Goal: Contribute content

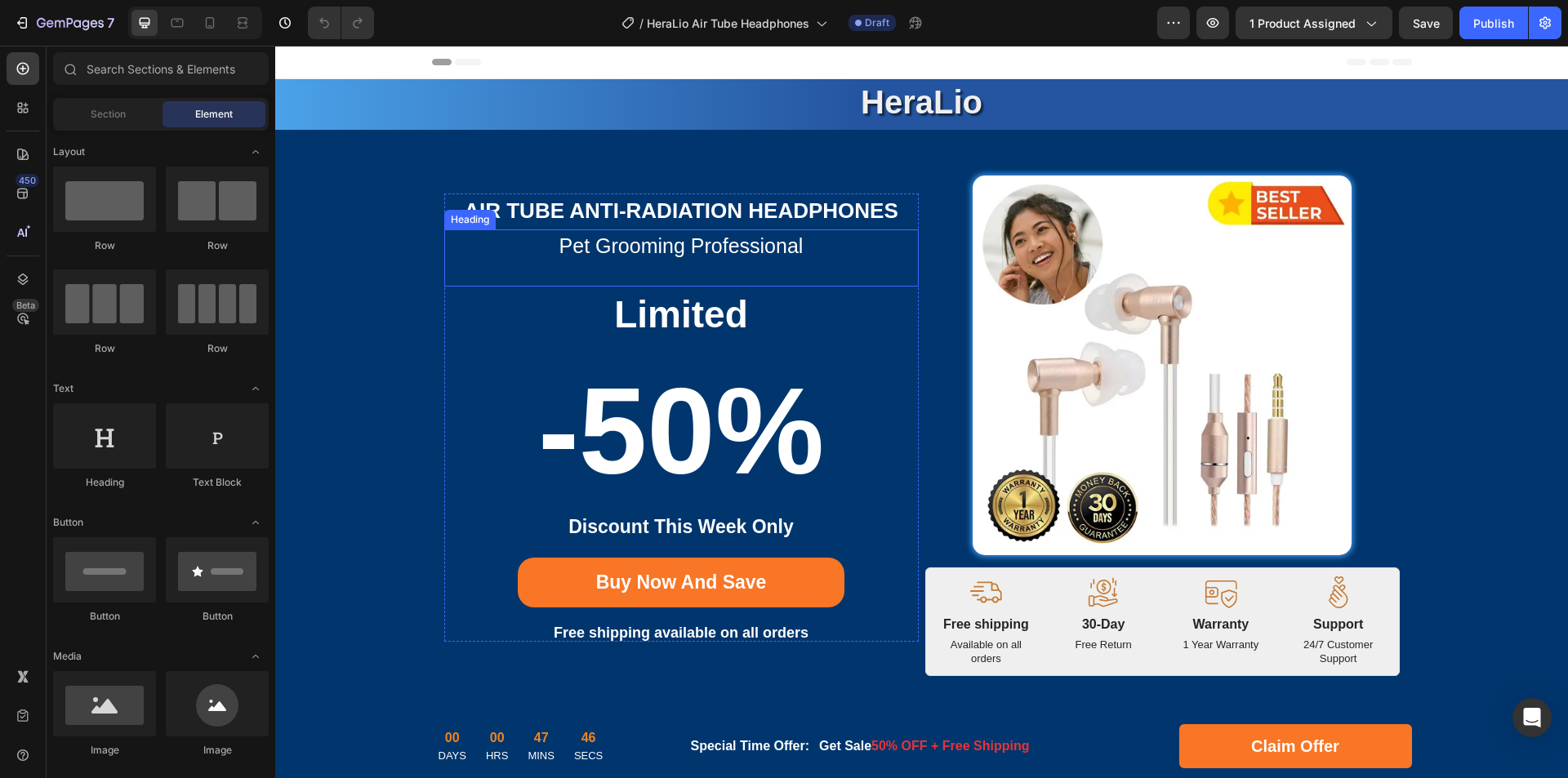
click at [665, 248] on h2 "pet grooming professional" at bounding box center [681, 246] width 475 height 33
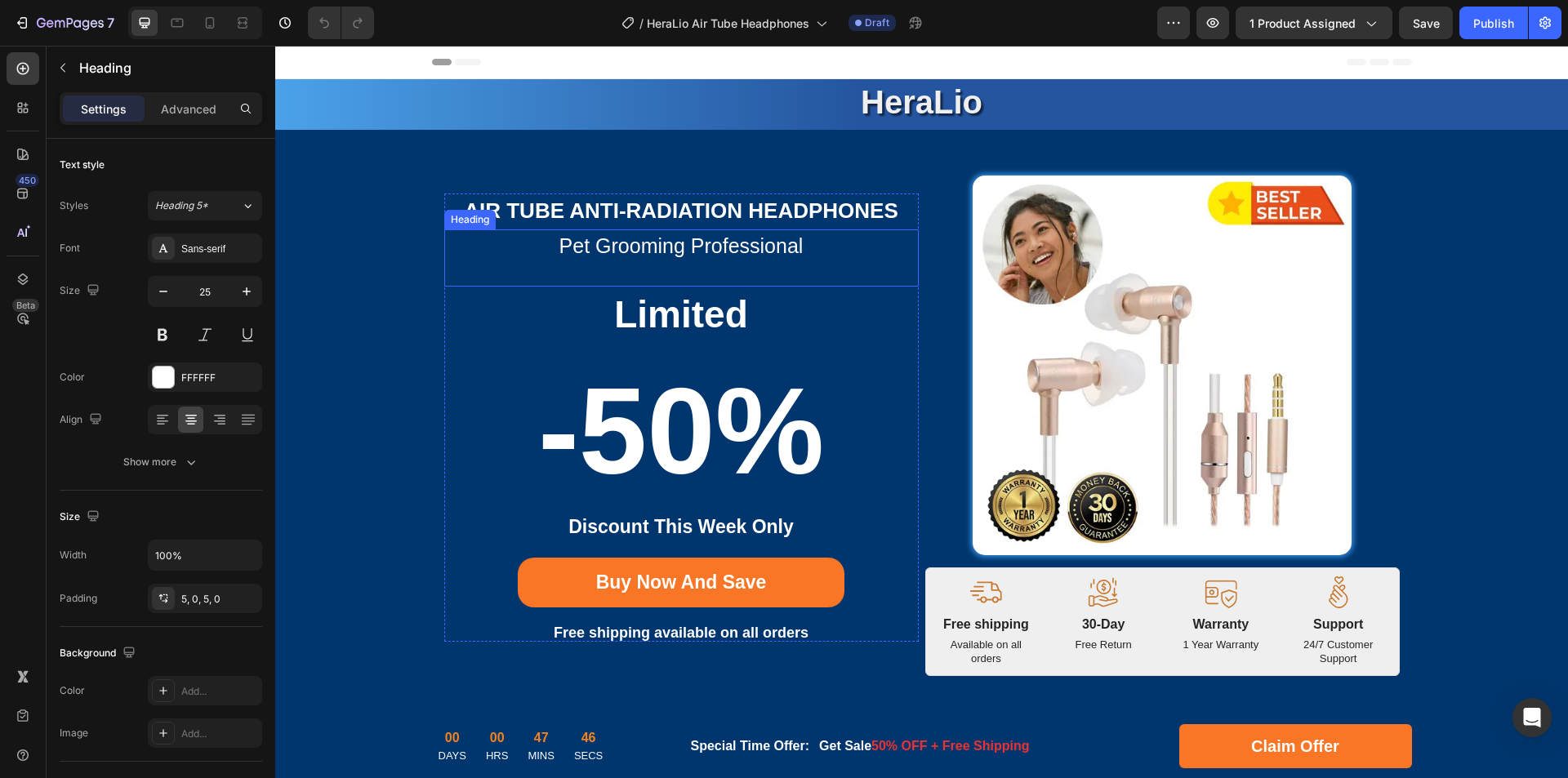
click at [724, 249] on h2 "pet grooming professional" at bounding box center [681, 246] width 475 height 33
click at [753, 249] on p "pet grooming professional" at bounding box center [681, 246] width 471 height 25
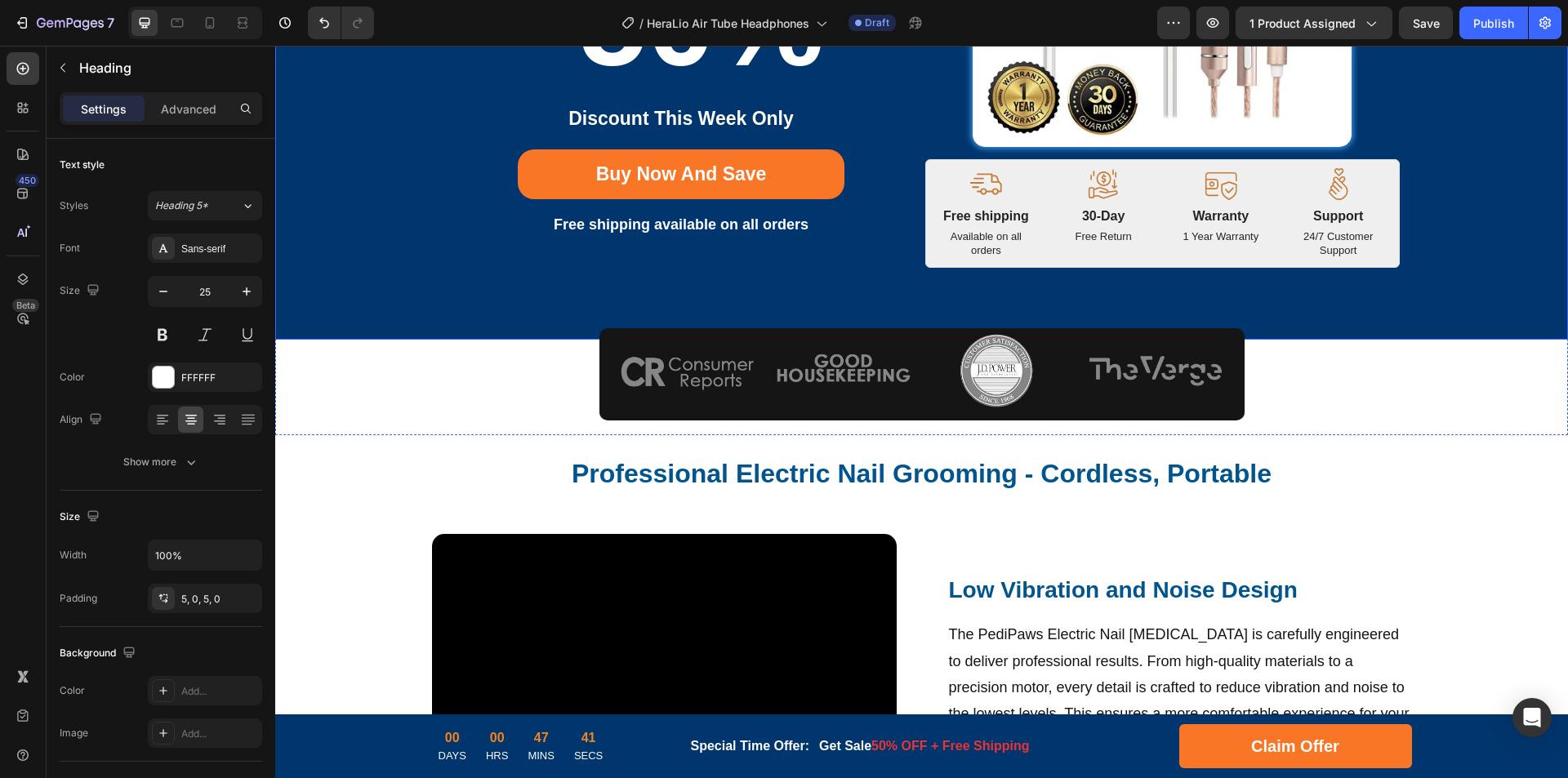
scroll to position [571, 0]
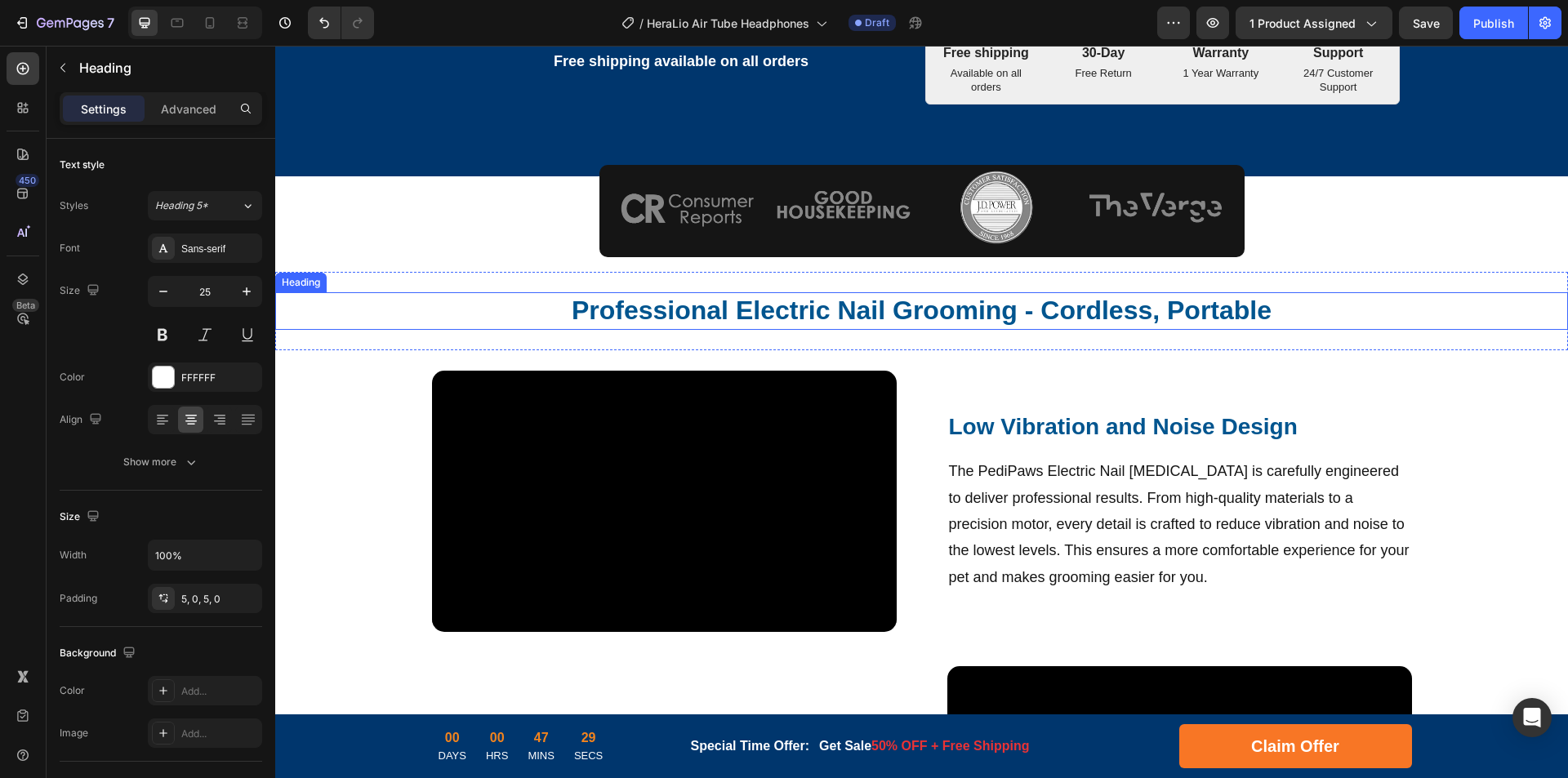
click at [724, 303] on h2 "Professional Electric Nail Grooming - Cordless, Portable" at bounding box center [921, 311] width 980 height 37
click at [844, 308] on h2 "Professional Electric Nail Grooming - Cordless, Portable" at bounding box center [921, 311] width 980 height 37
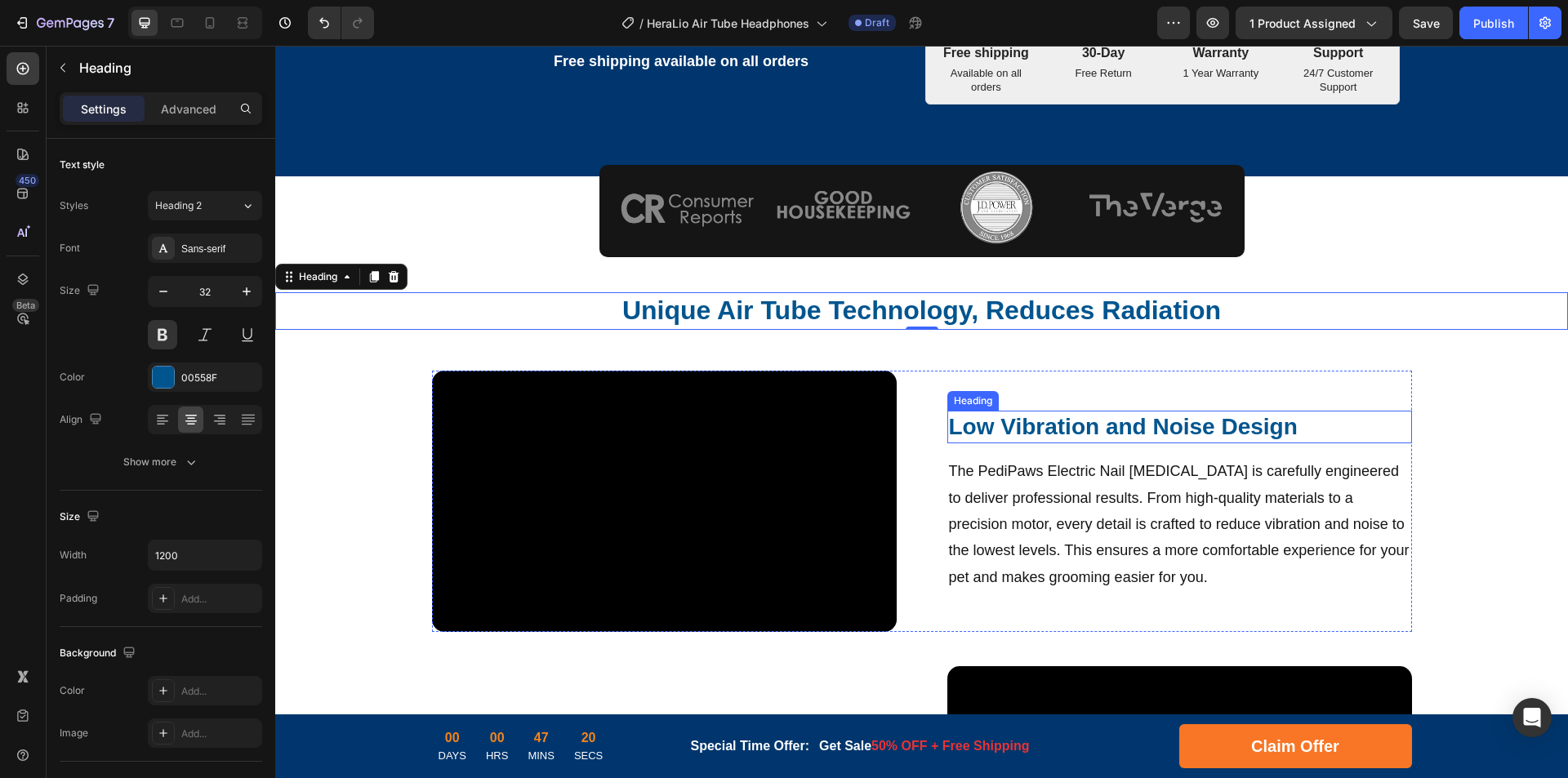
drag, startPoint x: 1050, startPoint y: 428, endPoint x: 1082, endPoint y: 429, distance: 32.0
click at [1049, 428] on strong "Low Vibration and Noise Design" at bounding box center [1123, 427] width 349 height 26
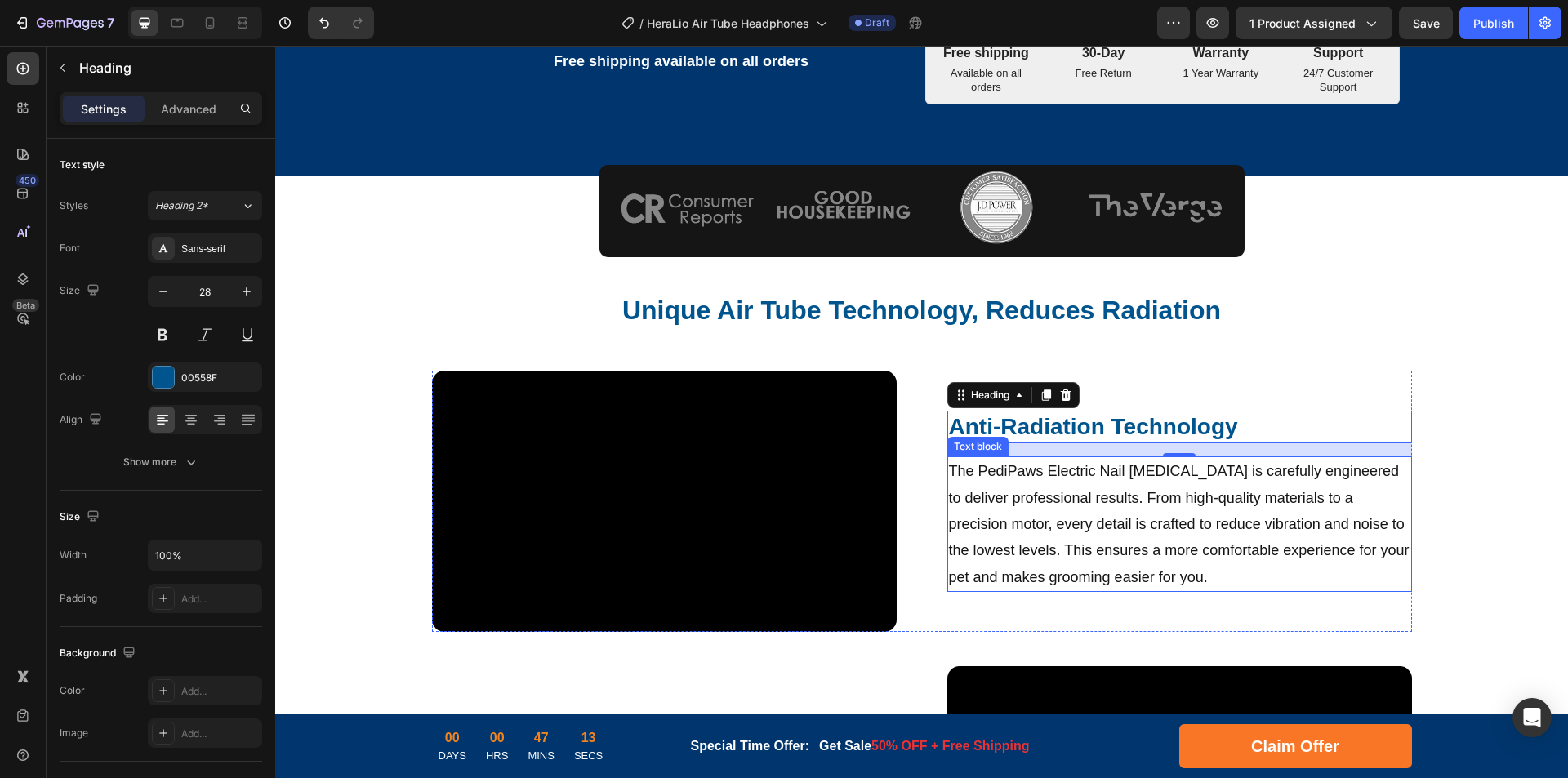
click at [1174, 522] on p "The PediPaws Electric Nail [MEDICAL_DATA] is carefully engineered to deliver pr…" at bounding box center [1179, 524] width 461 height 132
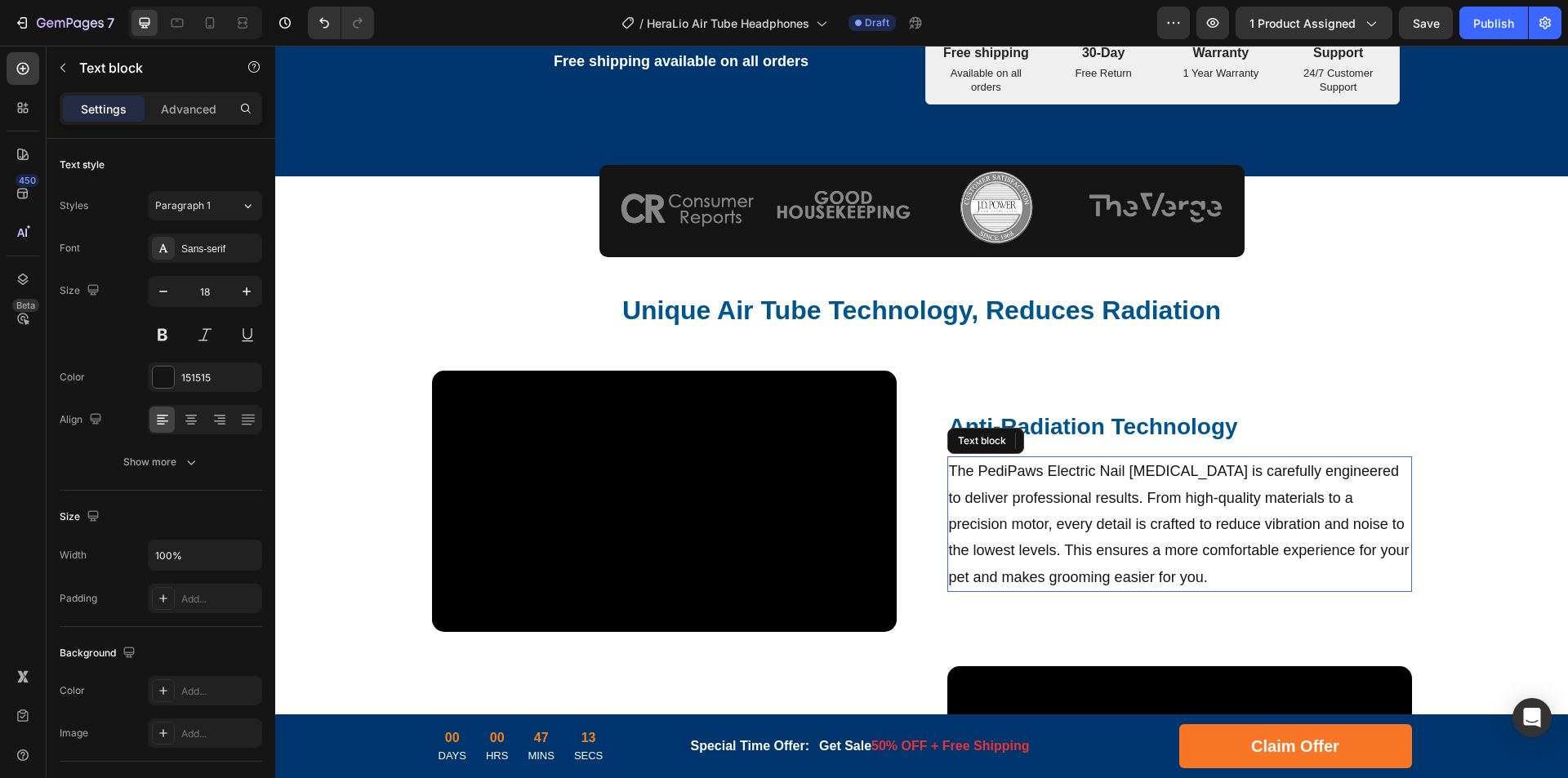
click at [1096, 517] on p "The PediPaws Electric Nail [MEDICAL_DATA] is carefully engineered to deliver pr…" at bounding box center [1179, 524] width 461 height 132
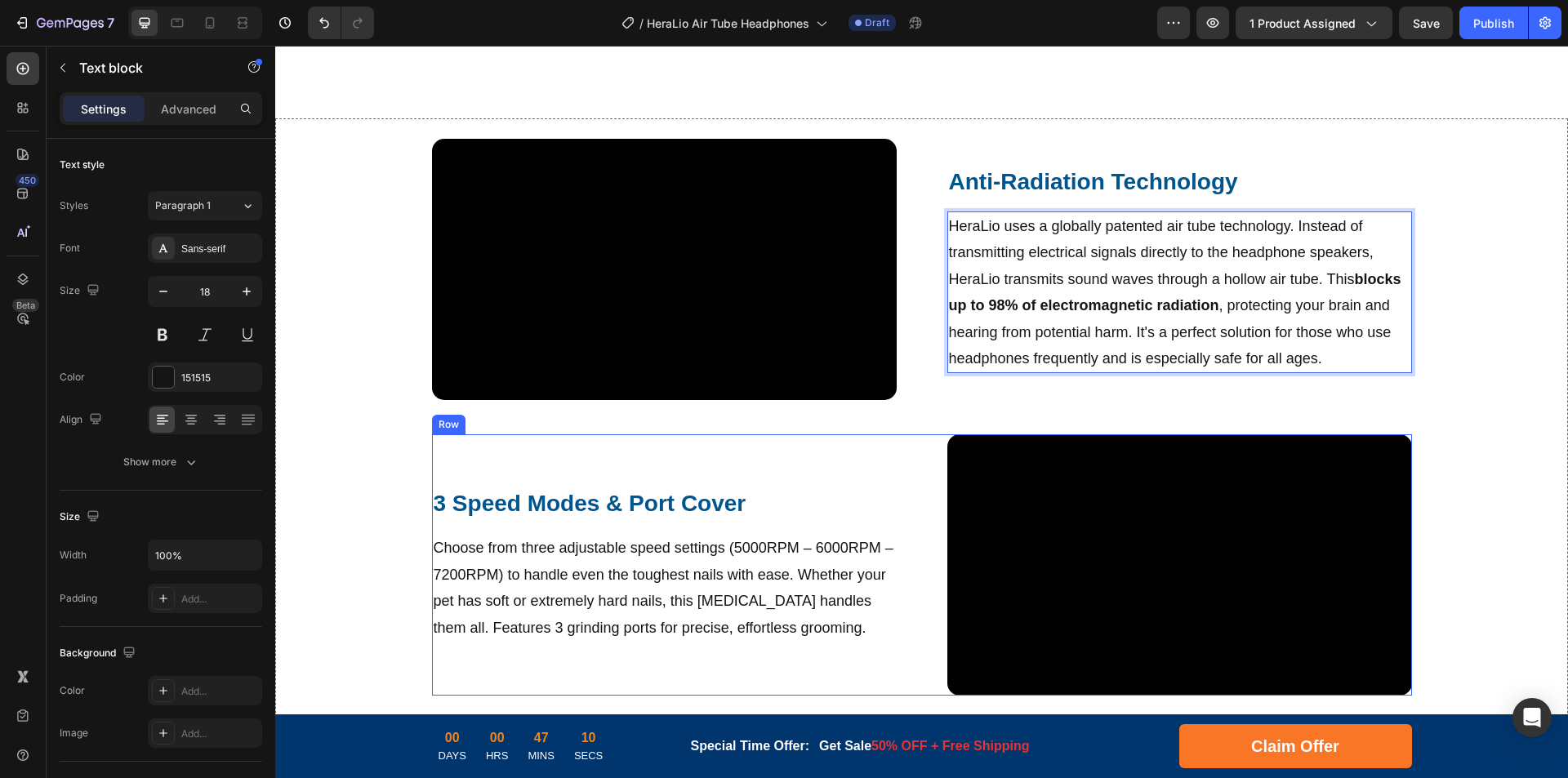
scroll to position [967, 0]
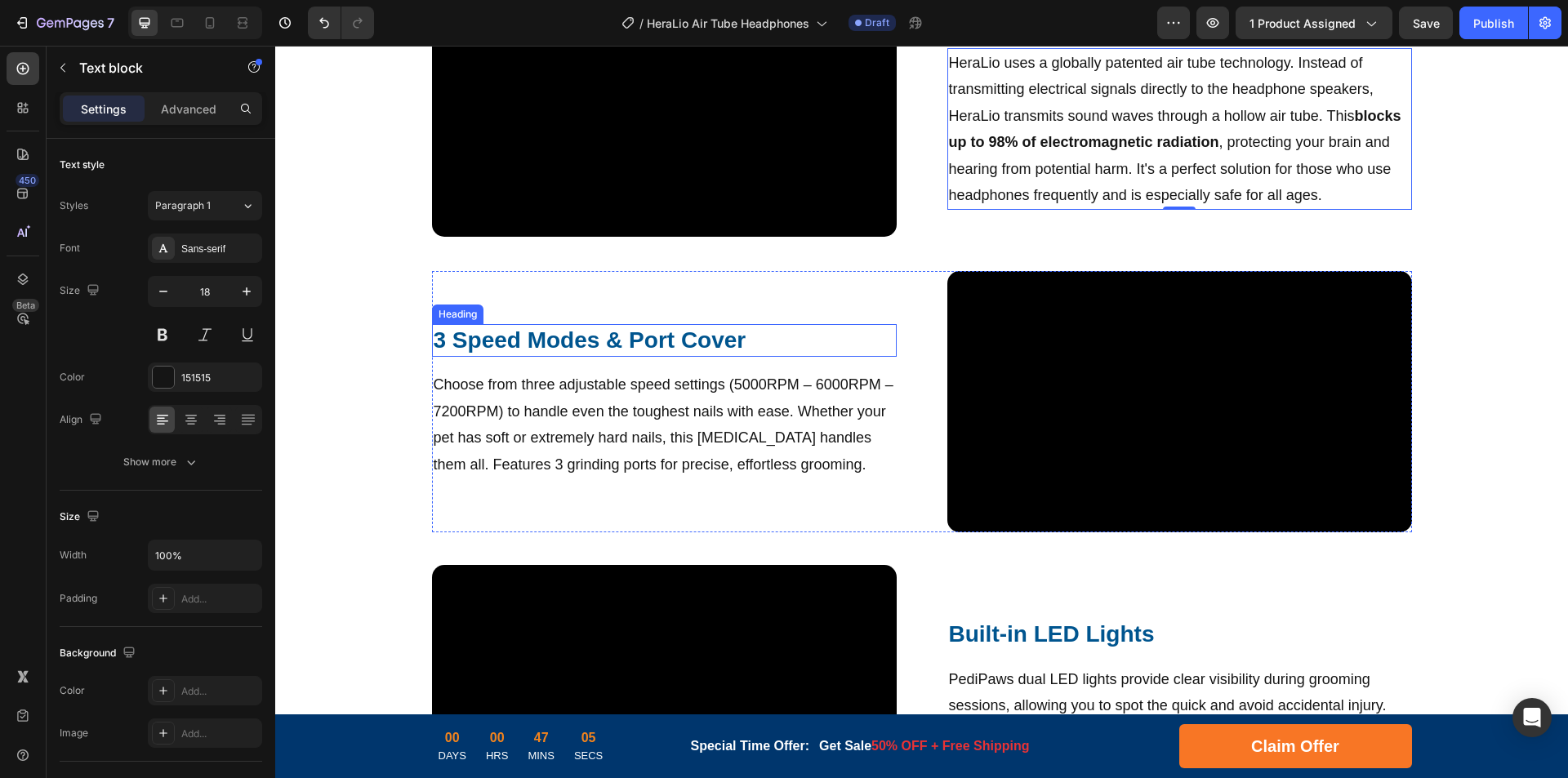
click at [655, 341] on h2 "3 Speed Modes & Port Cover" at bounding box center [664, 341] width 465 height 33
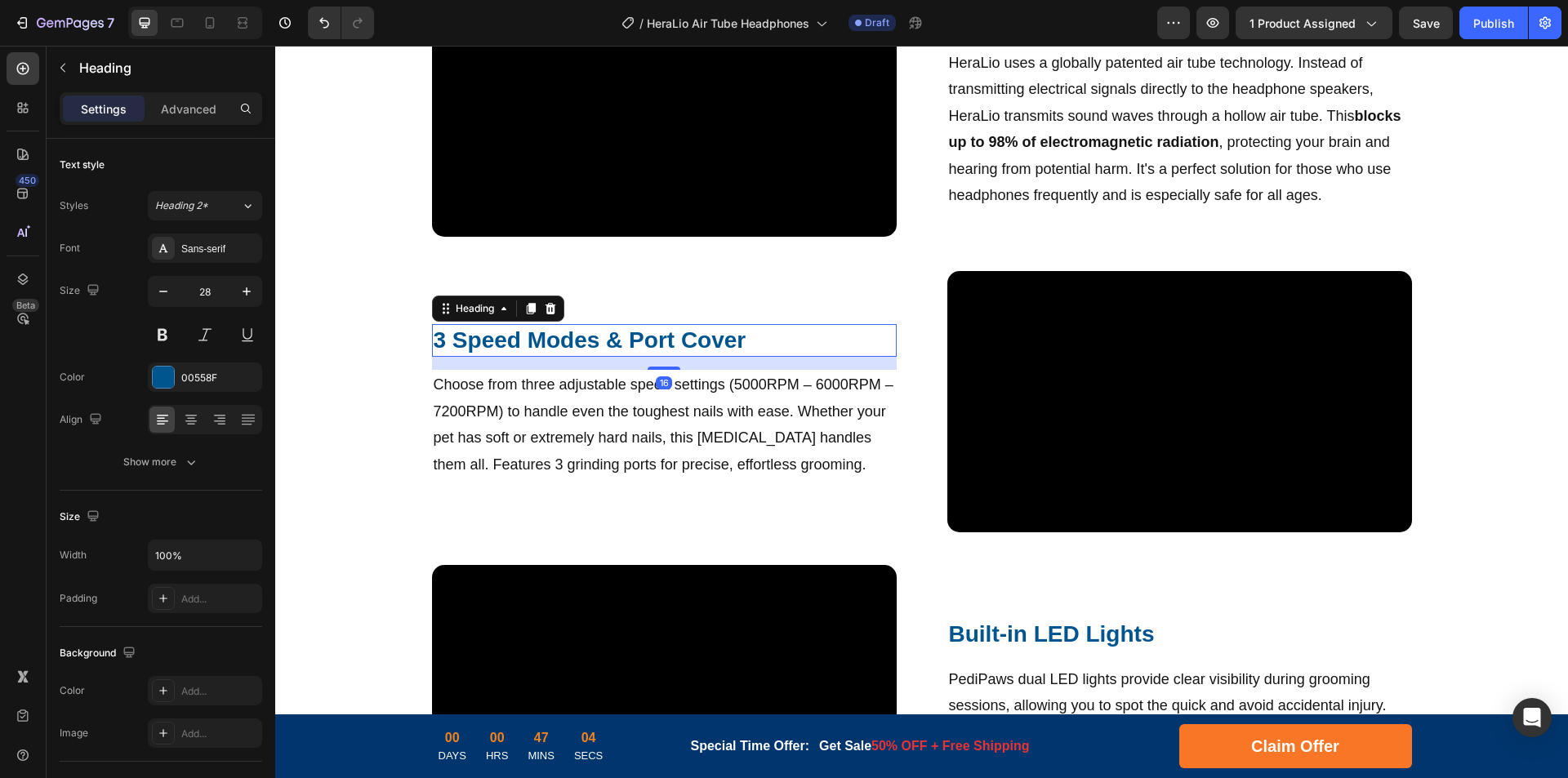
click at [686, 336] on h2 "3 Speed Modes & Port Cover" at bounding box center [664, 341] width 465 height 33
click at [728, 338] on p "3 Speed Modes & Port Cover" at bounding box center [664, 341] width 461 height 30
drag, startPoint x: 769, startPoint y: 423, endPoint x: 834, endPoint y: 412, distance: 65.9
click at [769, 422] on p "Choose from three adjustable speed settings (5000RPM – 6000RPM – 7200RPM) to ha…" at bounding box center [664, 424] width 461 height 106
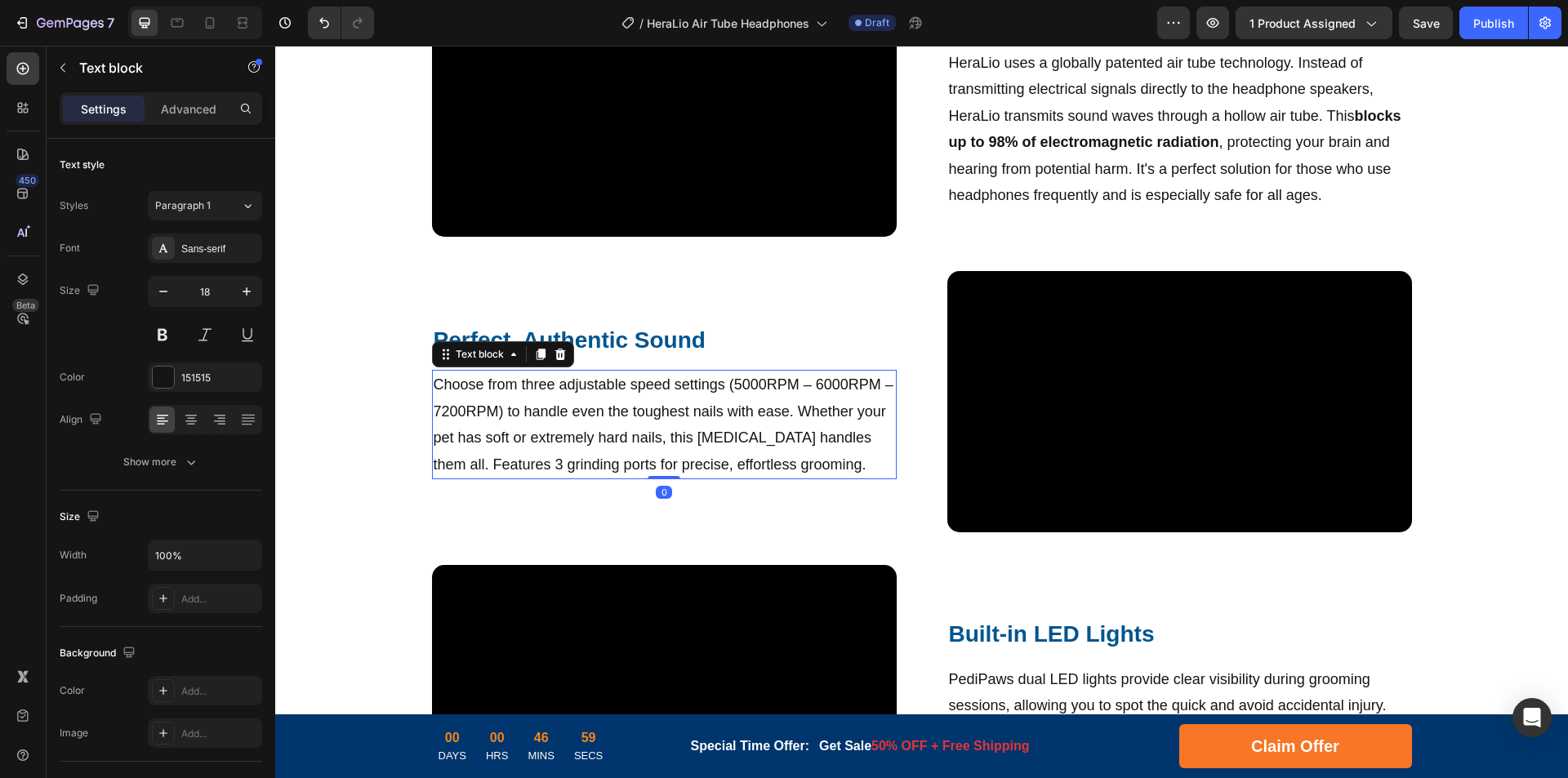
click at [835, 411] on p "Choose from three adjustable speed settings (5000RPM – 6000RPM – 7200RPM) to ha…" at bounding box center [664, 424] width 461 height 106
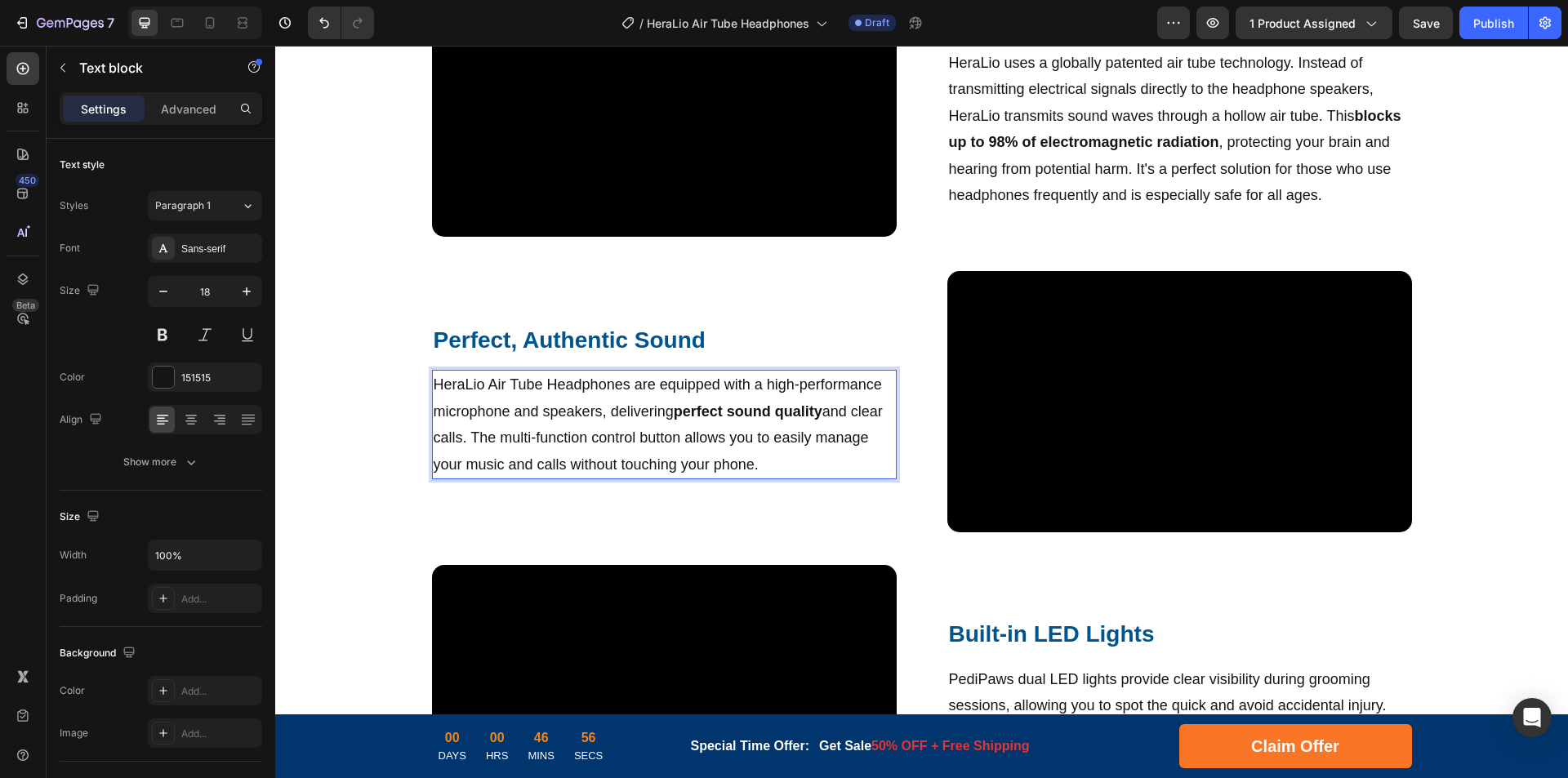
scroll to position [1130, 0]
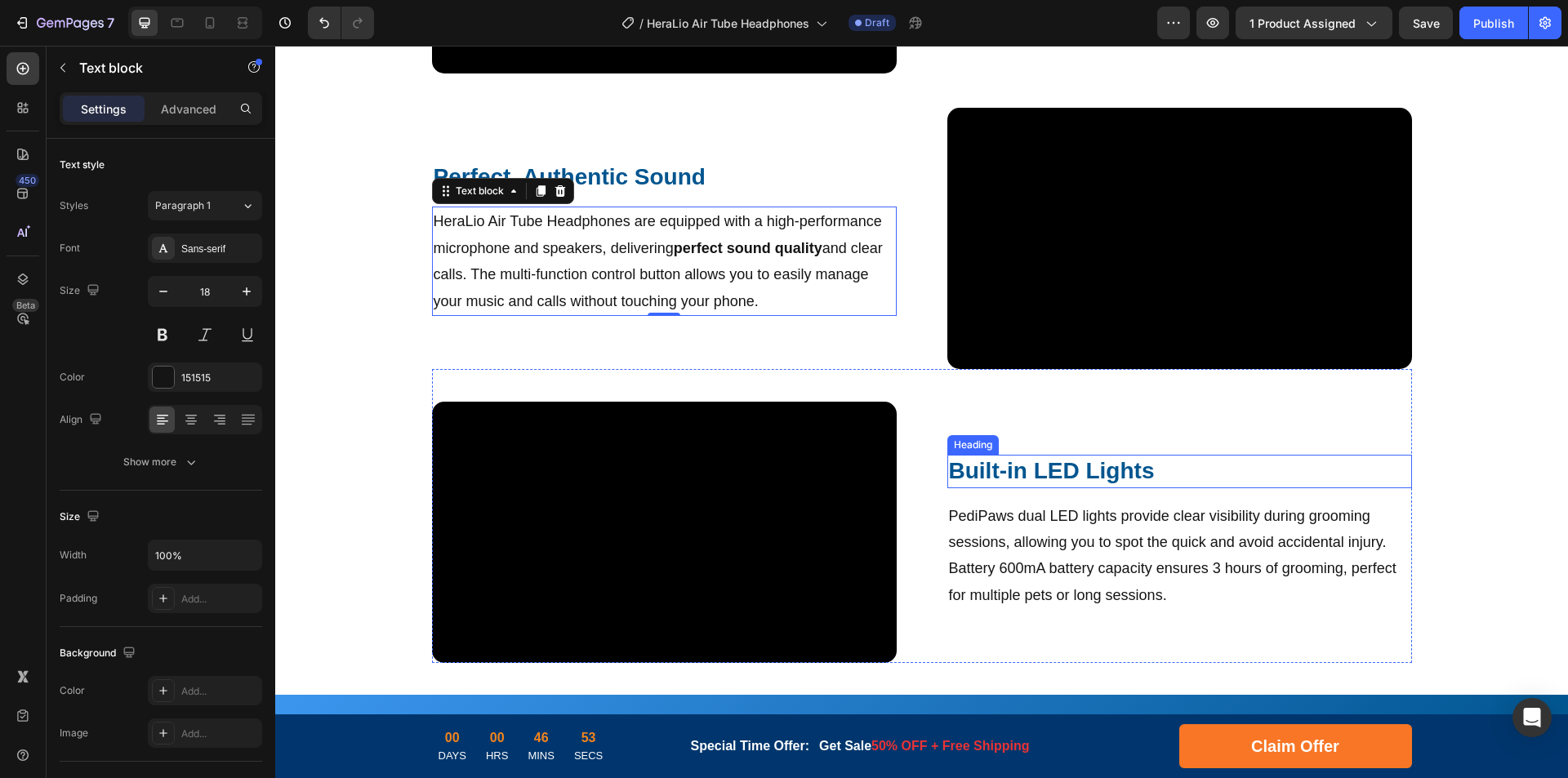
drag, startPoint x: 1006, startPoint y: 470, endPoint x: 1040, endPoint y: 472, distance: 34.1
click at [1006, 470] on h2 "Built-in LED Lights" at bounding box center [1180, 471] width 465 height 33
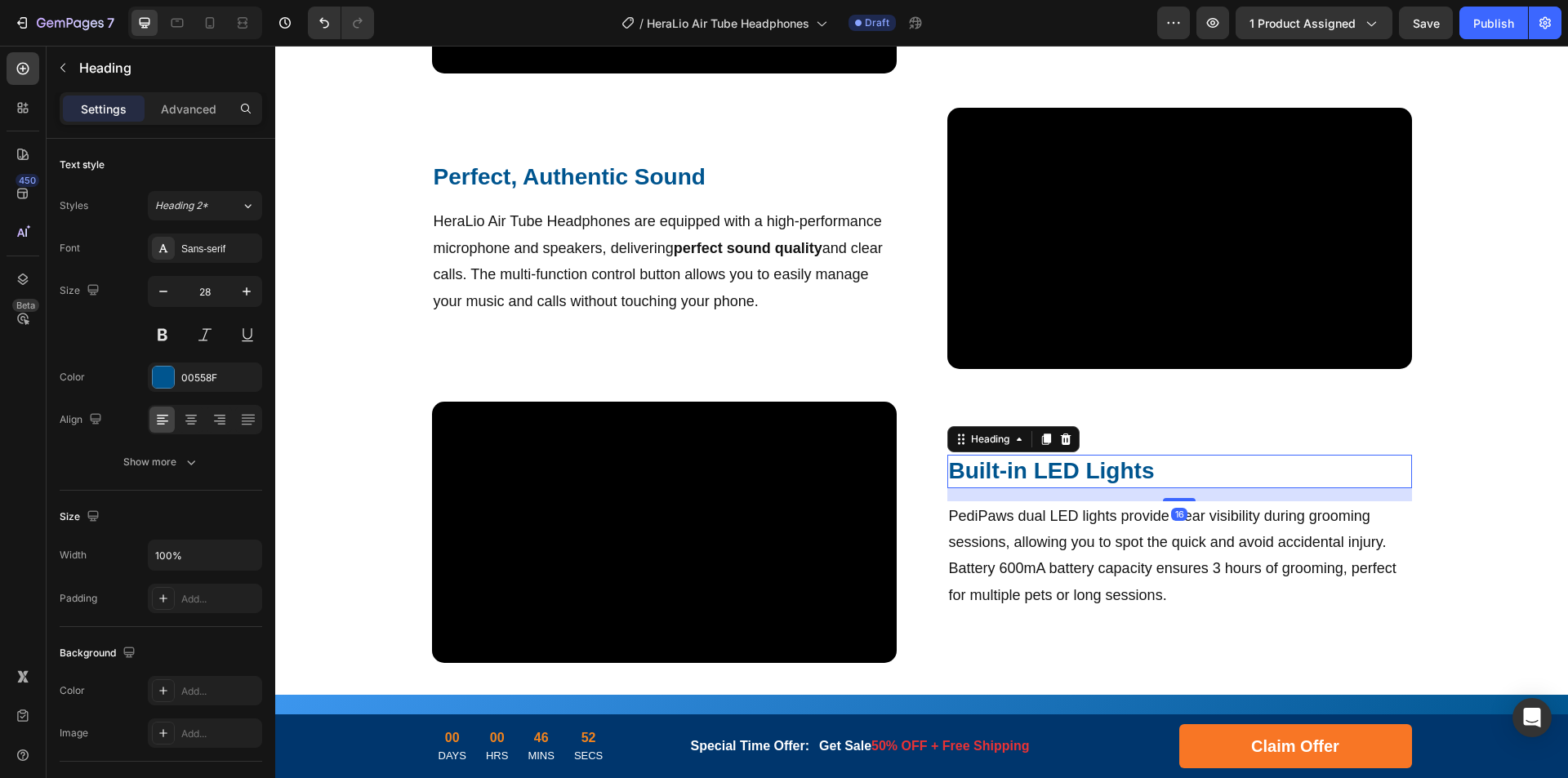
click at [1082, 475] on h2 "Built-in LED Lights" at bounding box center [1180, 471] width 465 height 33
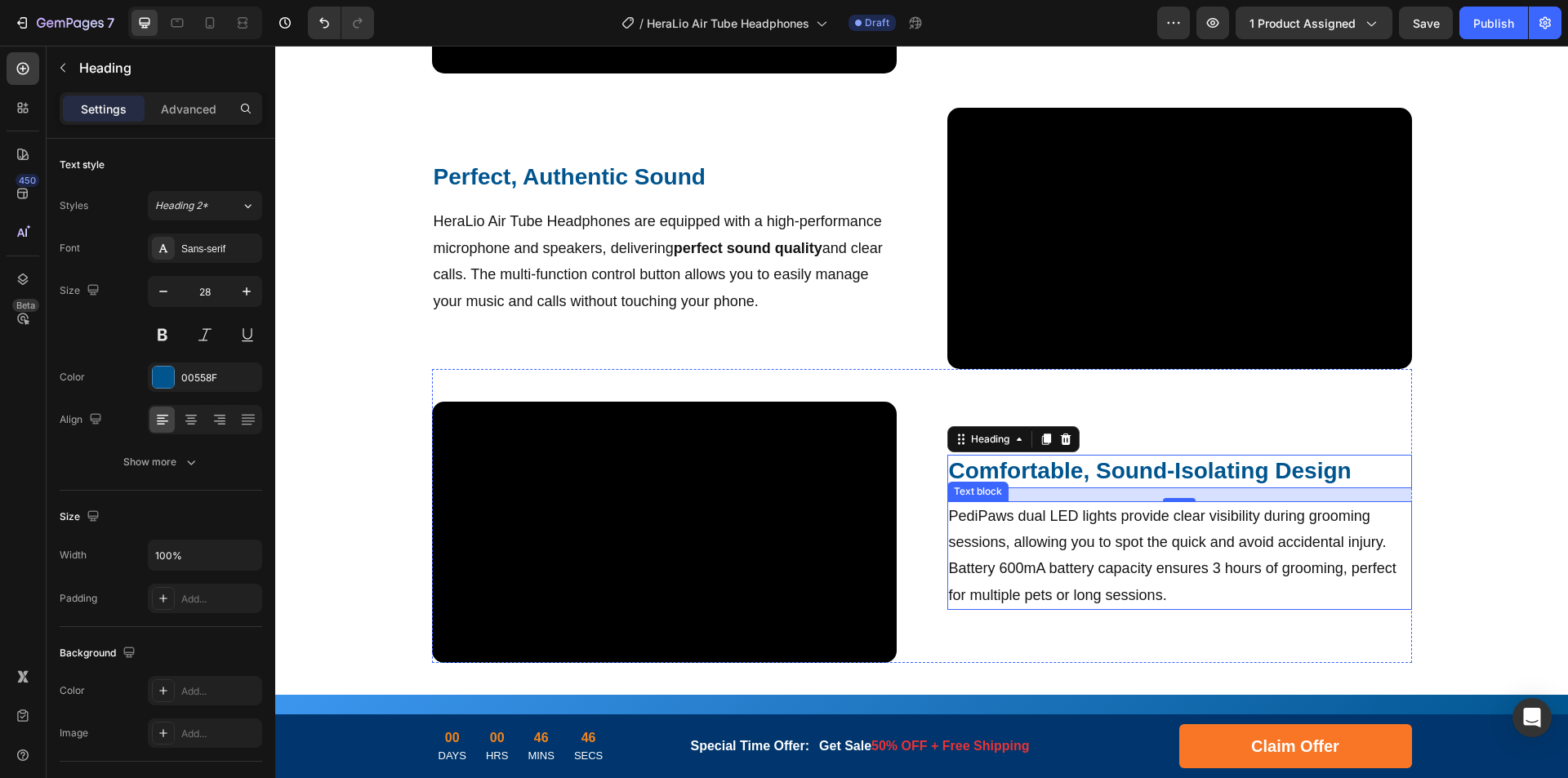
drag, startPoint x: 1045, startPoint y: 540, endPoint x: 1149, endPoint y: 531, distance: 104.4
click at [1045, 540] on p "PediPaws dual LED lights provide clear visibility during grooming sessions, all…" at bounding box center [1179, 556] width 461 height 106
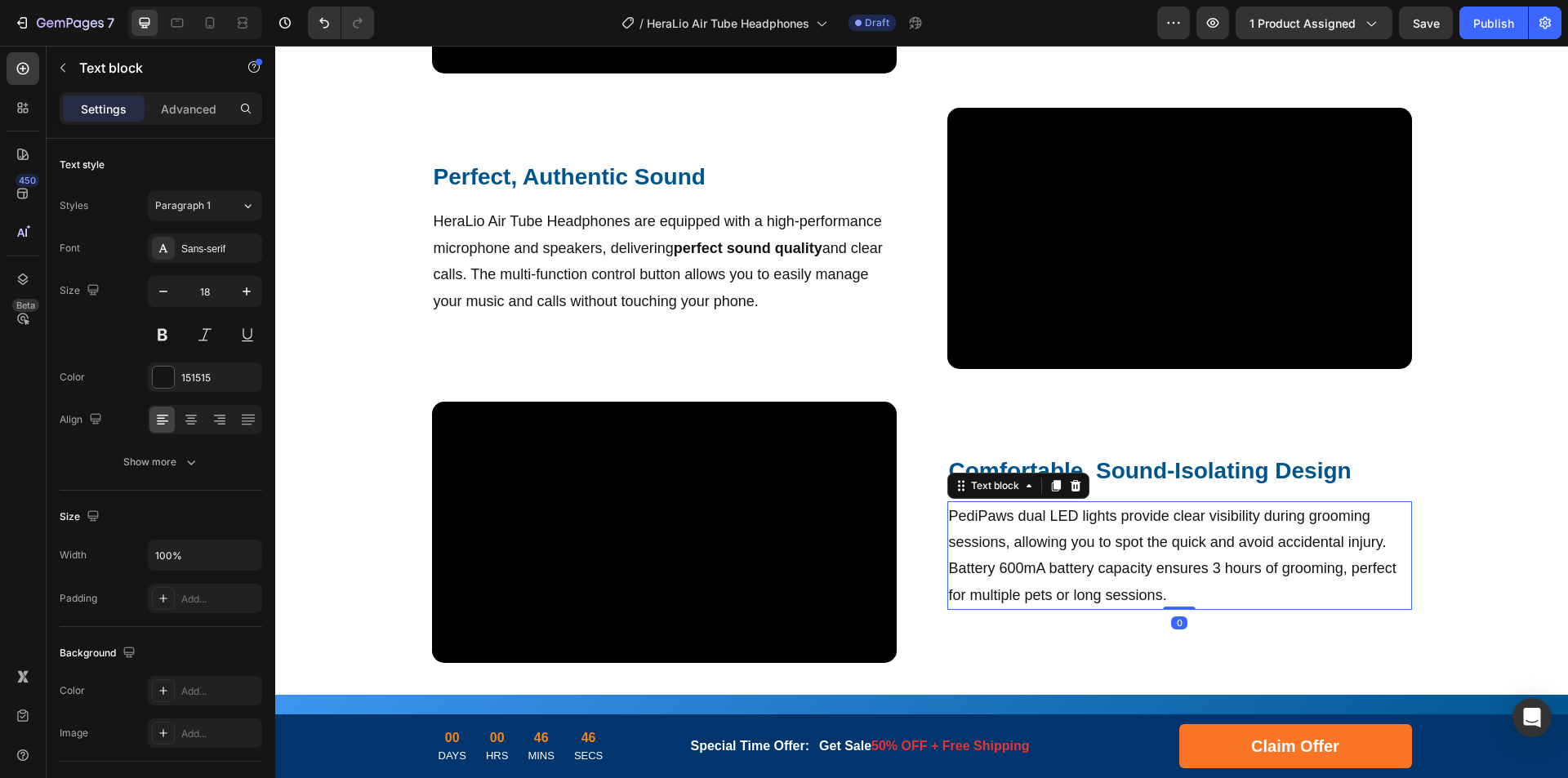
click at [1149, 531] on p "PediPaws dual LED lights provide clear visibility during grooming sessions, all…" at bounding box center [1179, 556] width 461 height 106
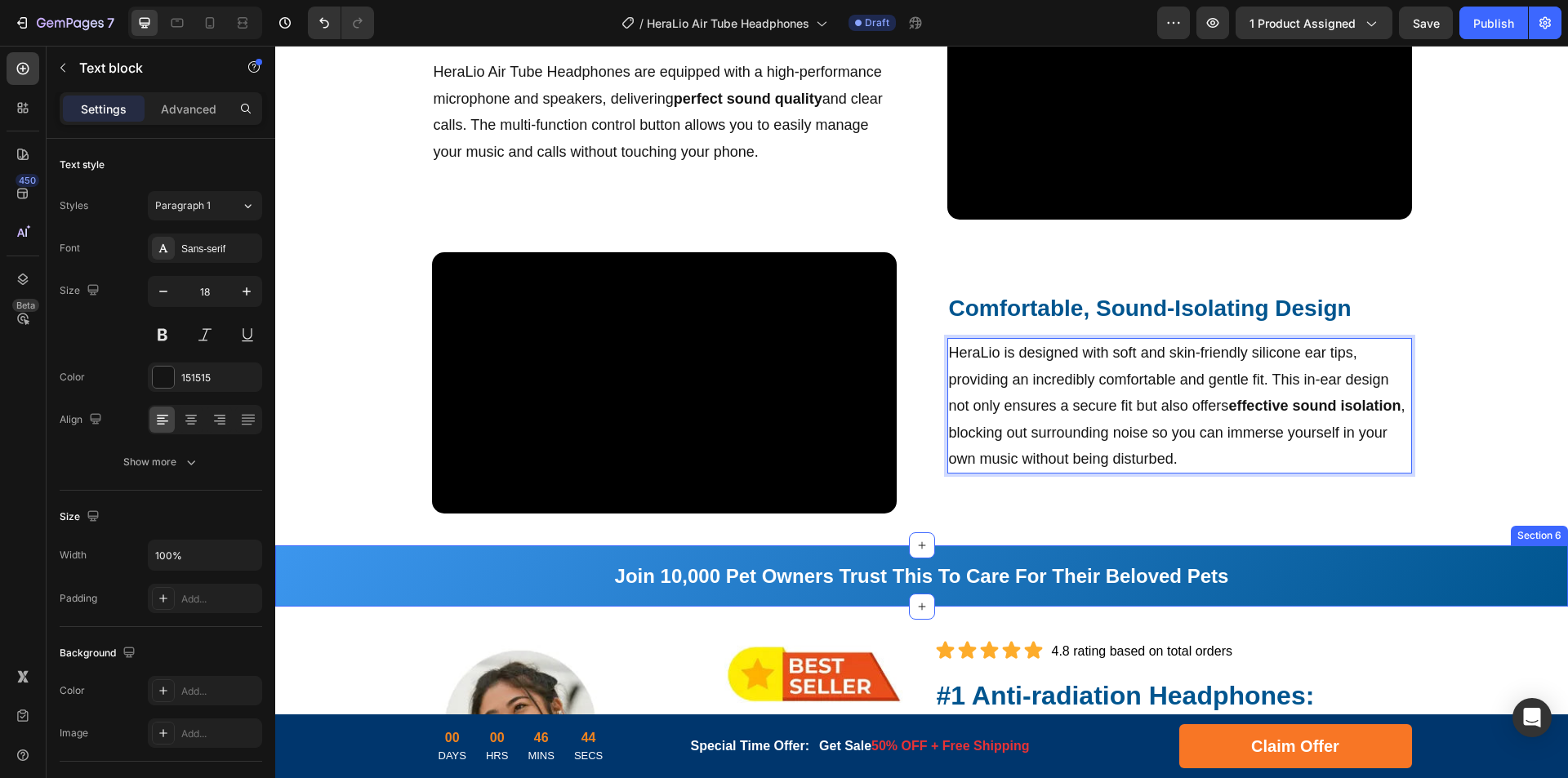
scroll to position [1443, 0]
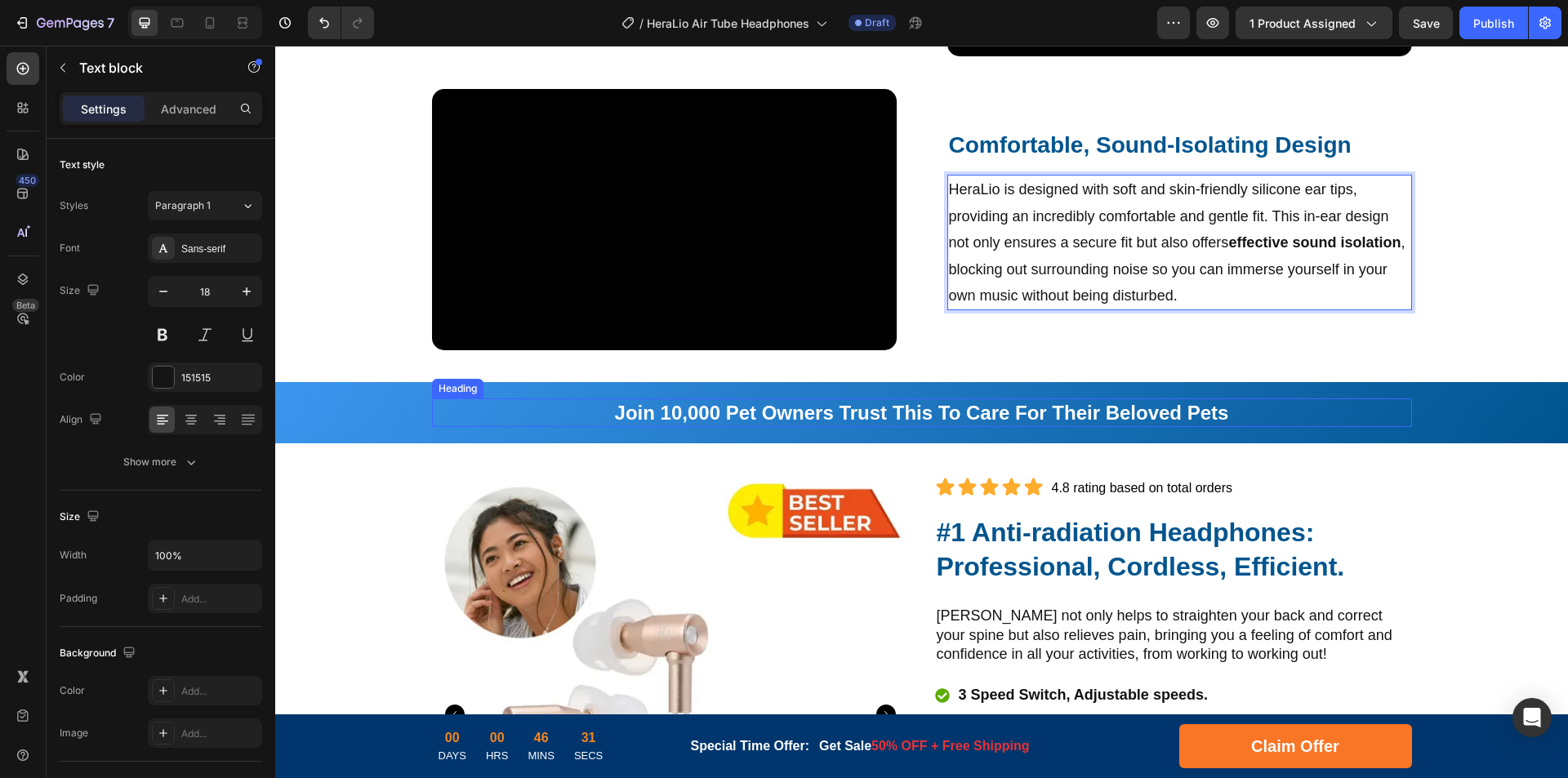
click at [863, 415] on strong "Join 10,000 Pet Owners Trust This To Care For Their Beloved Pets" at bounding box center [922, 413] width 614 height 22
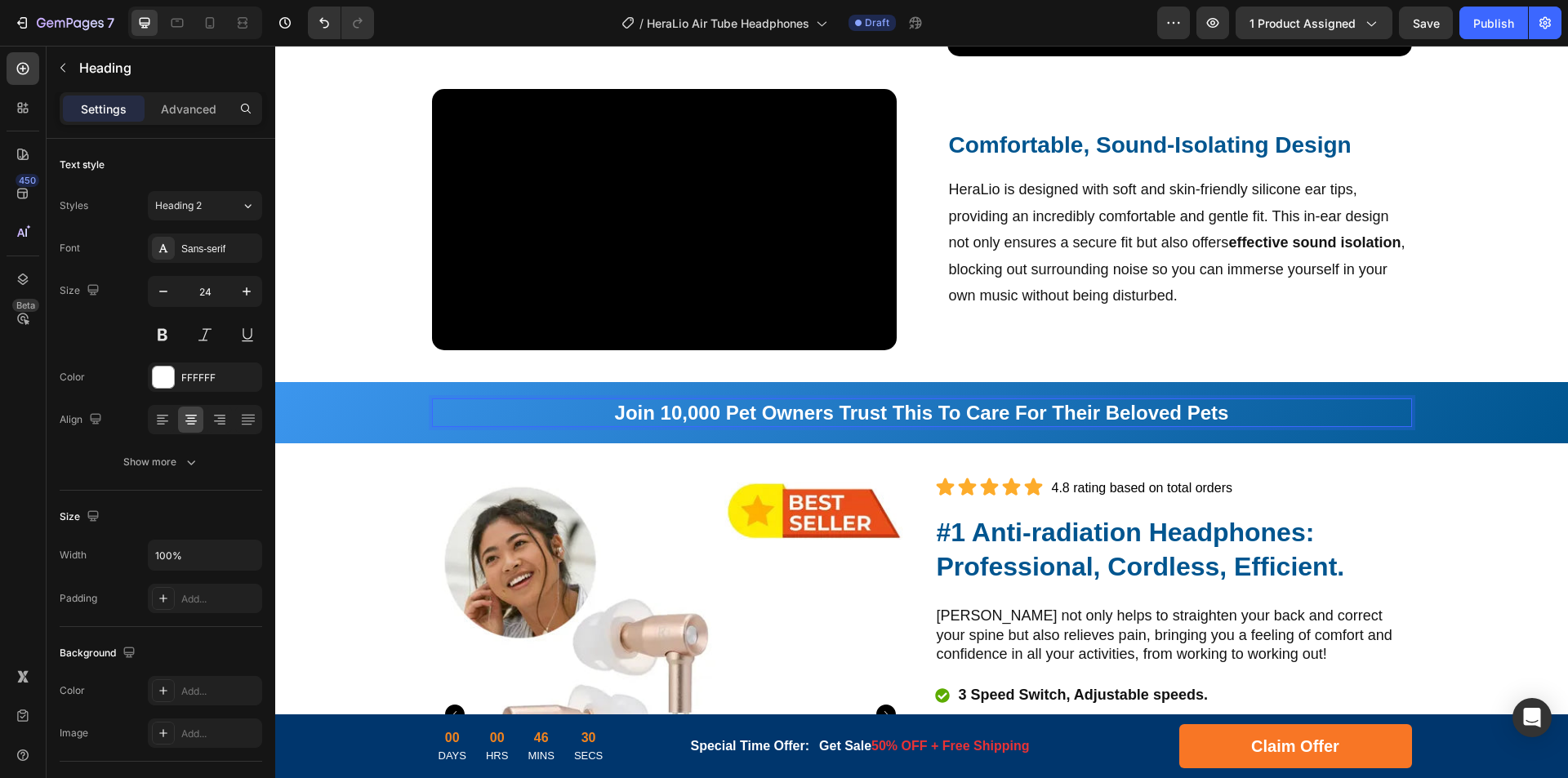
click at [1054, 413] on strong "Join 10,000 Pet Owners Trust This To Care For Their Beloved Pets" at bounding box center [922, 413] width 614 height 22
click at [1096, 561] on strong "#1 Anti-radiation Headphones: Professional, Cordless, Efficient." at bounding box center [1141, 549] width 409 height 64
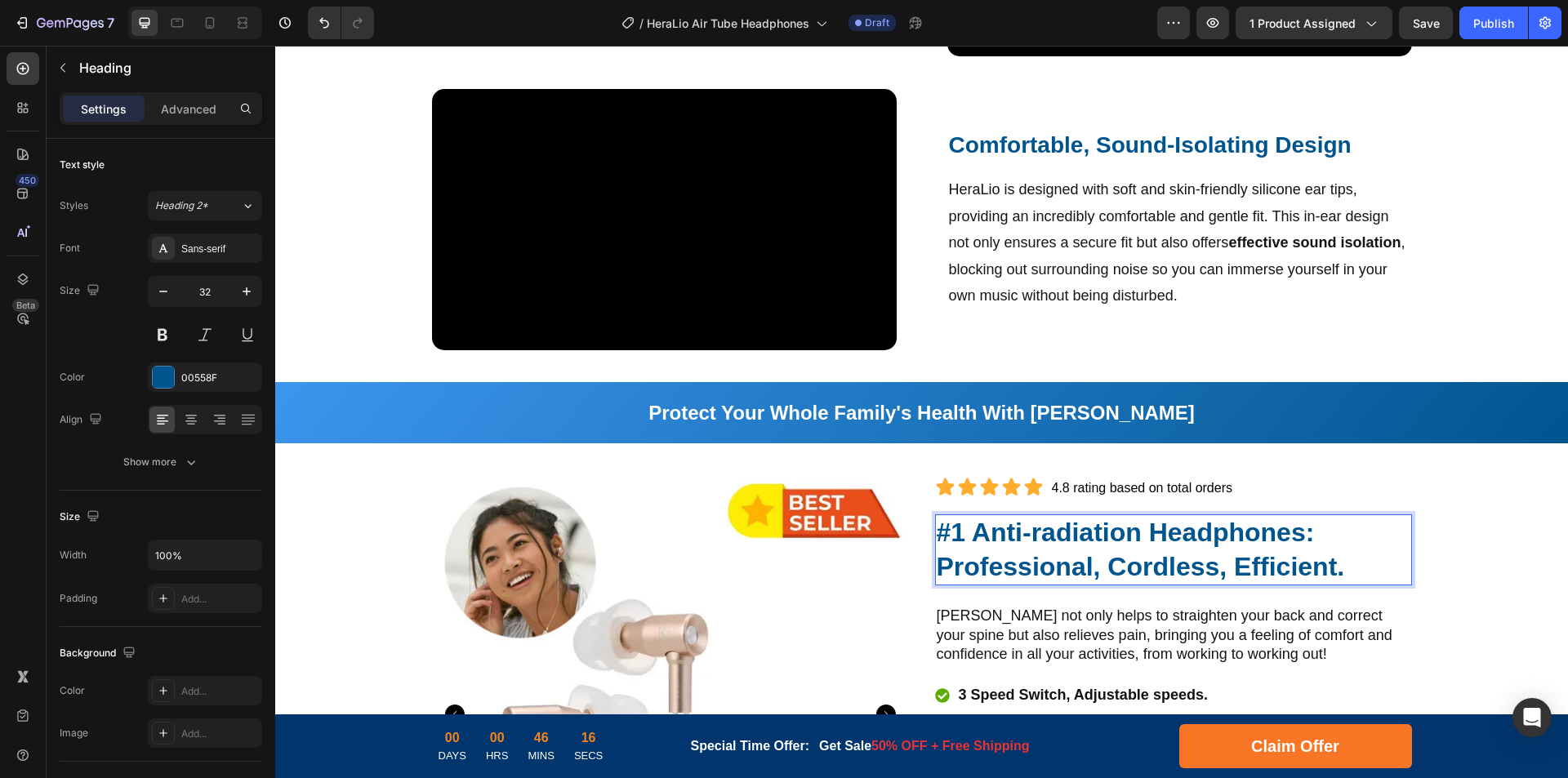
click at [954, 565] on strong "#1 Anti-radiation Headphones: Professional, Cordless, Efficient." at bounding box center [1141, 549] width 409 height 64
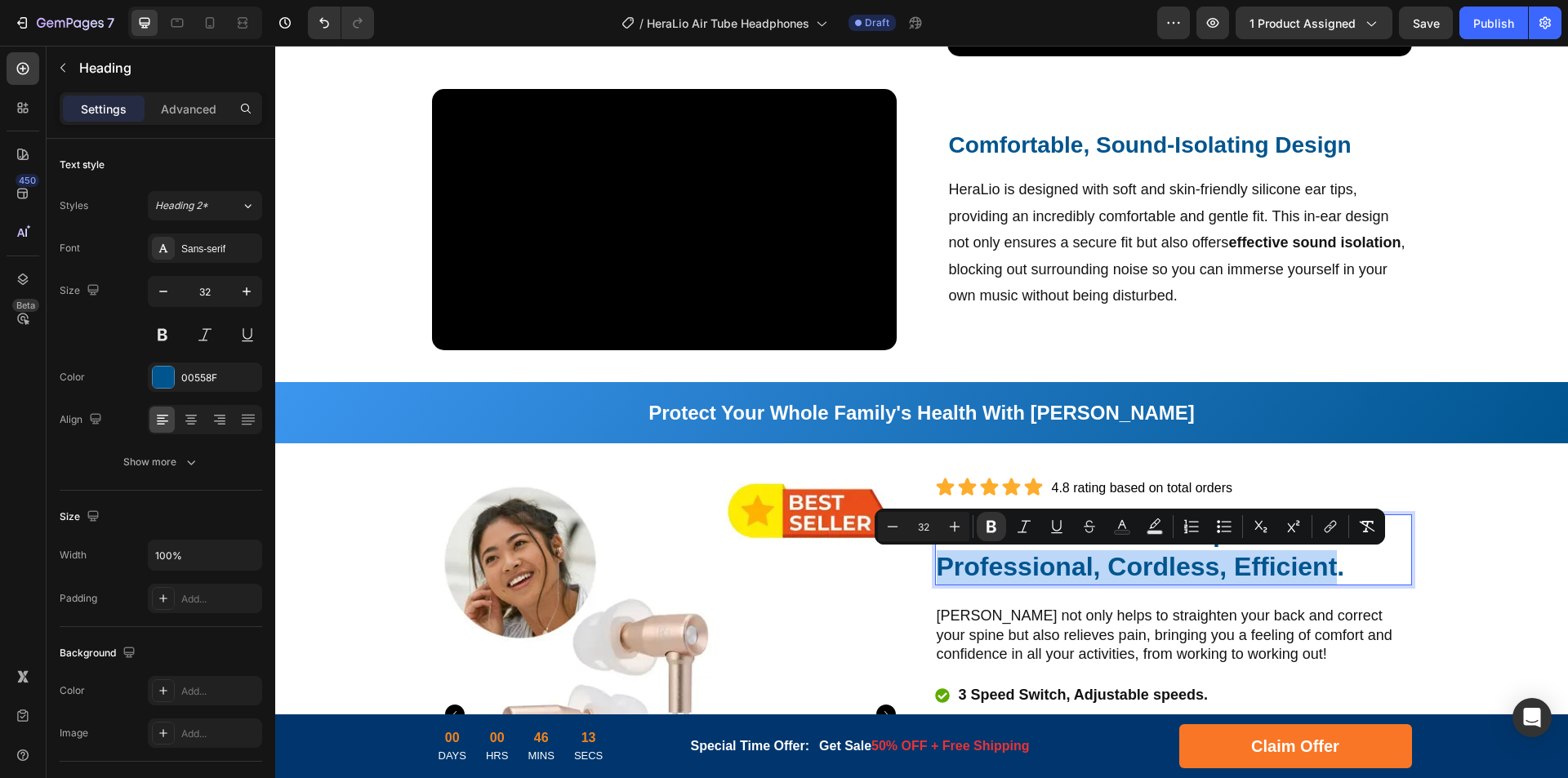
drag, startPoint x: 936, startPoint y: 568, endPoint x: 1332, endPoint y: 576, distance: 396.1
click at [1332, 576] on strong "#1 Anti-radiation Headphones: Professional, Cordless, Efficient." at bounding box center [1141, 549] width 409 height 64
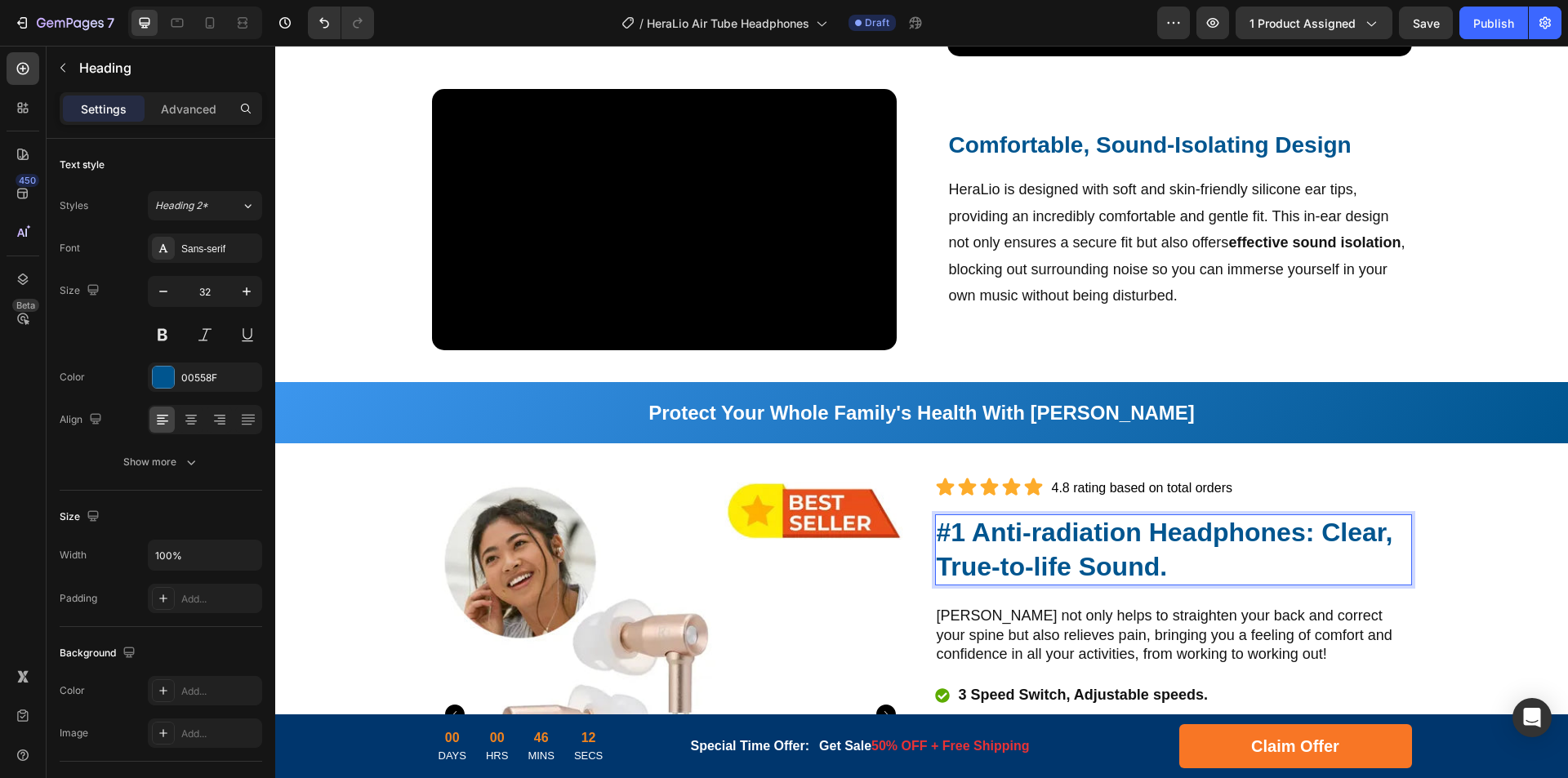
click at [1247, 570] on p "#1 Anti-radiation Headphones: Clear, True-to-life Sound." at bounding box center [1174, 550] width 474 height 68
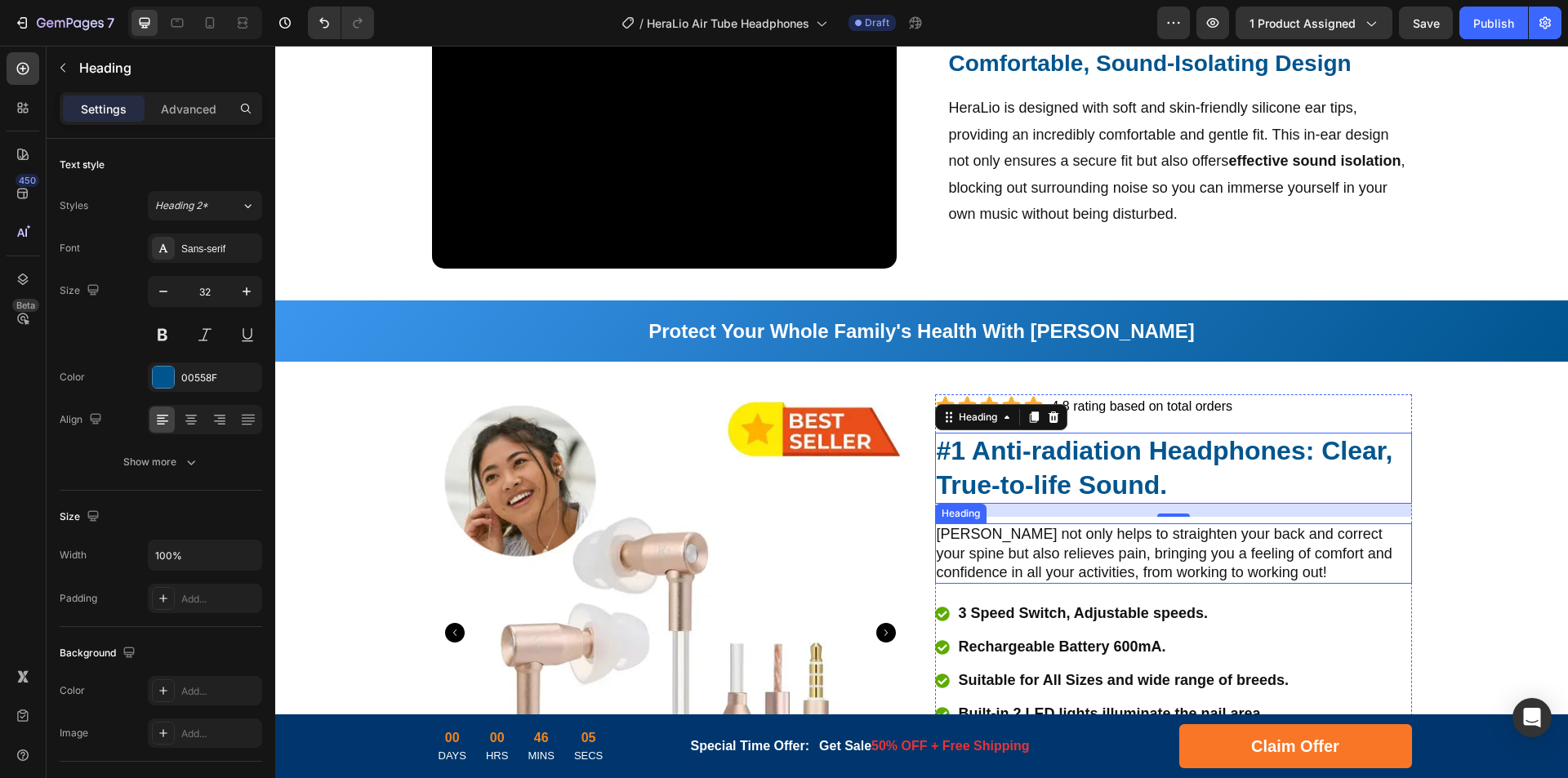
click at [1071, 556] on h2 "[PERSON_NAME] not only helps to straighten your back and correct your spine but…" at bounding box center [1174, 553] width 477 height 60
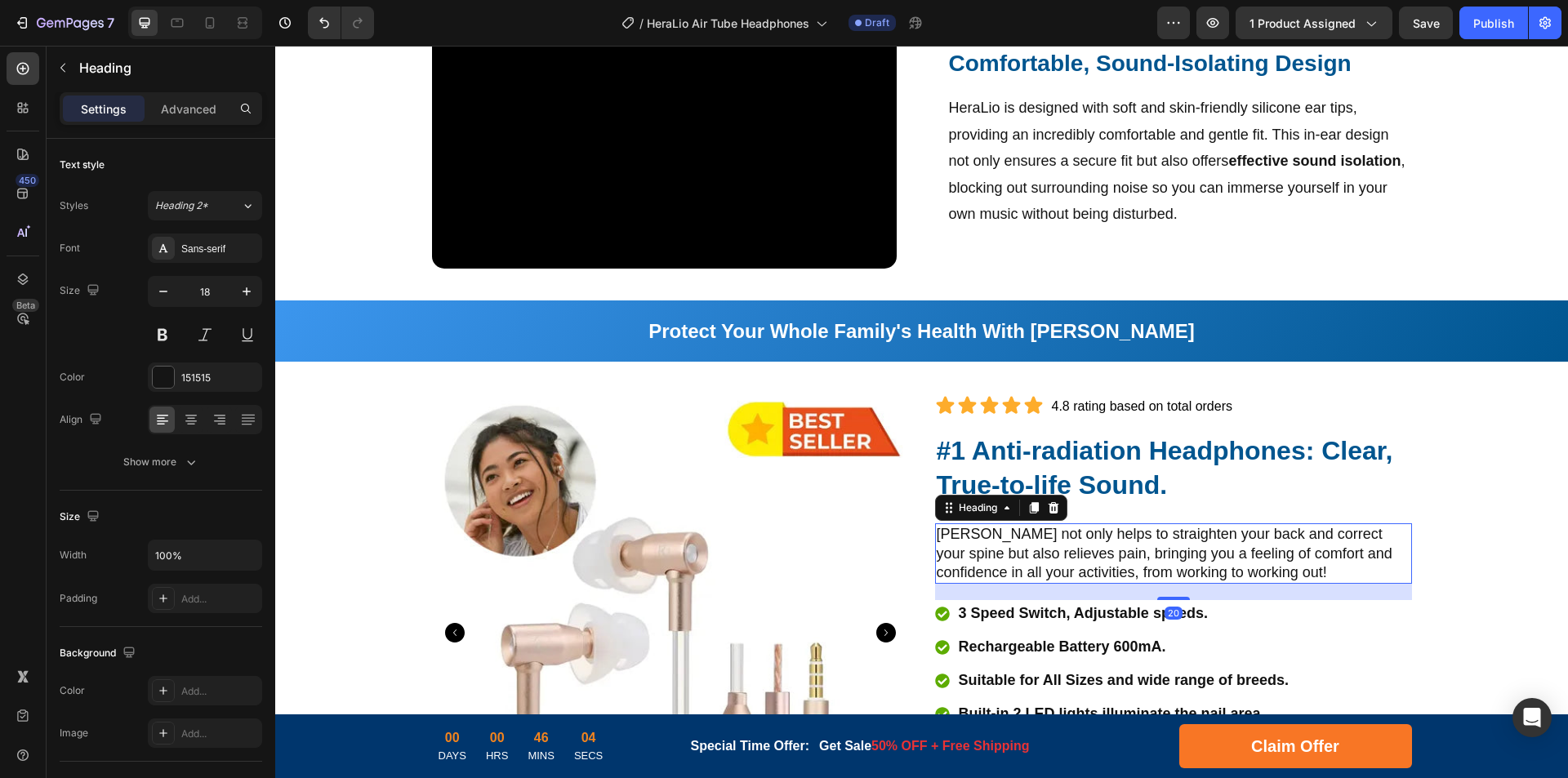
click at [1141, 556] on h2 "[PERSON_NAME] not only helps to straighten your back and correct your spine but…" at bounding box center [1174, 553] width 477 height 60
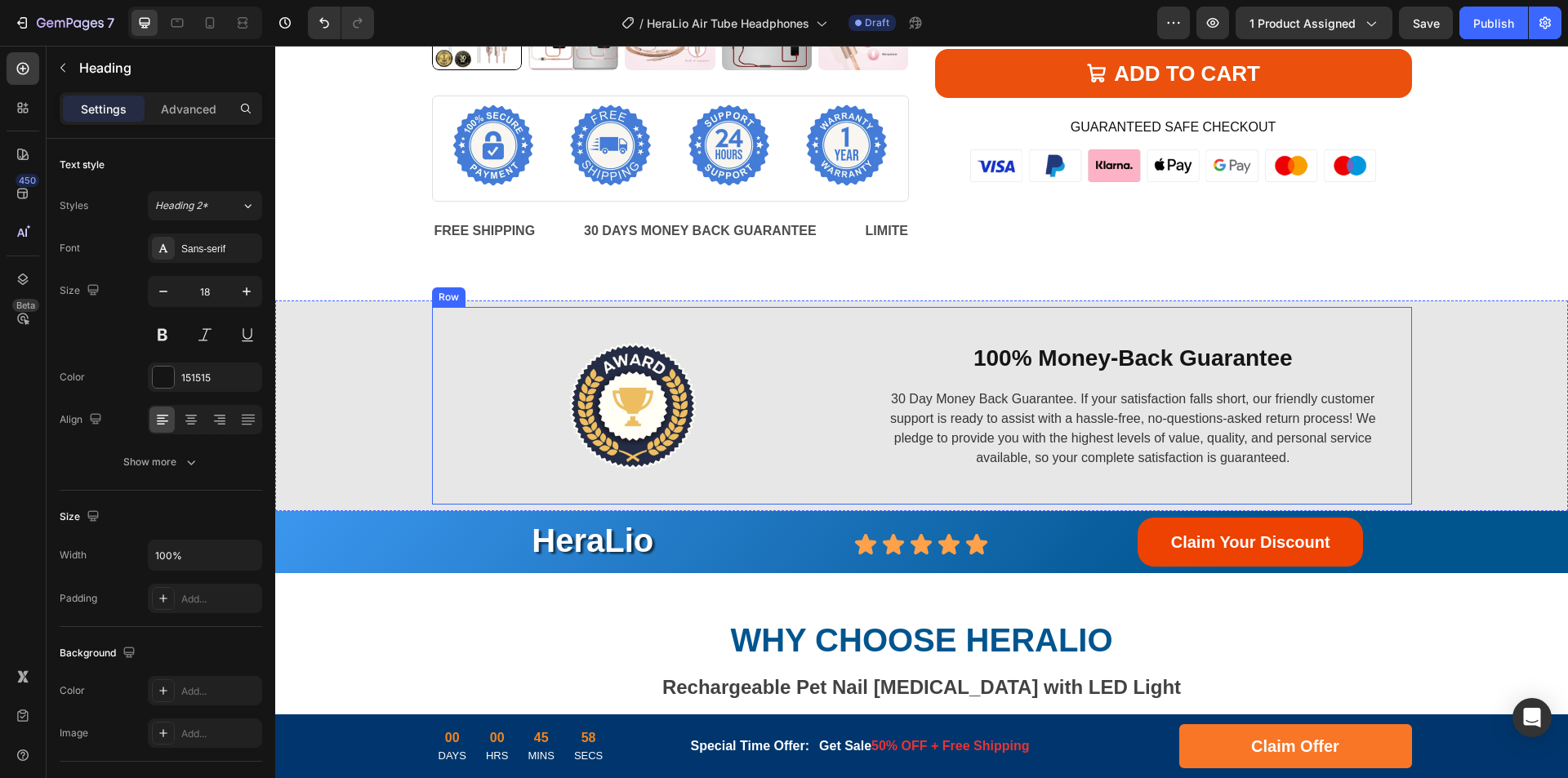
scroll to position [2504, 0]
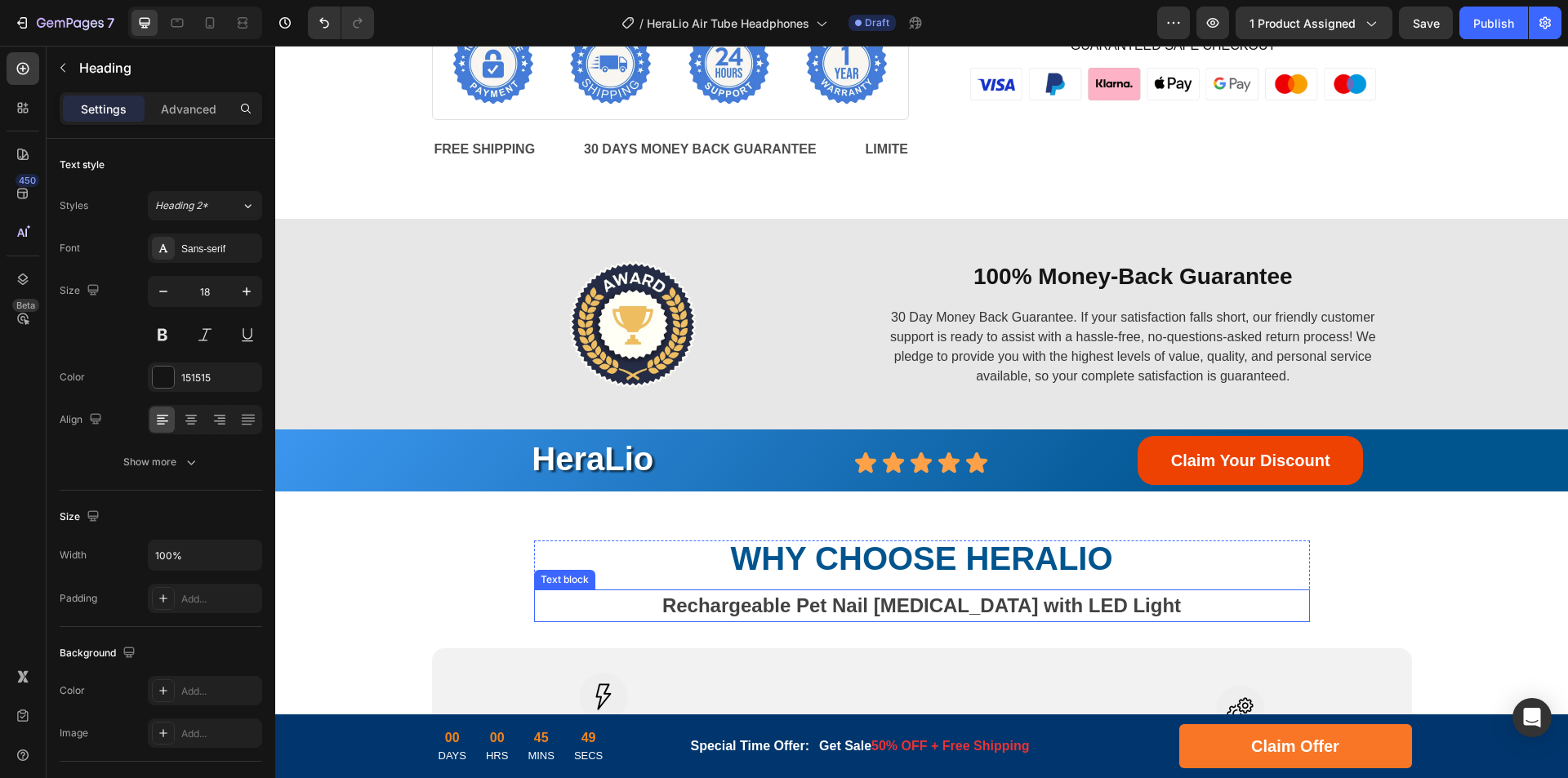
click at [809, 616] on strong "Rechargeable Pet Nail [MEDICAL_DATA] with LED Light" at bounding box center [921, 605] width 519 height 22
click at [978, 609] on strong "Rechargeable Pet Nail [MEDICAL_DATA] with LED Light" at bounding box center [921, 605] width 519 height 22
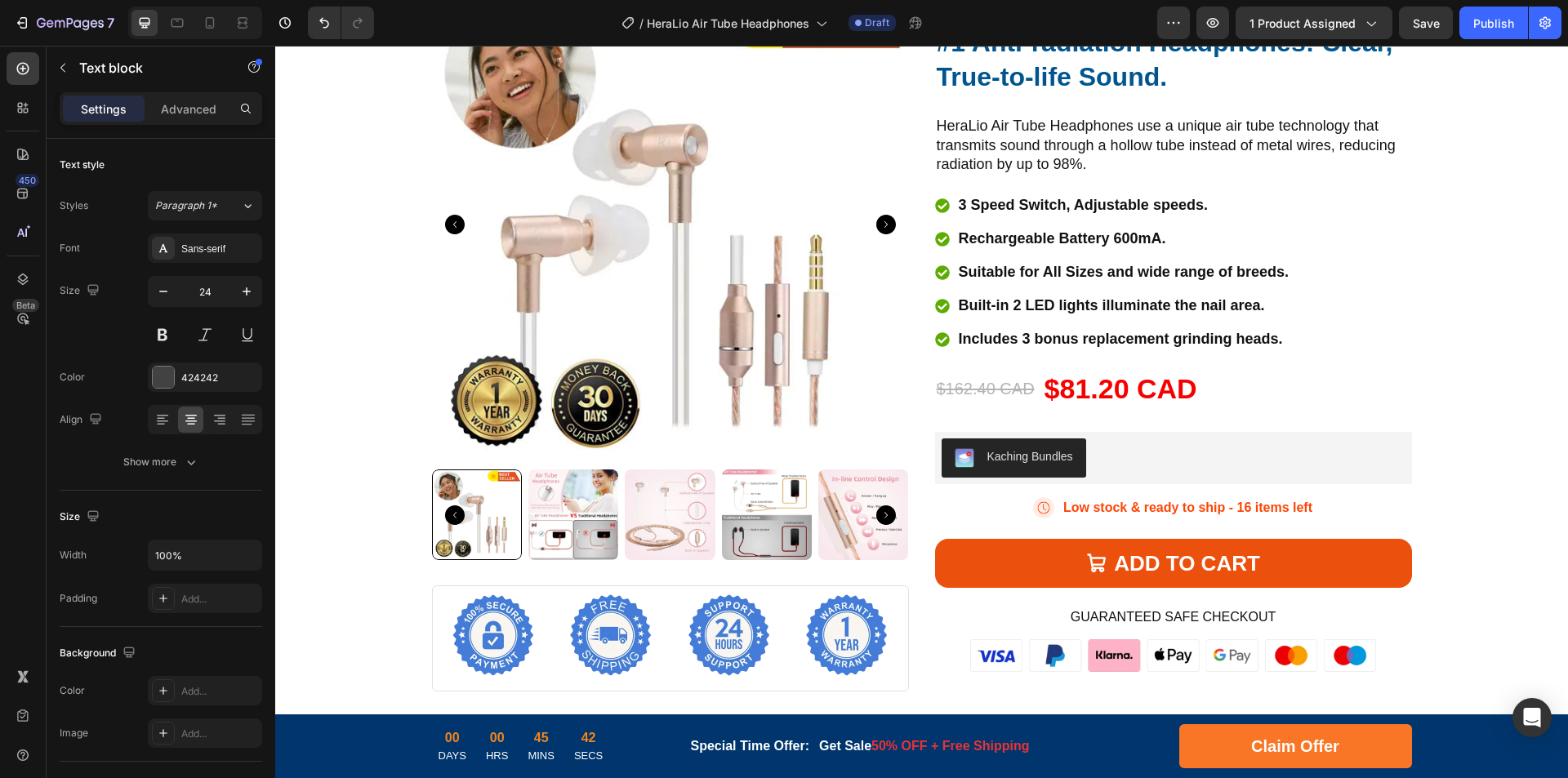
scroll to position [1851, 0]
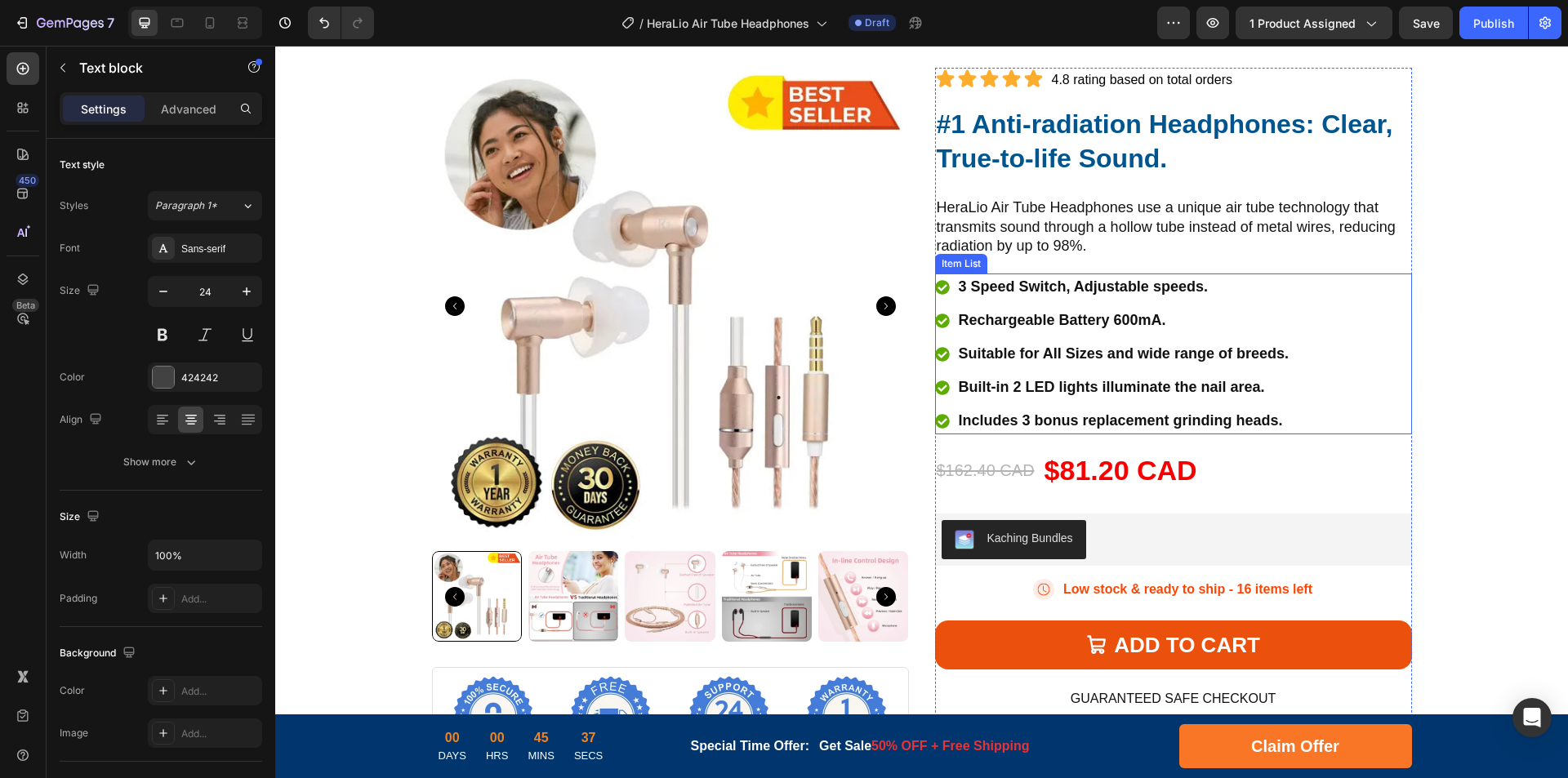
drag, startPoint x: 1056, startPoint y: 294, endPoint x: 1095, endPoint y: 290, distance: 39.2
click at [1056, 294] on p "3 Speed Switch, Adjustable speeds." at bounding box center [1123, 287] width 330 height 22
click at [1097, 290] on p "3 Speed Switch, Adjustable speeds." at bounding box center [1123, 287] width 330 height 22
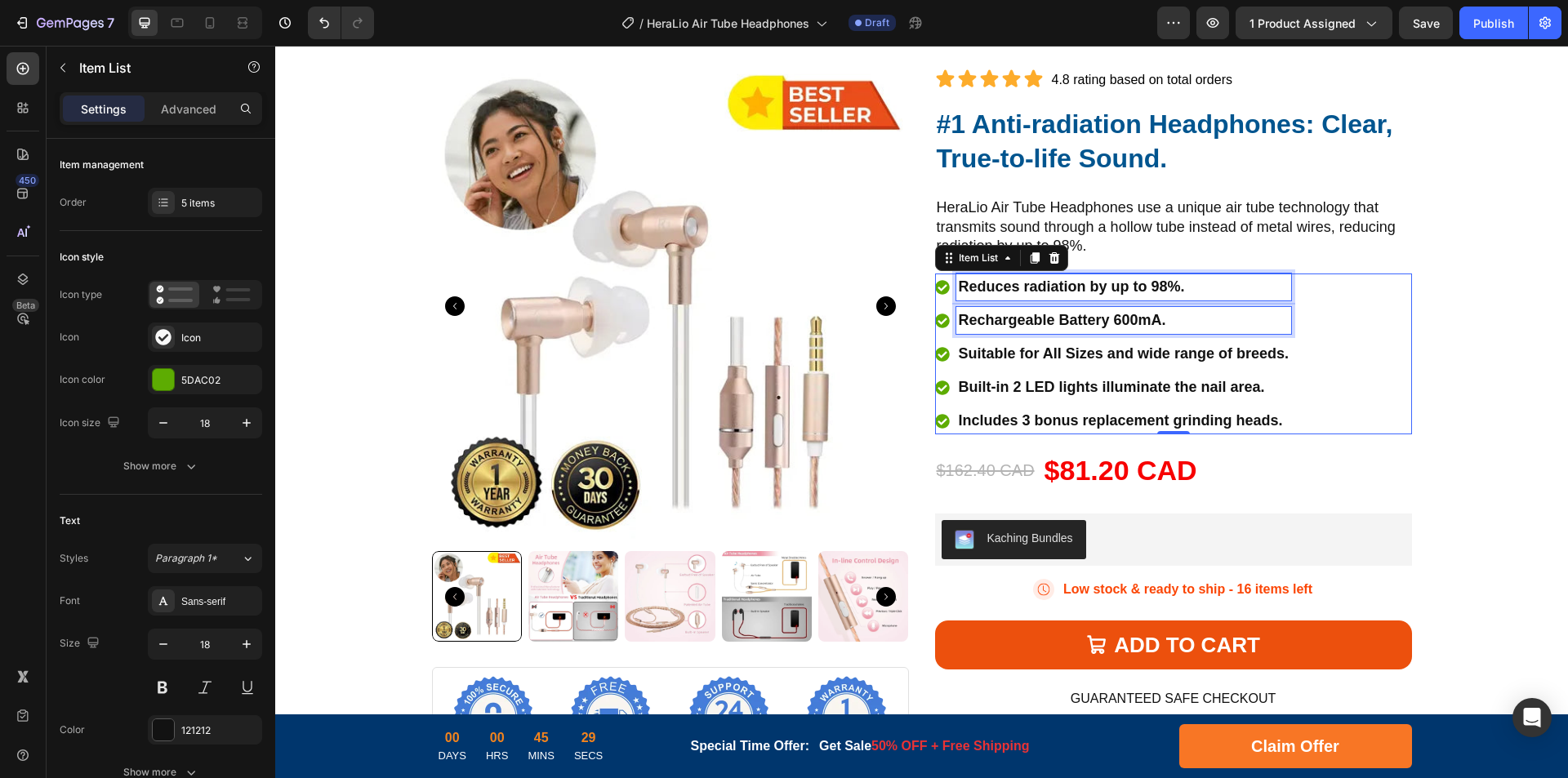
click at [1058, 314] on p "Rechargeable Battery 600mA." at bounding box center [1123, 320] width 330 height 22
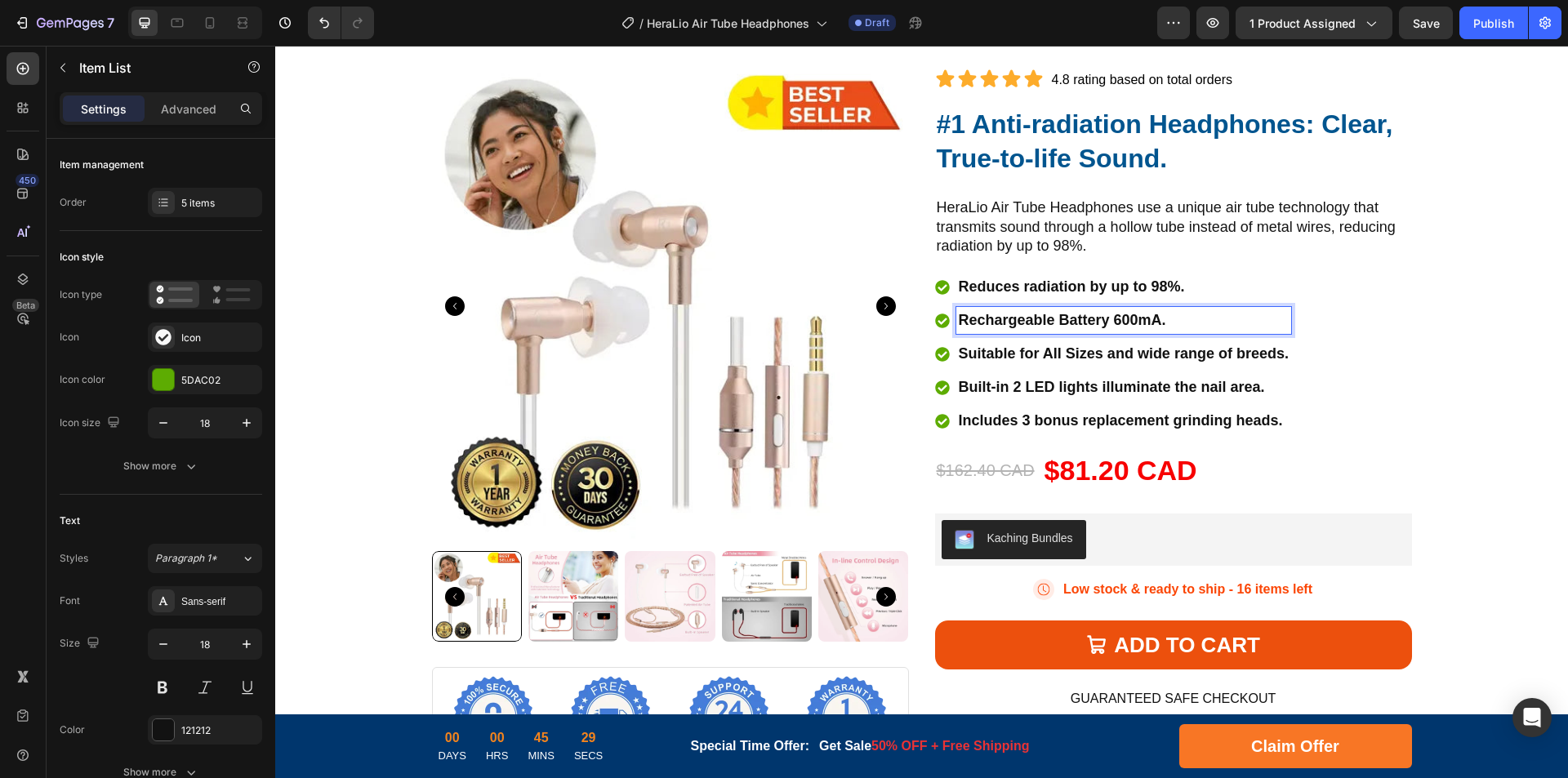
click at [1117, 318] on p "Rechargeable Battery 600mA." at bounding box center [1123, 320] width 330 height 22
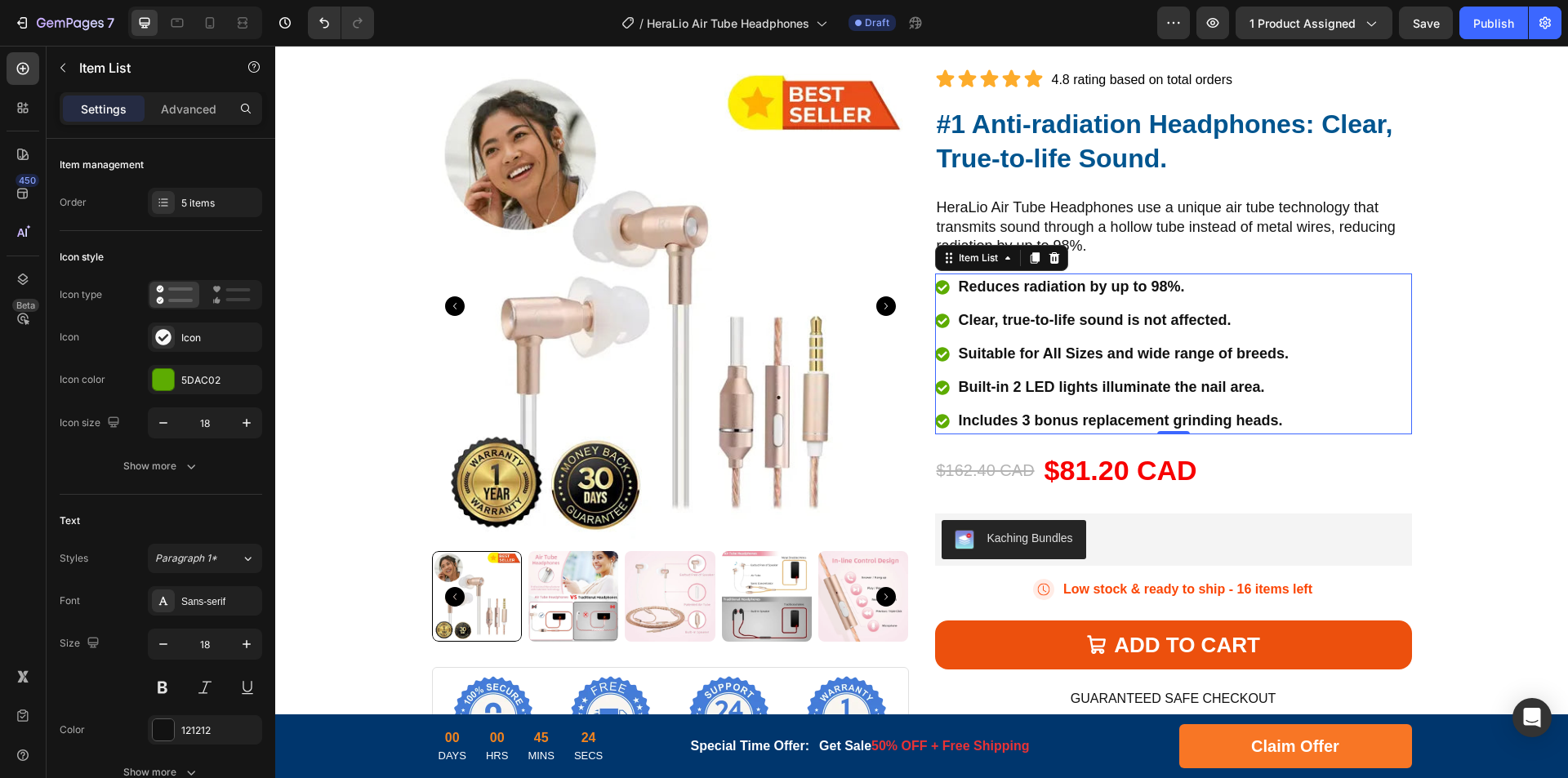
click at [1151, 356] on p "Suitable for All Sizes and wide range of breeds." at bounding box center [1123, 354] width 330 height 22
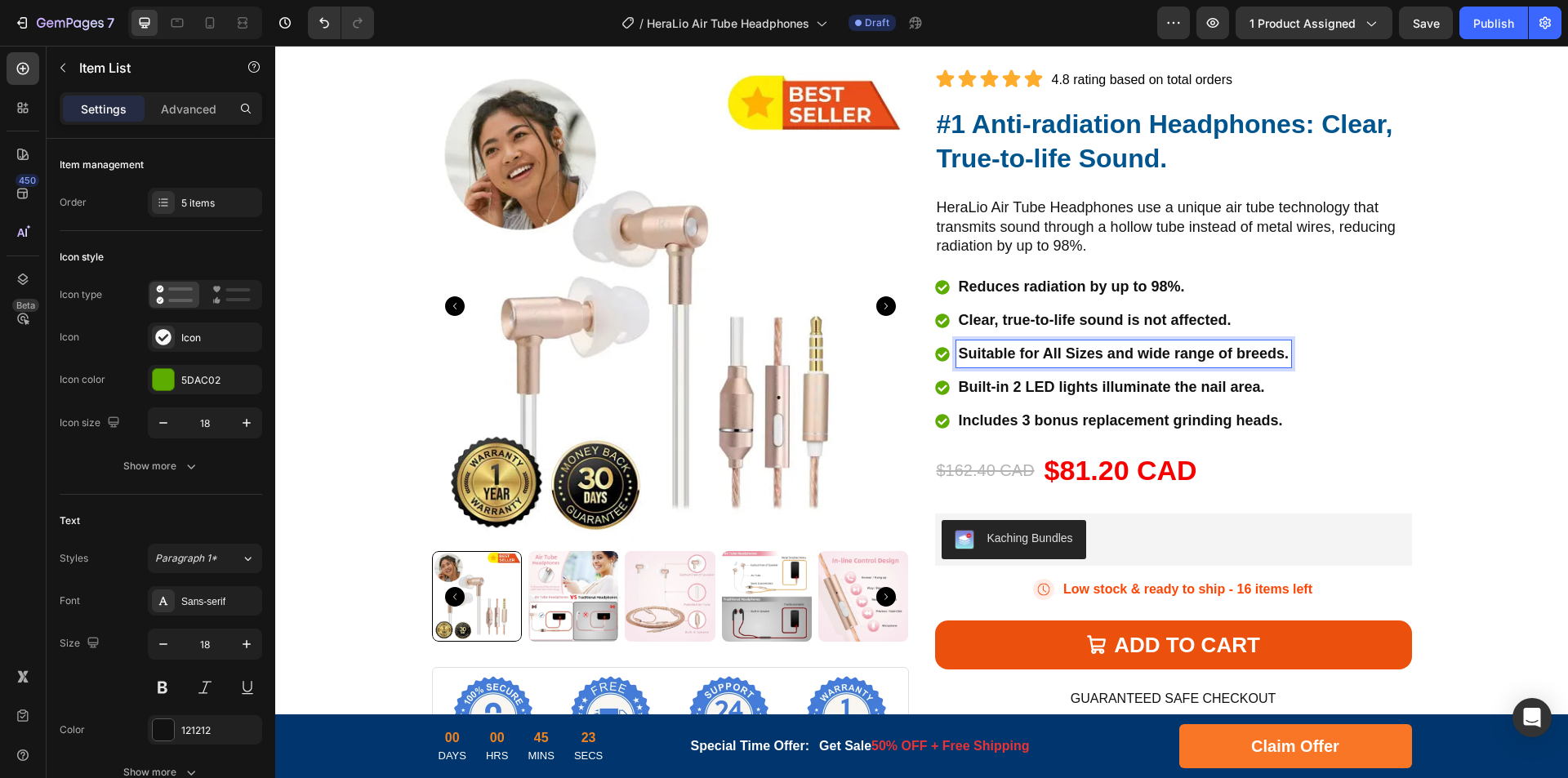
click at [1183, 356] on p "Suitable for All Sizes and wide range of breeds." at bounding box center [1123, 354] width 330 height 22
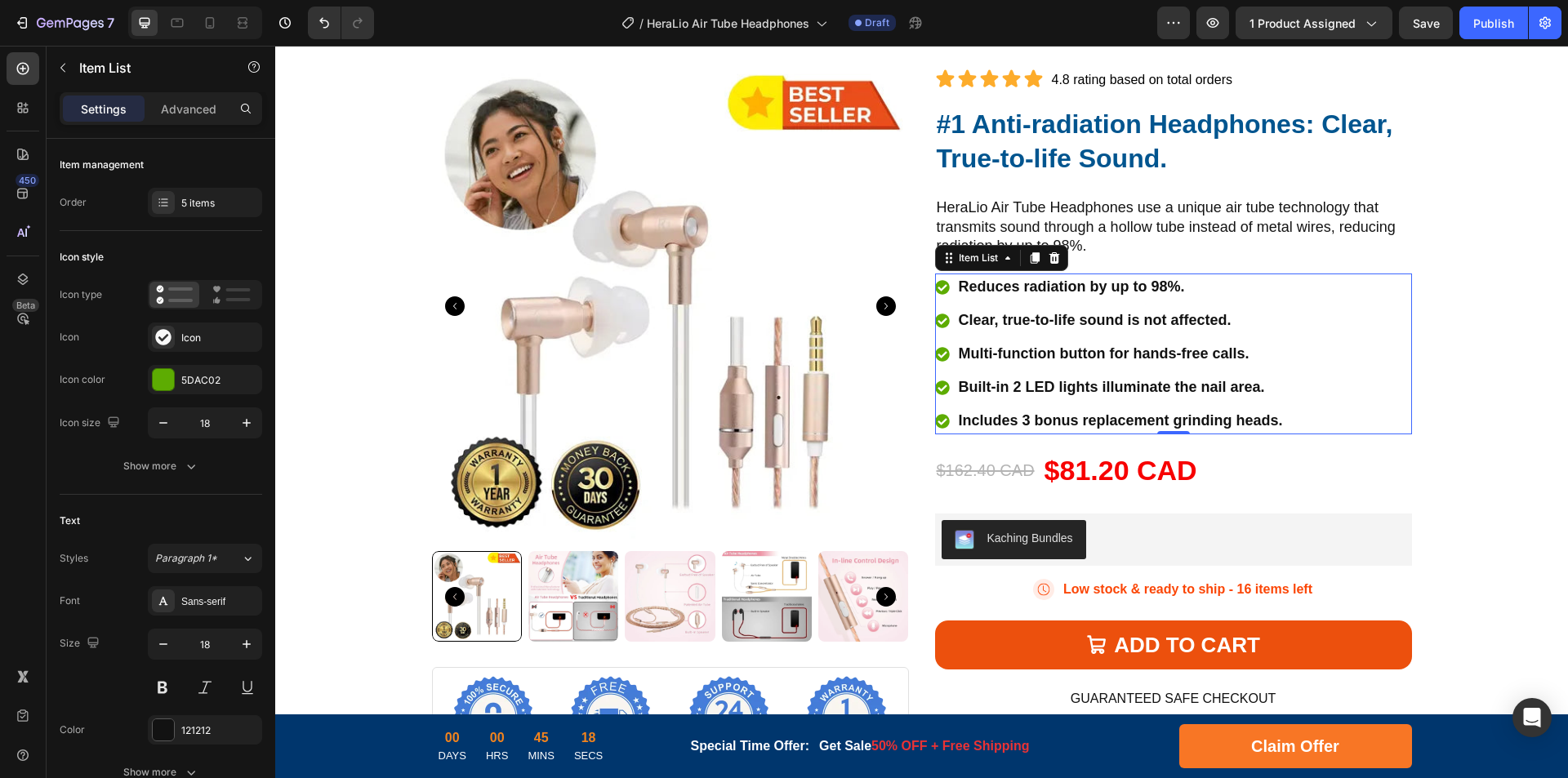
click at [1049, 391] on p "Built-in 2 LED lights illuminate the nail area." at bounding box center [1121, 387] width 324 height 22
click at [1159, 425] on p "Includes 3 bonus replacement grinding heads." at bounding box center [1135, 421] width 352 height 22
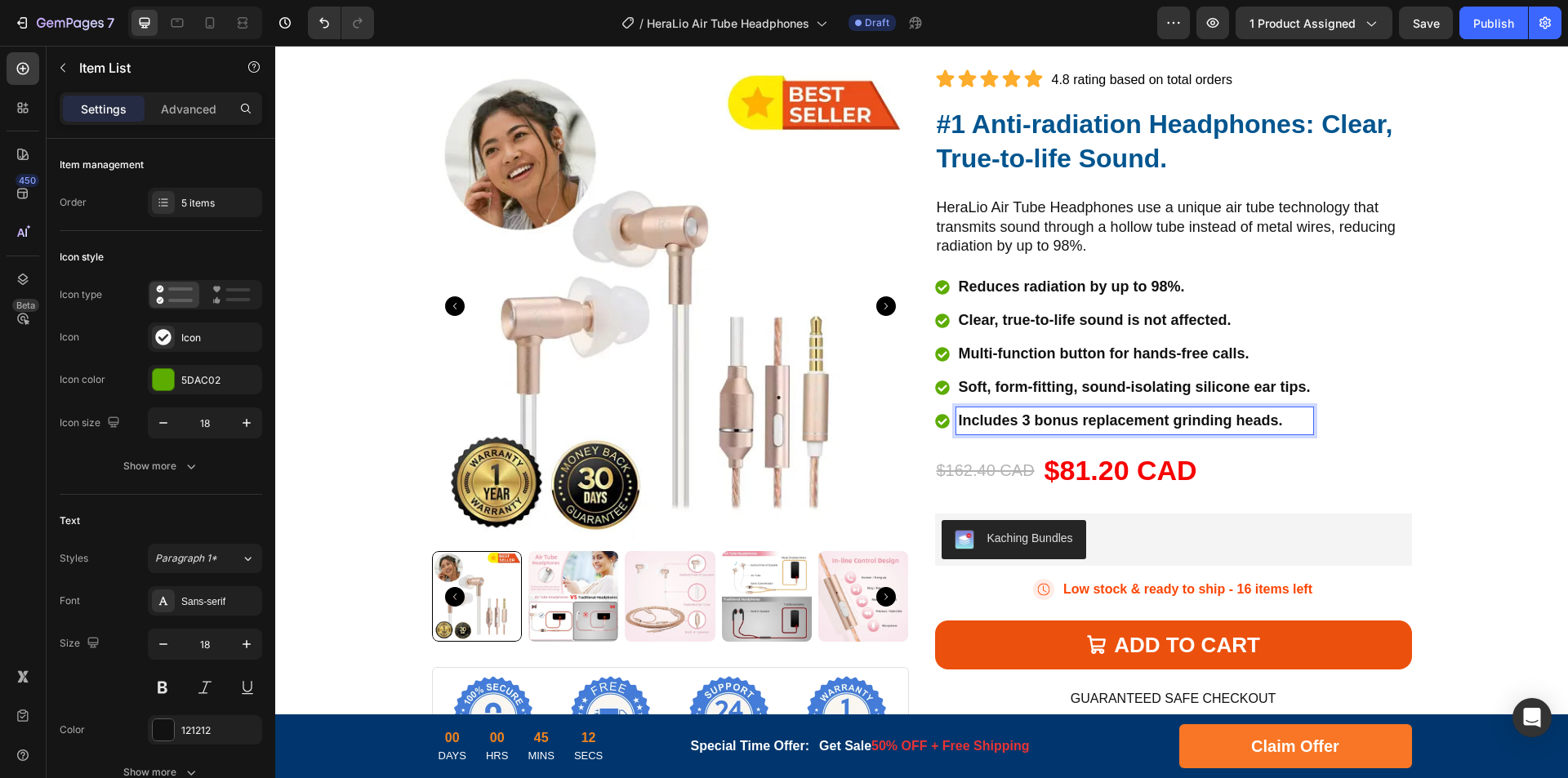
click at [1200, 425] on p "Includes 3 bonus replacement grinding heads." at bounding box center [1135, 421] width 352 height 22
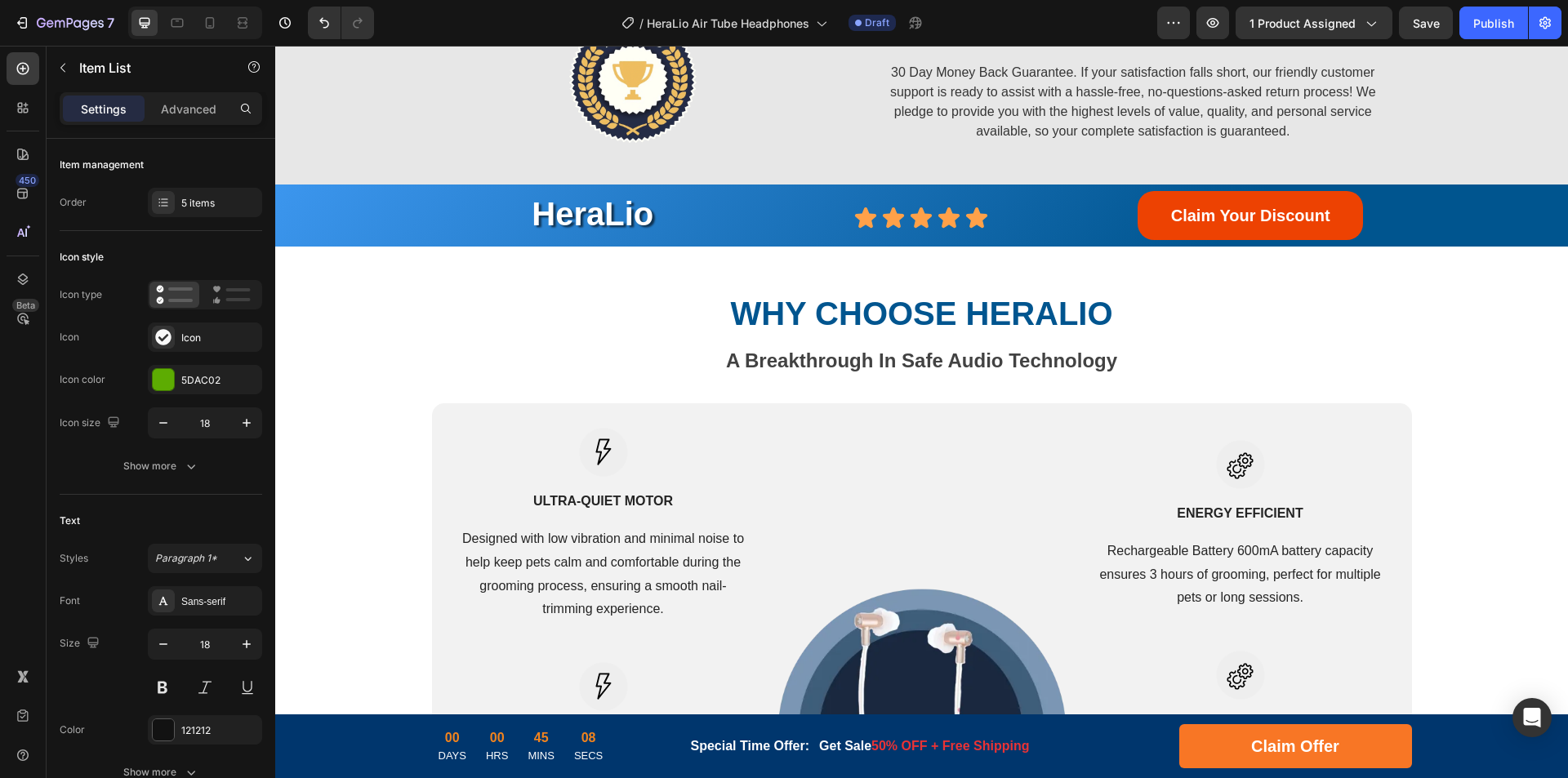
scroll to position [2912, 0]
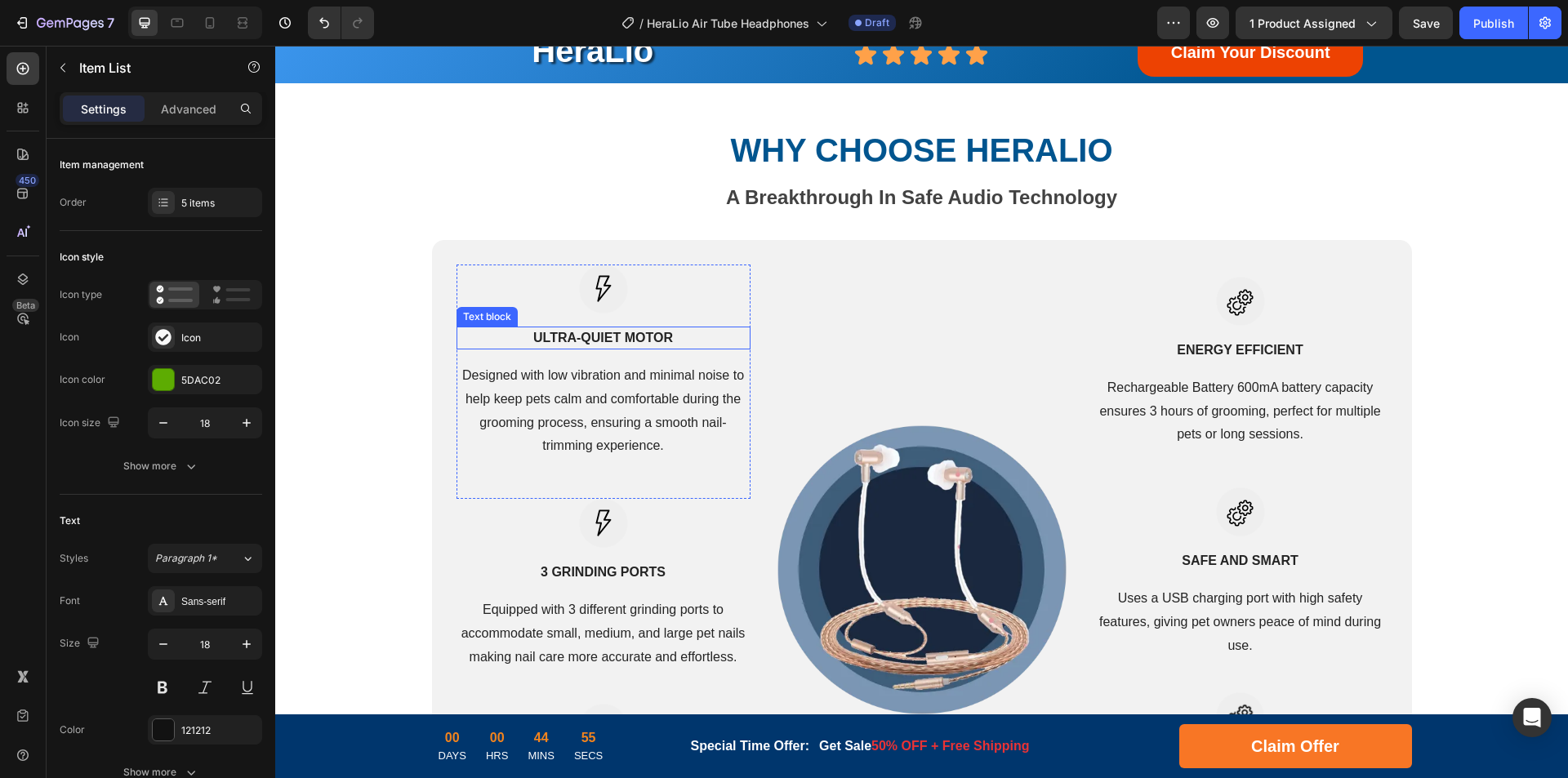
drag, startPoint x: 556, startPoint y: 339, endPoint x: 566, endPoint y: 339, distance: 10.0
click at [556, 339] on strong "Ultra-Quiet Motor" at bounding box center [603, 337] width 140 height 14
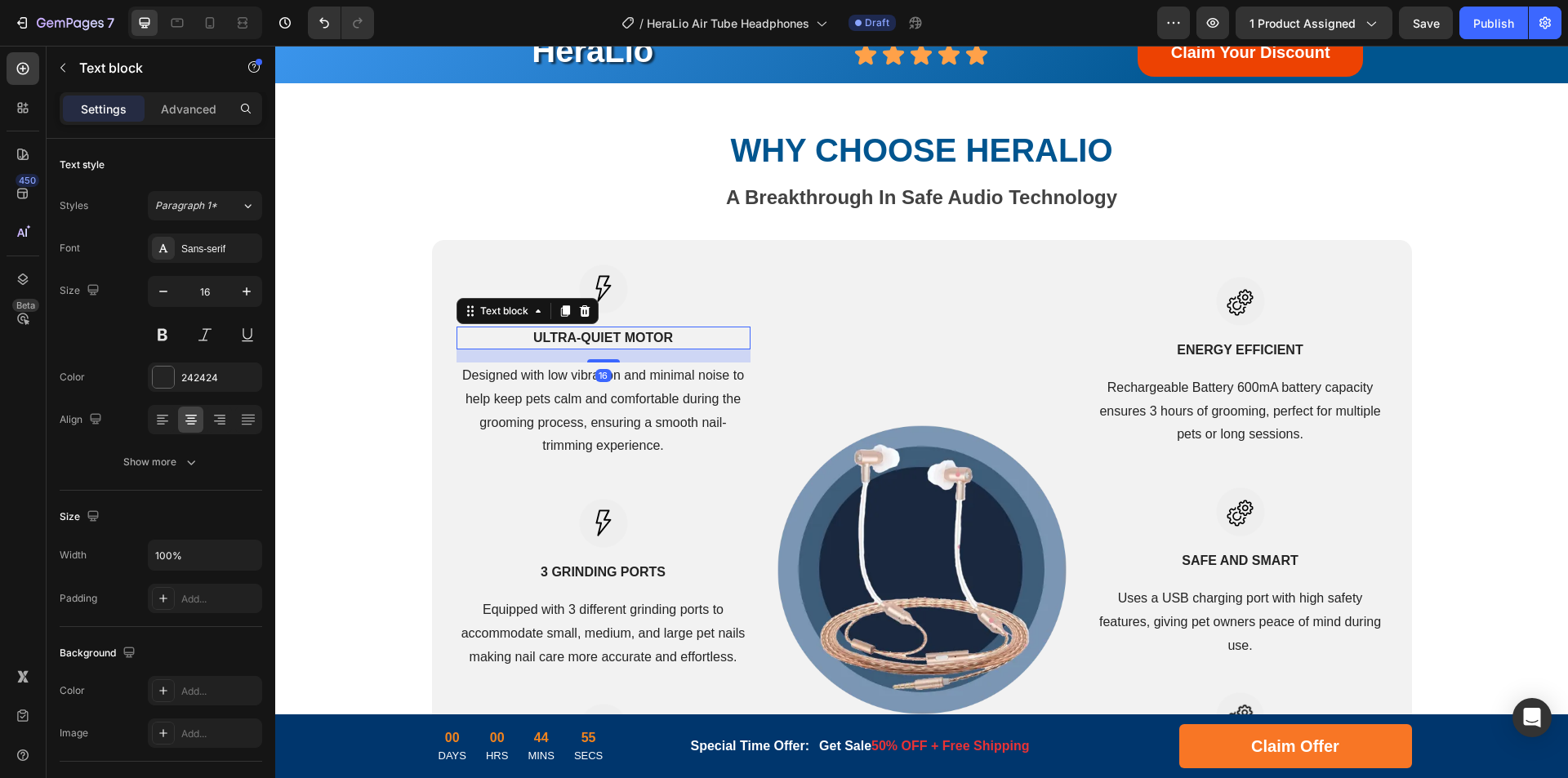
click at [611, 337] on strong "Ultra-Quiet Motor" at bounding box center [603, 337] width 140 height 14
drag, startPoint x: 620, startPoint y: 404, endPoint x: 676, endPoint y: 400, distance: 56.1
click at [620, 404] on p "Designed with low vibration and minimal noise to help keep pets calm and comfor…" at bounding box center [604, 411] width 291 height 94
click at [676, 400] on p "Designed with low vibration and minimal noise to help keep pets calm and comfor…" at bounding box center [604, 411] width 291 height 94
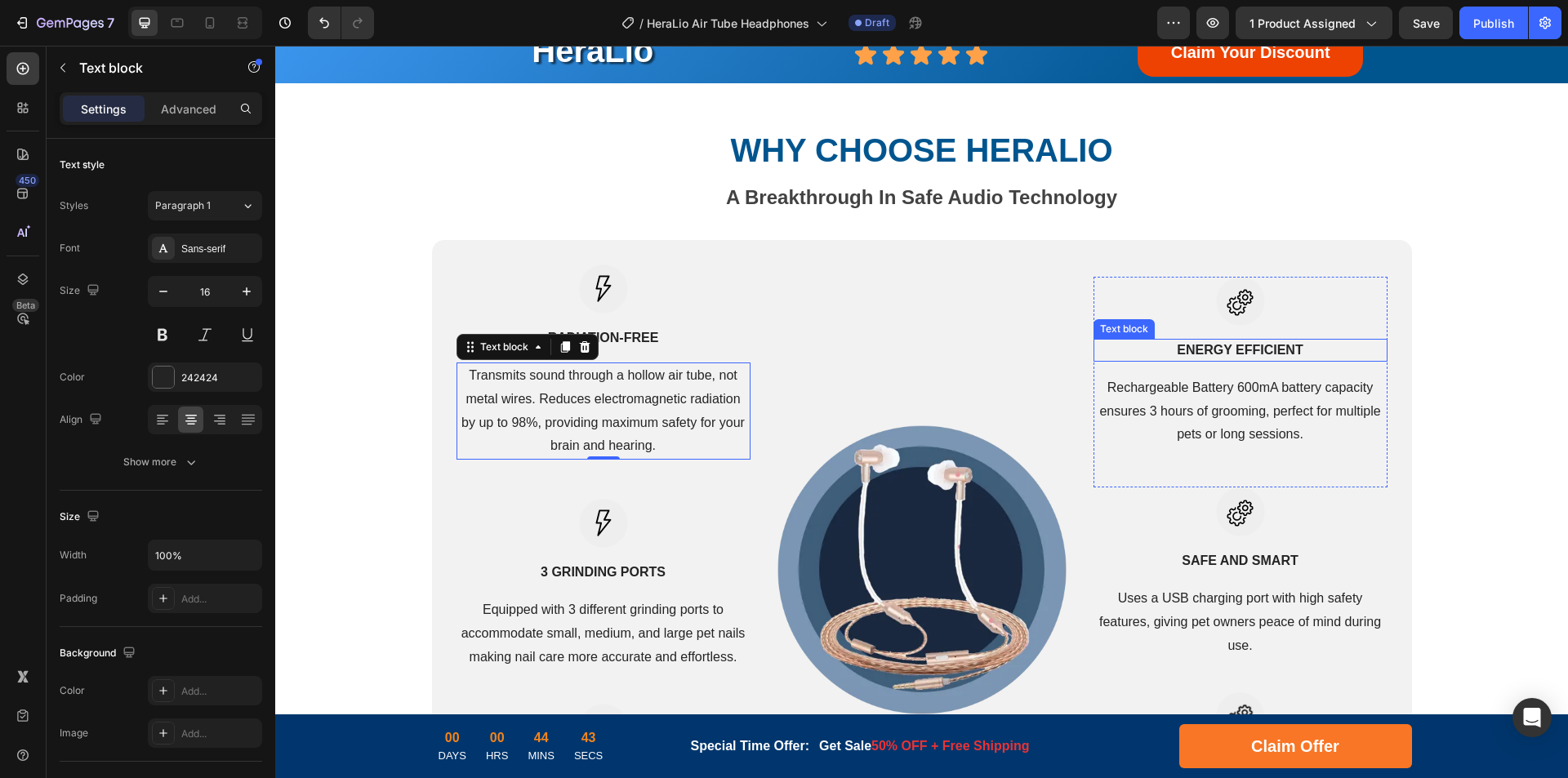
click at [1222, 347] on strong "ENERGY EFFICIENT" at bounding box center [1240, 350] width 126 height 14
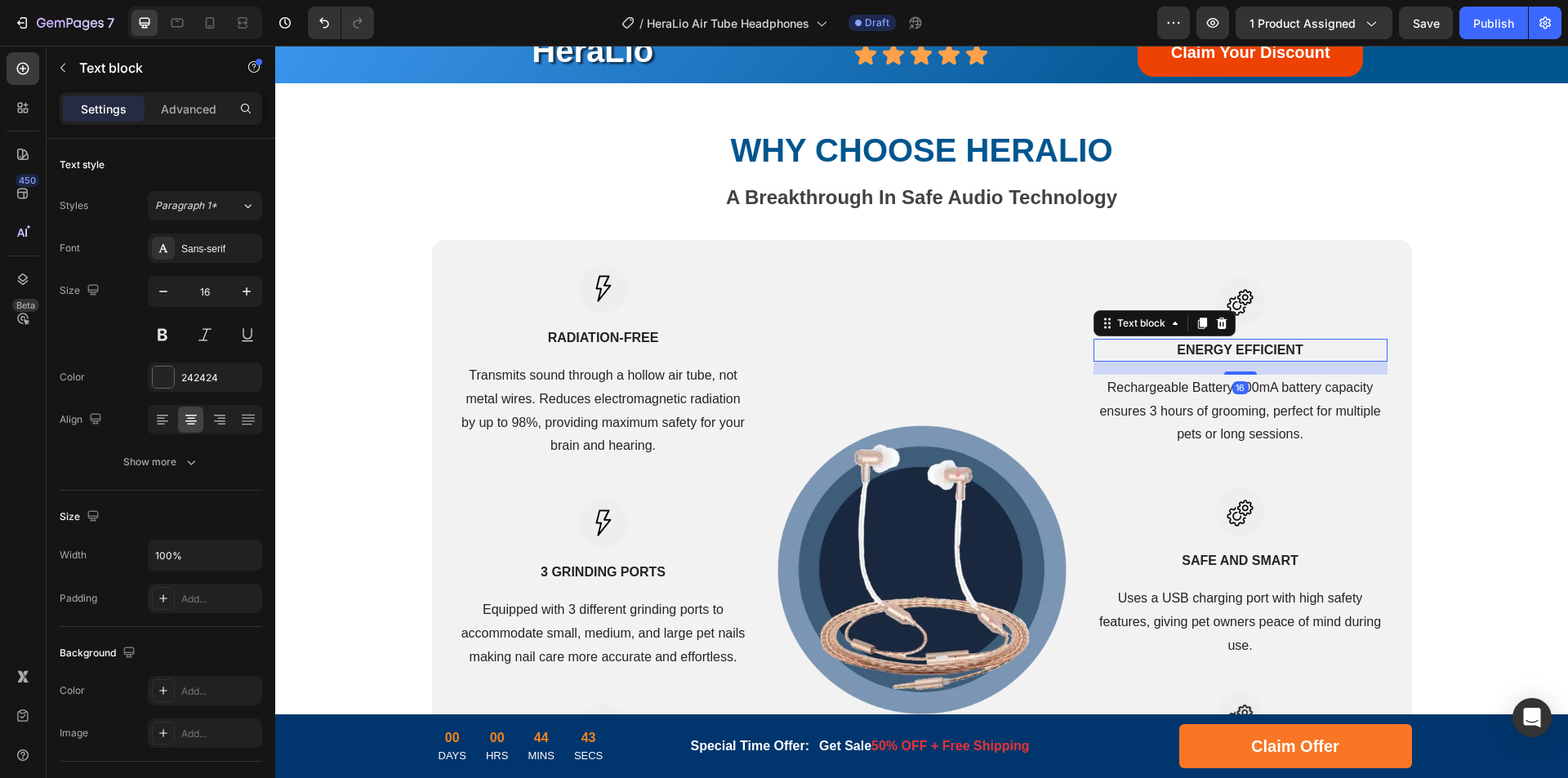
click at [1256, 351] on strong "ENERGY EFFICIENT" at bounding box center [1240, 350] width 126 height 14
click at [1231, 414] on p "Rechargeable Battery 600mA battery capacity ensures 3 hours of grooming, perfec…" at bounding box center [1241, 411] width 291 height 70
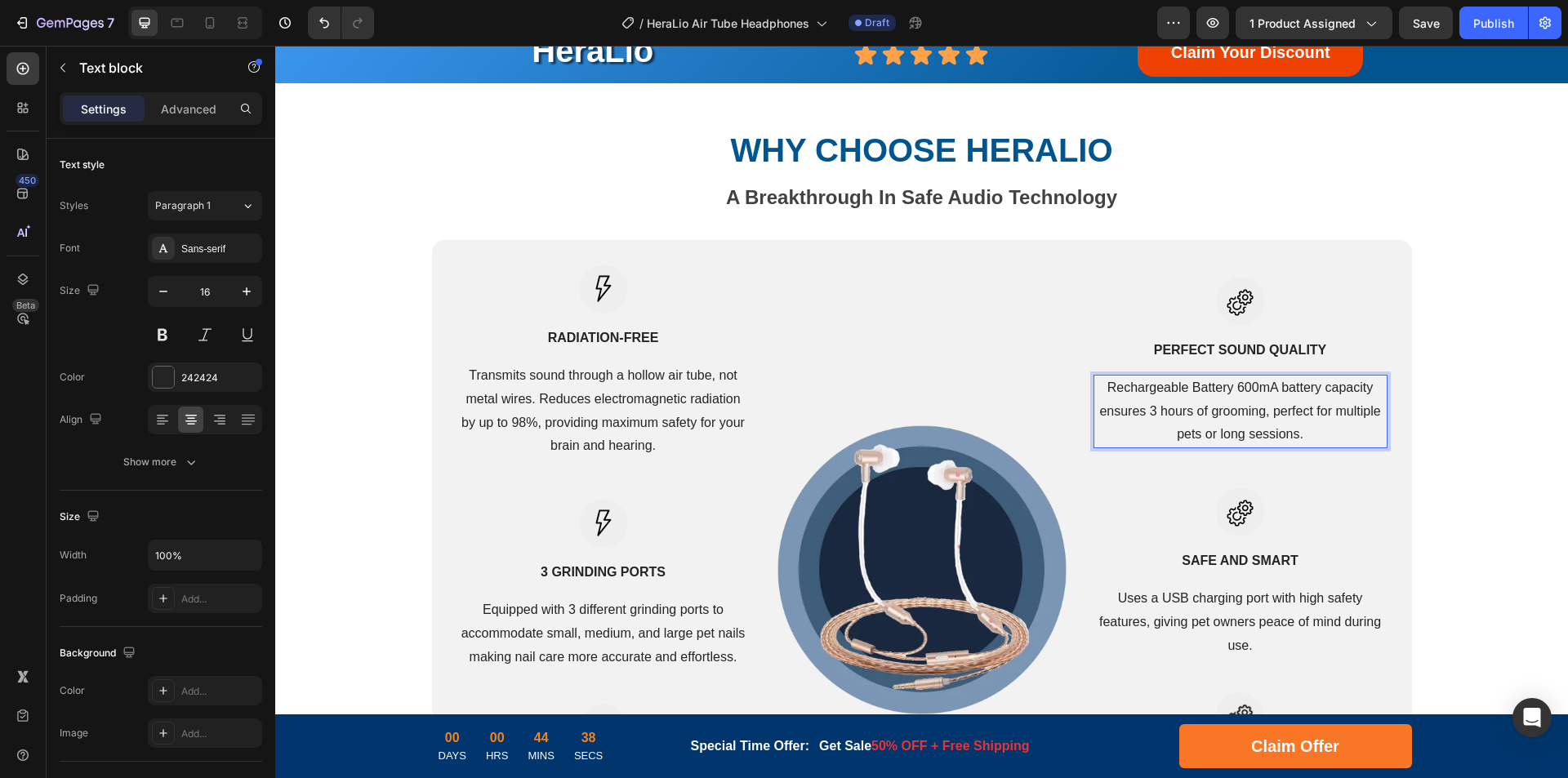
click at [1270, 406] on p "Rechargeable Battery 600mA battery capacity ensures 3 hours of grooming, perfec…" at bounding box center [1241, 411] width 291 height 70
click at [576, 570] on strong "3 GRINDING PORTS" at bounding box center [603, 571] width 125 height 14
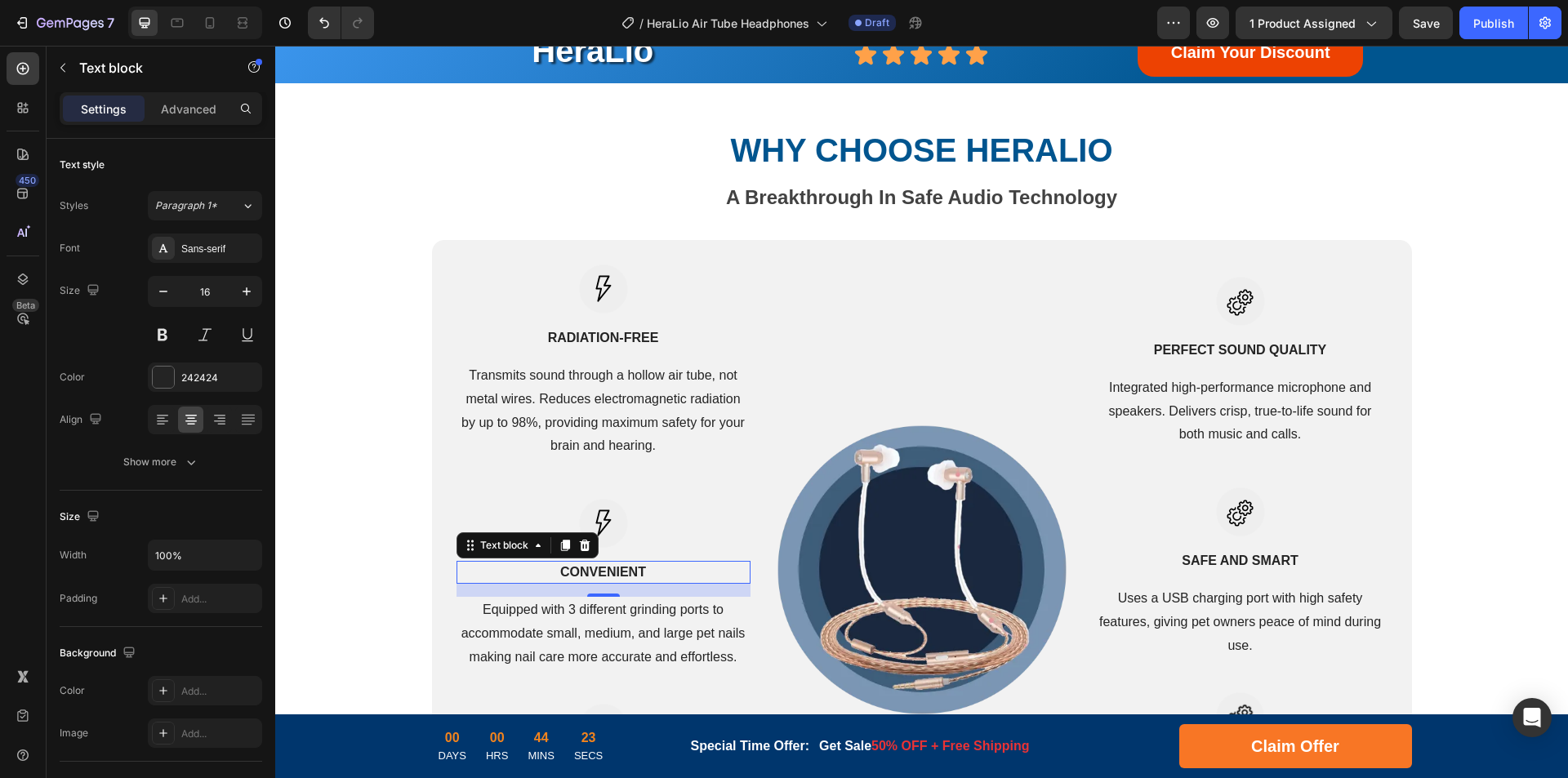
click at [543, 628] on p "Equipped with 3 different grinding ports to accommodate small, medium, and larg…" at bounding box center [604, 633] width 291 height 70
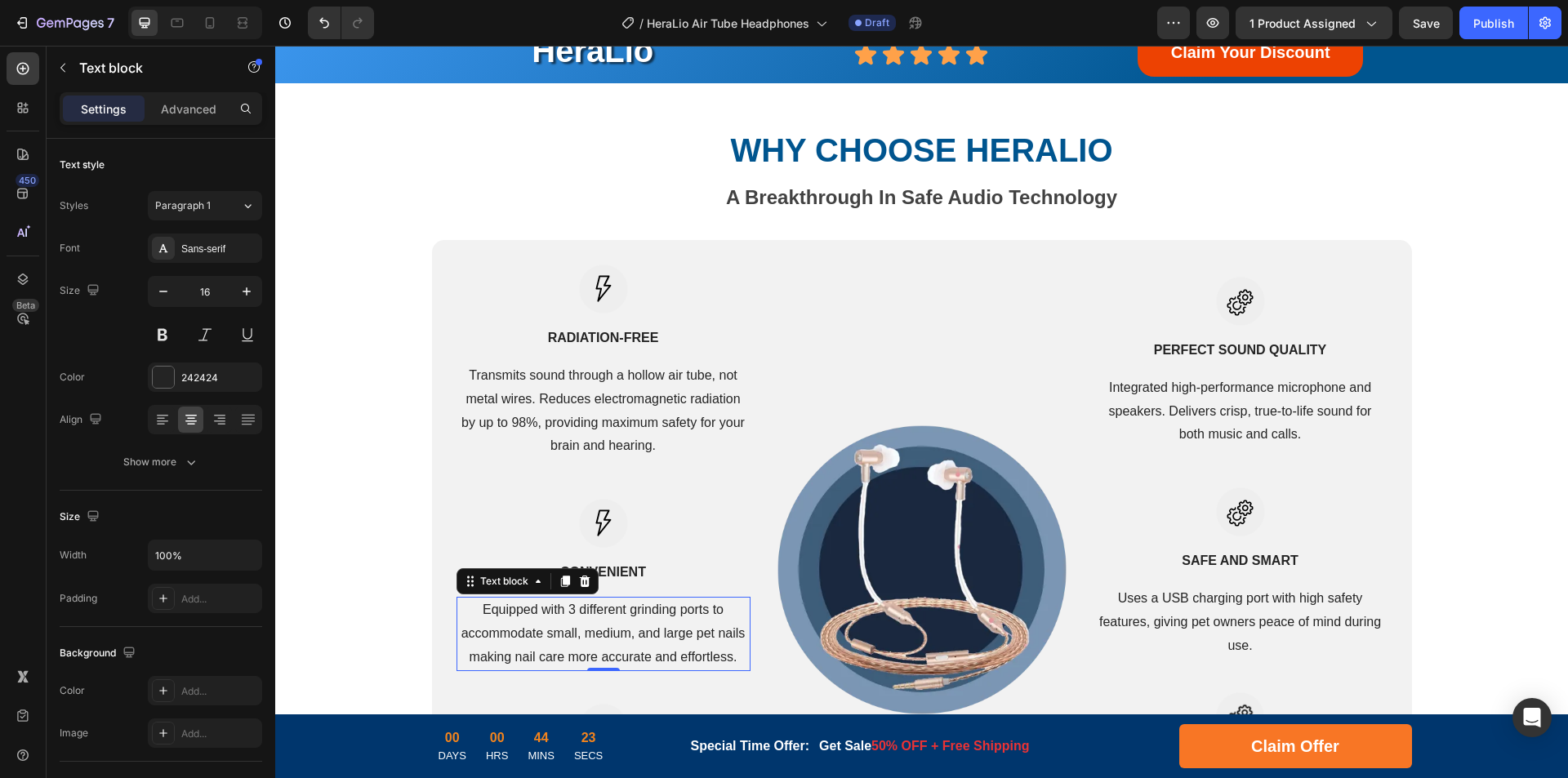
click at [614, 627] on p "Equipped with 3 different grinding ports to accommodate small, medium, and larg…" at bounding box center [604, 633] width 291 height 70
click at [626, 626] on p "Equipped with 3 different grinding ports to accommodate small, medium, and larg…" at bounding box center [604, 633] width 291 height 70
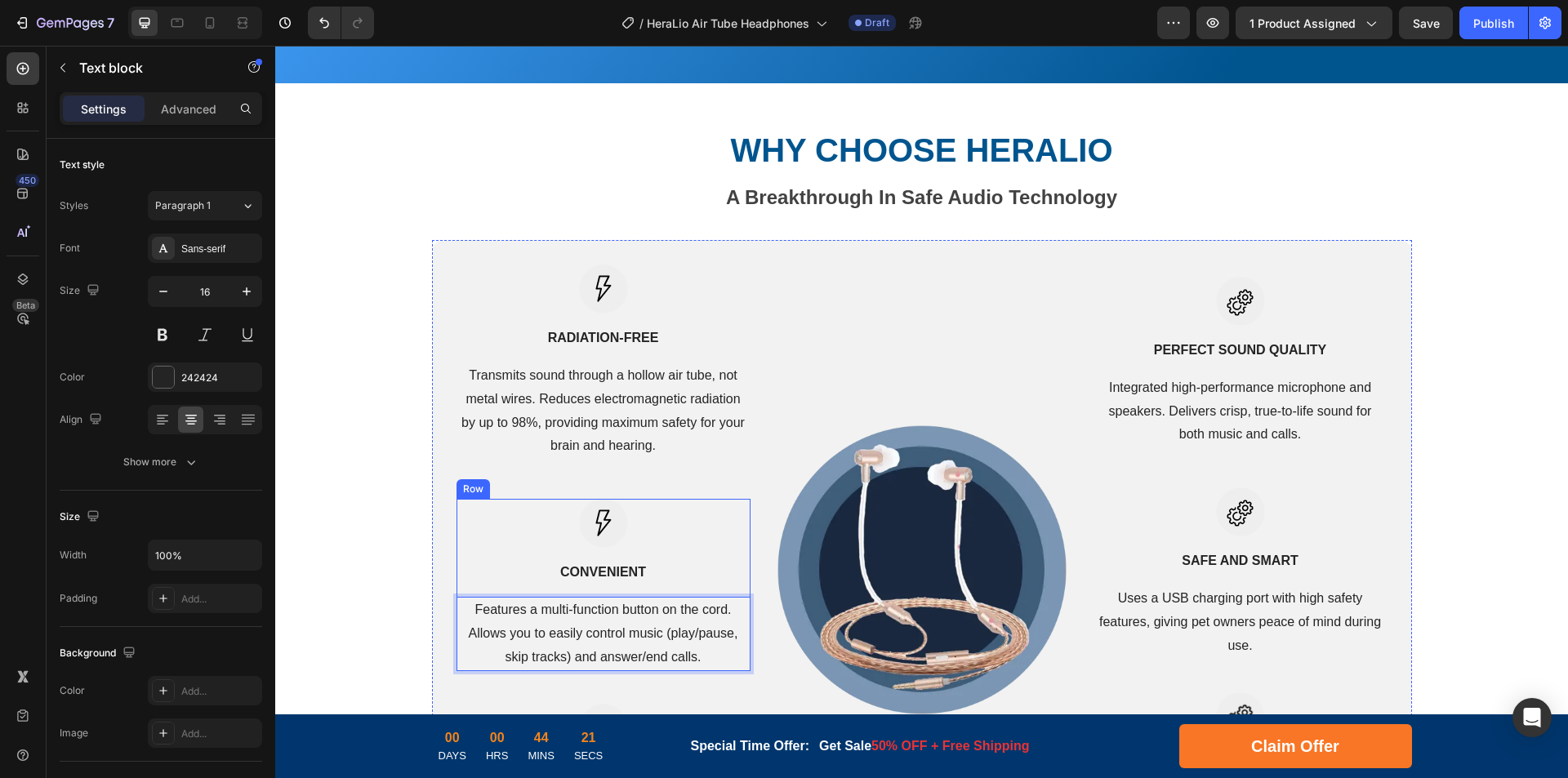
scroll to position [3076, 0]
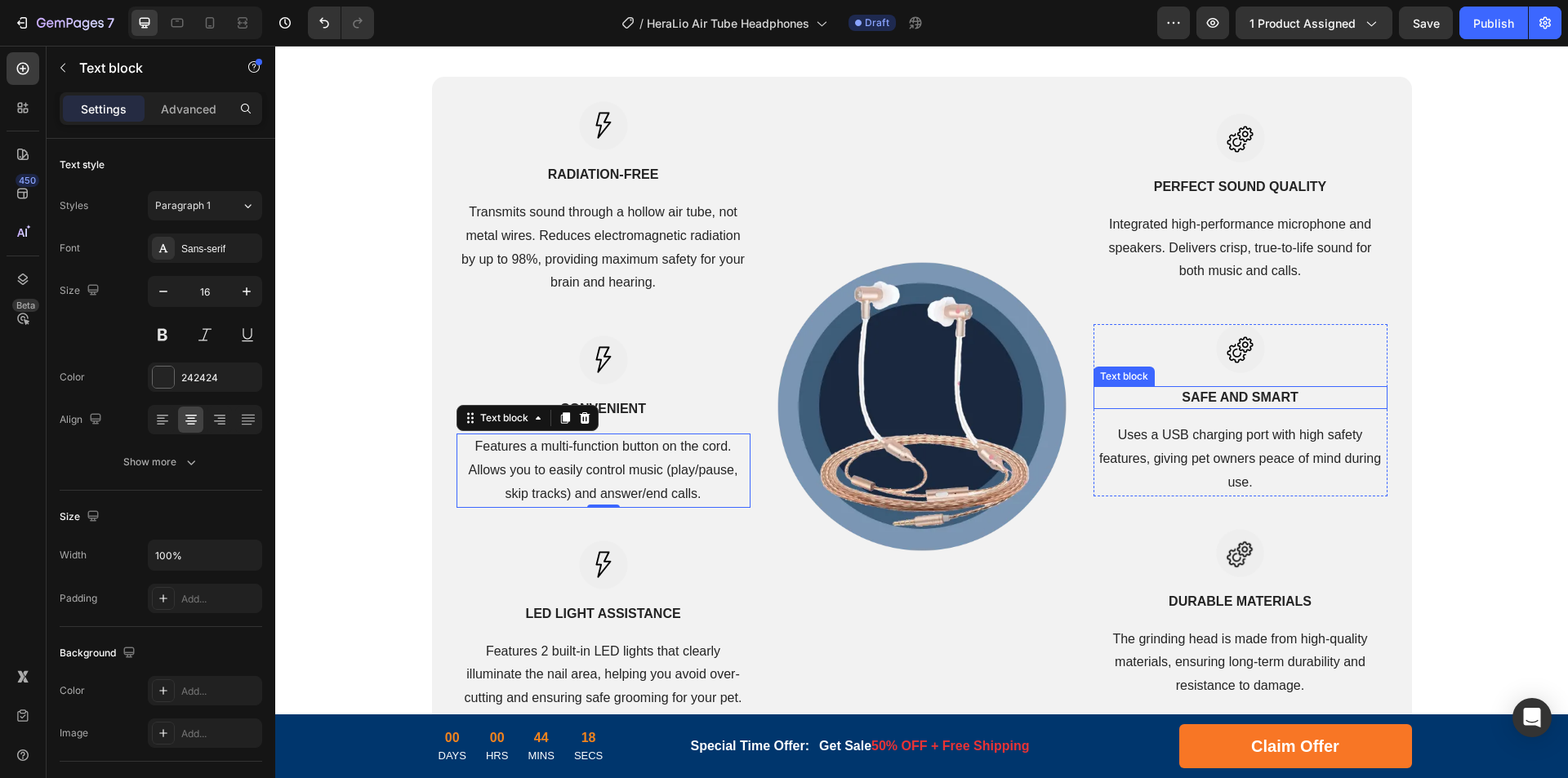
click at [1226, 389] on p "SAFE AND SMART" at bounding box center [1241, 398] width 291 height 20
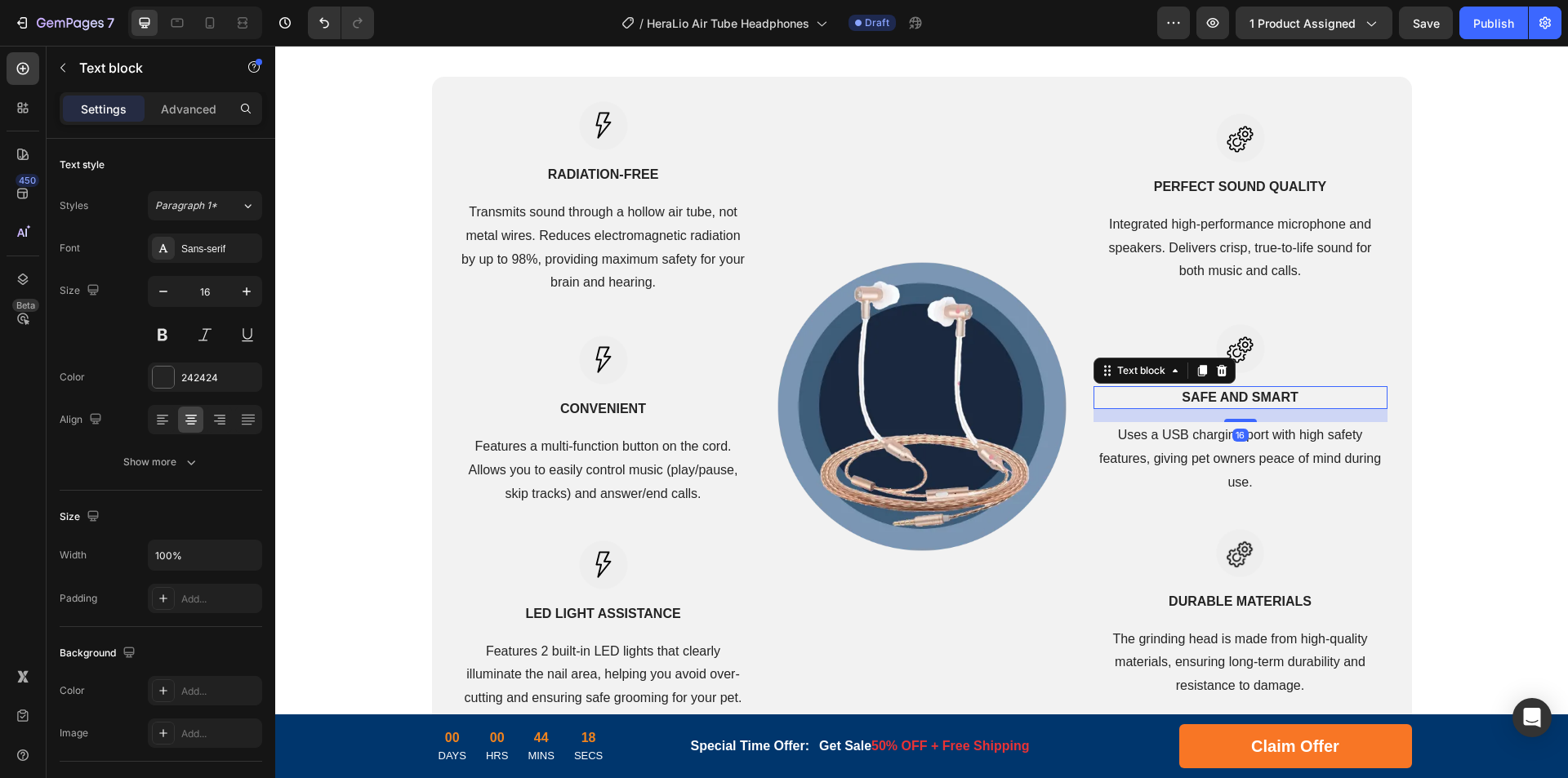
click at [1237, 399] on p "SAFE AND SMART" at bounding box center [1241, 398] width 291 height 20
click at [1362, 451] on p "Uses a USB charging port with high safety features, giving pet owners peace of …" at bounding box center [1241, 459] width 291 height 70
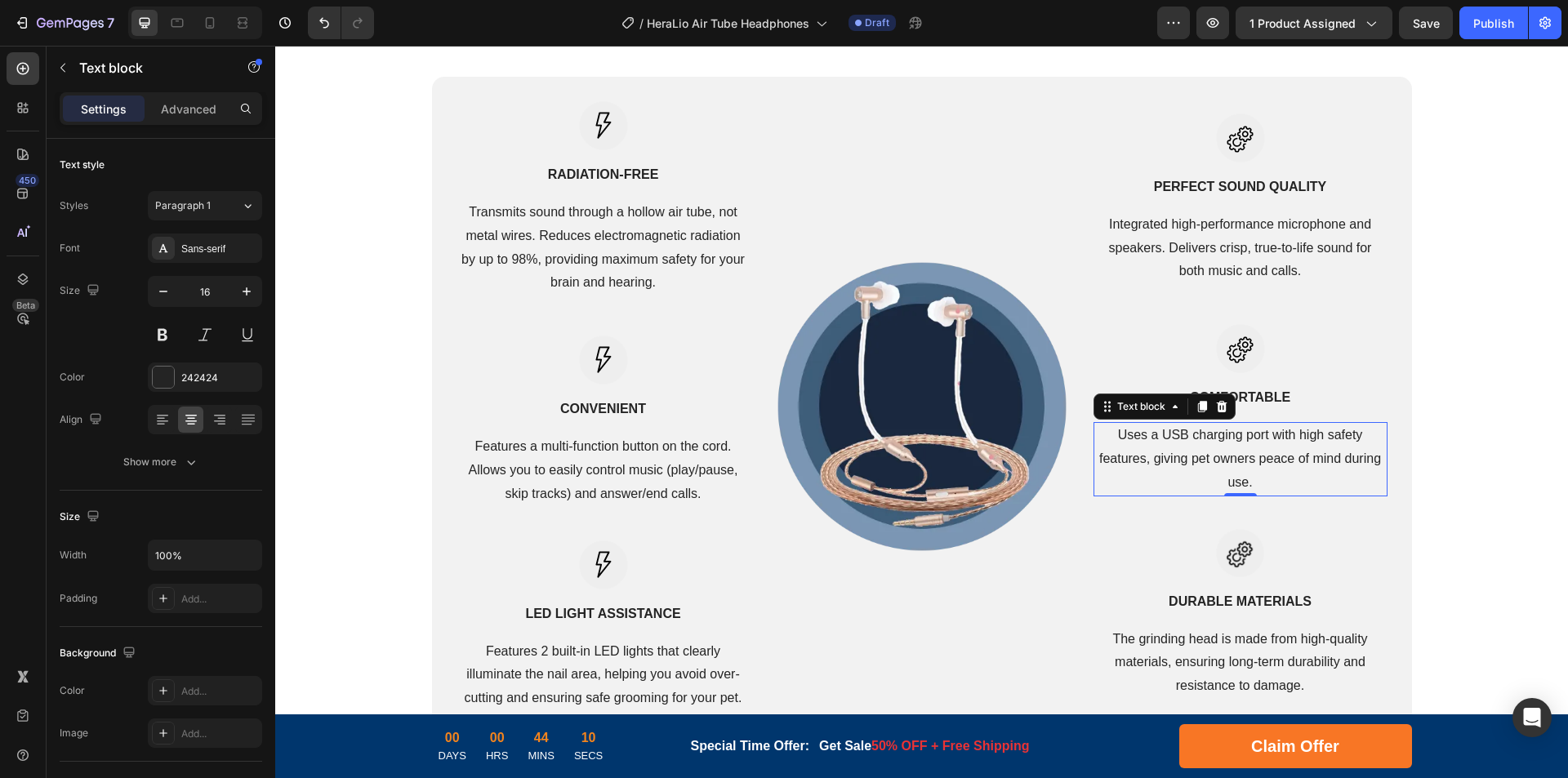
click at [1349, 451] on p "Uses a USB charging port with high safety features, giving pet owners peace of …" at bounding box center [1241, 459] width 291 height 70
click at [558, 618] on strong "LED LIGHT ASSISTANCE" at bounding box center [603, 613] width 155 height 14
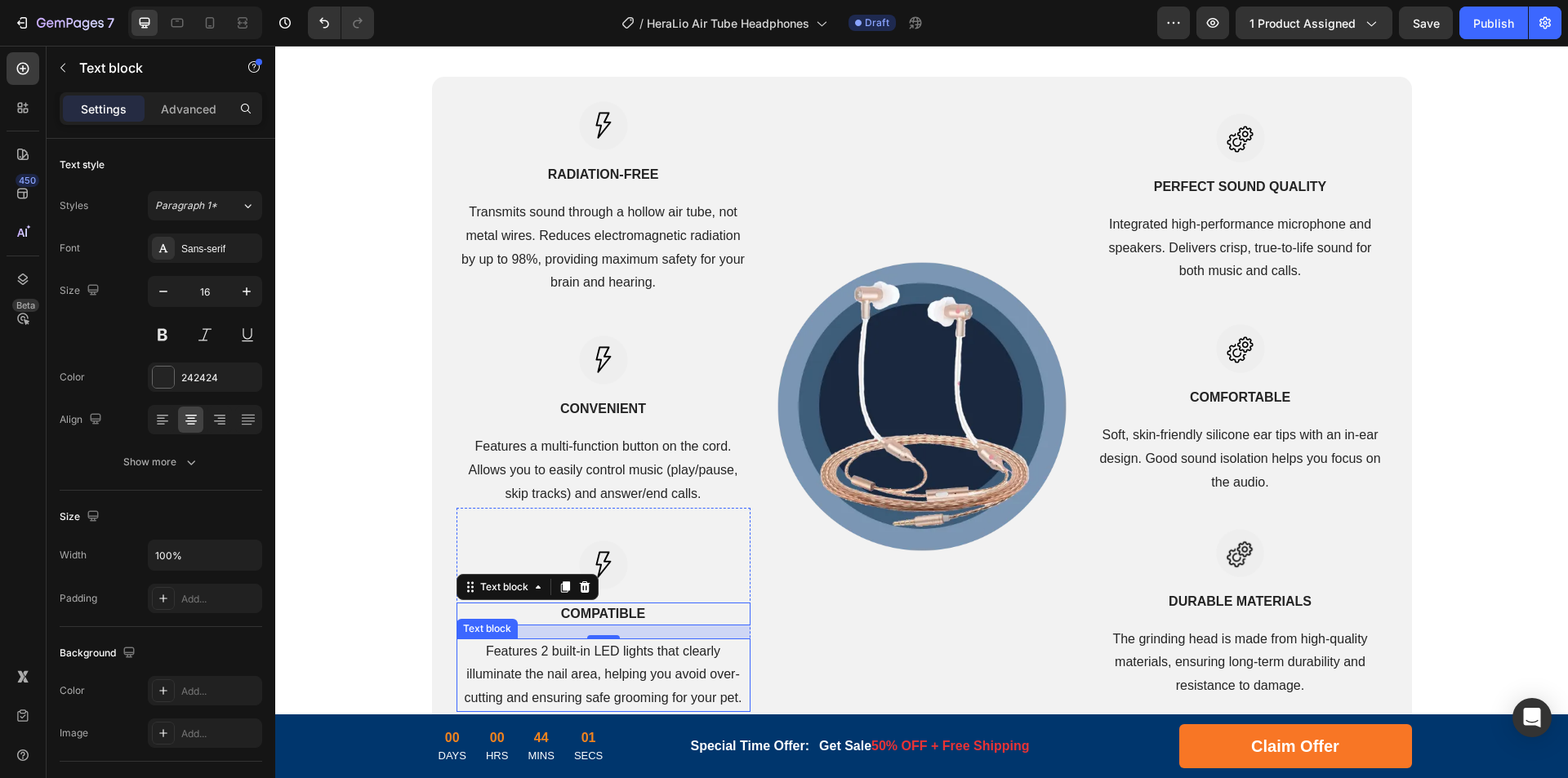
click at [658, 678] on p "Features 2 built-in LED lights that clearly illuminate the nail area, helping y…" at bounding box center [604, 675] width 291 height 70
click at [658, 677] on p "Features 2 built-in LED lights that clearly illuminate the nail area, helping y…" at bounding box center [604, 675] width 291 height 70
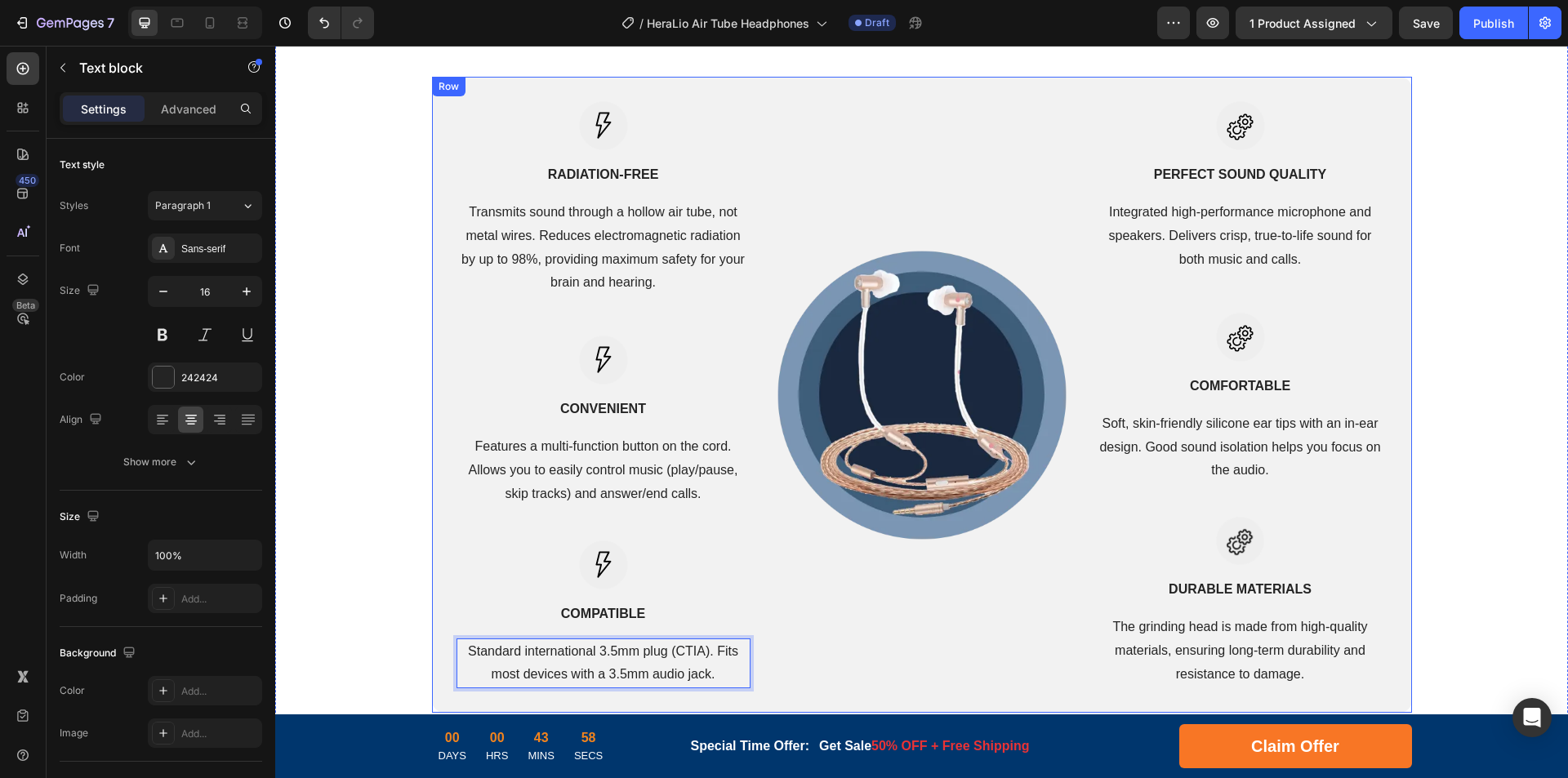
scroll to position [3157, 0]
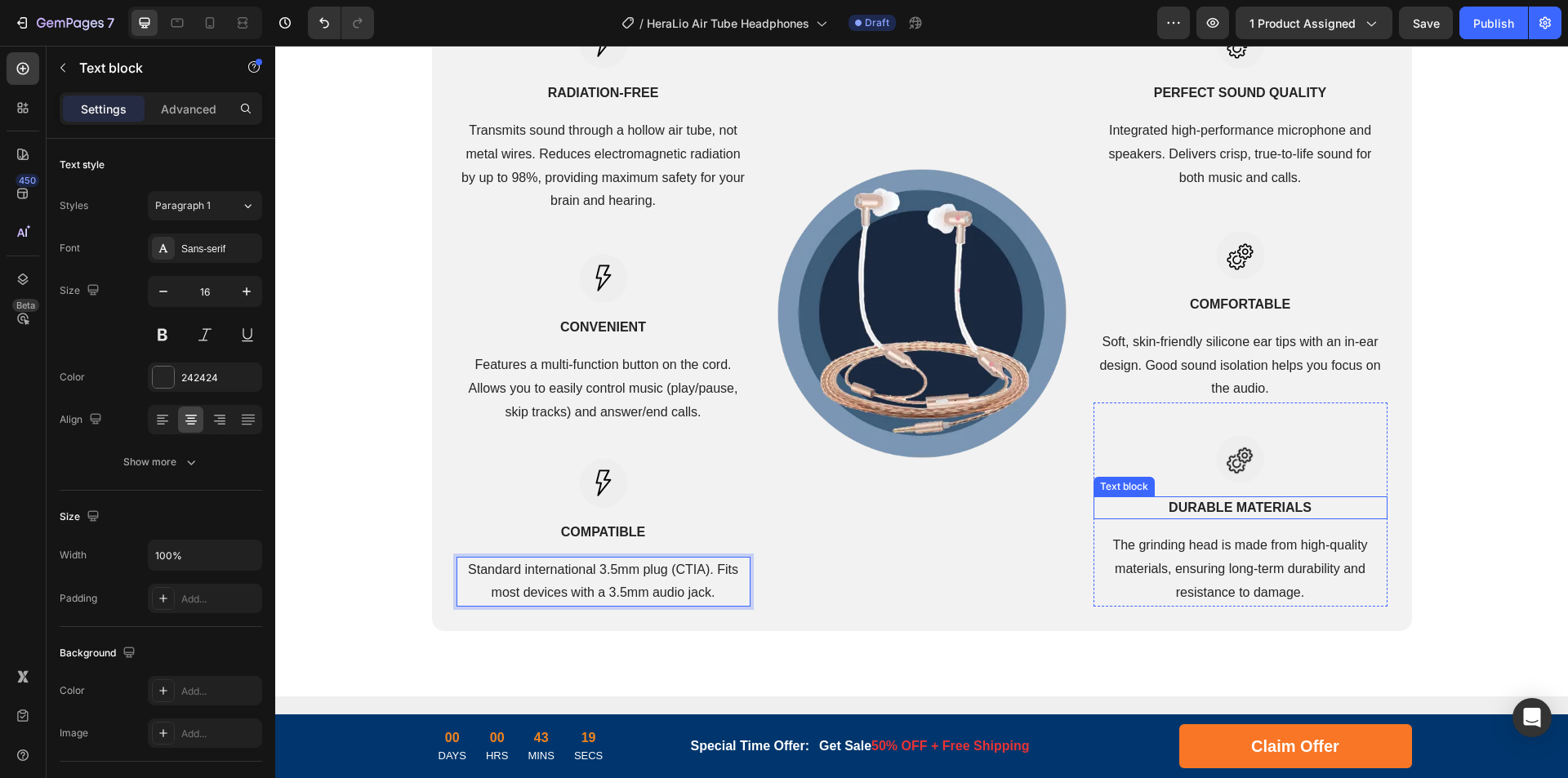
click at [1254, 508] on p "DURABLE MATERIALS" at bounding box center [1241, 508] width 291 height 20
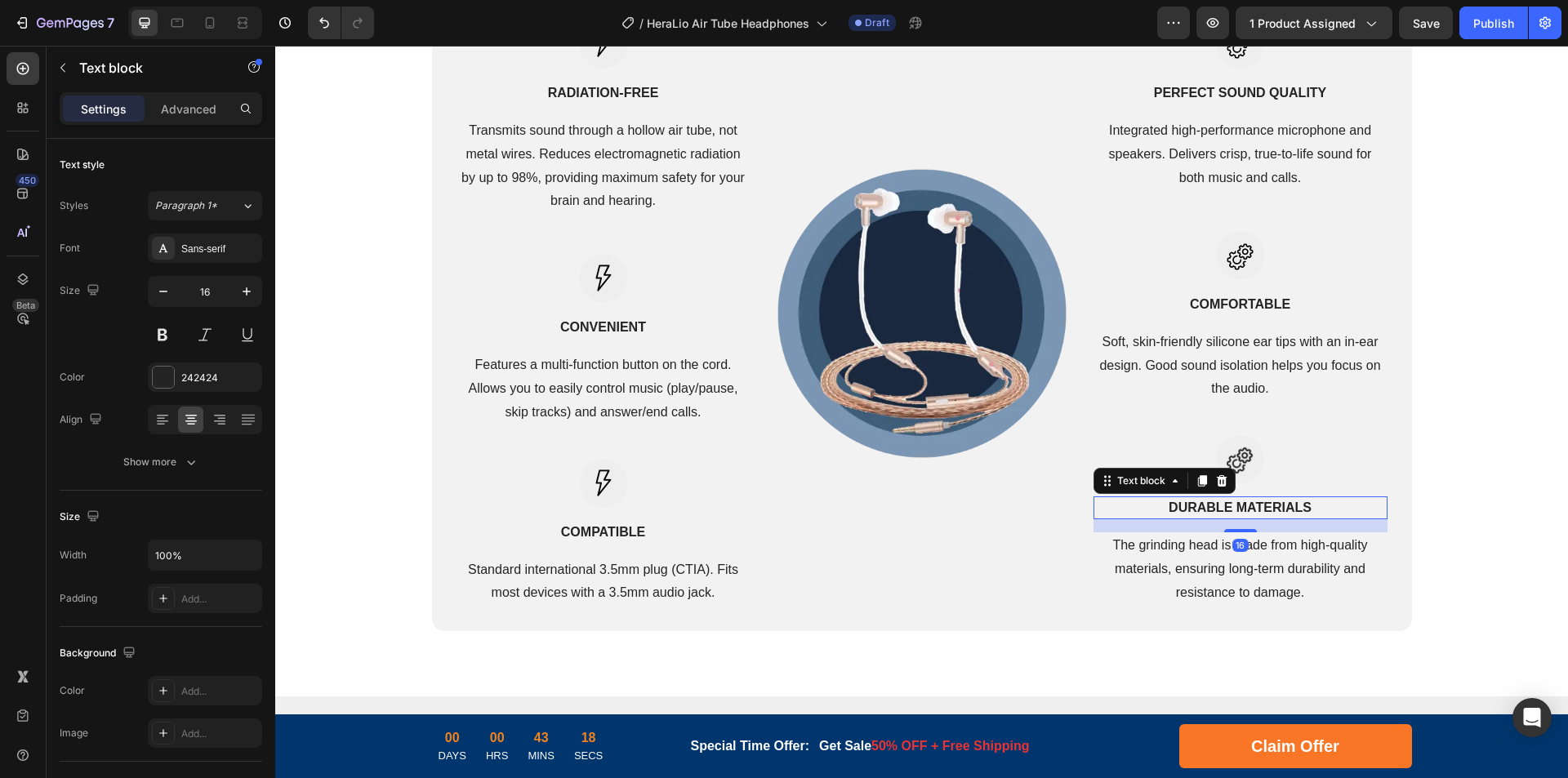
click at [1294, 504] on p "DURABLE MATERIALS" at bounding box center [1241, 508] width 291 height 20
click at [1240, 508] on p "Air hose" at bounding box center [1241, 508] width 291 height 20
click at [1221, 584] on p "The grinding head is made from high-quality materials, ensuring long-term durab…" at bounding box center [1241, 569] width 291 height 70
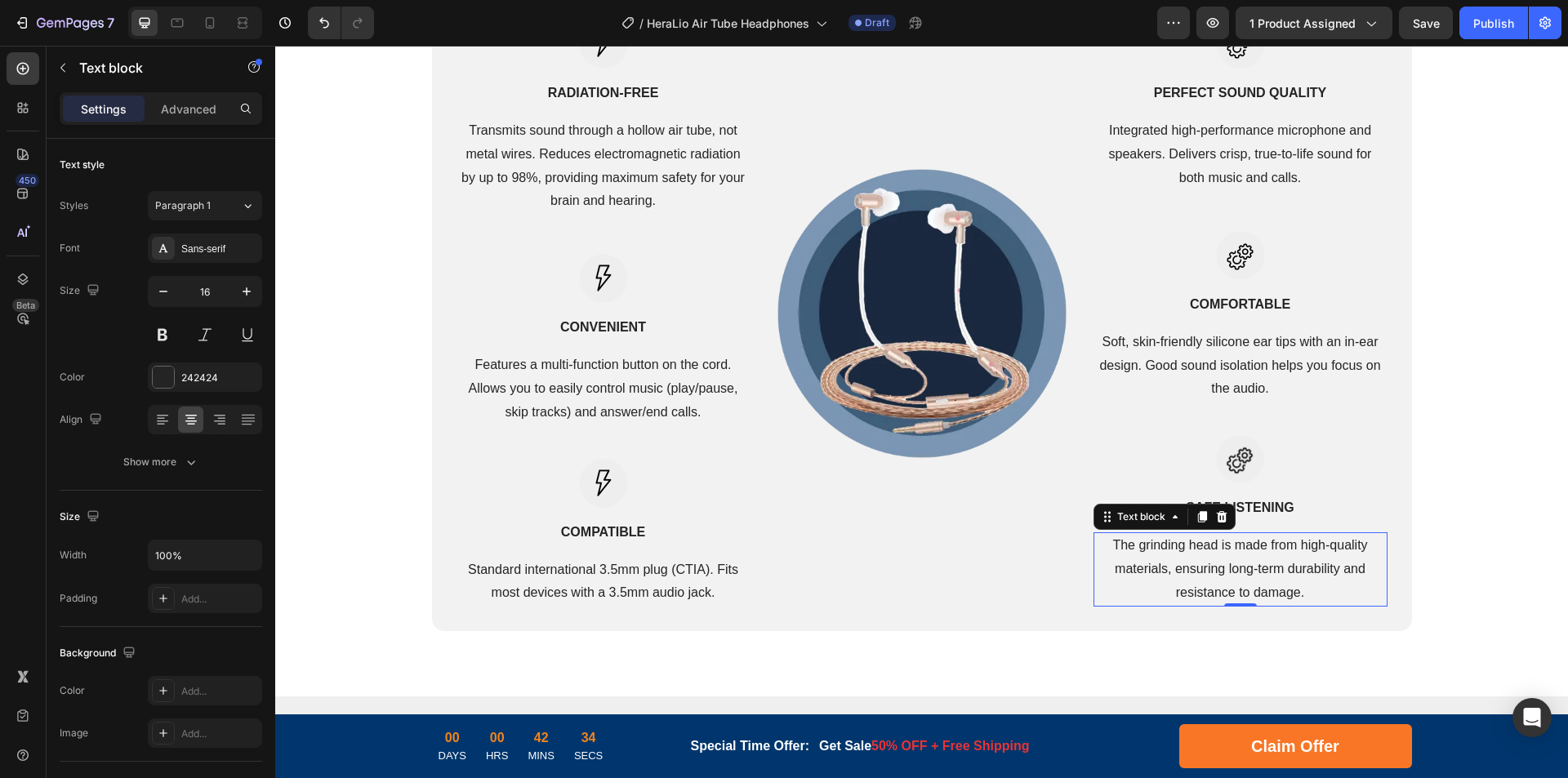
click at [1257, 574] on p "The grinding head is made from high-quality materials, ensuring long-term durab…" at bounding box center [1241, 569] width 291 height 70
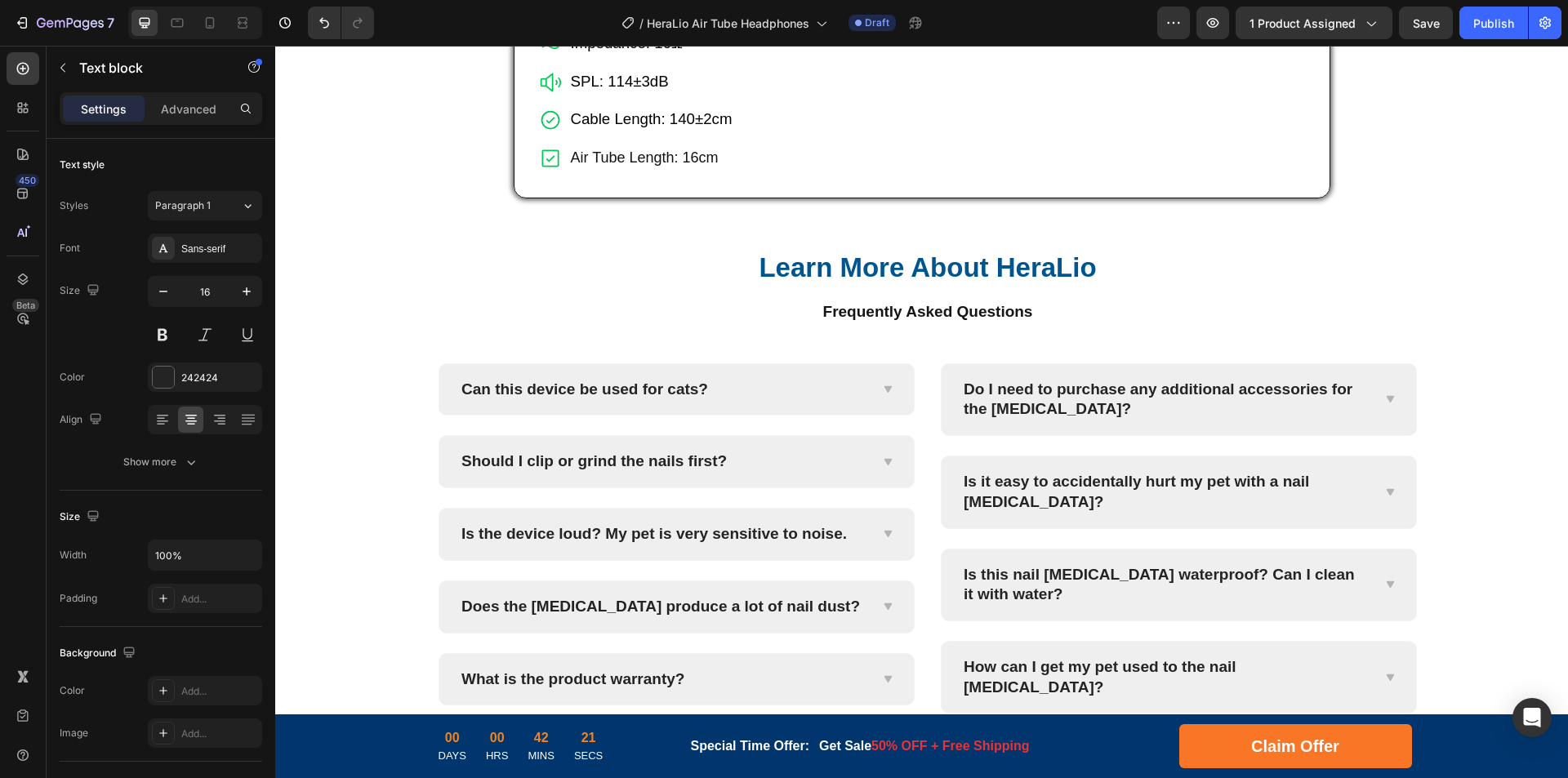
scroll to position [6423, 0]
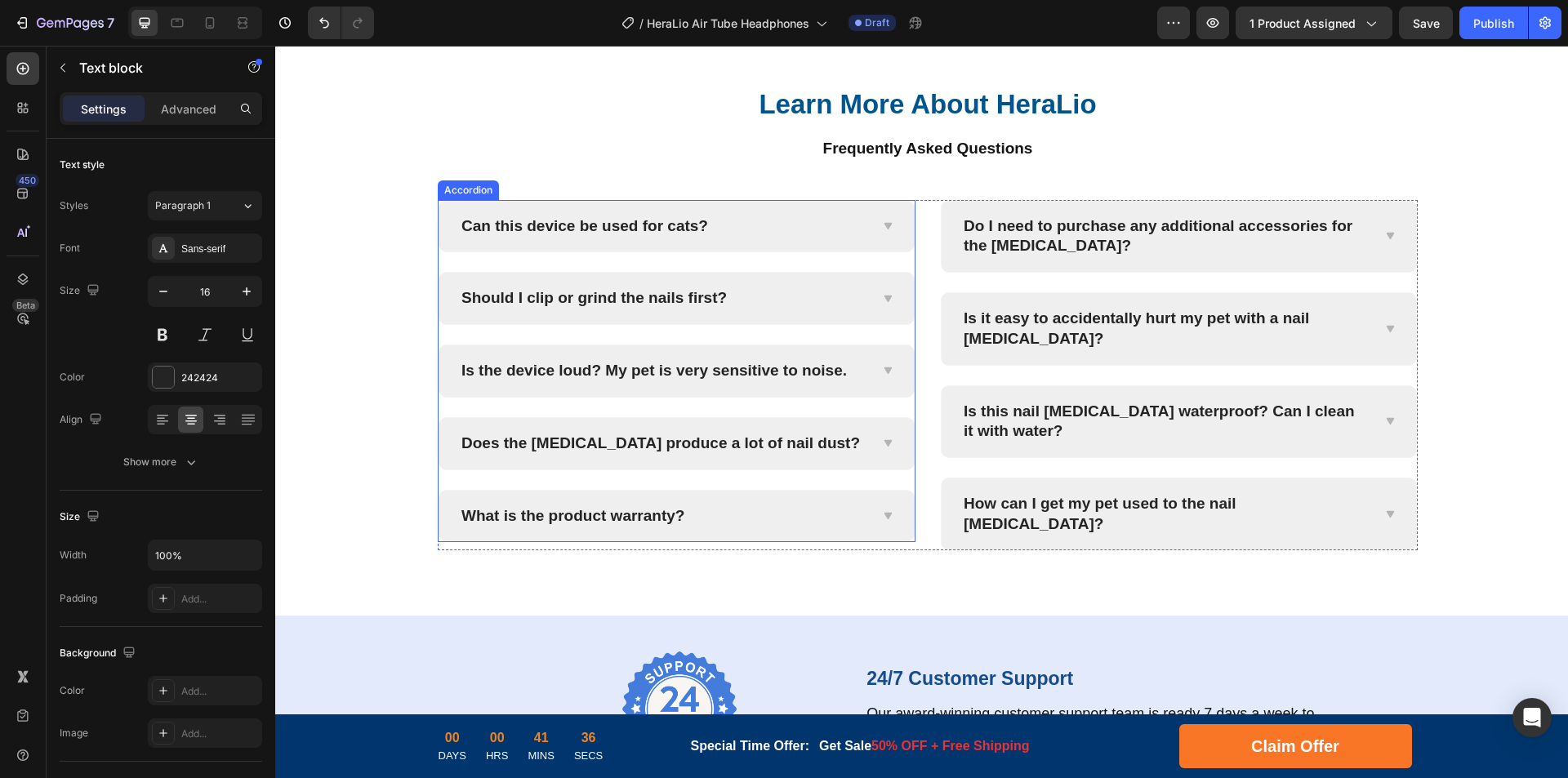
click at [630, 236] on p "Can this device be used for cats?" at bounding box center [585, 227] width 246 height 21
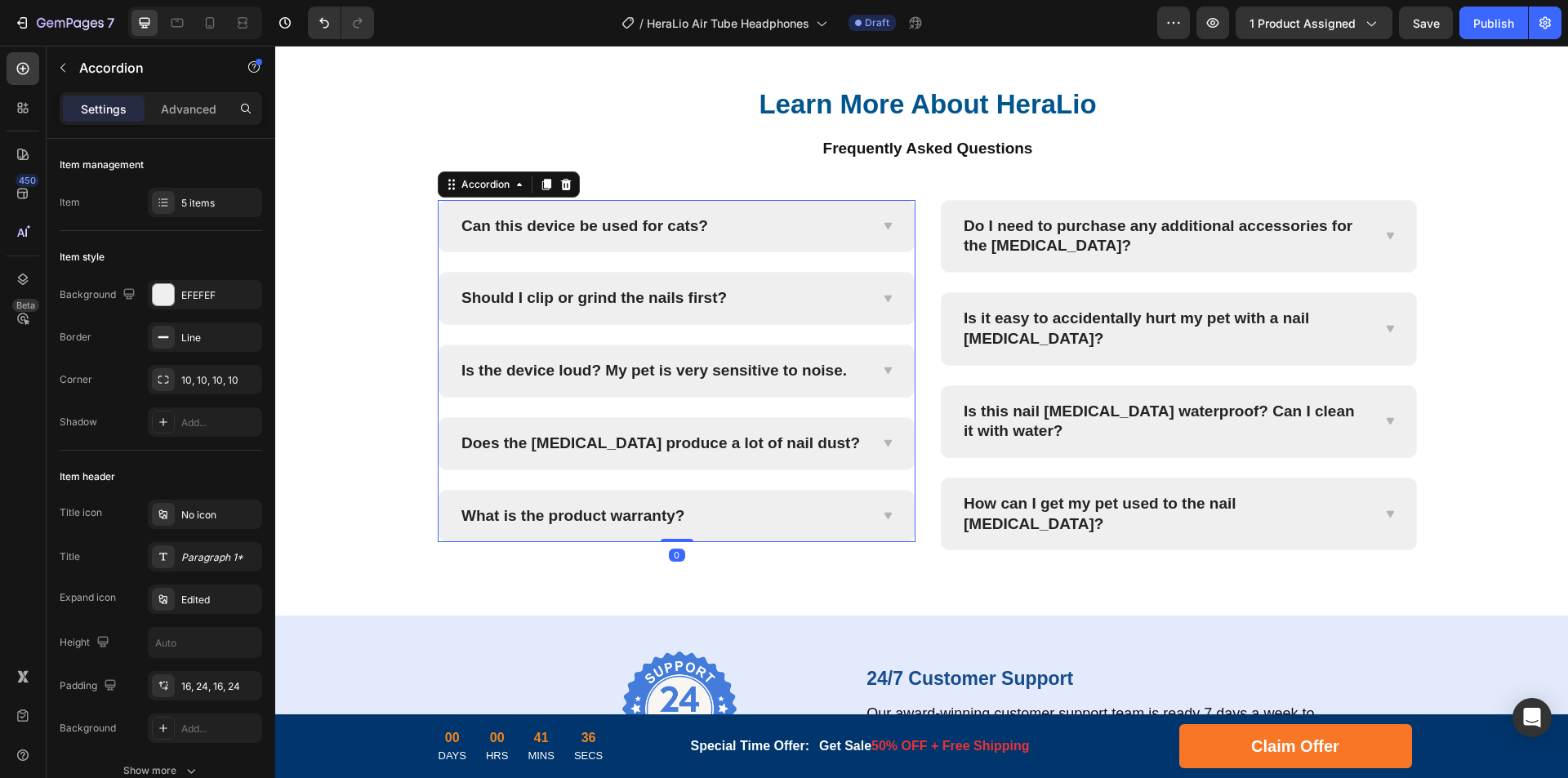
click at [659, 236] on p "Can this device be used for cats?" at bounding box center [585, 227] width 246 height 21
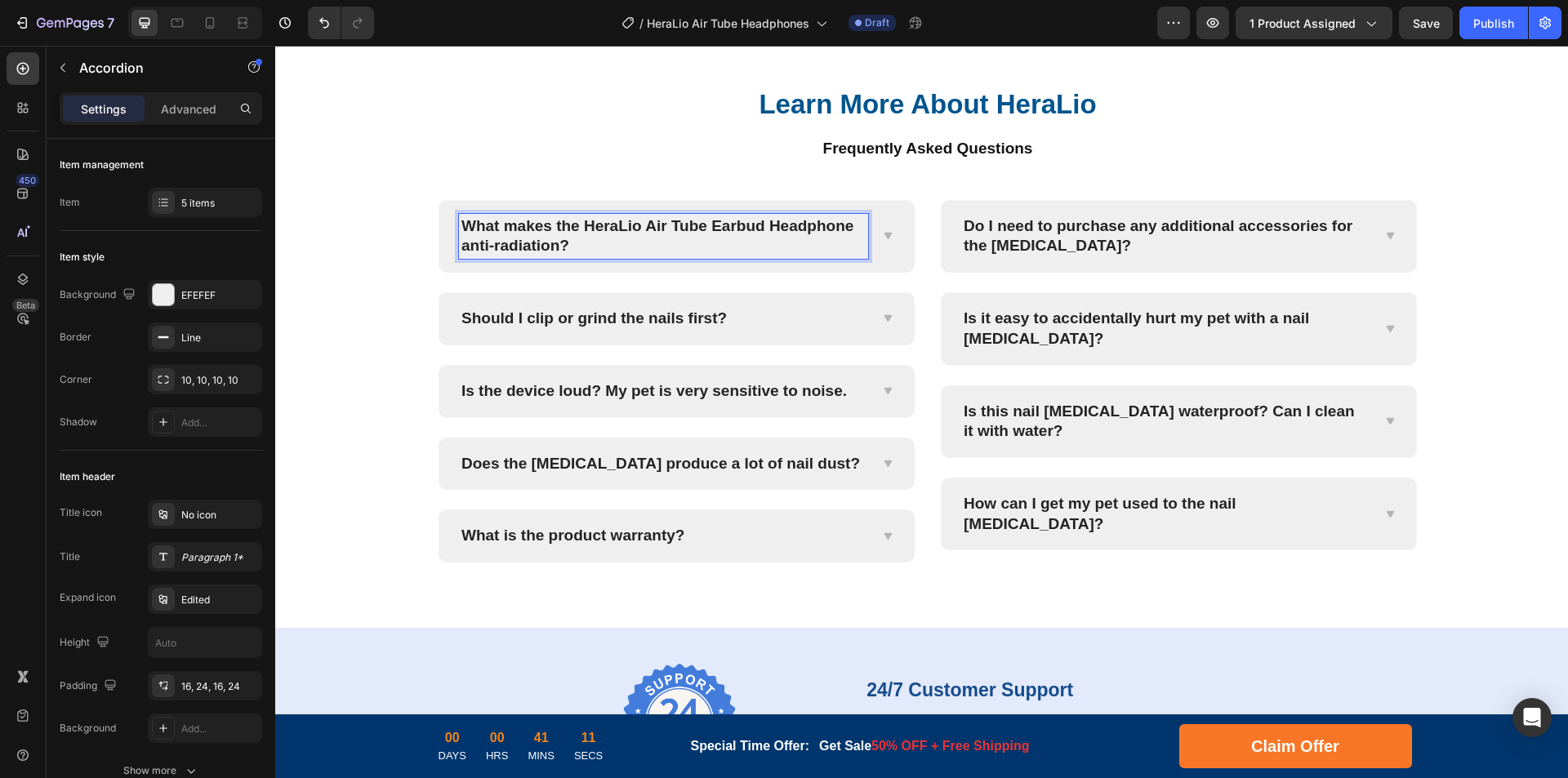
click at [887, 242] on icon at bounding box center [887, 236] width 12 height 13
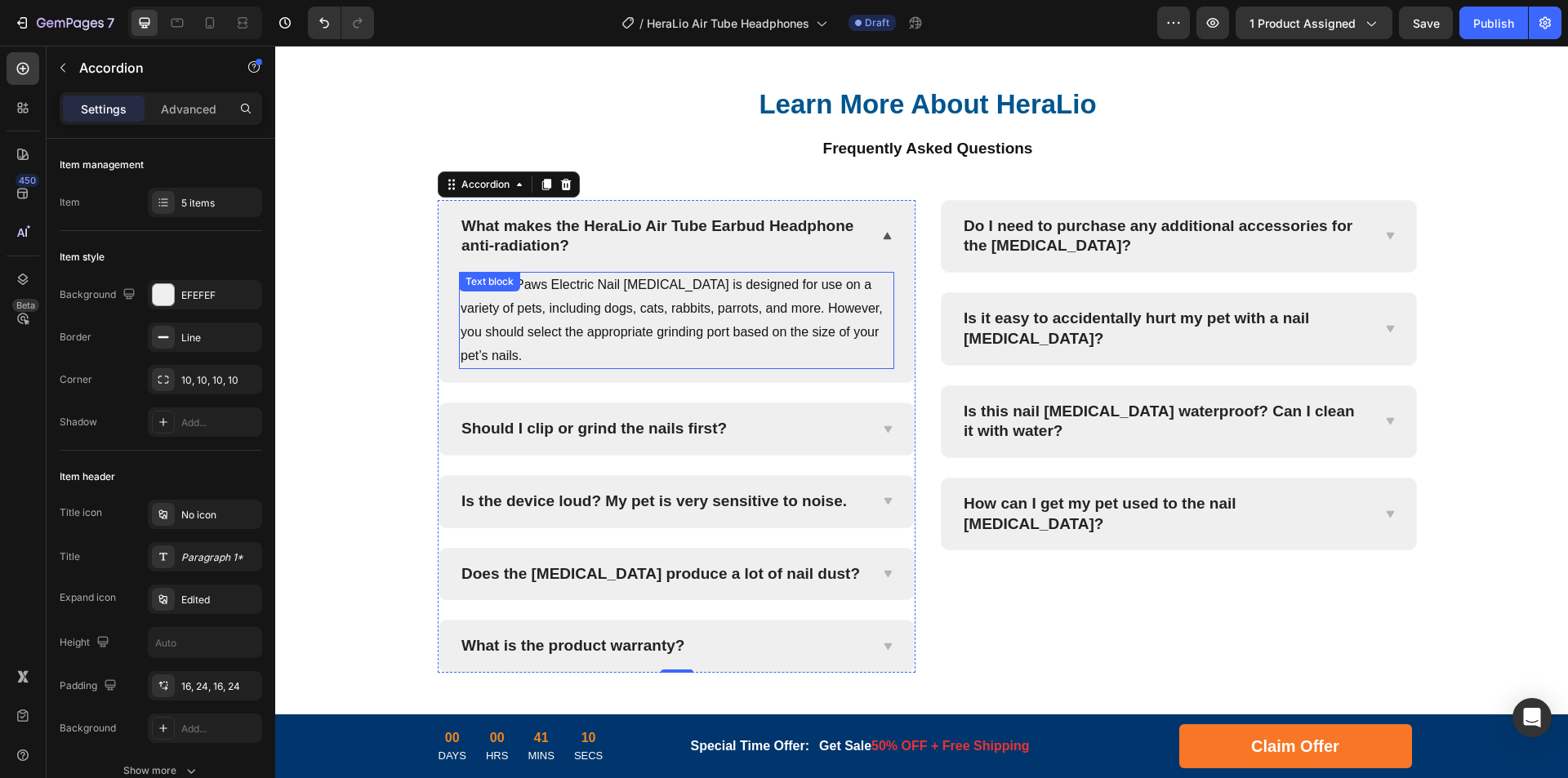
click at [762, 356] on p "Yes, PediPaws Electric Nail [MEDICAL_DATA] is designed for use on a variety of …" at bounding box center [676, 321] width 432 height 94
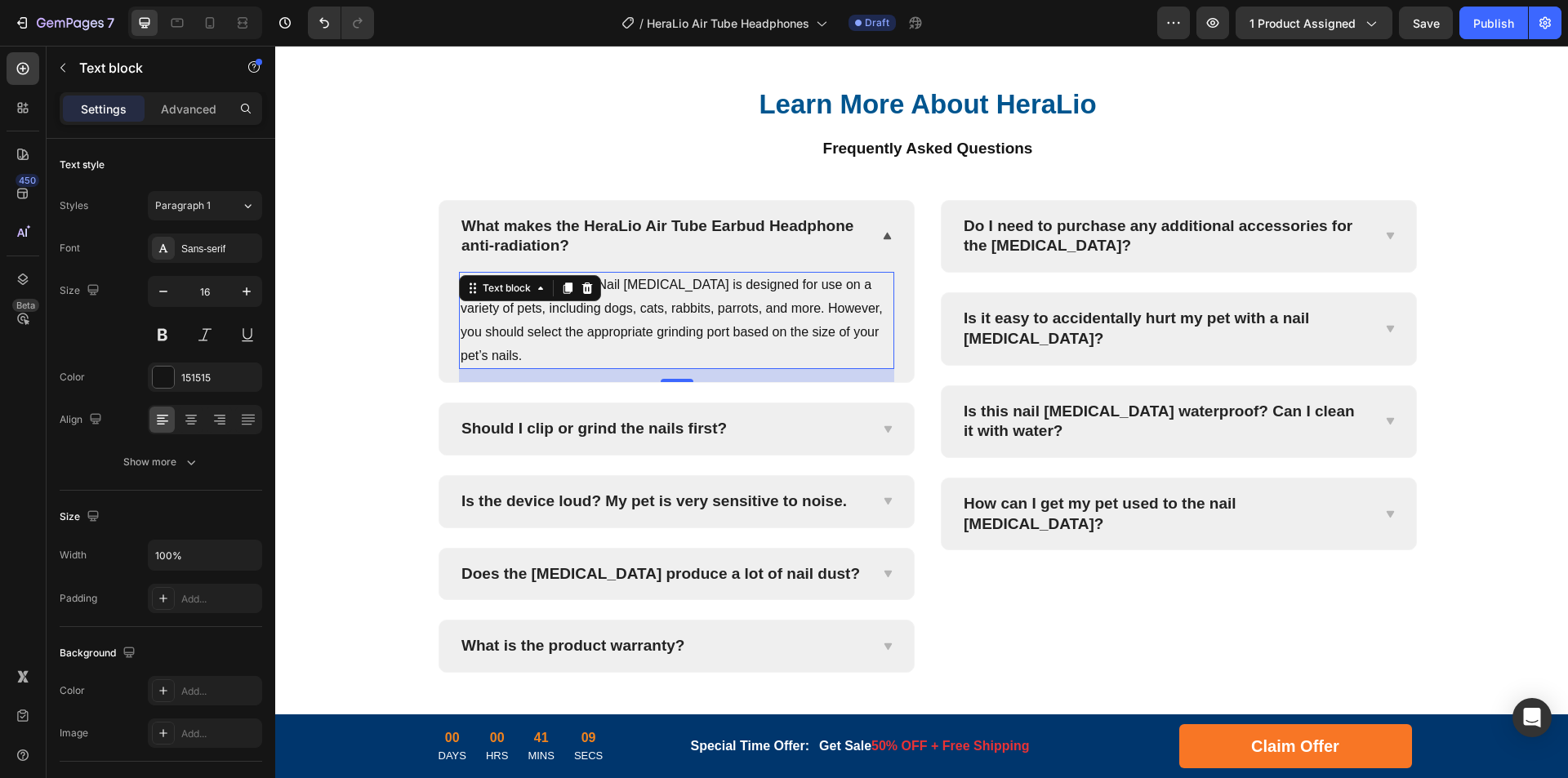
click at [686, 360] on p "Yes, PediPaws Electric Nail [MEDICAL_DATA] is designed for use on a variety of …" at bounding box center [676, 321] width 432 height 94
click at [745, 361] on p "Yes, PediPaws Electric Nail [MEDICAL_DATA] is designed for use on a variety of …" at bounding box center [676, 321] width 432 height 94
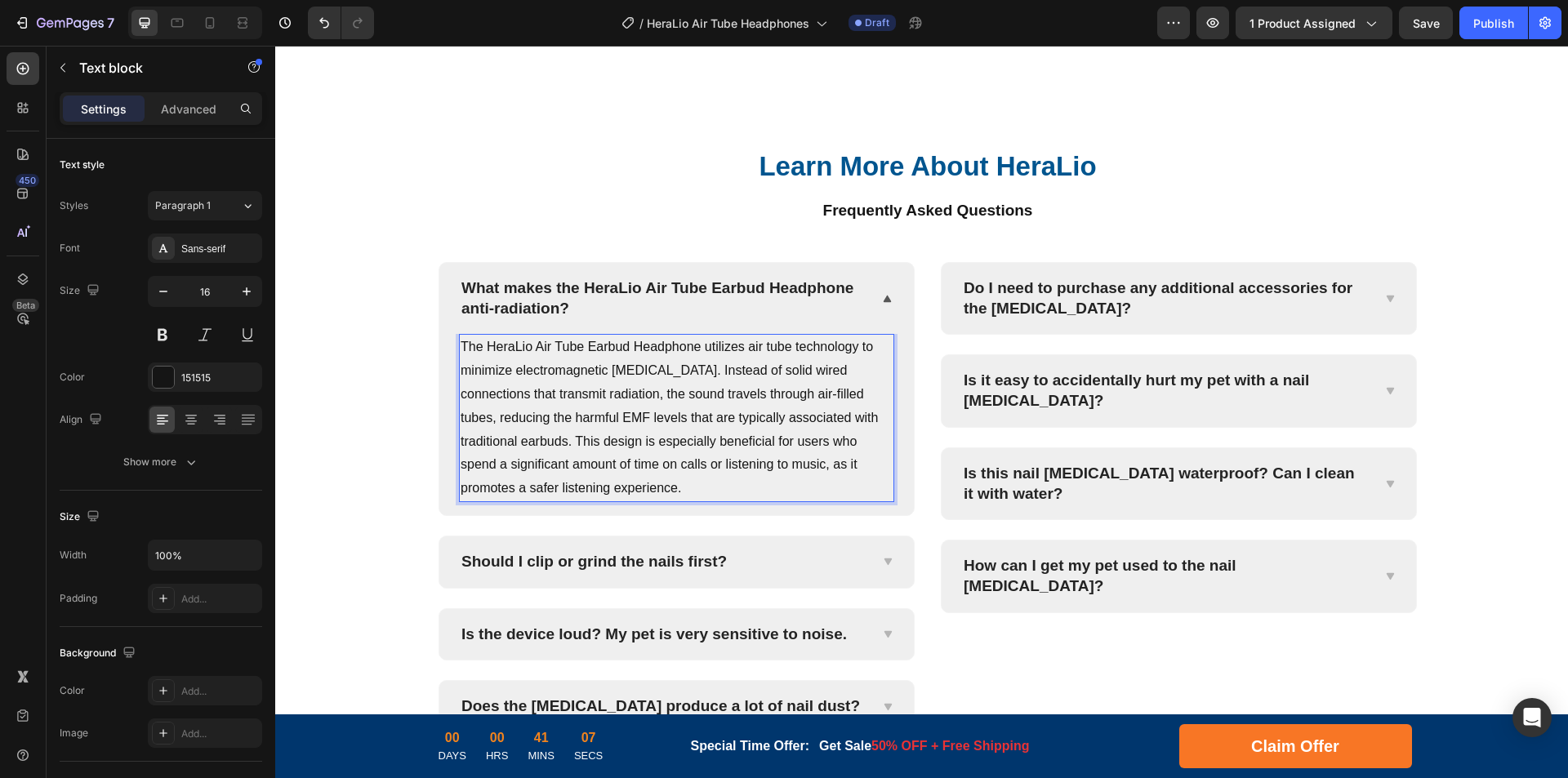
scroll to position [6505, 0]
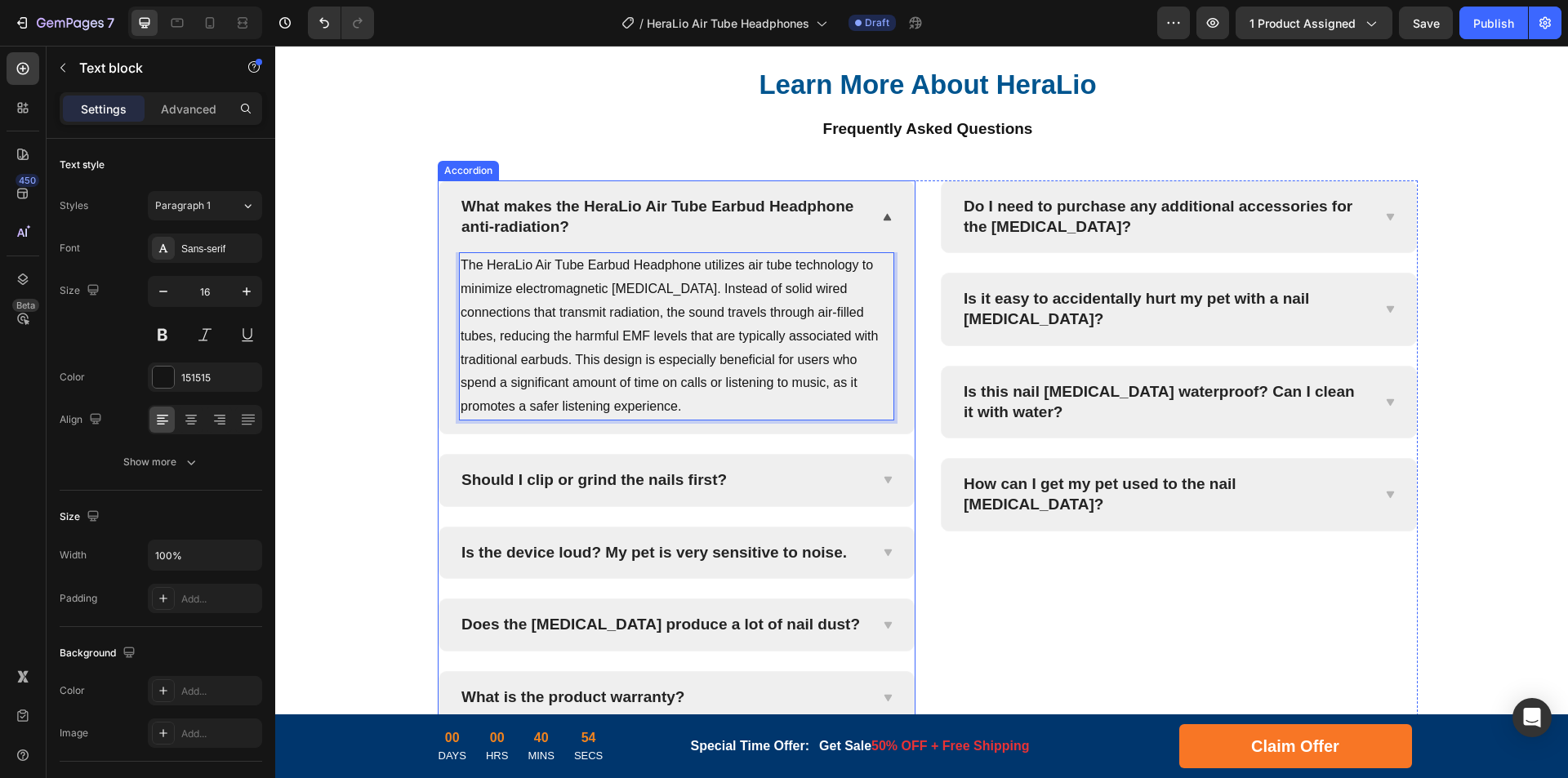
click at [595, 486] on p "Should I clip or grind the nails first?" at bounding box center [594, 480] width 265 height 21
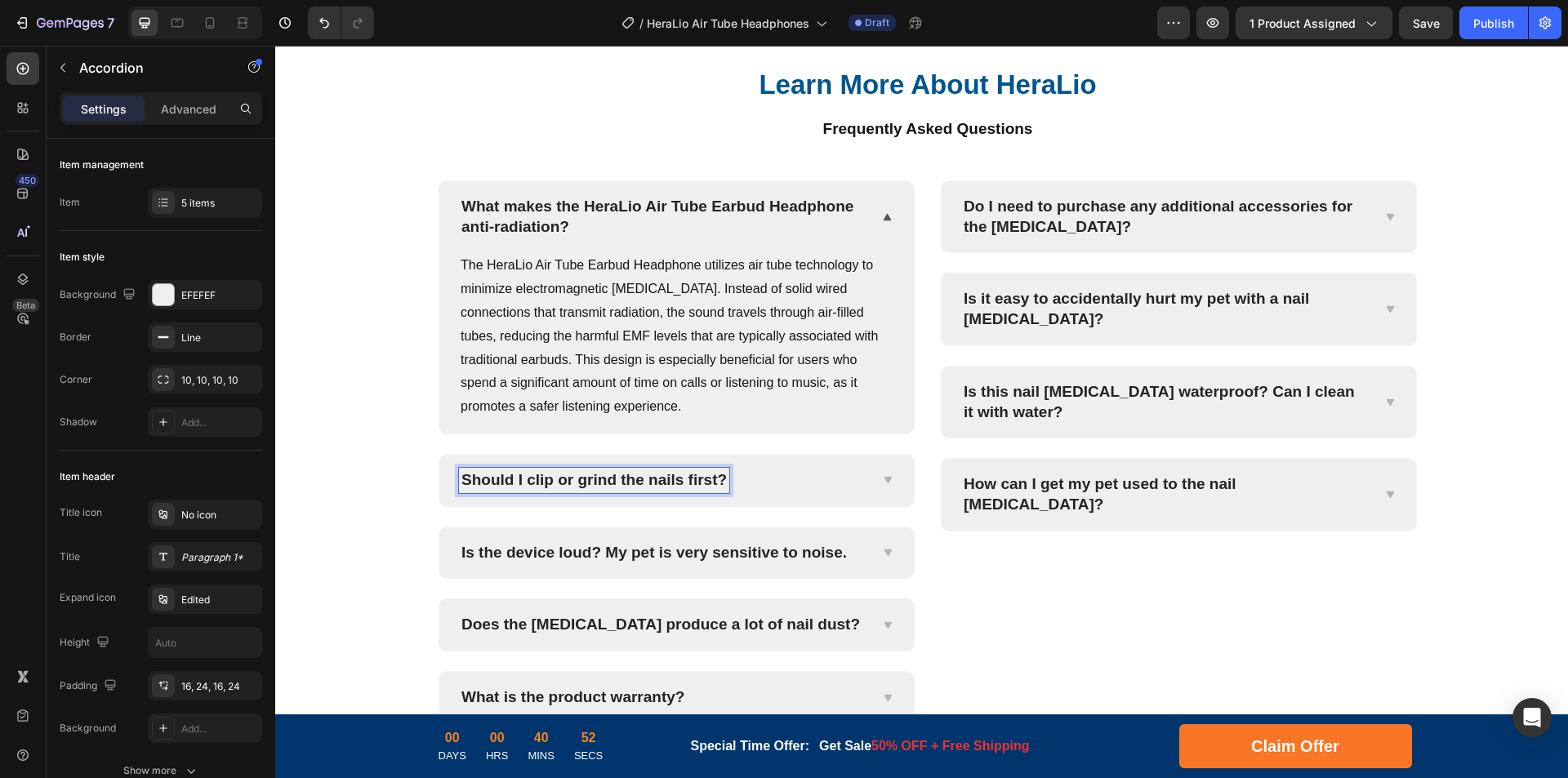
click at [683, 481] on p "Should I clip or grind the nails first?" at bounding box center [594, 480] width 265 height 21
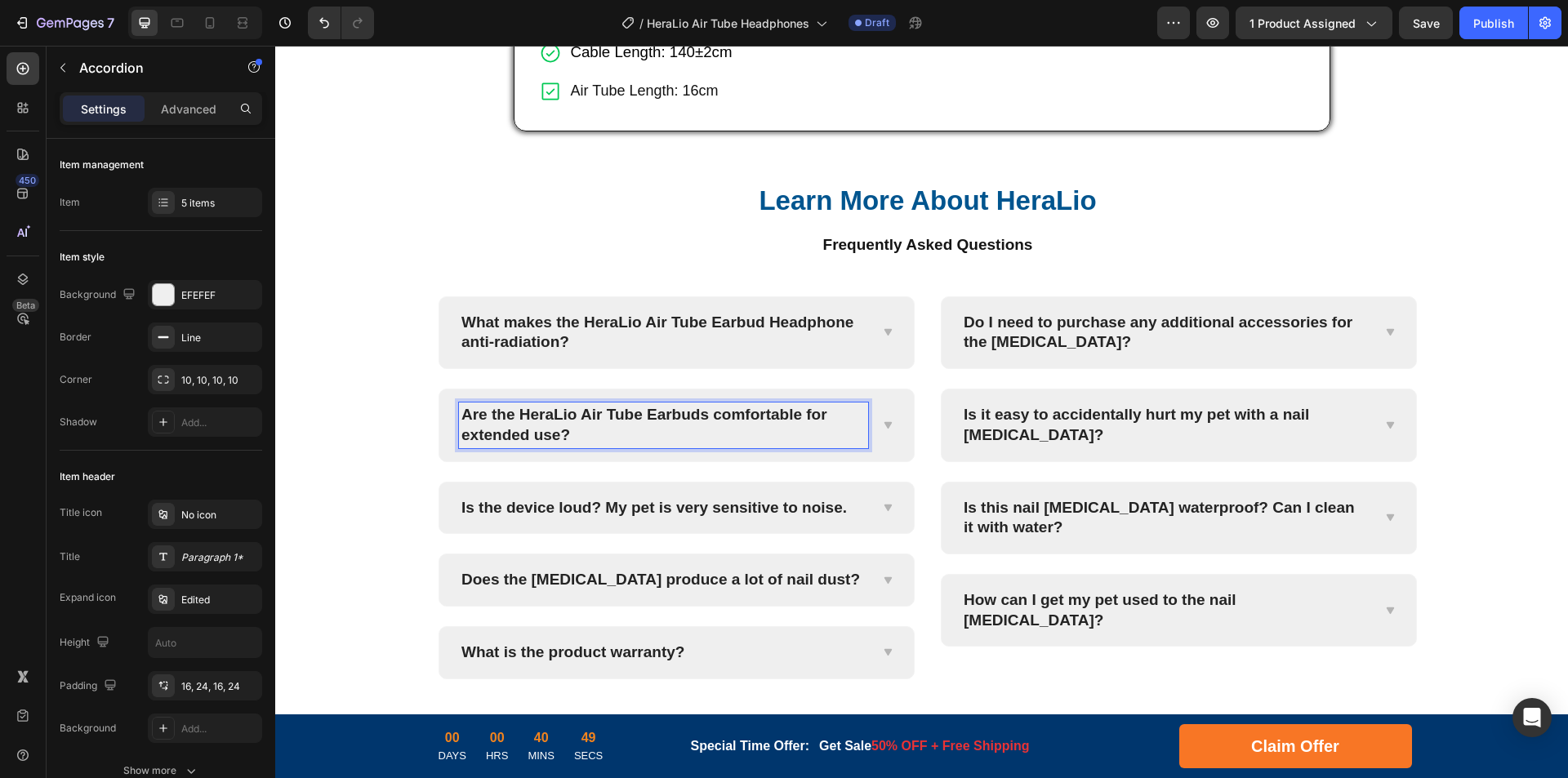
scroll to position [6324, 0]
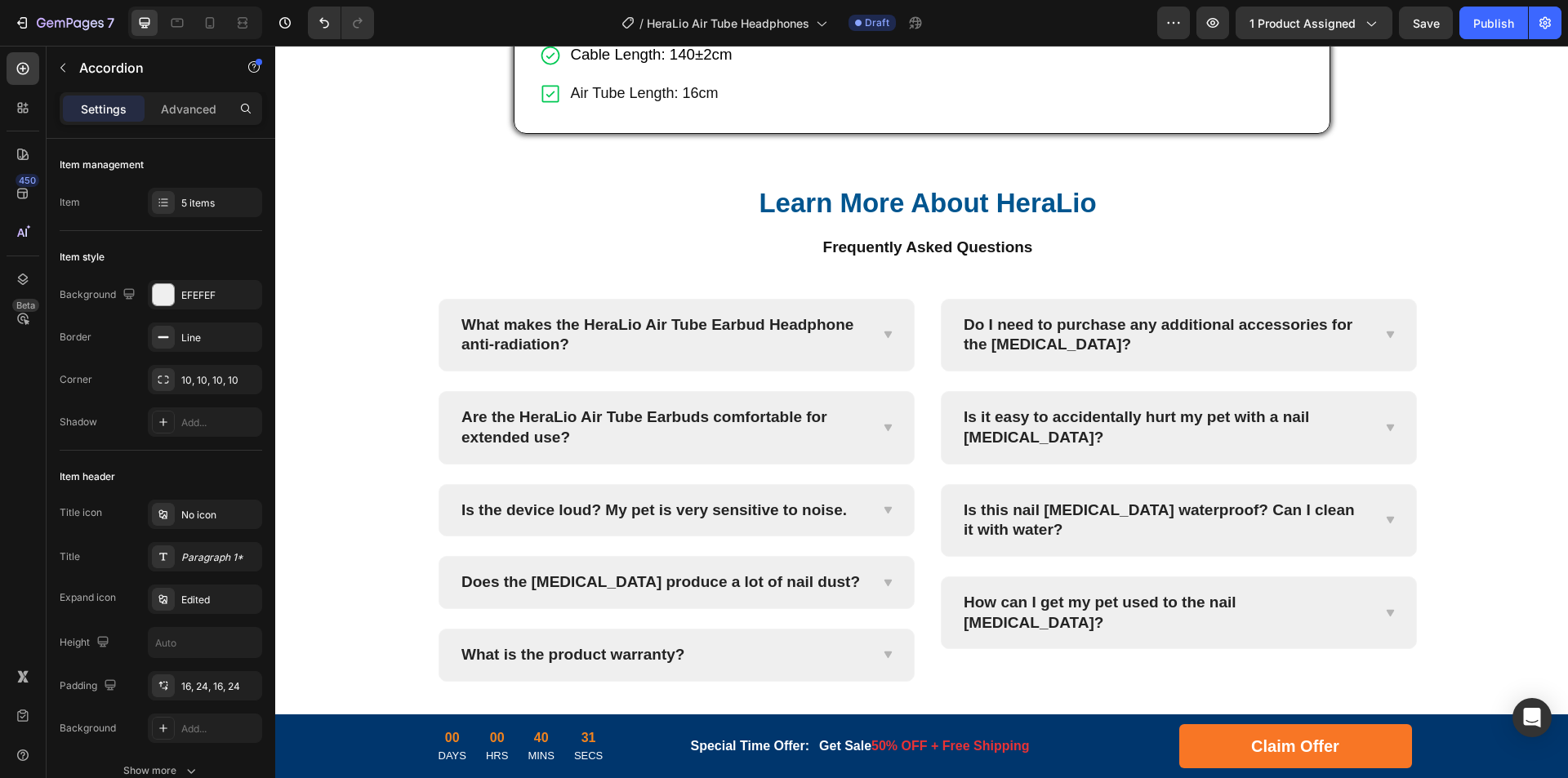
click at [885, 434] on icon at bounding box center [887, 428] width 12 height 13
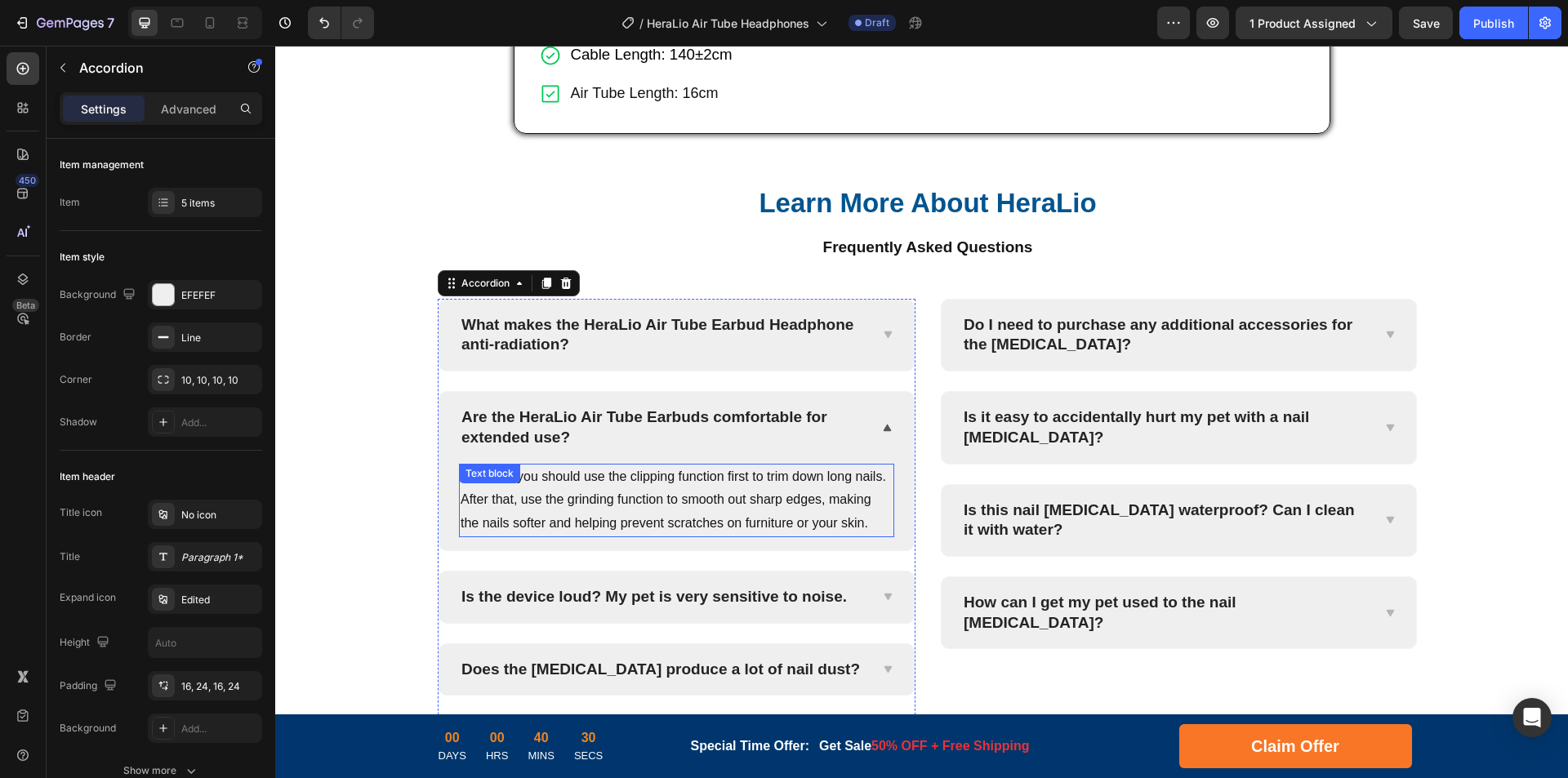
click at [702, 536] on p "Typically, you should use the clipping function first to trim down long nails. …" at bounding box center [676, 500] width 432 height 70
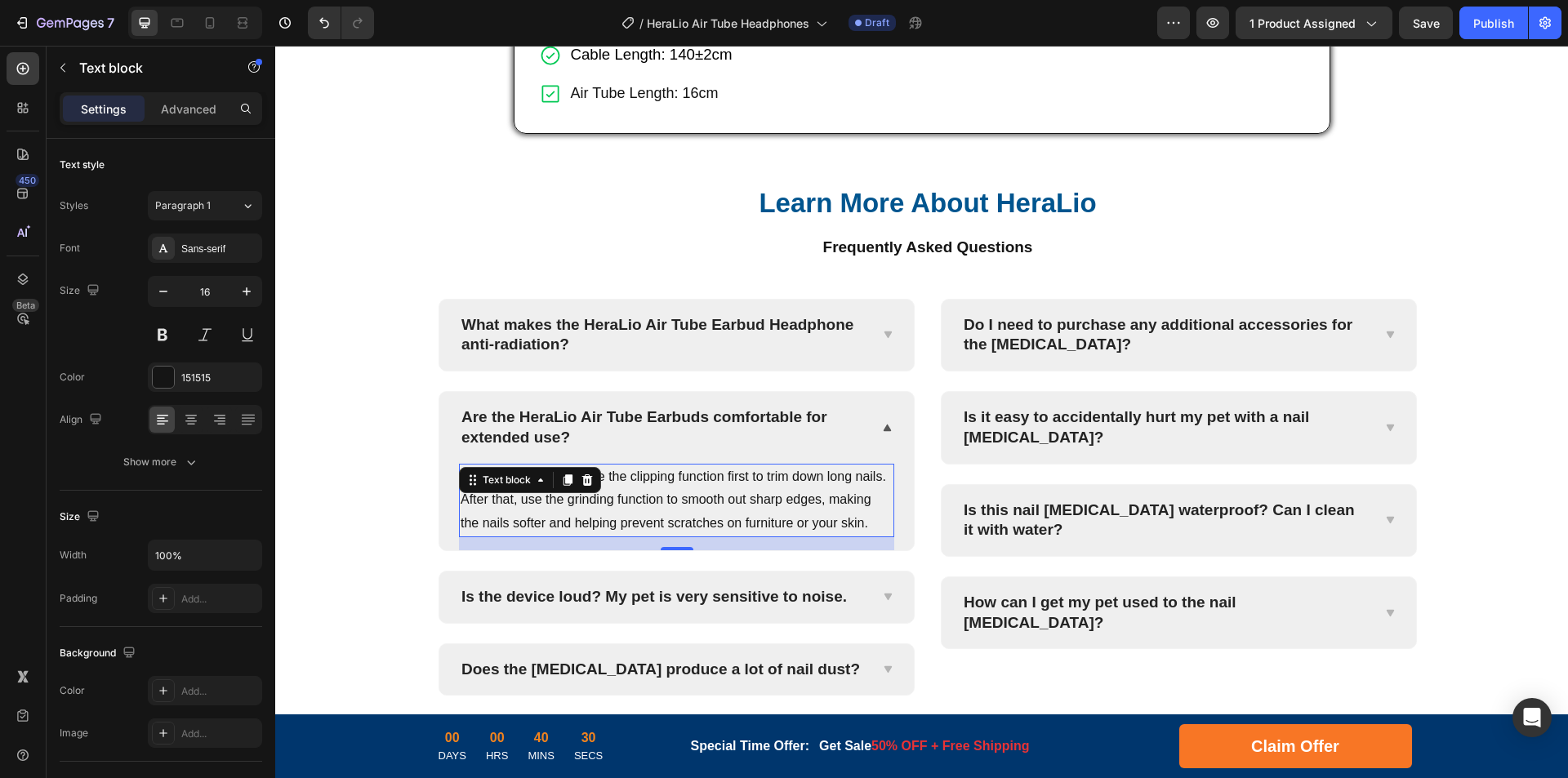
click at [790, 536] on p "Typically, you should use the clipping function first to trim down long nails. …" at bounding box center [676, 500] width 432 height 70
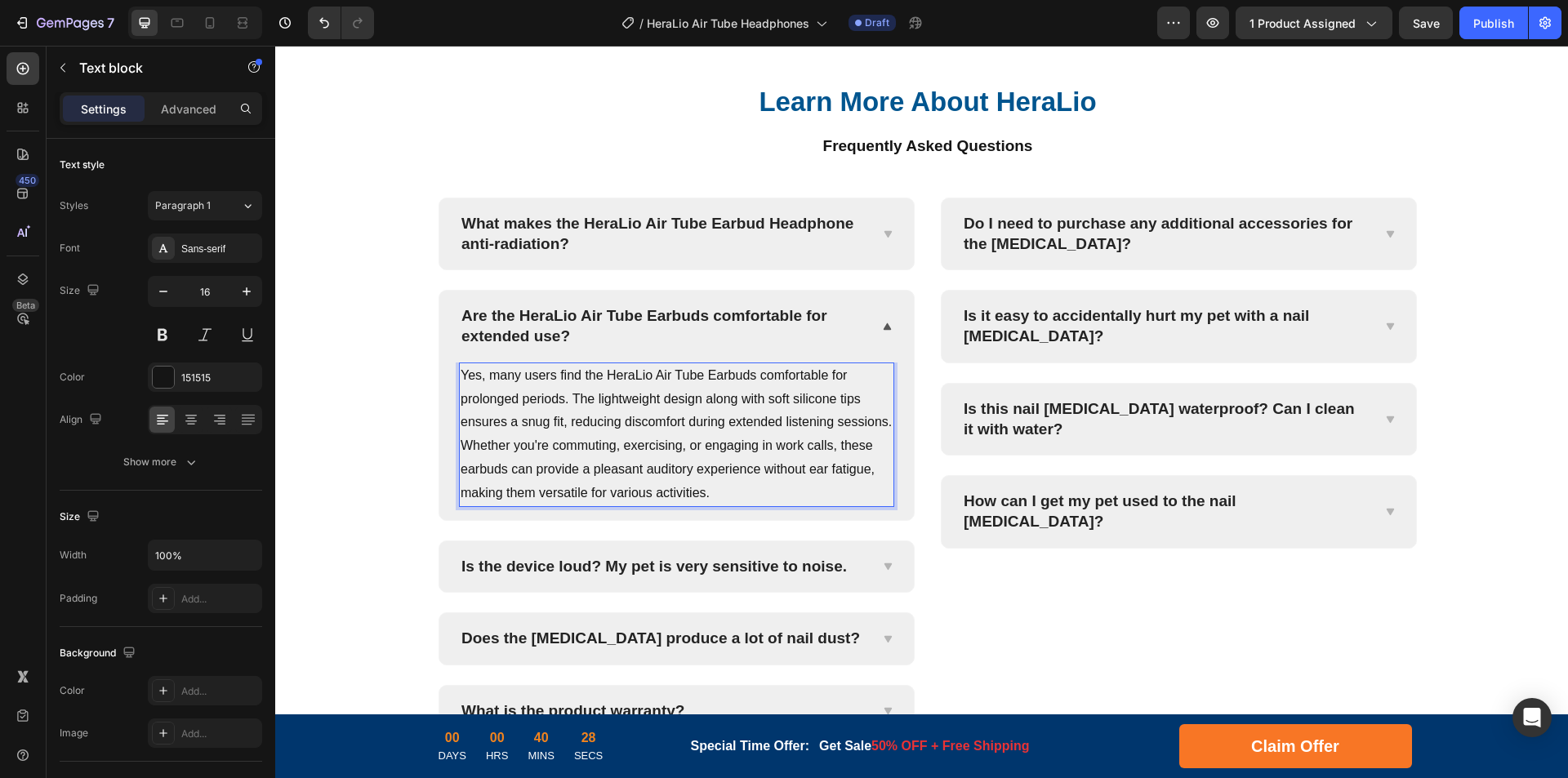
scroll to position [6570, 0]
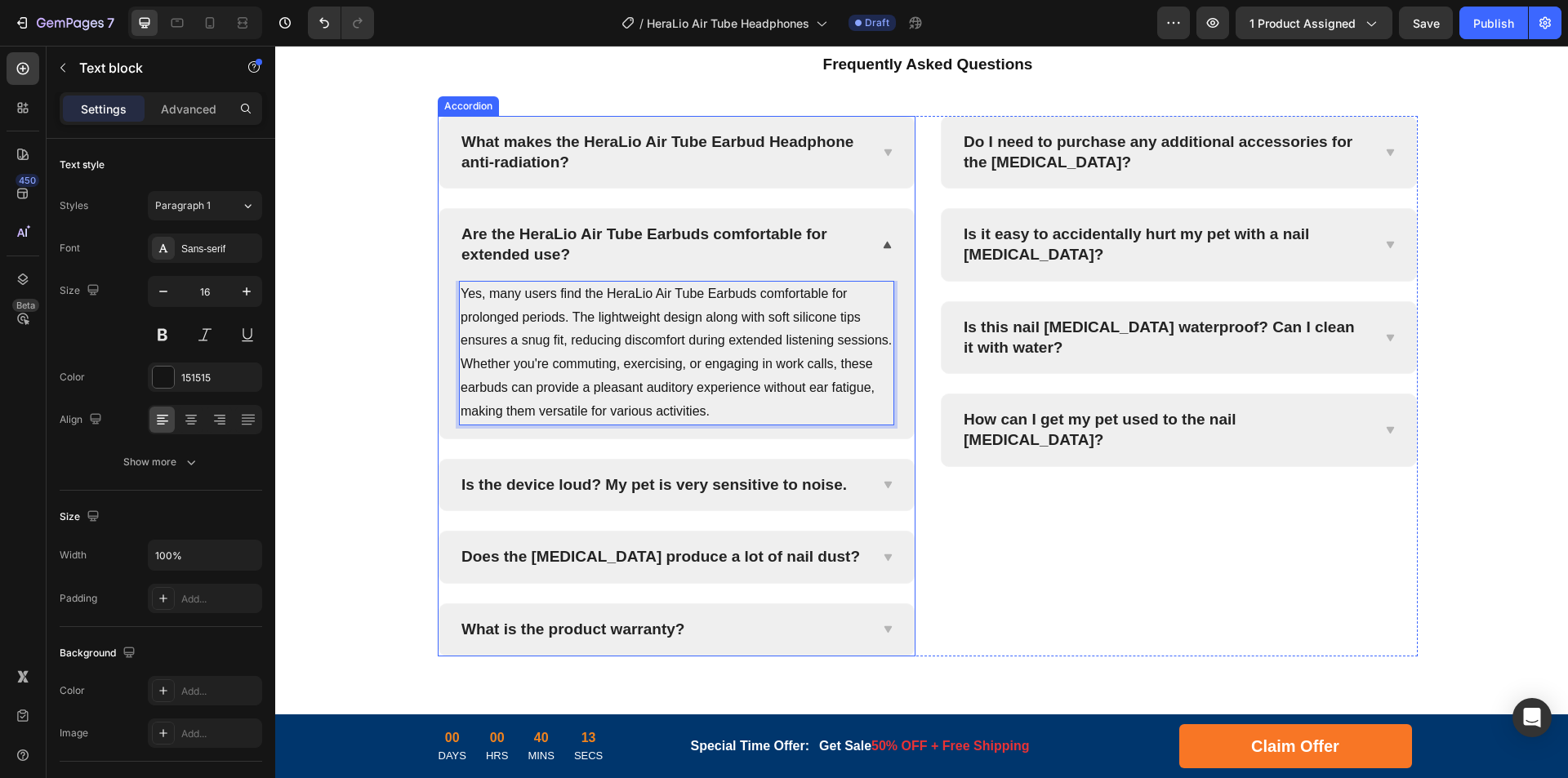
click at [619, 490] on p "Is the device loud? My pet is very sensitive to noise." at bounding box center [654, 485] width 385 height 21
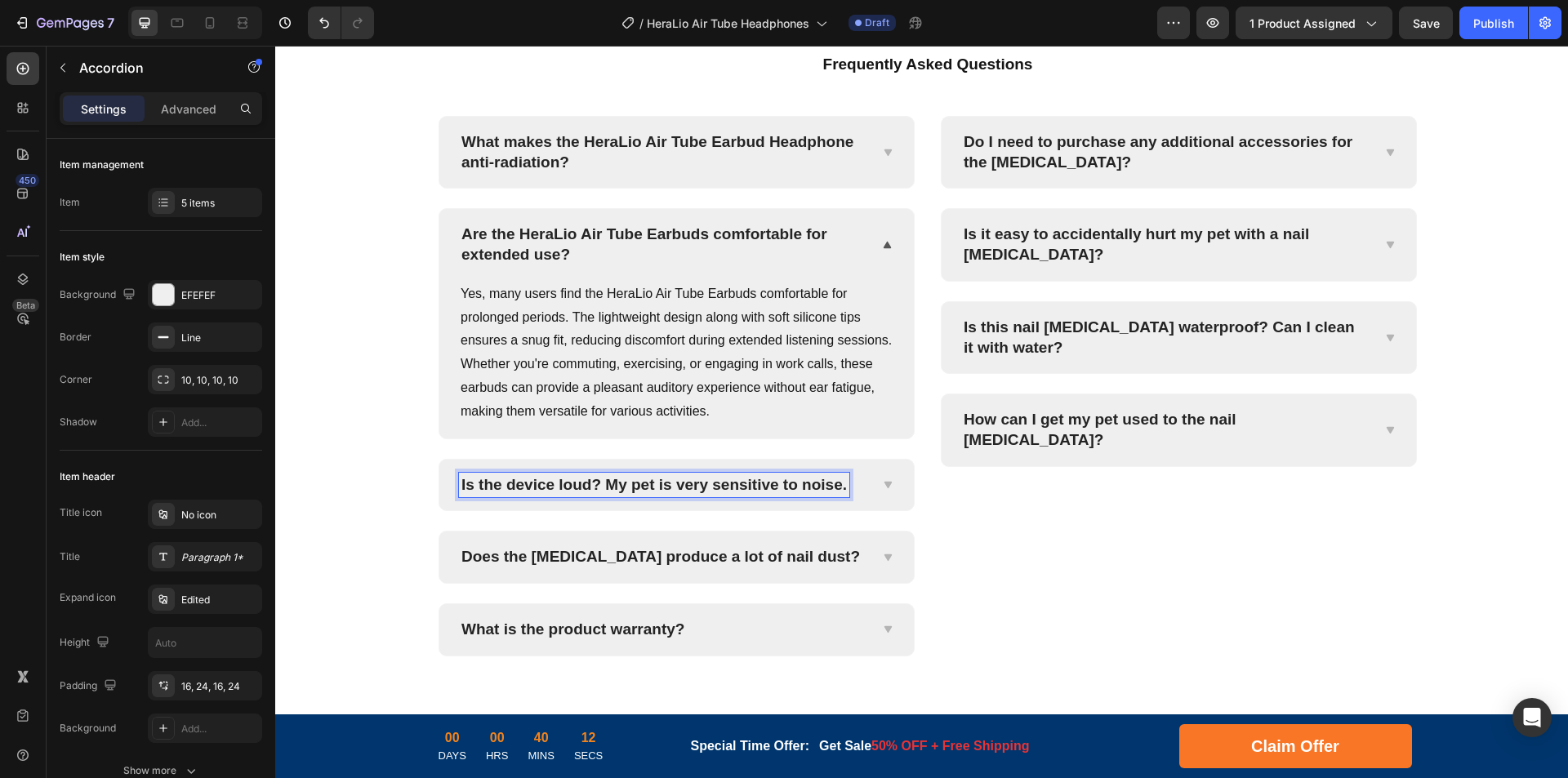
click at [732, 488] on p "Is the device loud? My pet is very sensitive to noise." at bounding box center [654, 485] width 385 height 21
click at [751, 486] on p "Is the device loud? My pet is very sensitive to noise." at bounding box center [654, 485] width 385 height 21
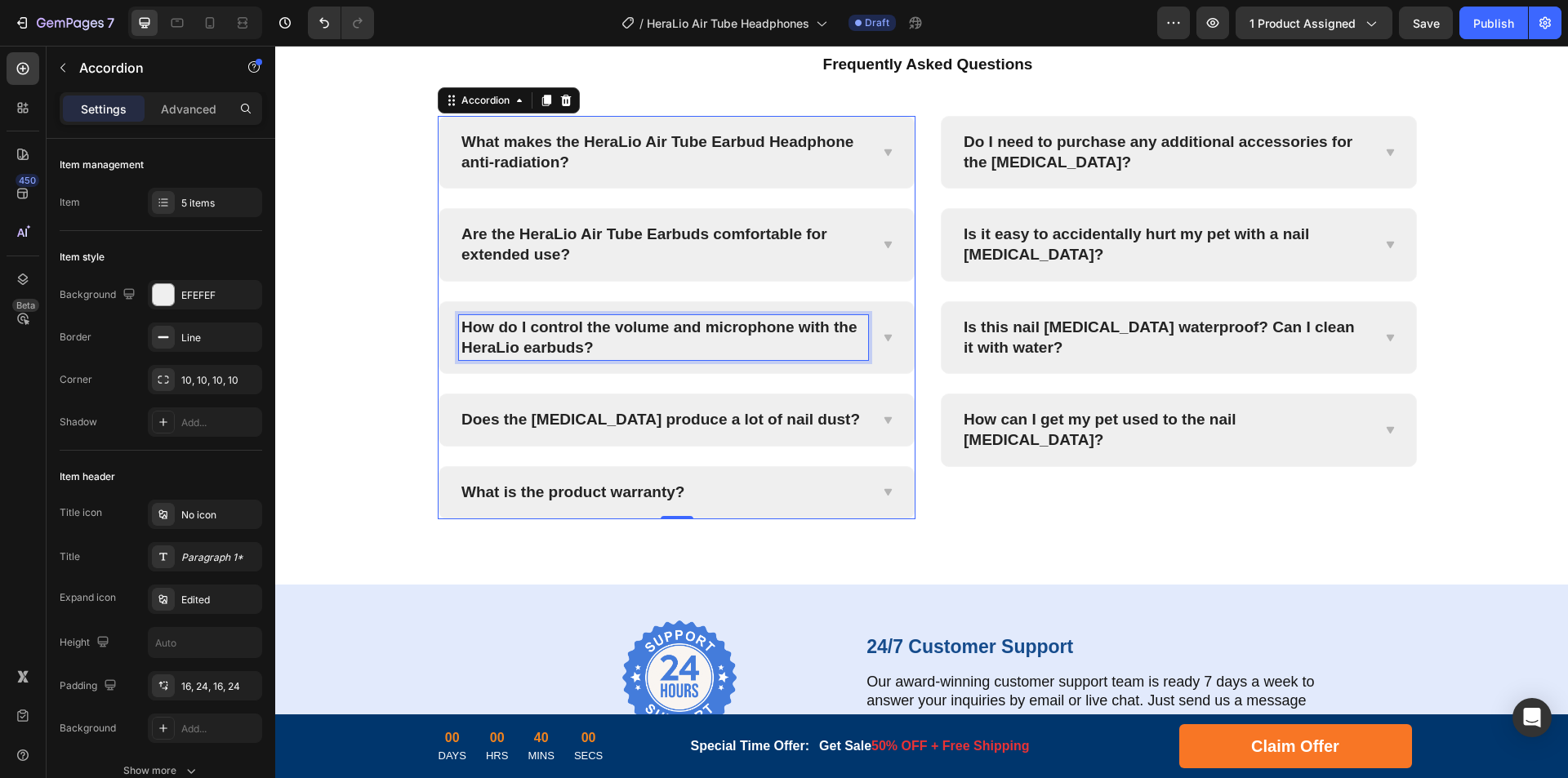
scroll to position [6412, 0]
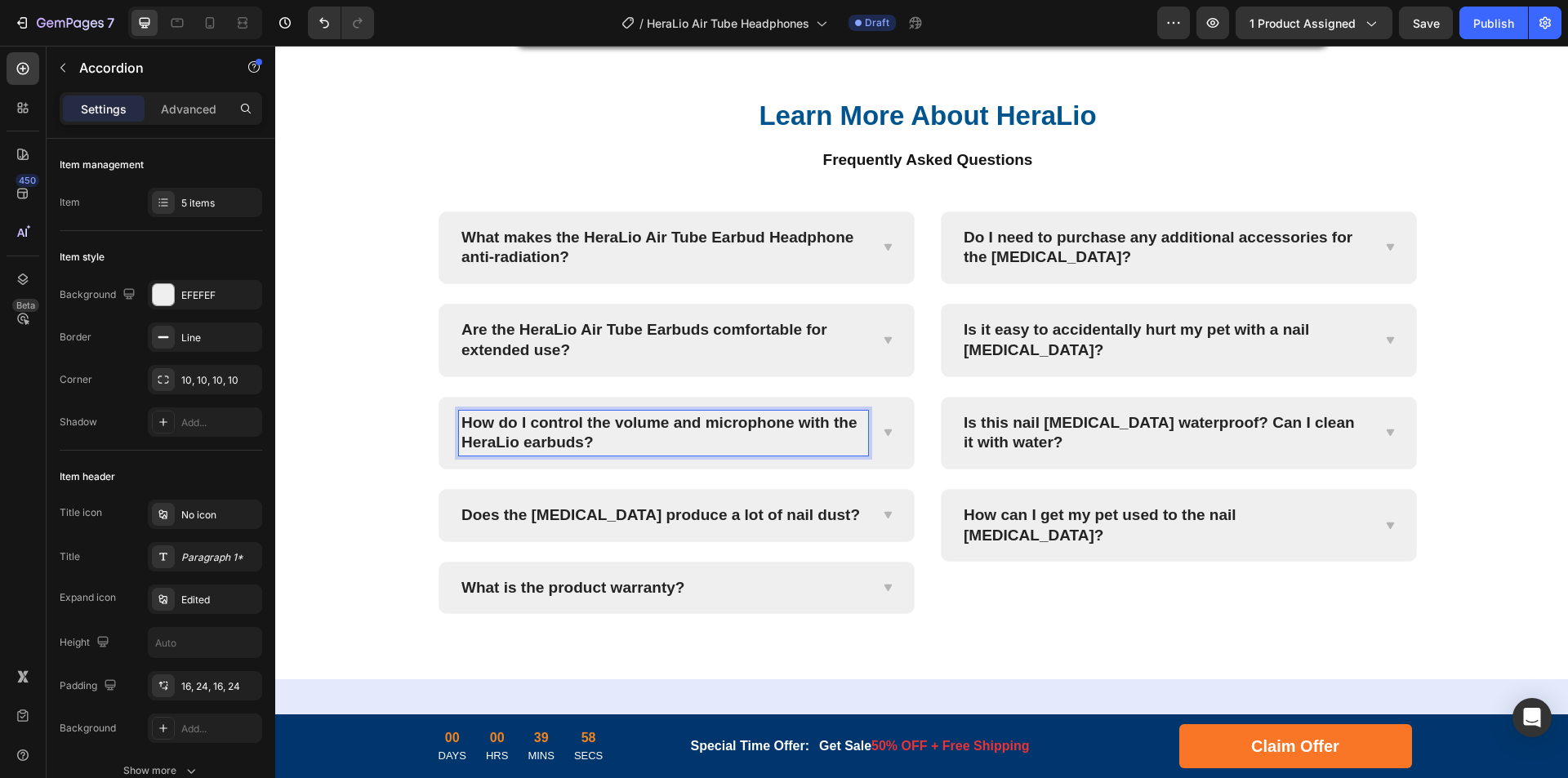
click at [882, 439] on icon at bounding box center [887, 432] width 12 height 13
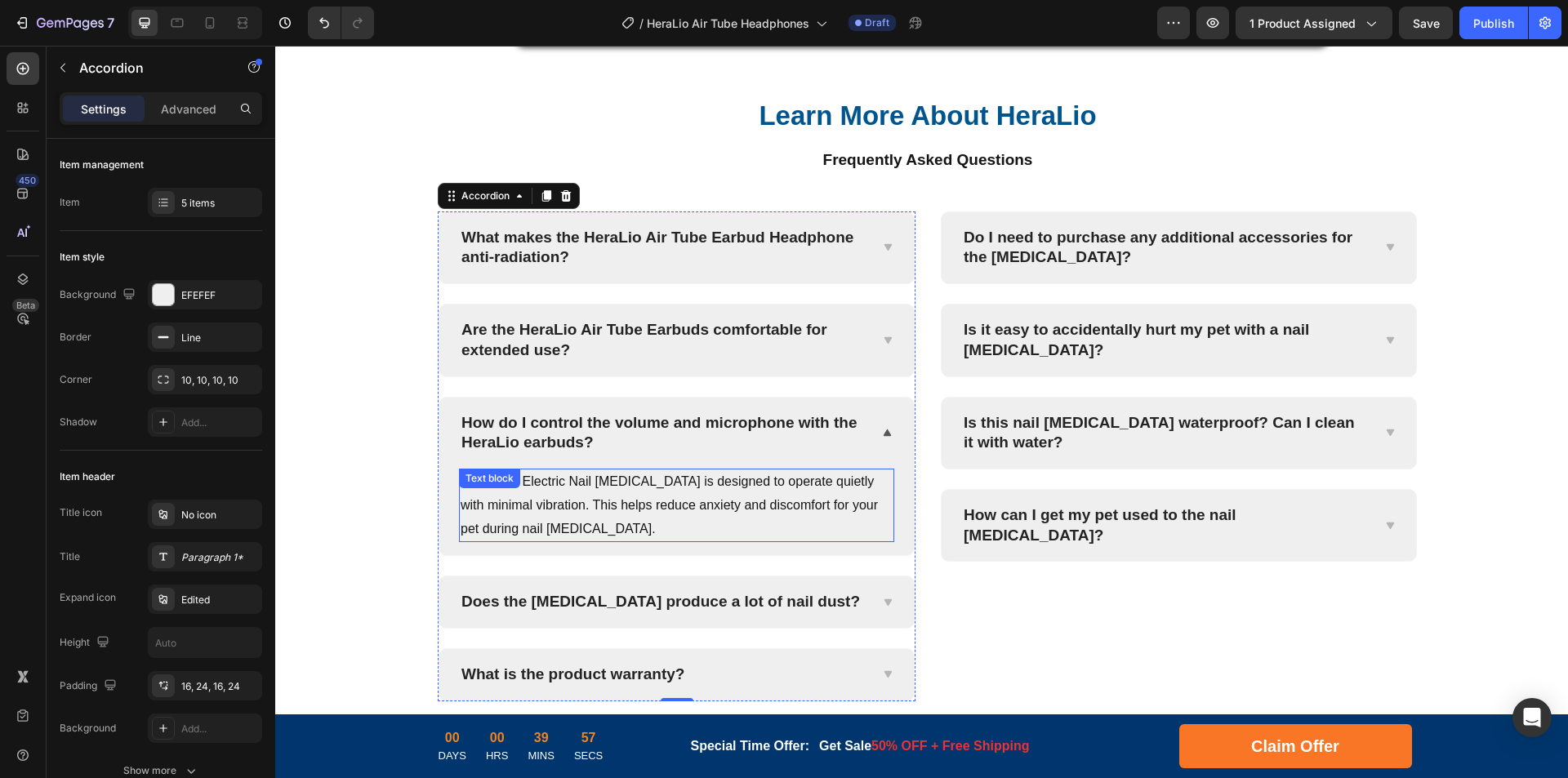
click at [736, 541] on p "PediPaws Electric Nail [MEDICAL_DATA] is designed to operate quietly with minim…" at bounding box center [676, 505] width 432 height 70
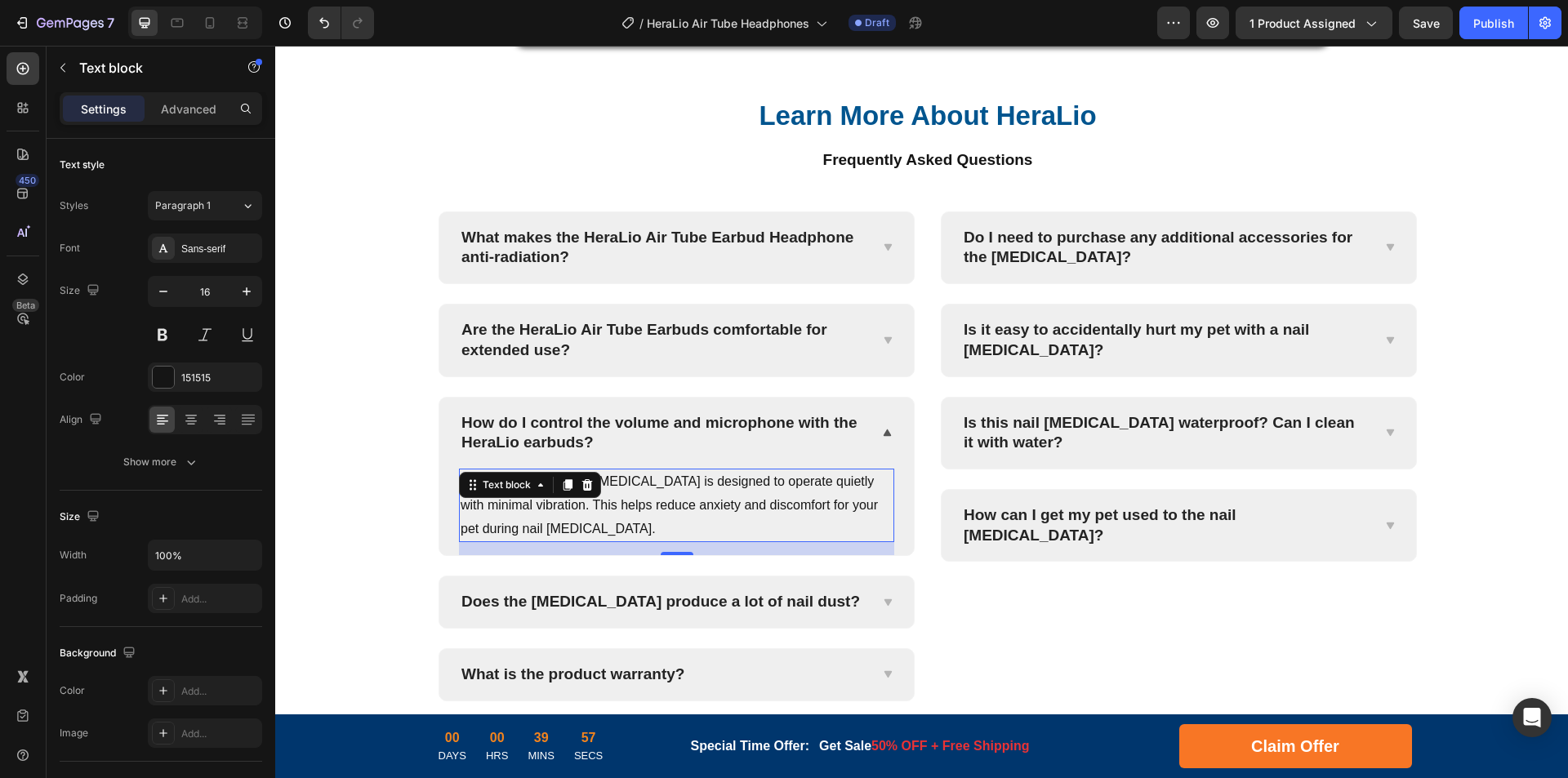
click at [682, 541] on p "PediPaws Electric Nail [MEDICAL_DATA] is designed to operate quietly with minim…" at bounding box center [676, 505] width 432 height 70
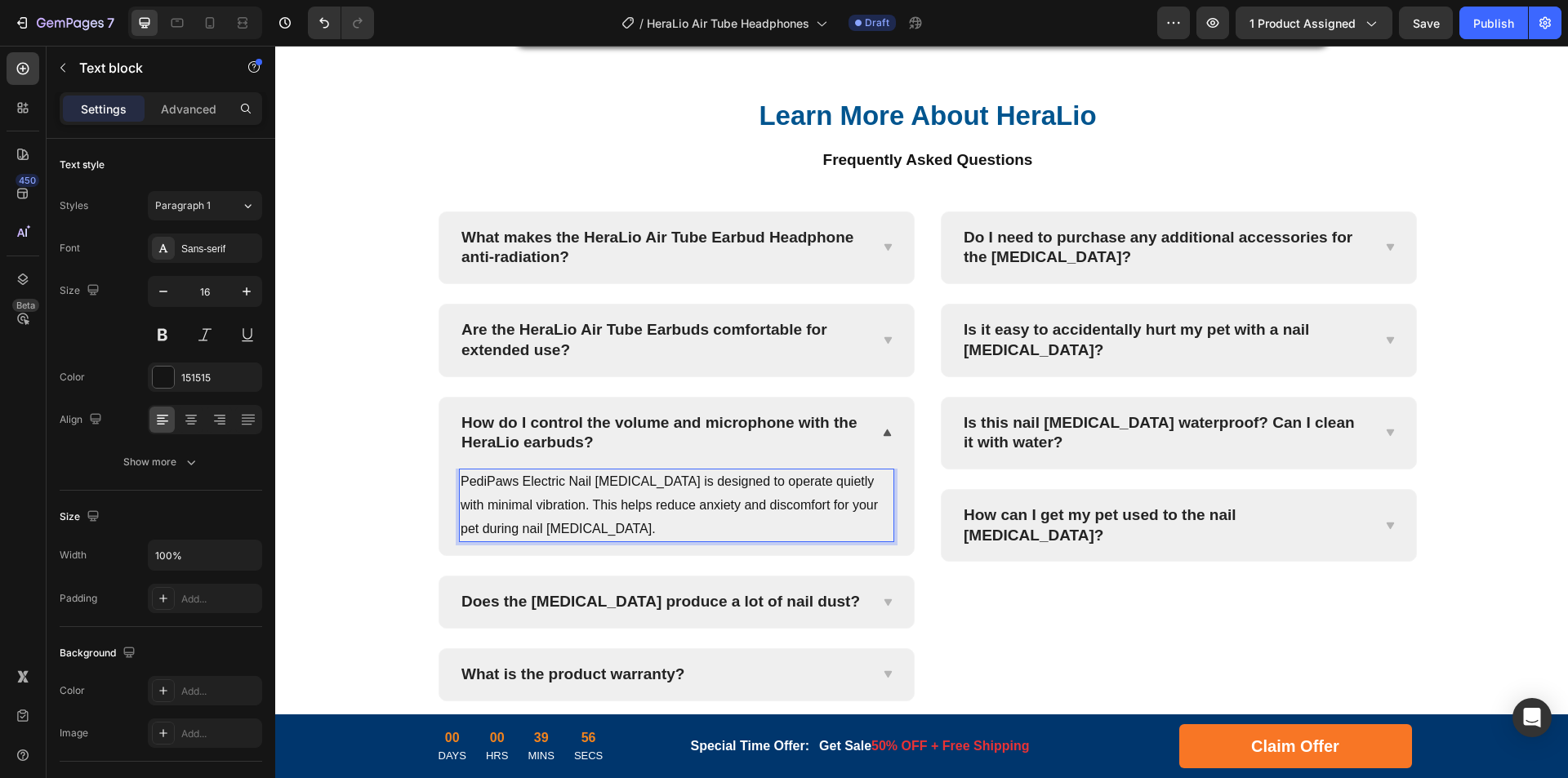
click at [739, 541] on p "PediPaws Electric Nail [MEDICAL_DATA] is designed to operate quietly with minim…" at bounding box center [676, 505] width 432 height 70
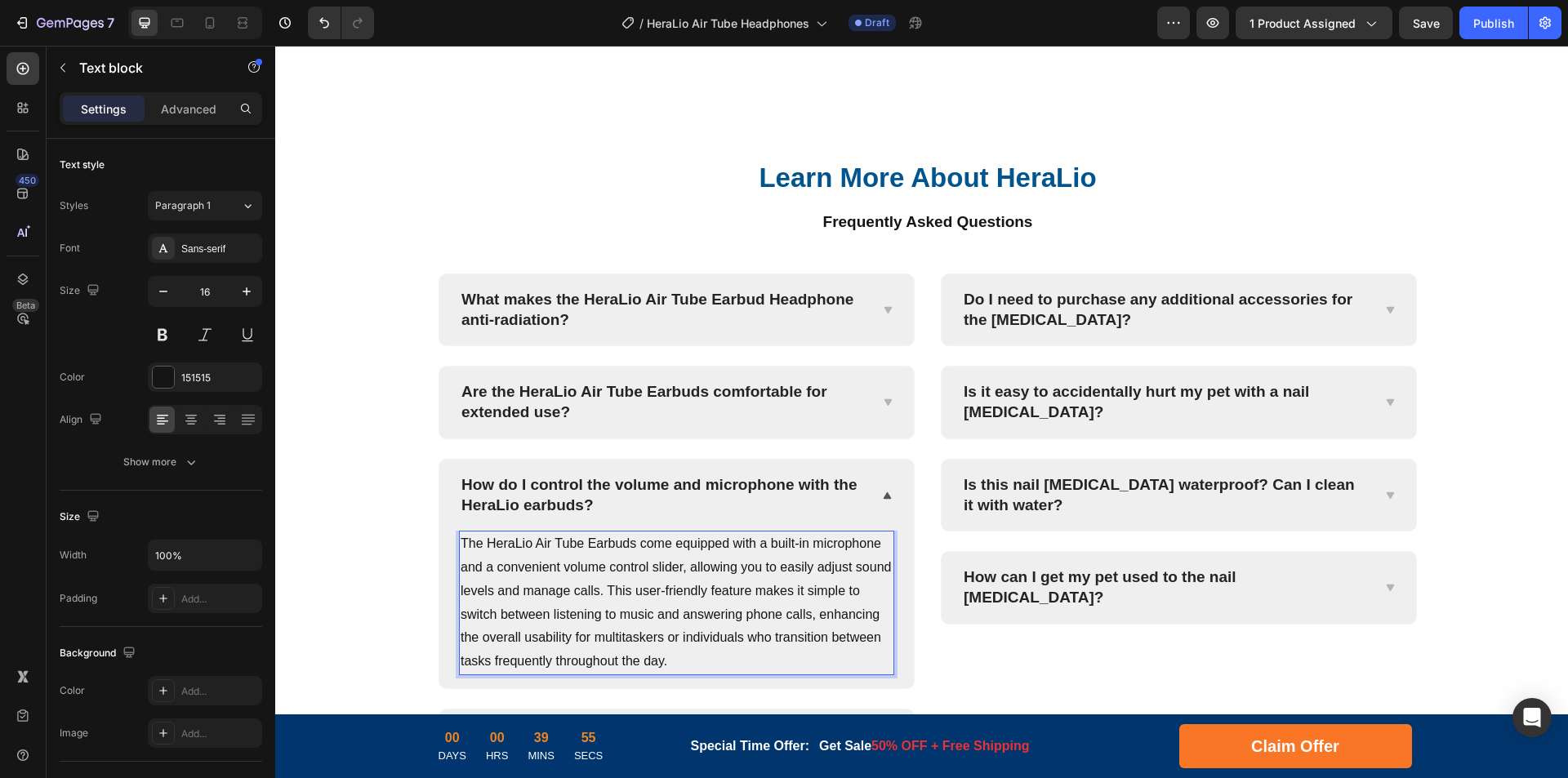
scroll to position [6575, 0]
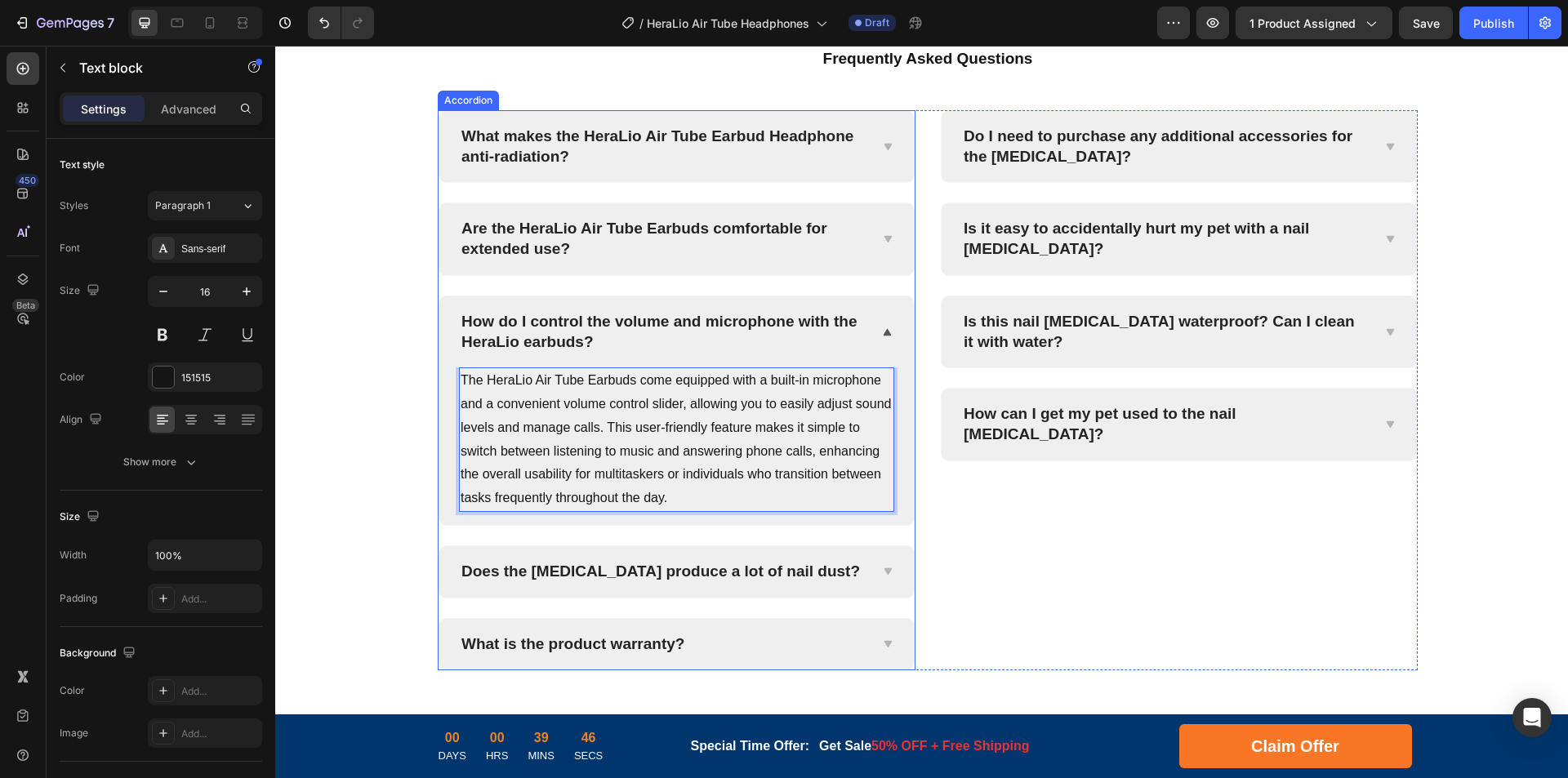
click at [527, 566] on p "Does the [MEDICAL_DATA] produce a lot of nail dust?" at bounding box center [661, 571] width 399 height 21
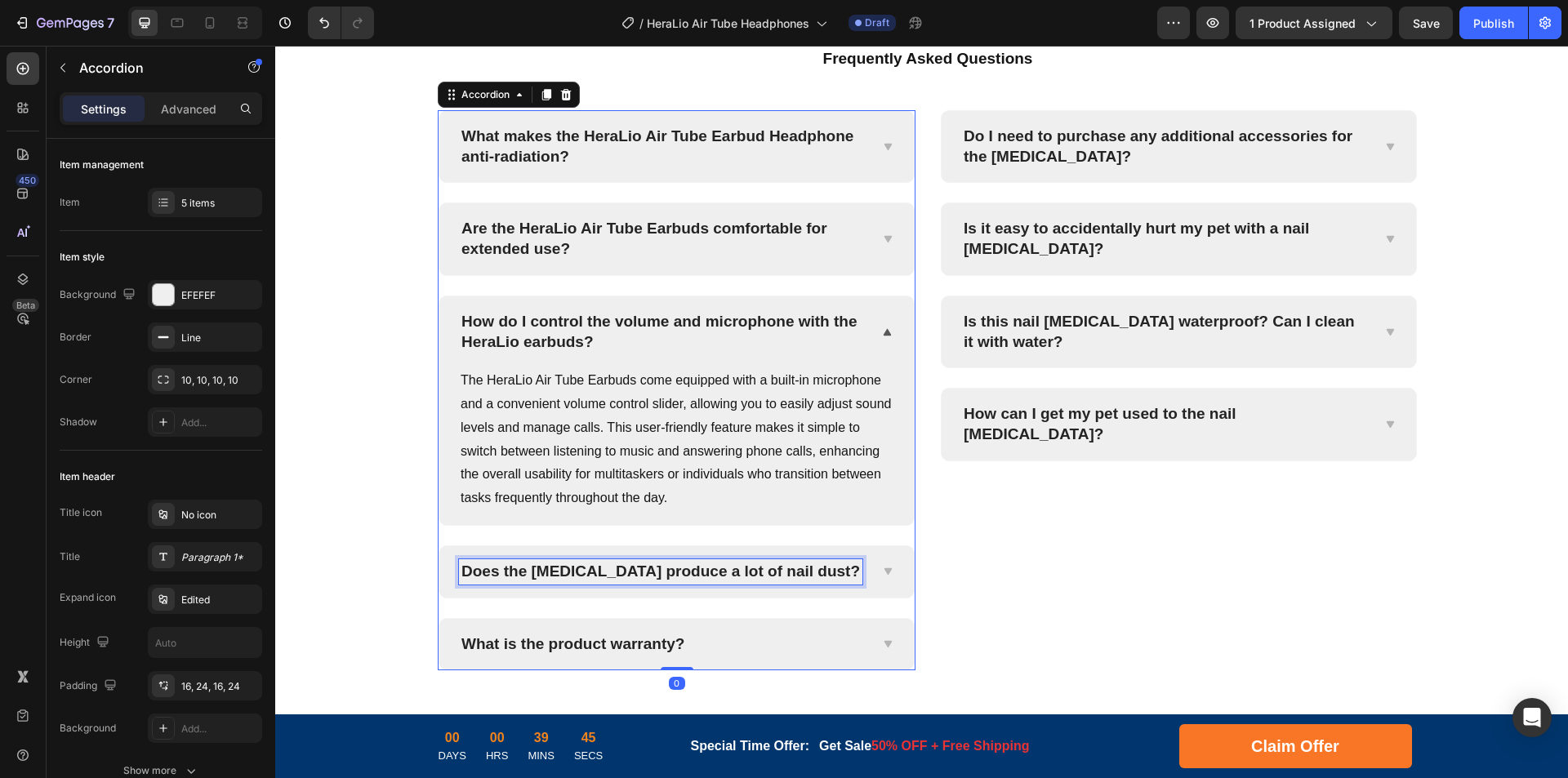
click at [660, 570] on p "Does the [MEDICAL_DATA] produce a lot of nail dust?" at bounding box center [661, 571] width 399 height 21
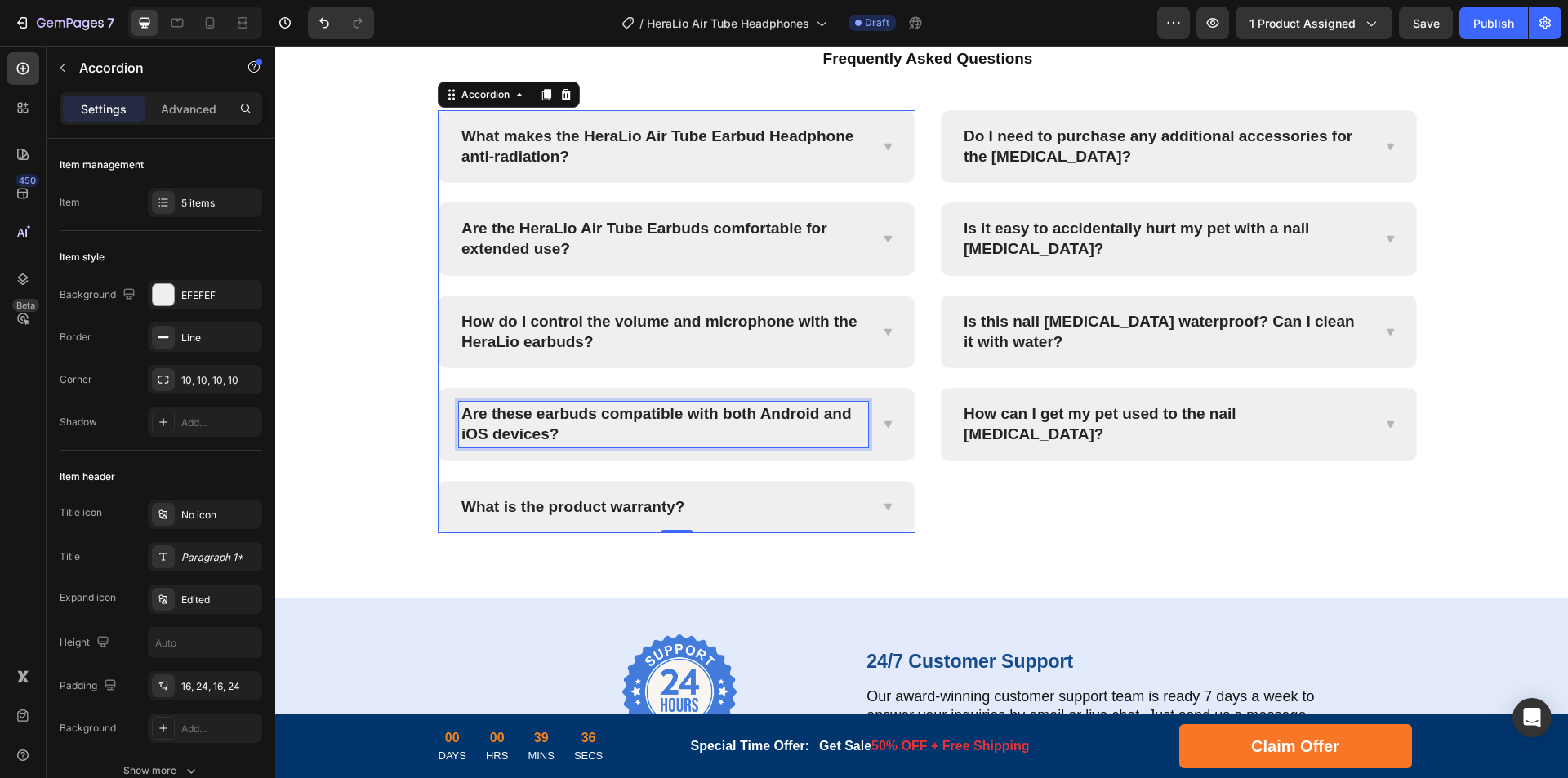
scroll to position [6417, 0]
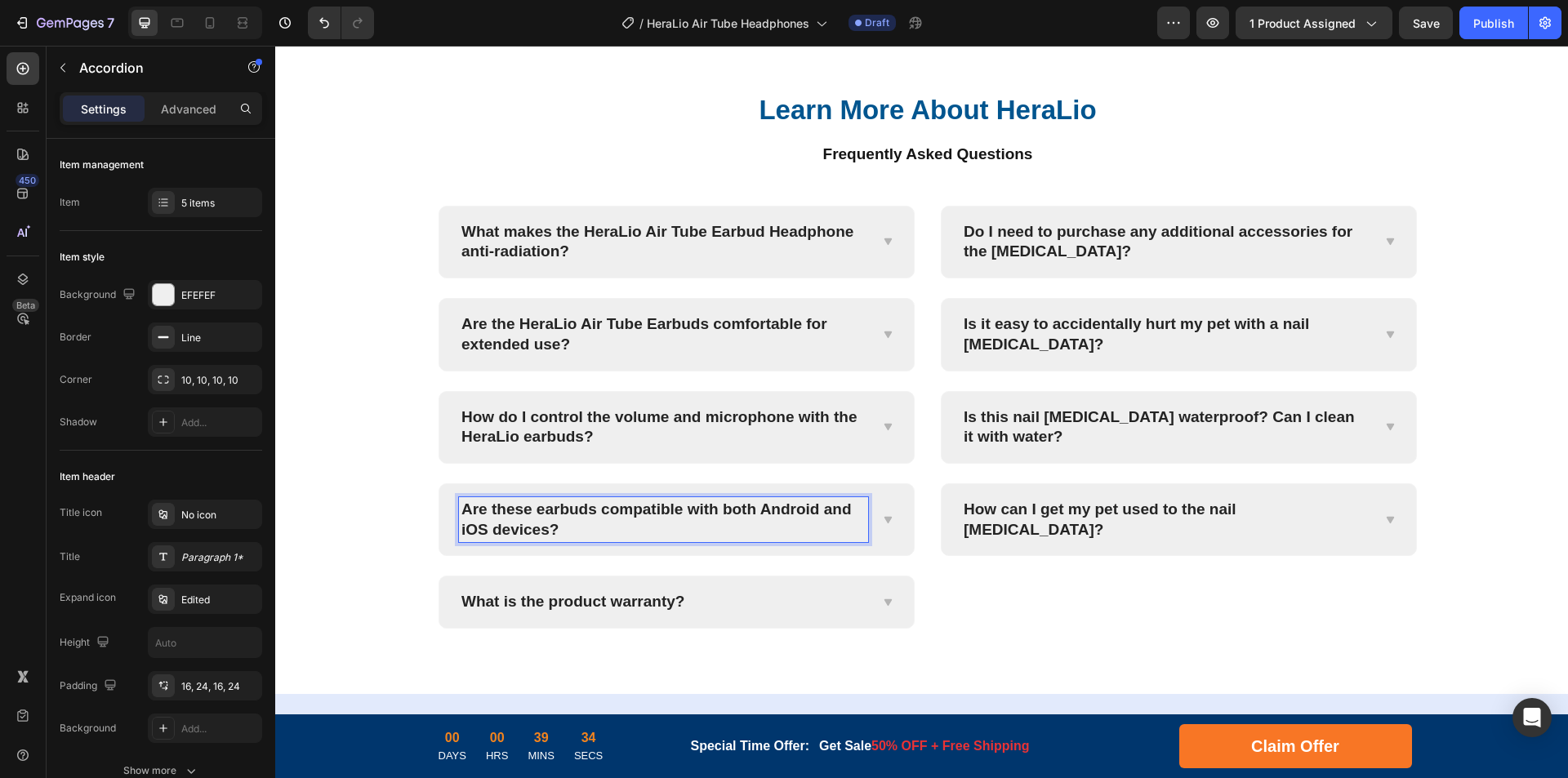
click at [882, 527] on icon at bounding box center [887, 520] width 12 height 13
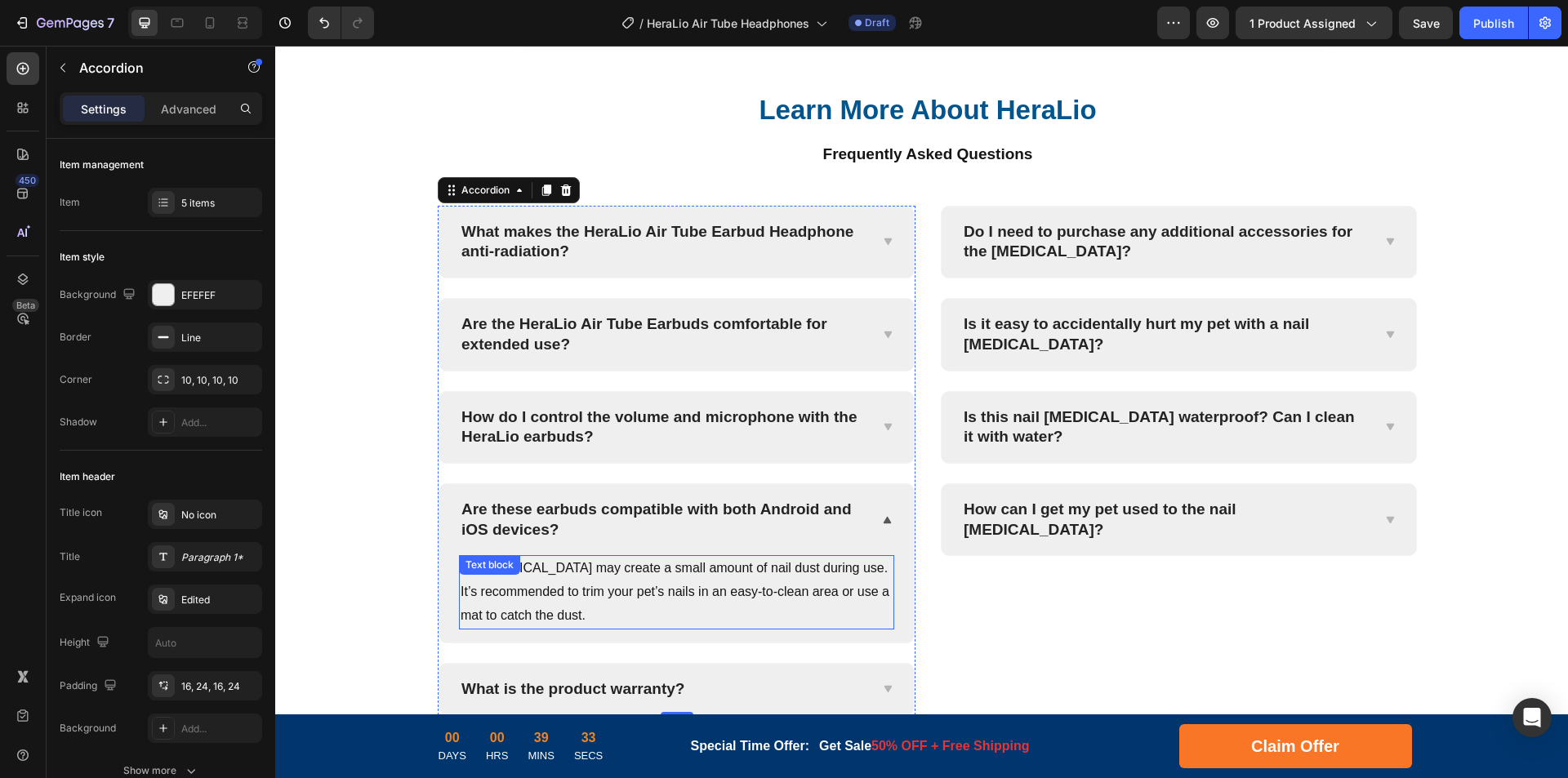
click at [640, 627] on p "The [MEDICAL_DATA] may create a small amount of nail dust during use. It’s reco…" at bounding box center [676, 591] width 432 height 70
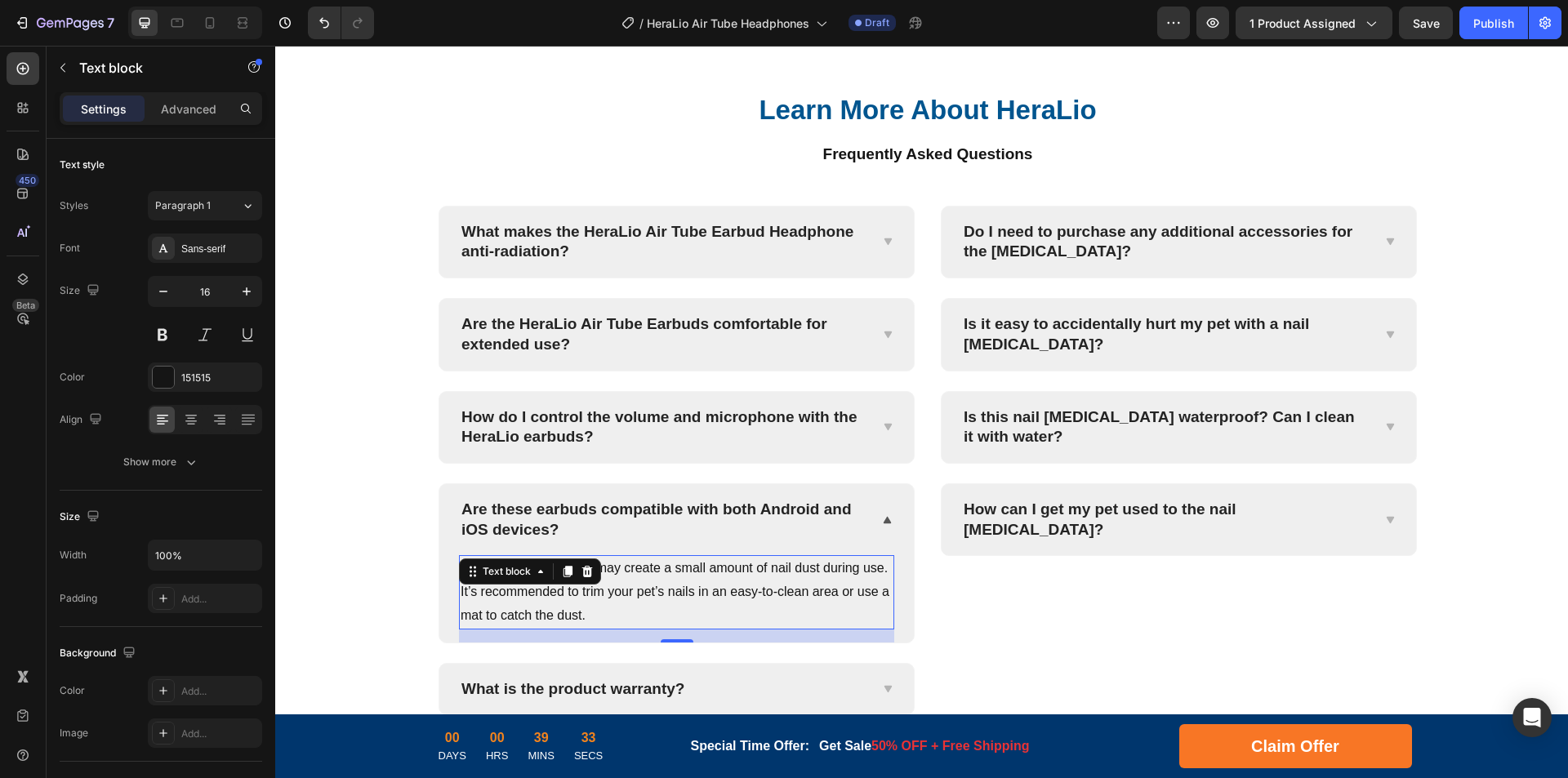
click at [728, 627] on p "The [MEDICAL_DATA] may create a small amount of nail dust during use. It’s reco…" at bounding box center [676, 591] width 432 height 70
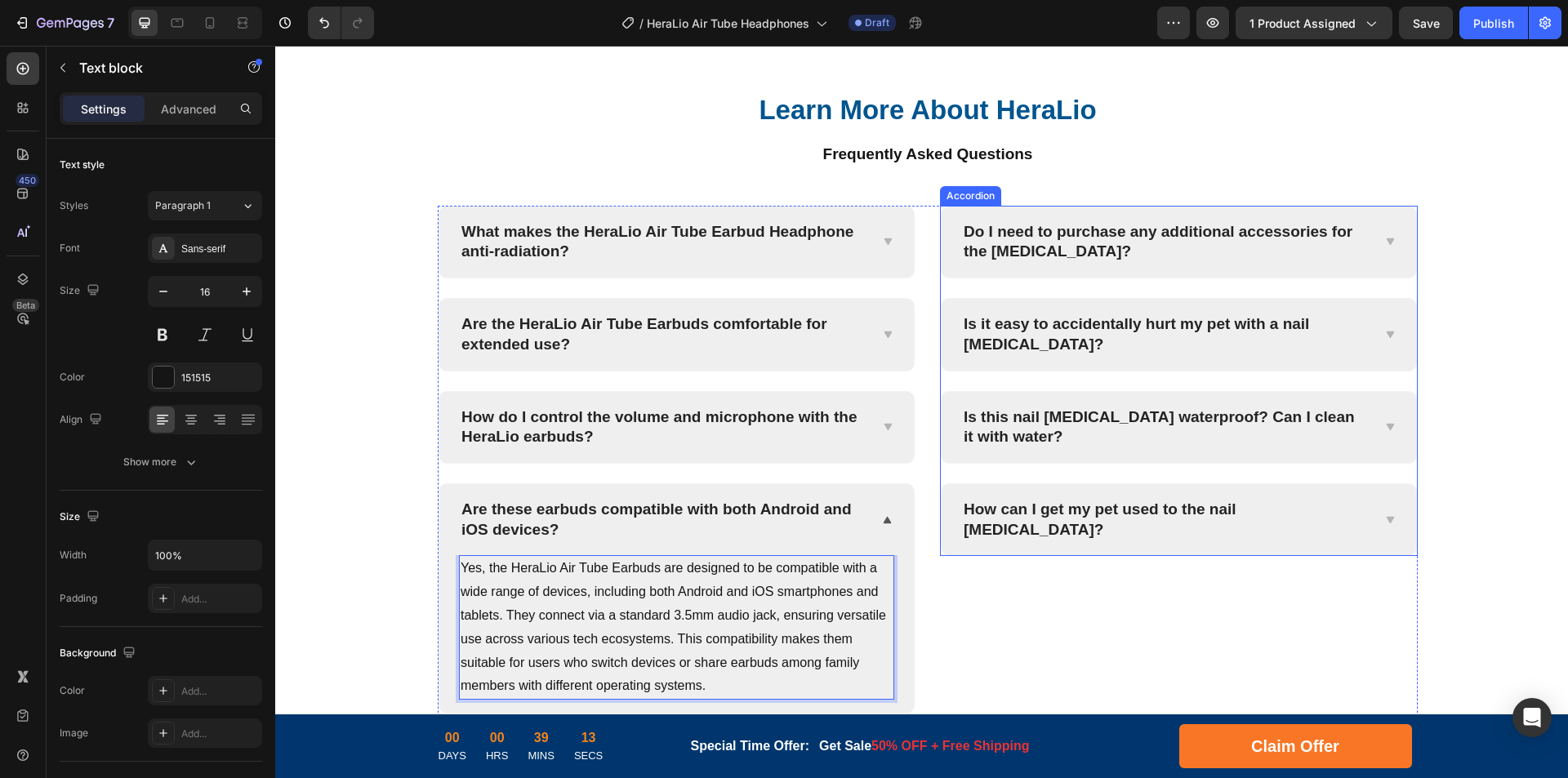
click at [1112, 262] on p "Do I need to purchase any additional accessories for the [MEDICAL_DATA]?" at bounding box center [1165, 242] width 404 height 40
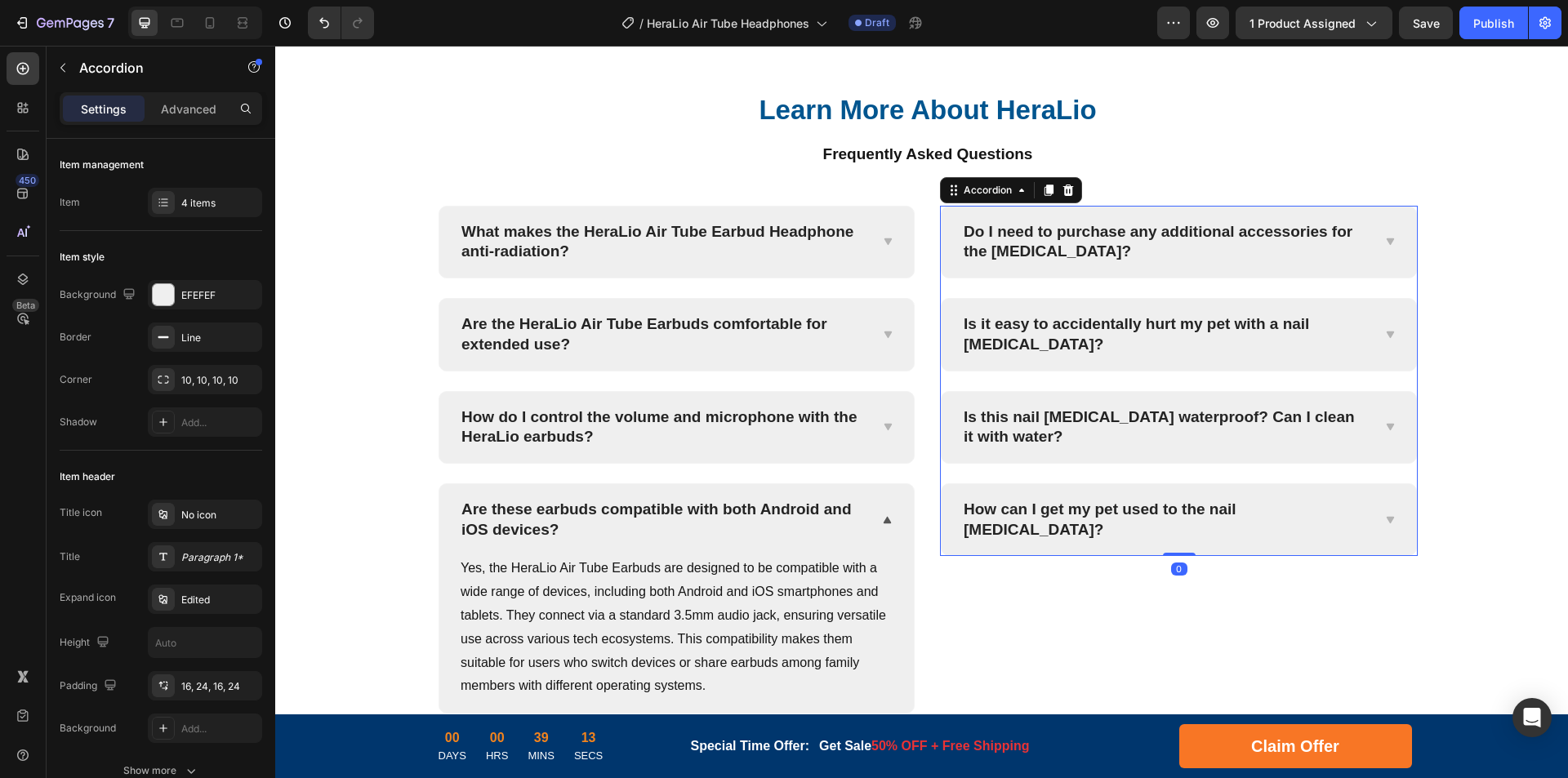
click at [1051, 262] on p "Do I need to purchase any additional accessories for the [MEDICAL_DATA]?" at bounding box center [1165, 242] width 404 height 40
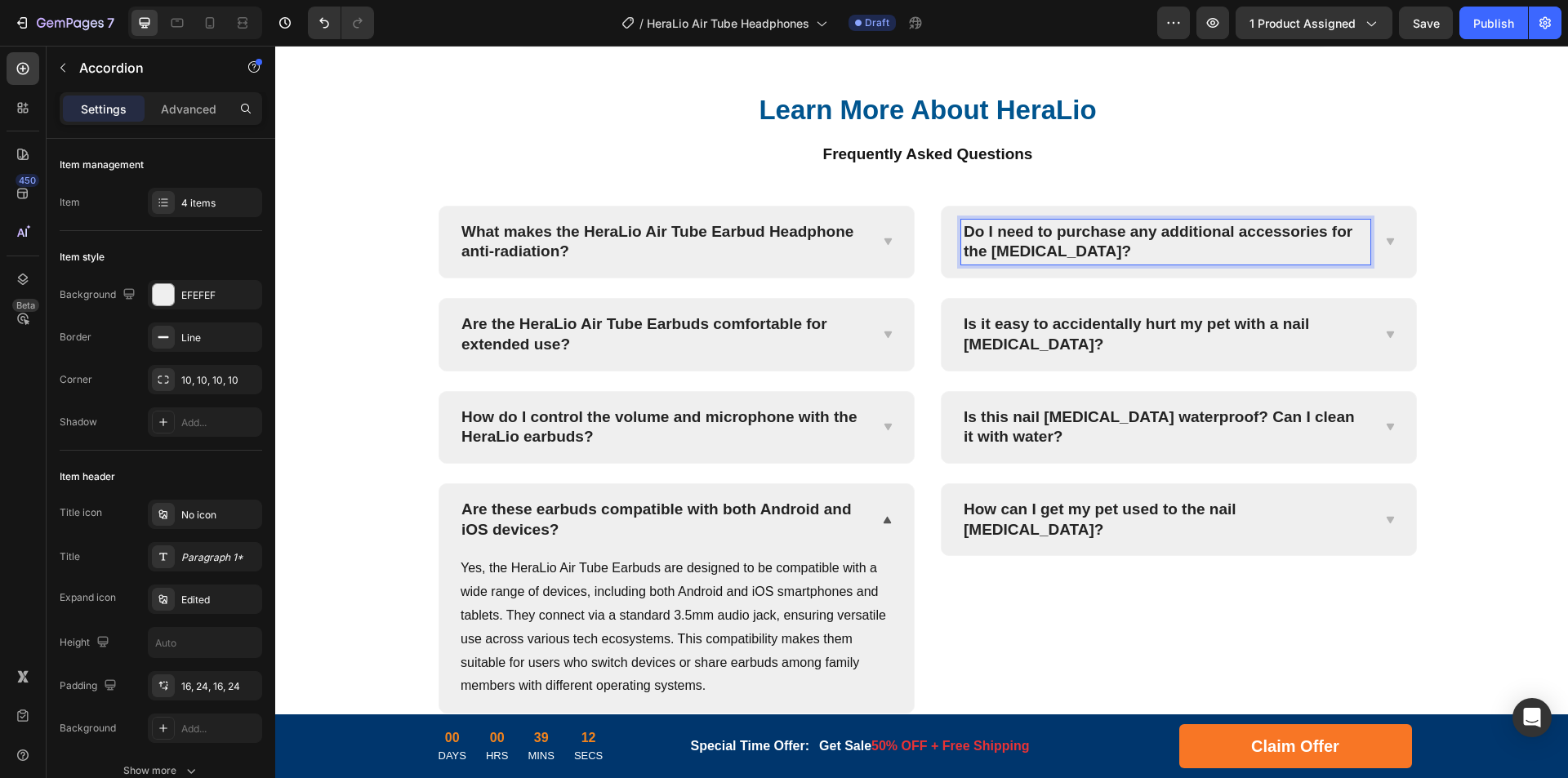
click at [1097, 262] on p "Do I need to purchase any additional accessories for the [MEDICAL_DATA]?" at bounding box center [1165, 242] width 404 height 40
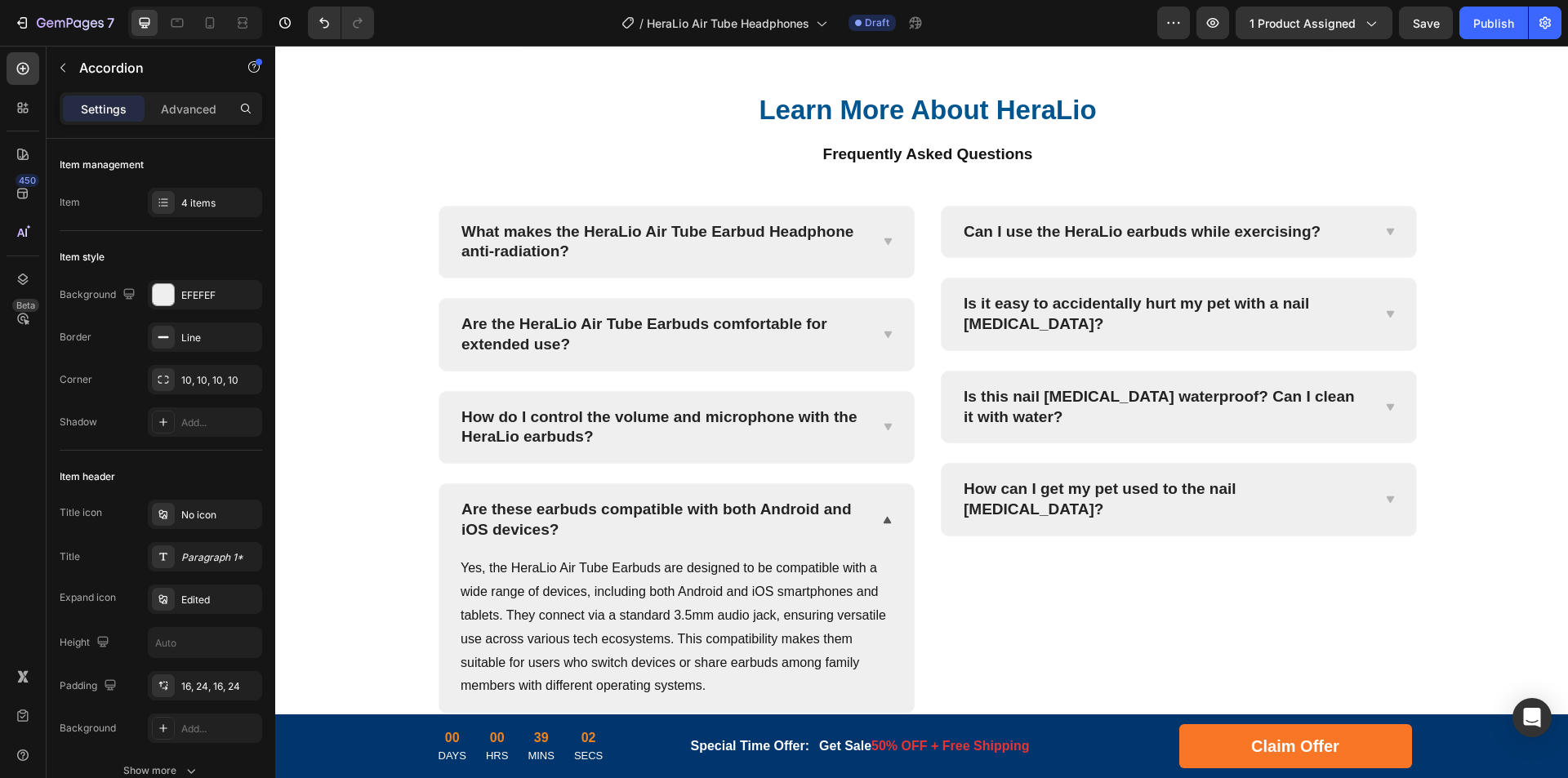
click at [1374, 258] on div "Can I use the HeraLio earbuds while exercising?" at bounding box center [1179, 232] width 475 height 51
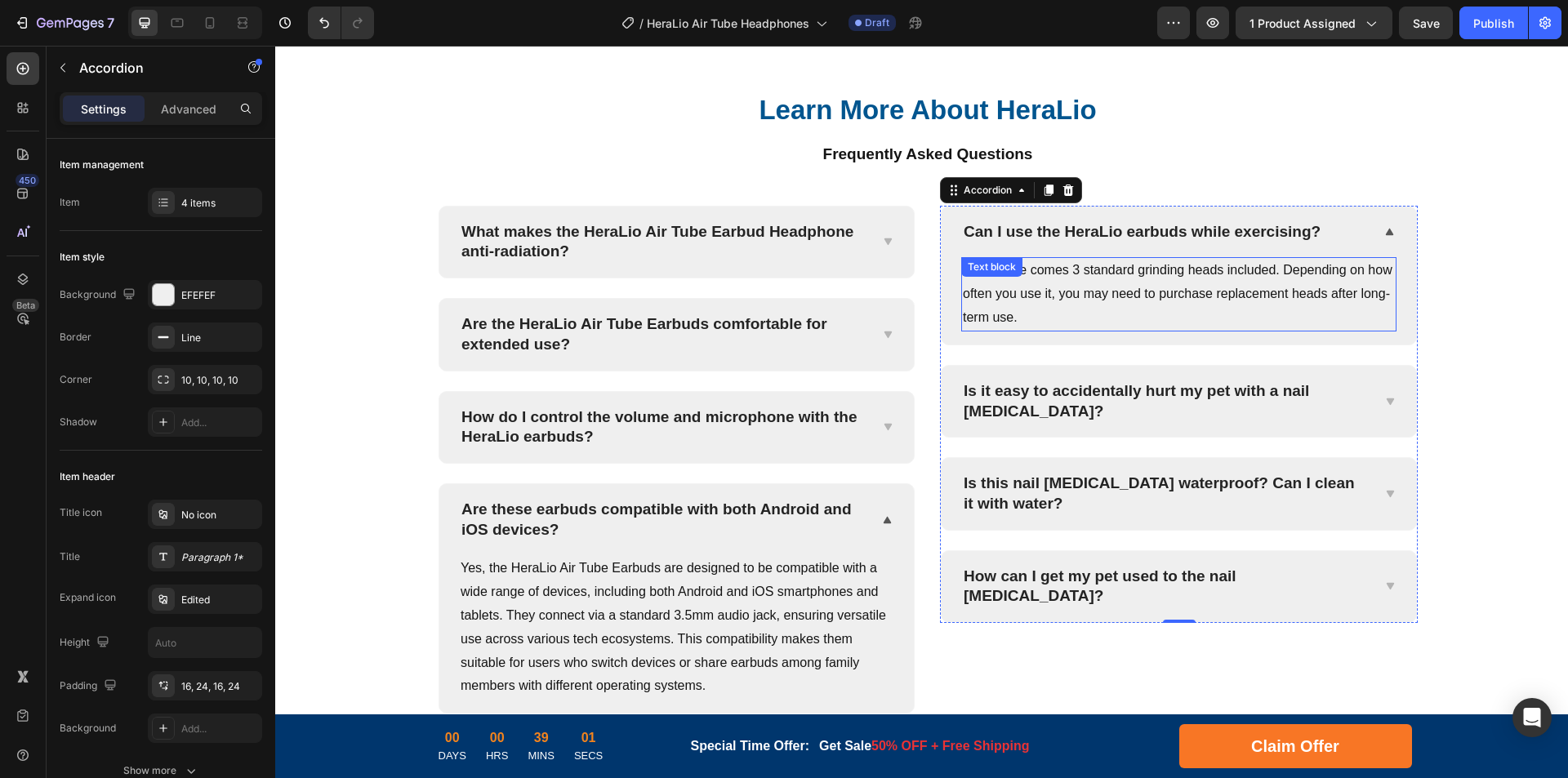
drag, startPoint x: 1201, startPoint y: 351, endPoint x: 1256, endPoint y: 342, distance: 55.7
click at [1200, 329] on p "The device comes 3 standard grinding heads included. Depending on how often you…" at bounding box center [1178, 294] width 432 height 70
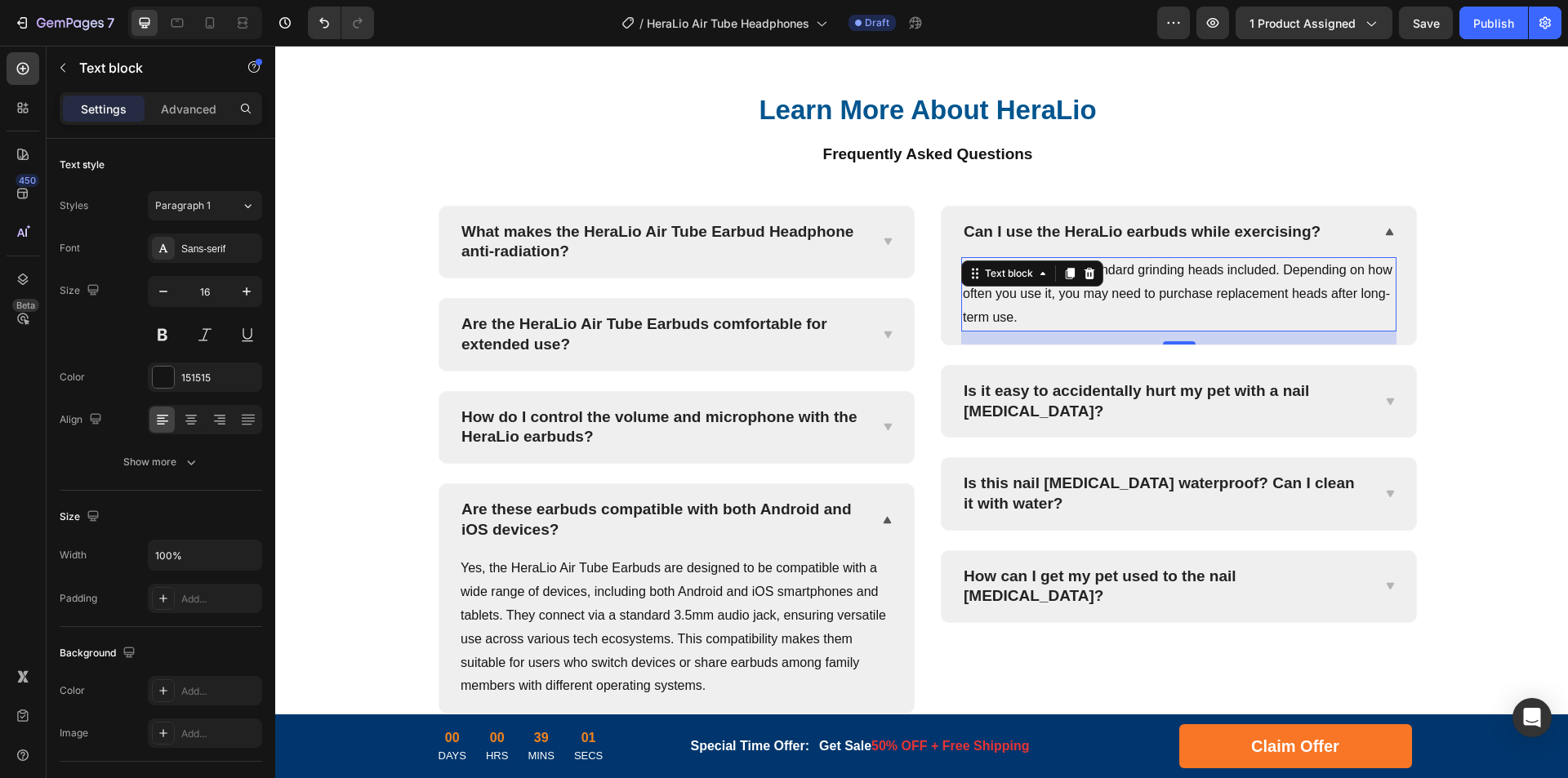
click at [1274, 329] on p "The device comes 3 standard grinding heads included. Depending on how often you…" at bounding box center [1178, 294] width 432 height 70
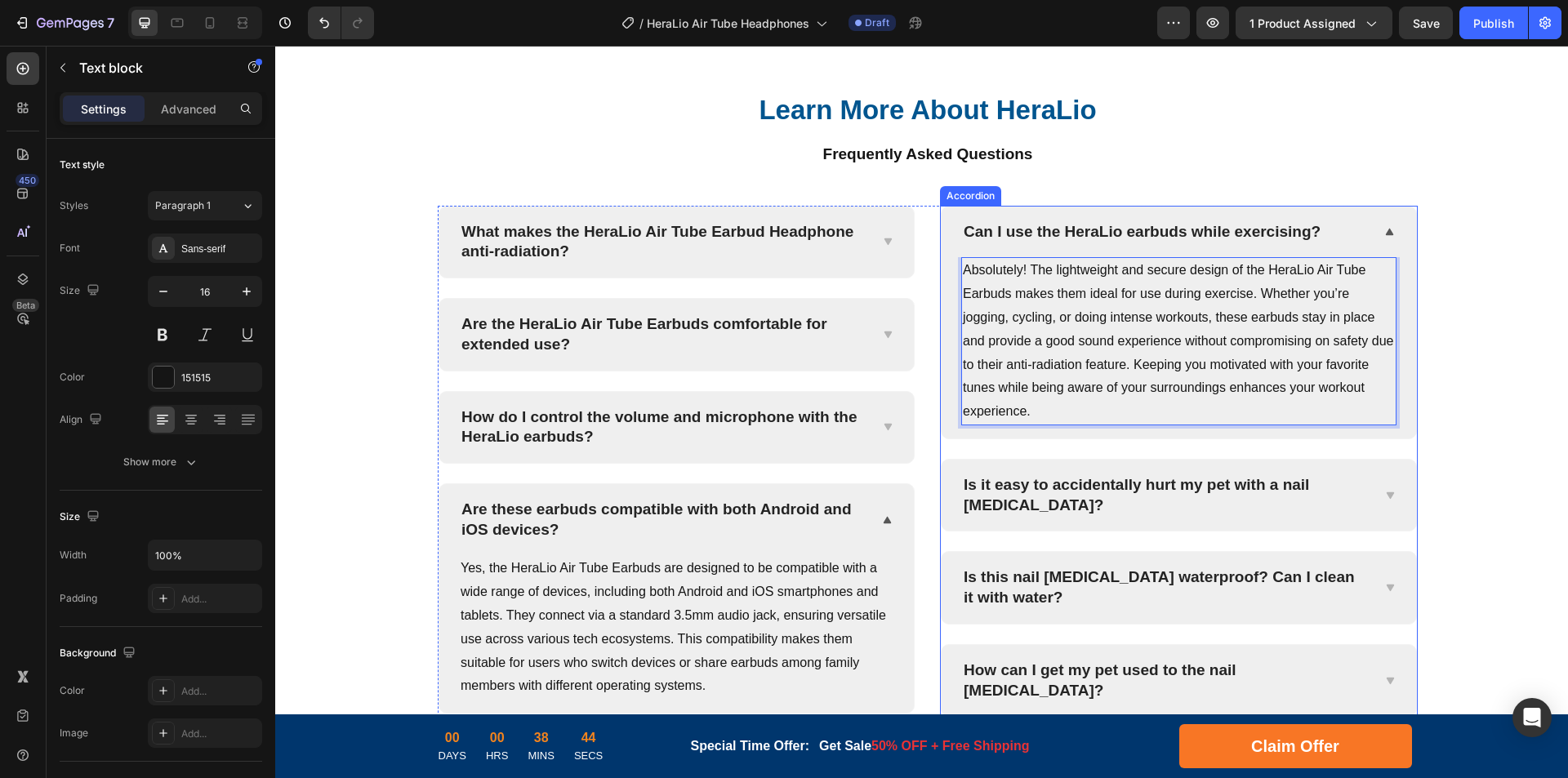
click at [1061, 515] on p "Is it easy to accidentally hurt my pet with a nail [MEDICAL_DATA]?" at bounding box center [1165, 495] width 404 height 40
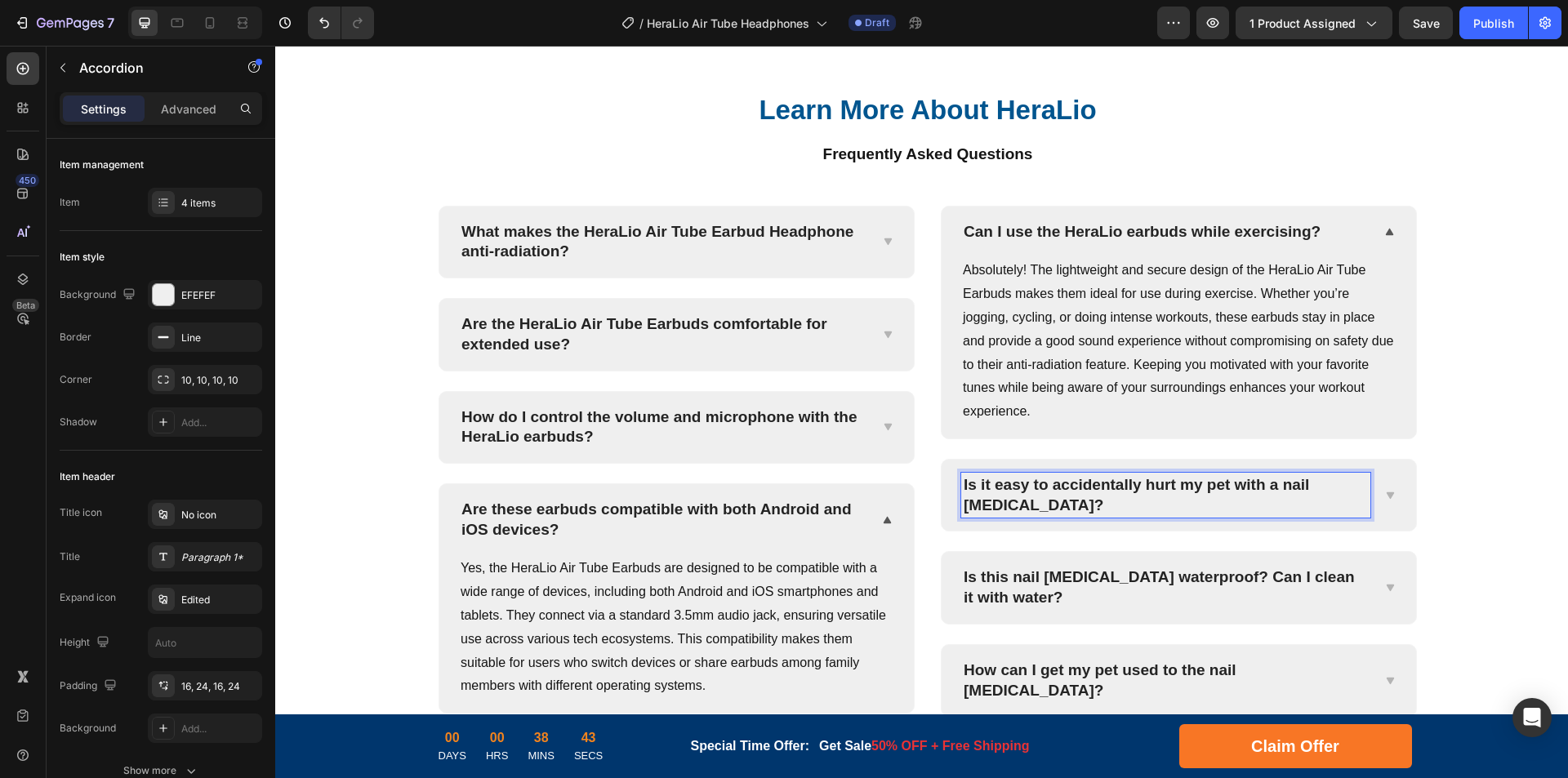
click at [1120, 515] on p "Is it easy to accidentally hurt my pet with a nail [MEDICAL_DATA]?" at bounding box center [1165, 495] width 404 height 40
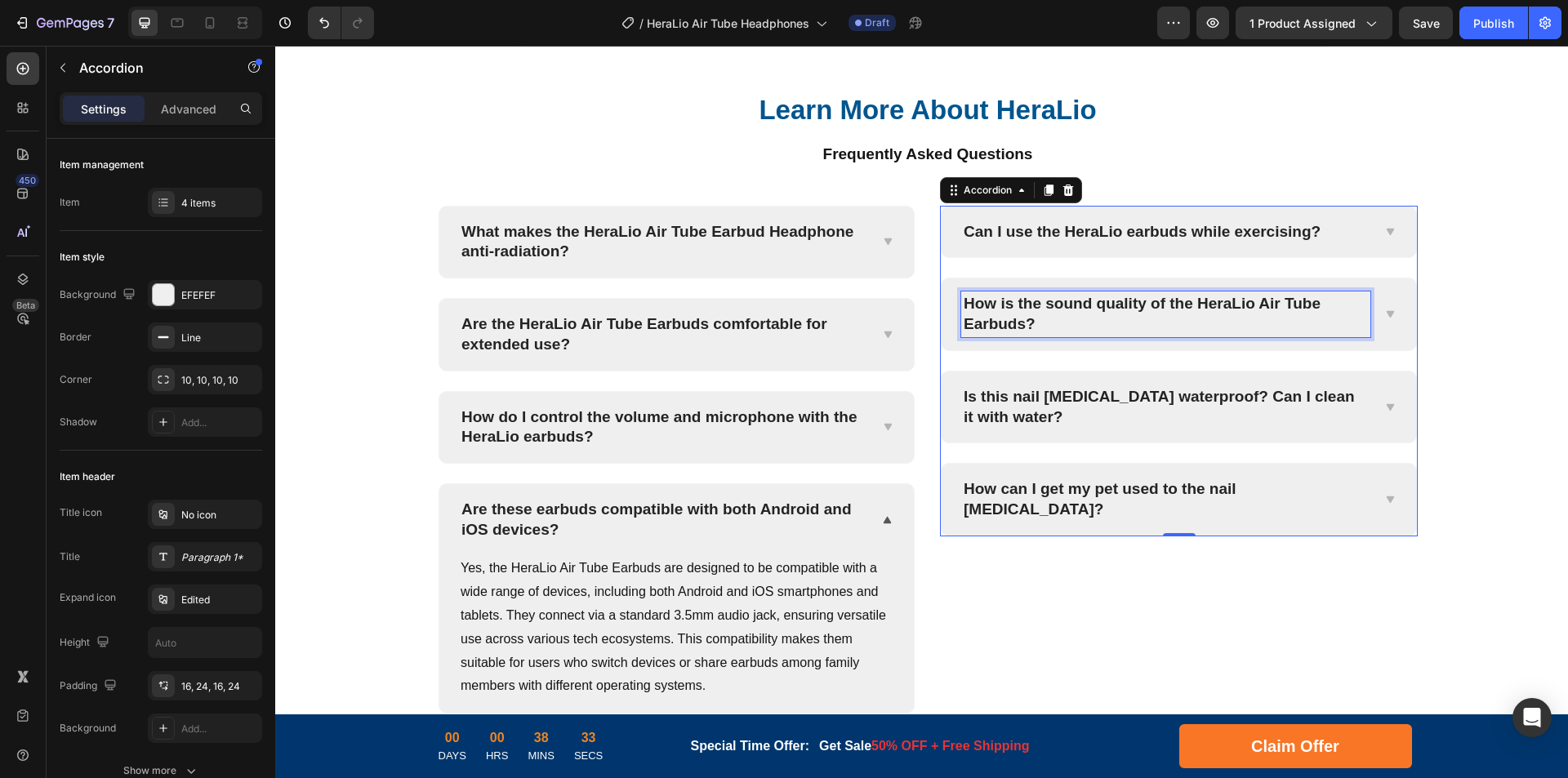
scroll to position [6237, 0]
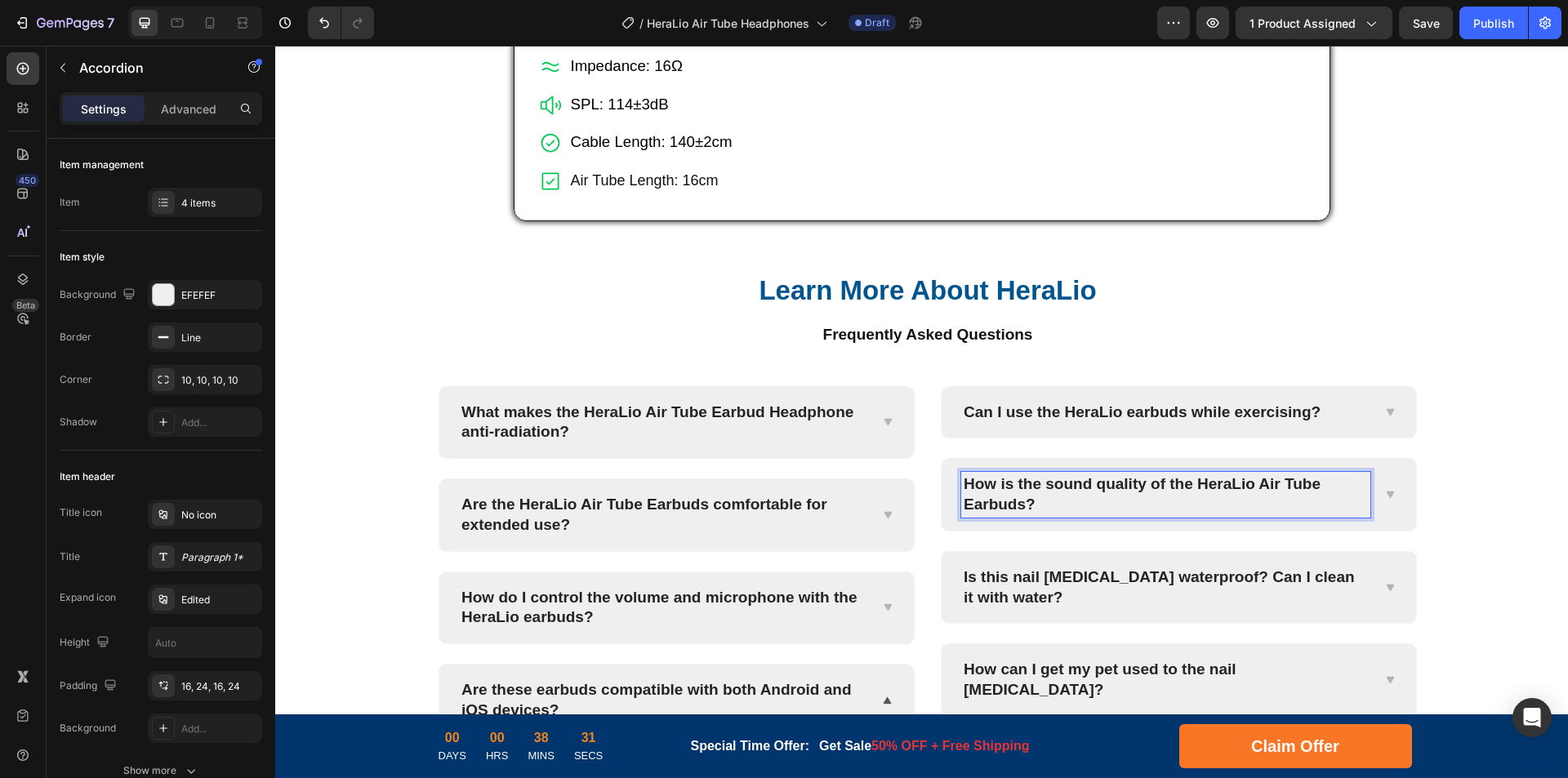
click at [1384, 501] on icon at bounding box center [1389, 495] width 12 height 13
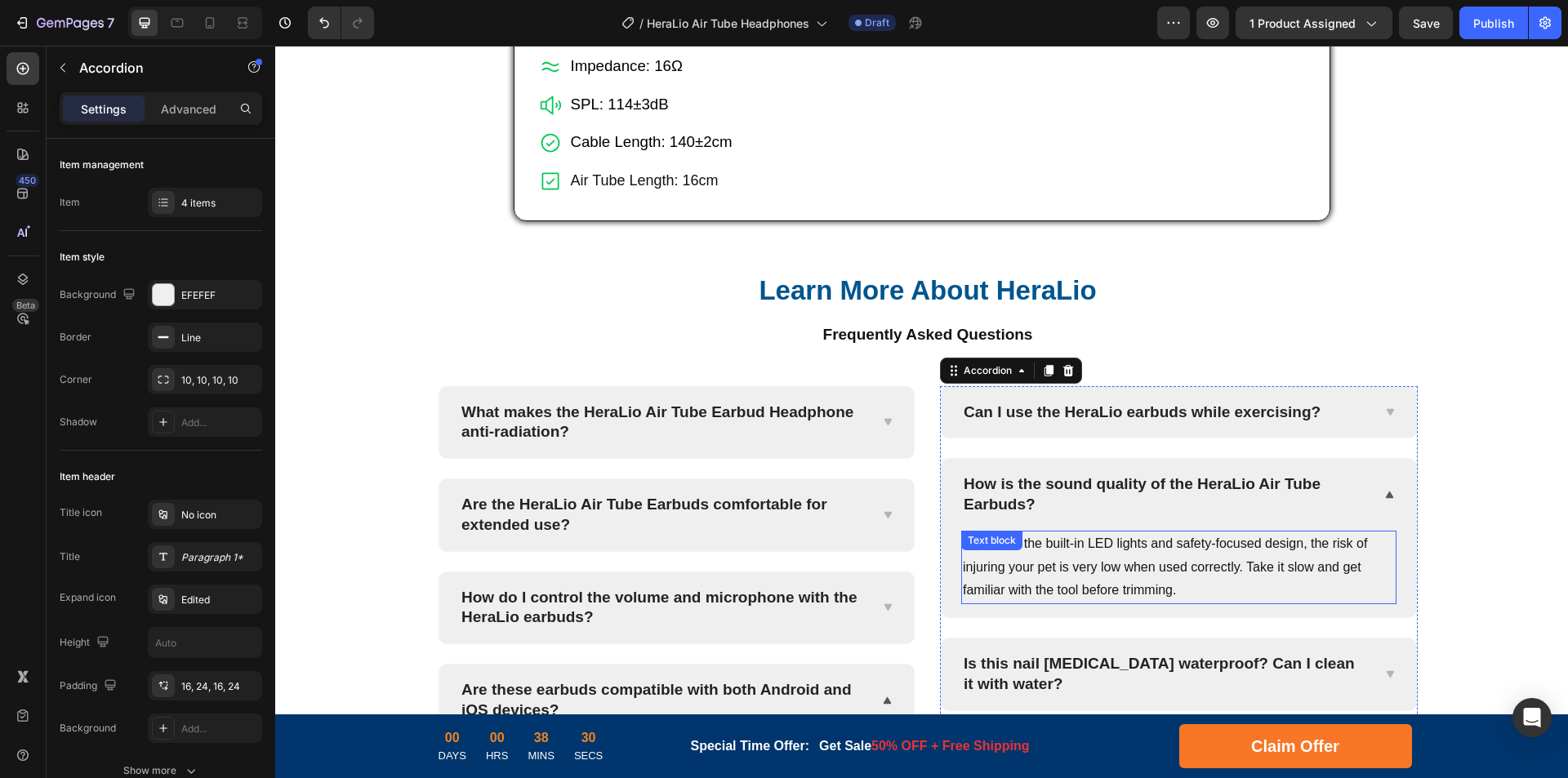
click at [1175, 603] on p "Thanks to the built-in LED lights and safety-focused design, the risk of injuri…" at bounding box center [1178, 567] width 432 height 70
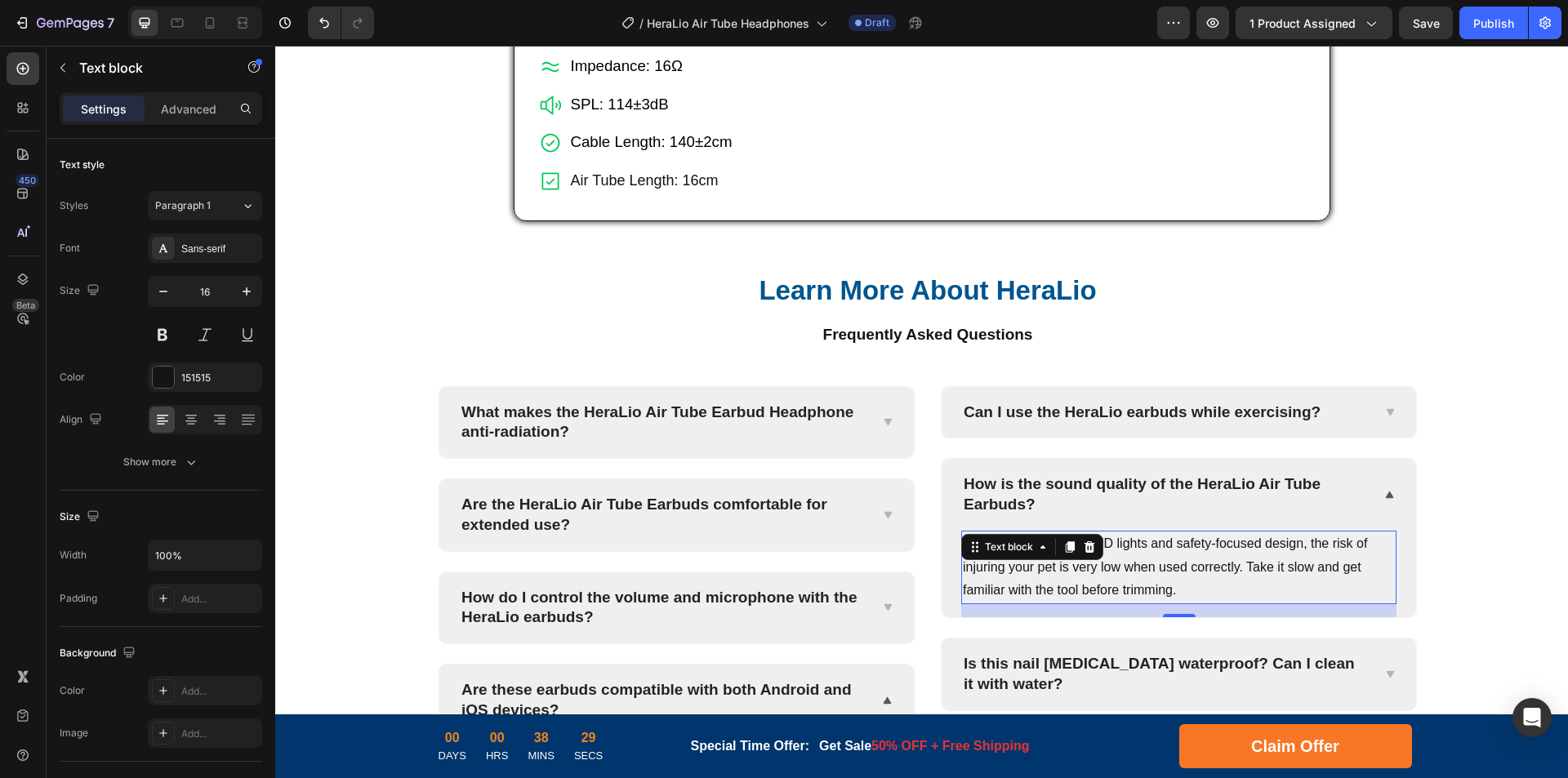
click at [1275, 603] on p "Thanks to the built-in LED lights and safety-focused design, the risk of injuri…" at bounding box center [1178, 567] width 432 height 70
click at [1312, 603] on p "Thanks to the built-in LED lights and safety-focused design, the risk of injuri…" at bounding box center [1178, 567] width 432 height 70
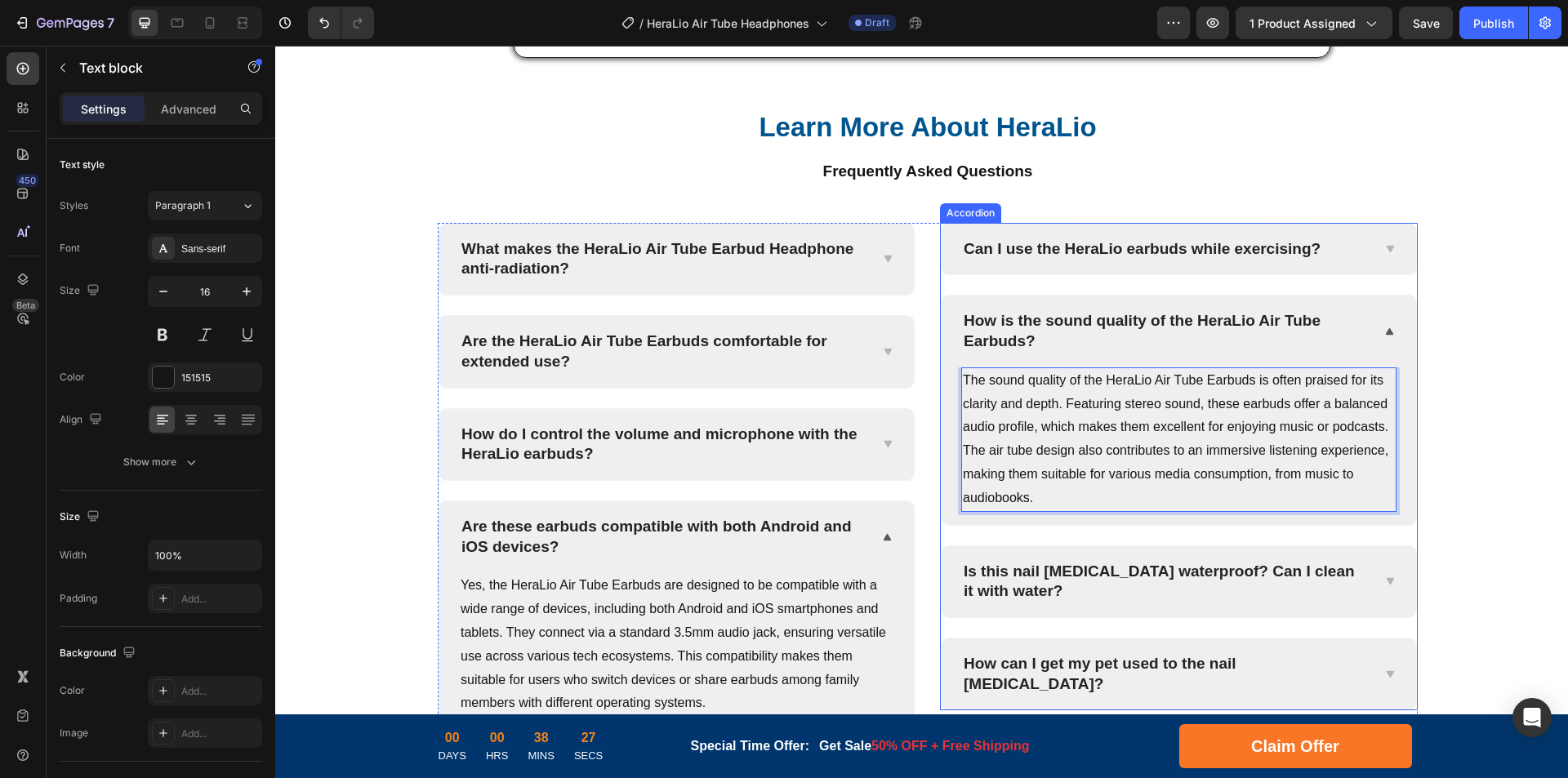
scroll to position [6482, 0]
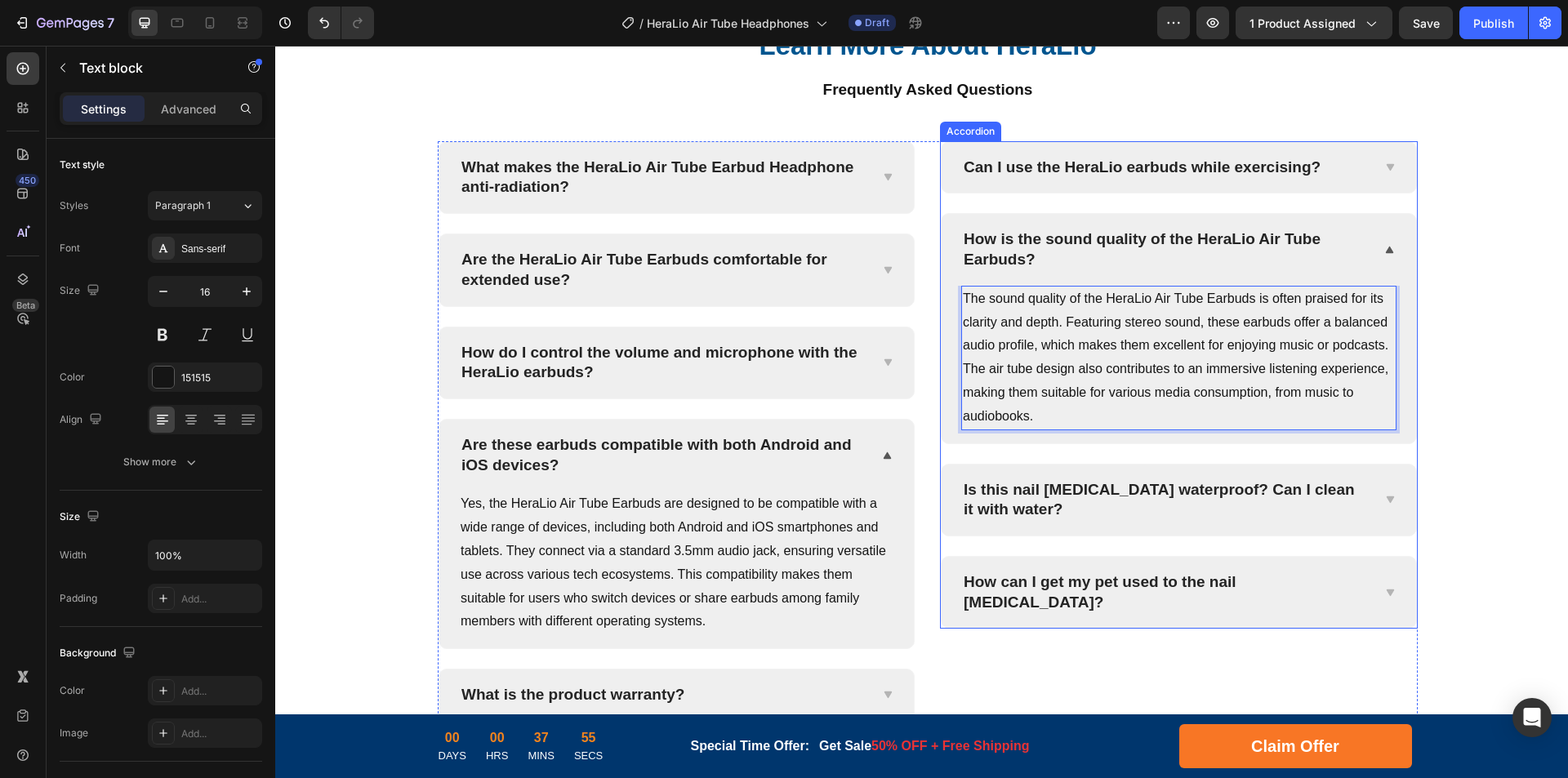
click at [1111, 520] on p "Is this nail [MEDICAL_DATA] waterproof? Can I clean it with water?" at bounding box center [1165, 500] width 404 height 40
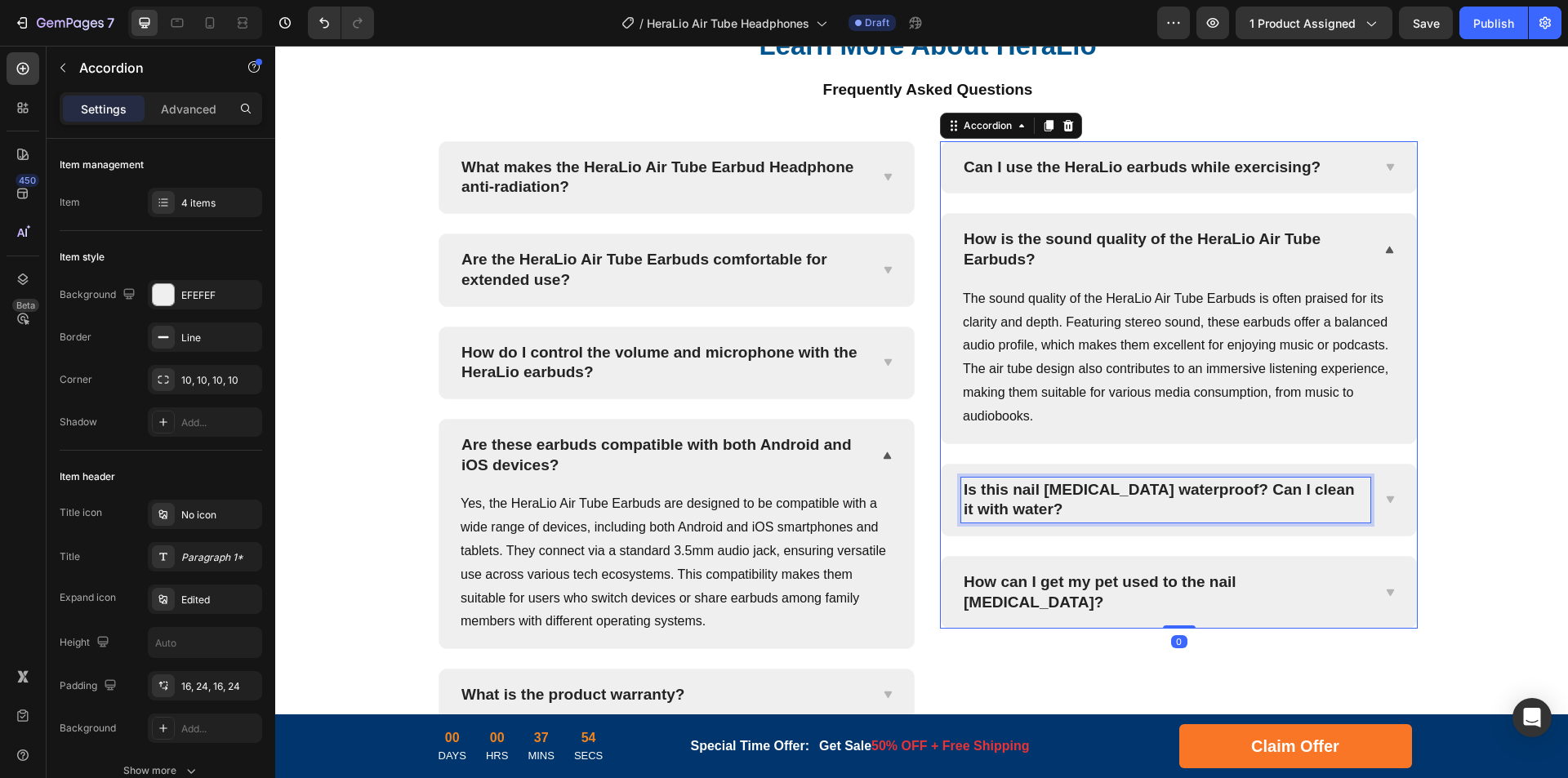
click at [1243, 520] on p "Is this nail [MEDICAL_DATA] waterproof? Can I clean it with water?" at bounding box center [1165, 500] width 404 height 40
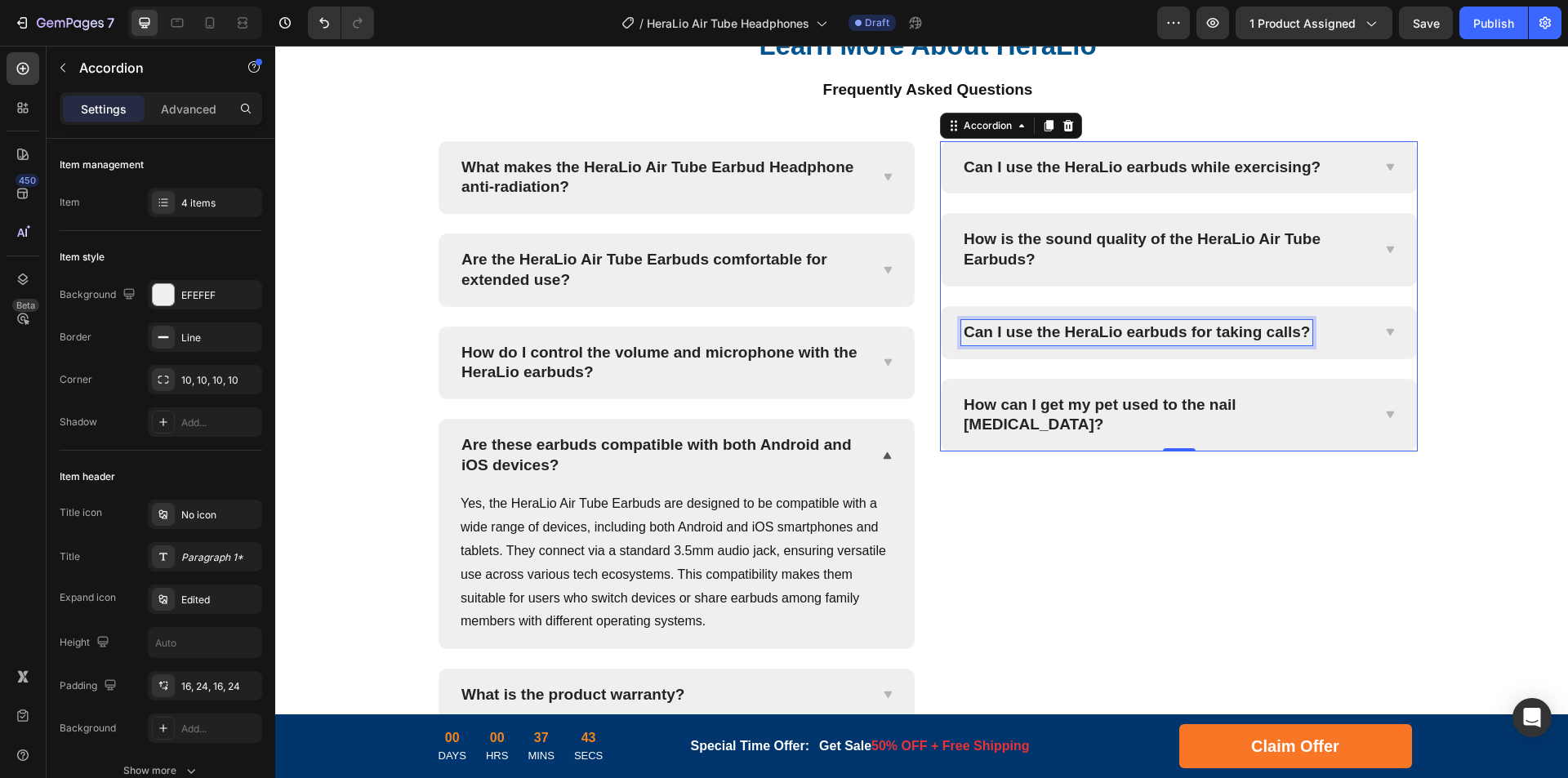
scroll to position [6324, 0]
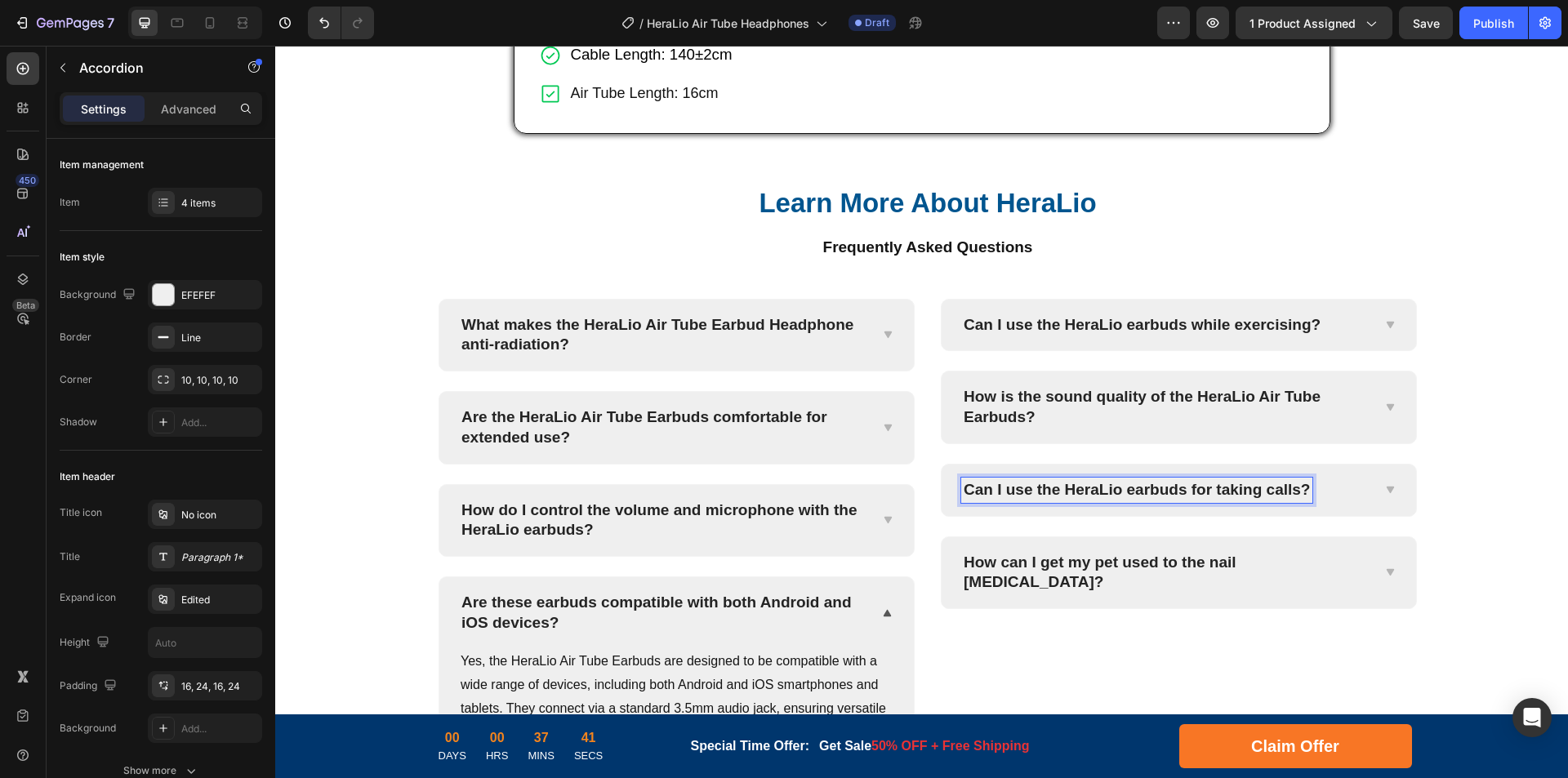
click at [1386, 493] on icon at bounding box center [1389, 490] width 7 height 7
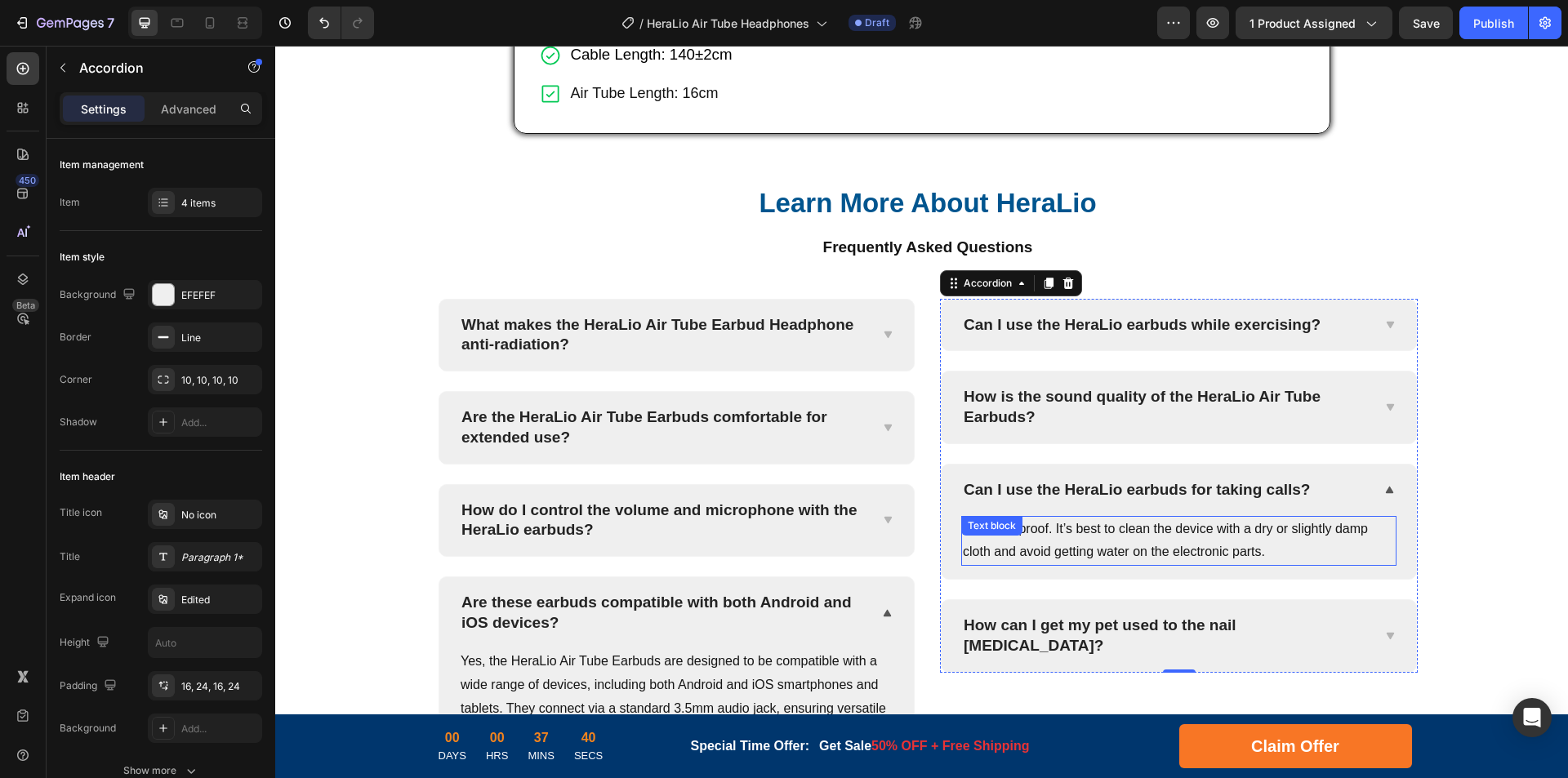
click at [1236, 565] on p "Not waterproof. It’s best to clean the device with a dry or slightly damp cloth…" at bounding box center [1178, 541] width 432 height 47
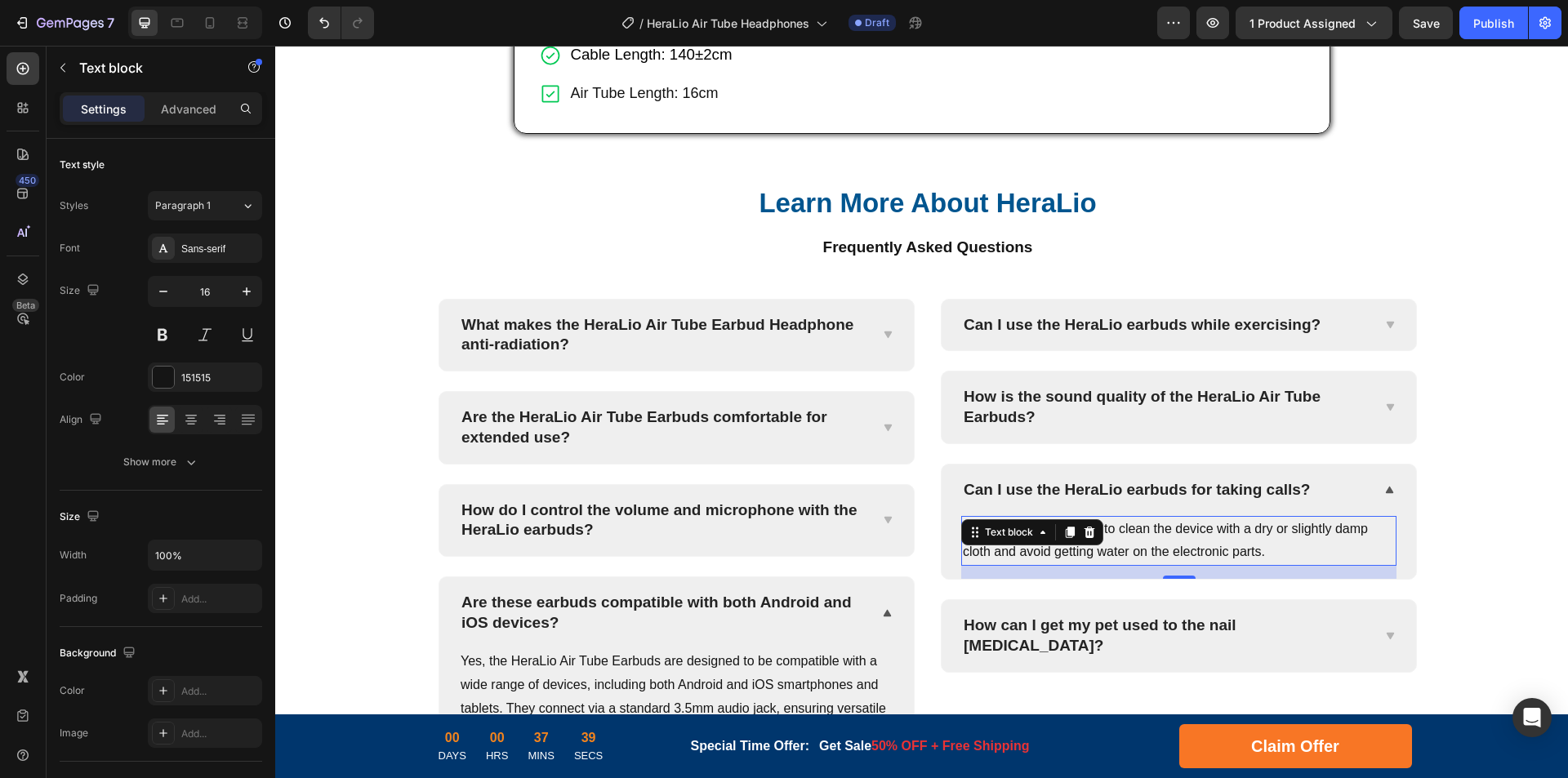
click at [1279, 565] on p "Not waterproof. It’s best to clean the device with a dry or slightly damp cloth…" at bounding box center [1178, 541] width 432 height 47
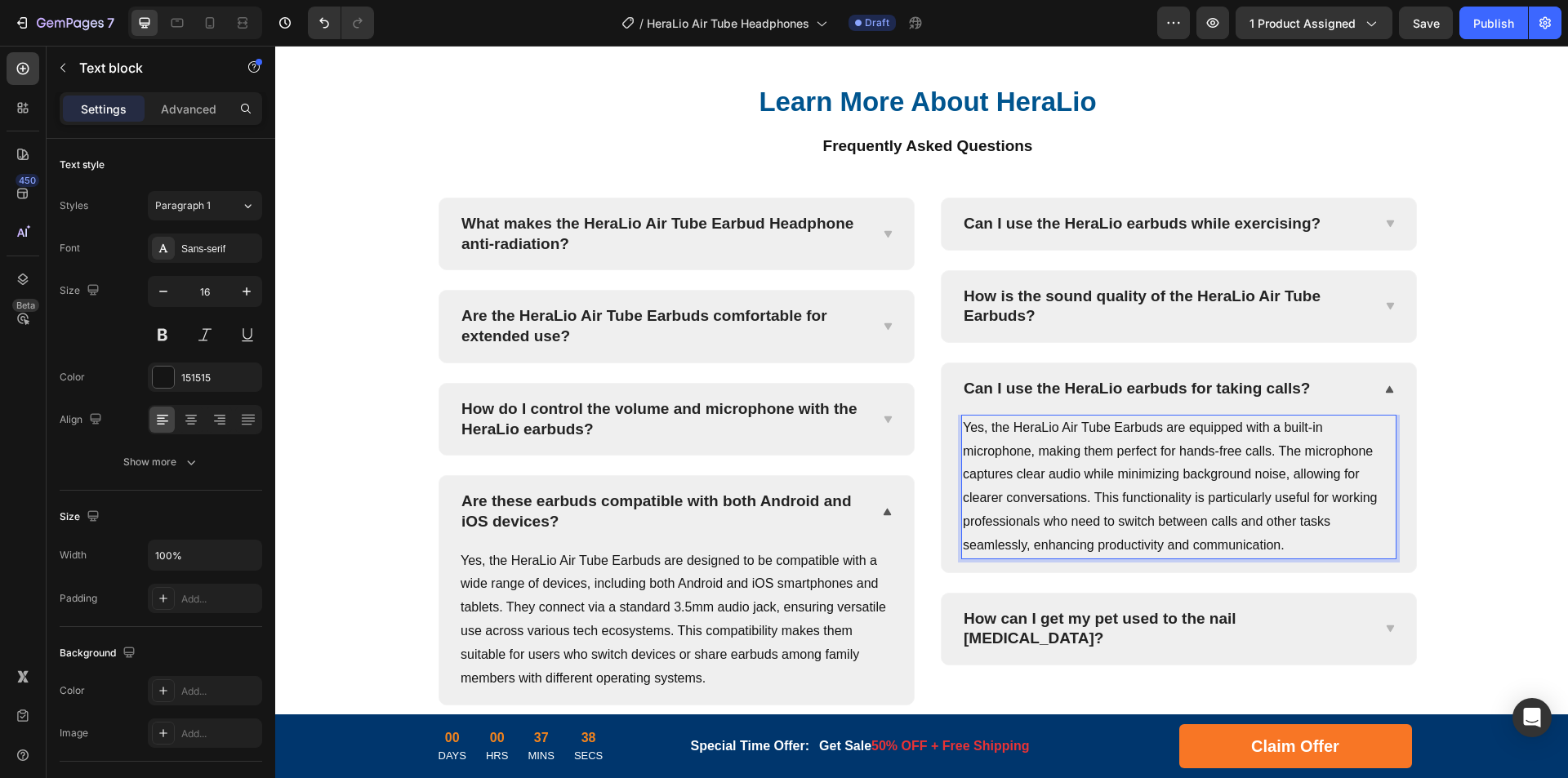
scroll to position [6570, 0]
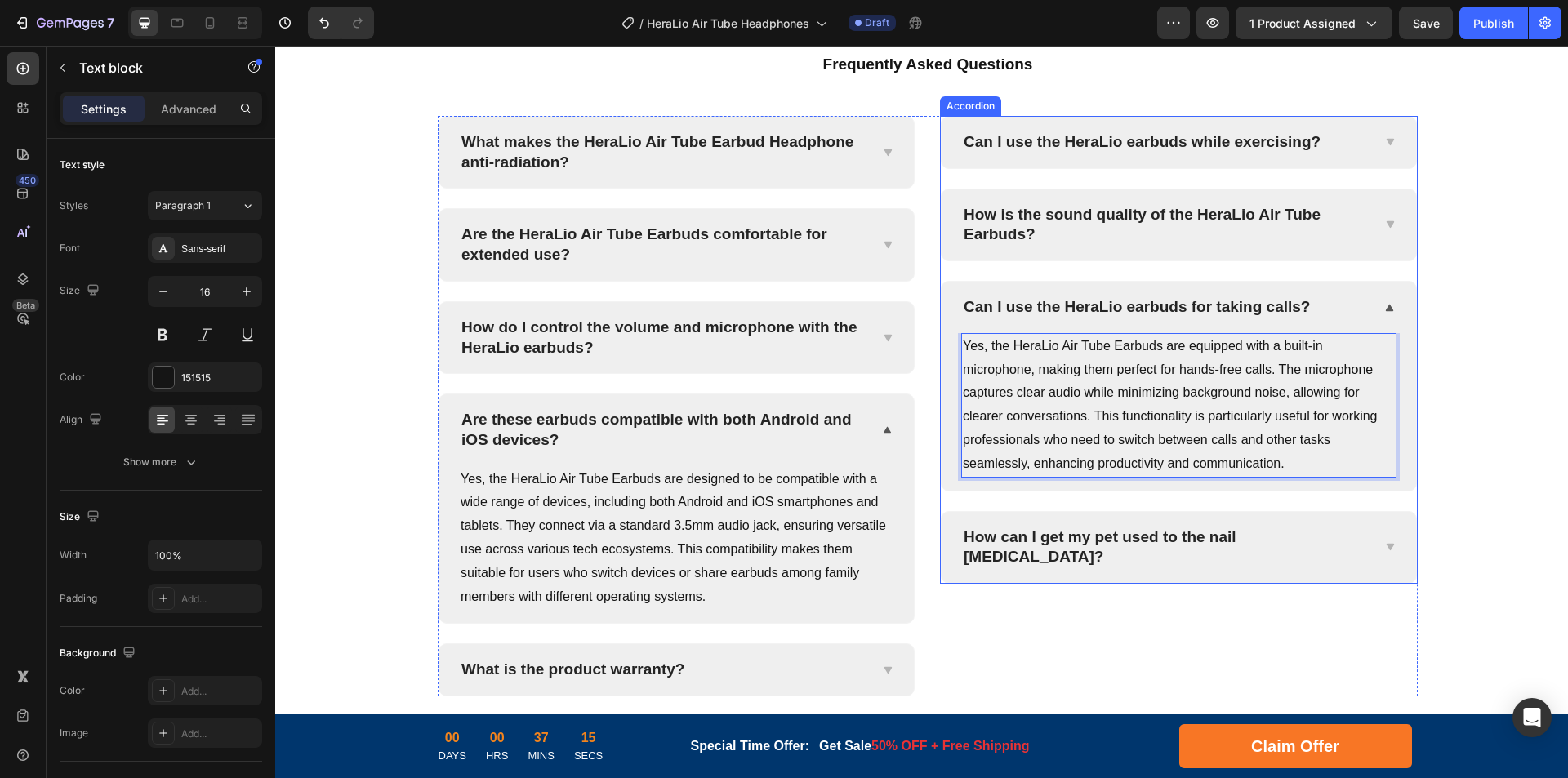
click at [1087, 528] on p "How can I get my pet used to the nail [MEDICAL_DATA]?" at bounding box center [1165, 547] width 404 height 40
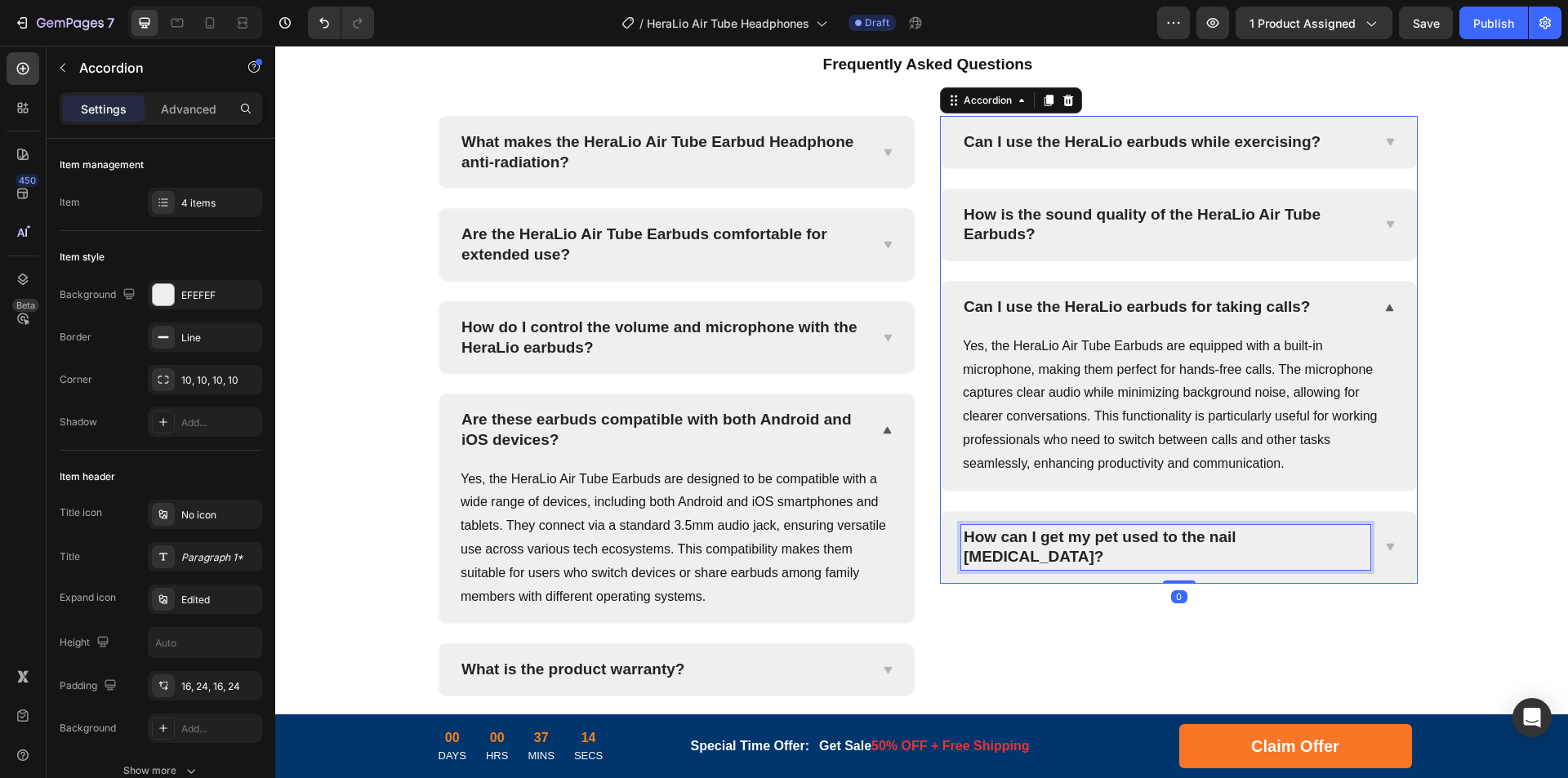
click at [1245, 532] on p "How can I get my pet used to the nail [MEDICAL_DATA]?" at bounding box center [1165, 547] width 404 height 40
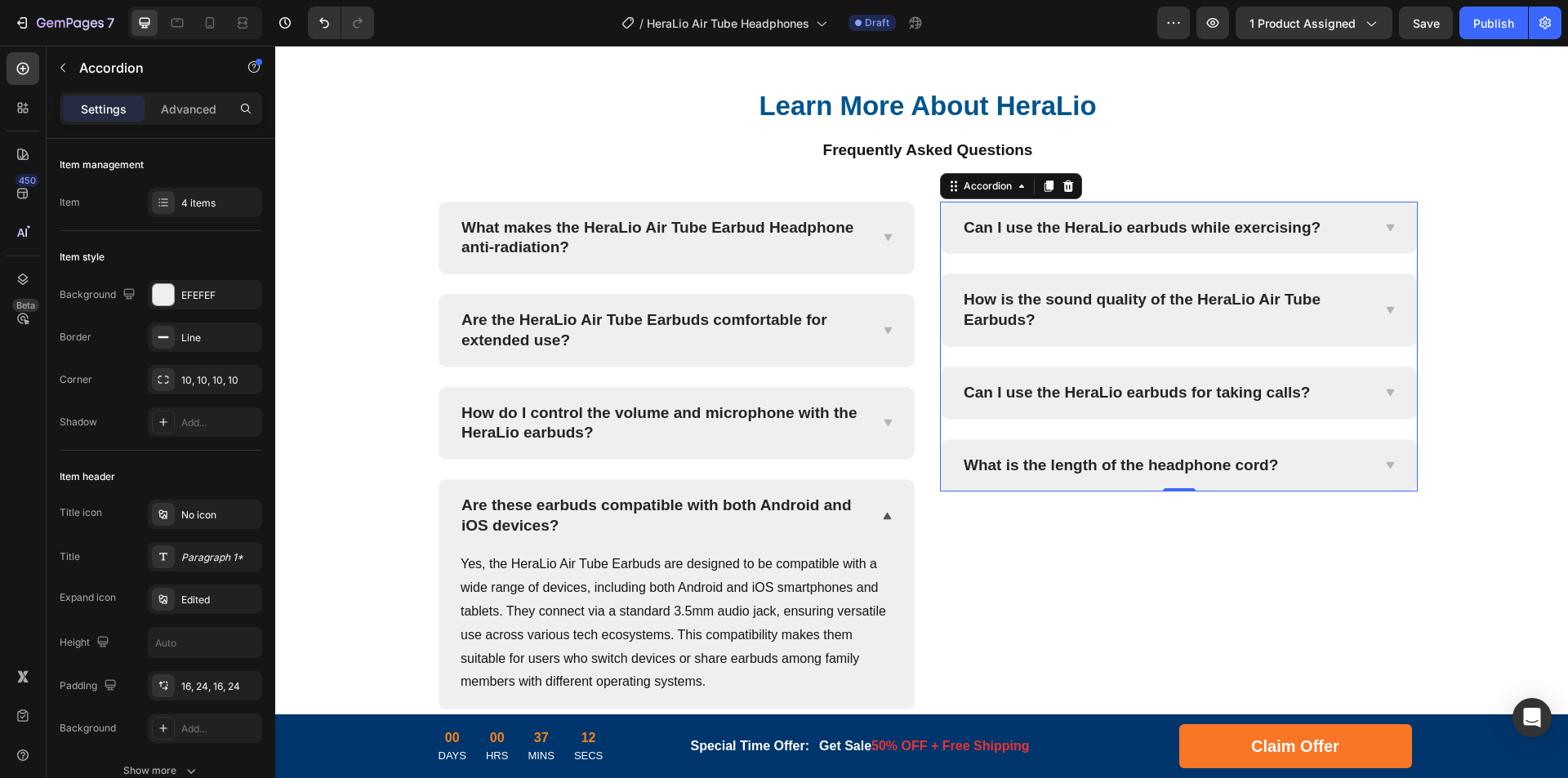
scroll to position [6412, 0]
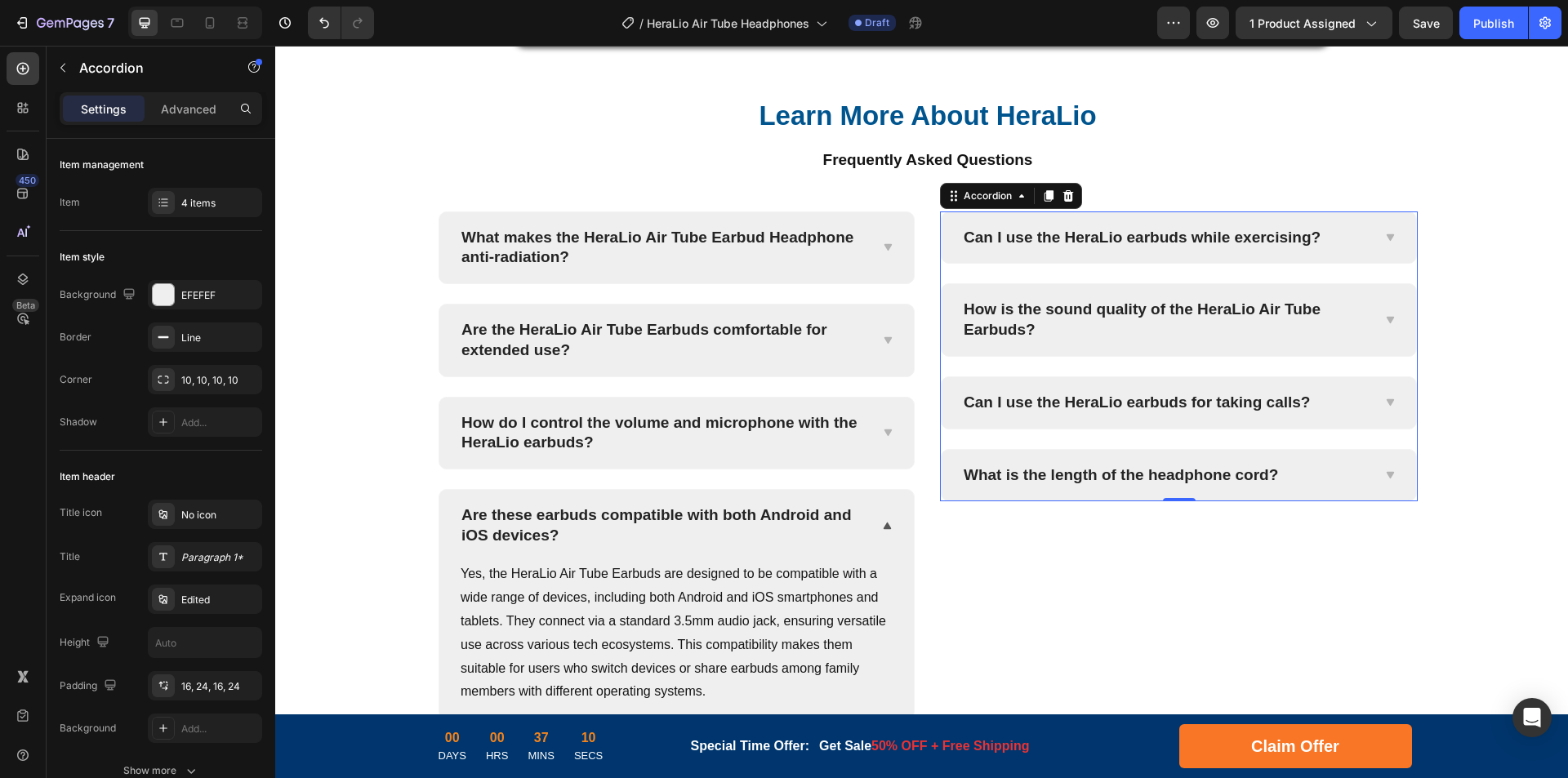
click at [1373, 501] on div "What is the length of the headphone cord?" at bounding box center [1179, 475] width 475 height 51
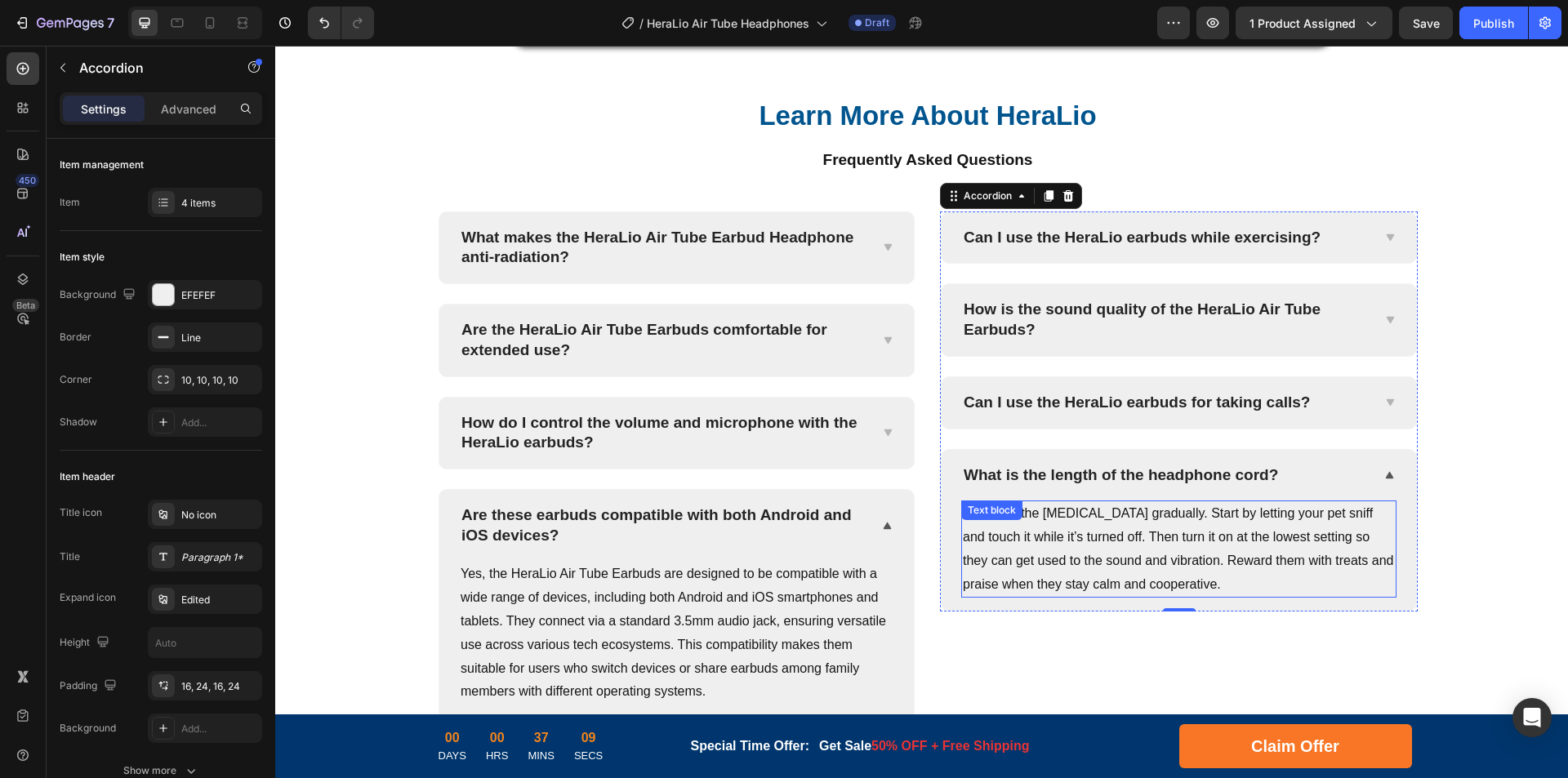
click at [1210, 596] on p "Introduce the [MEDICAL_DATA] gradually. Start by letting your pet sniff and tou…" at bounding box center [1178, 549] width 432 height 94
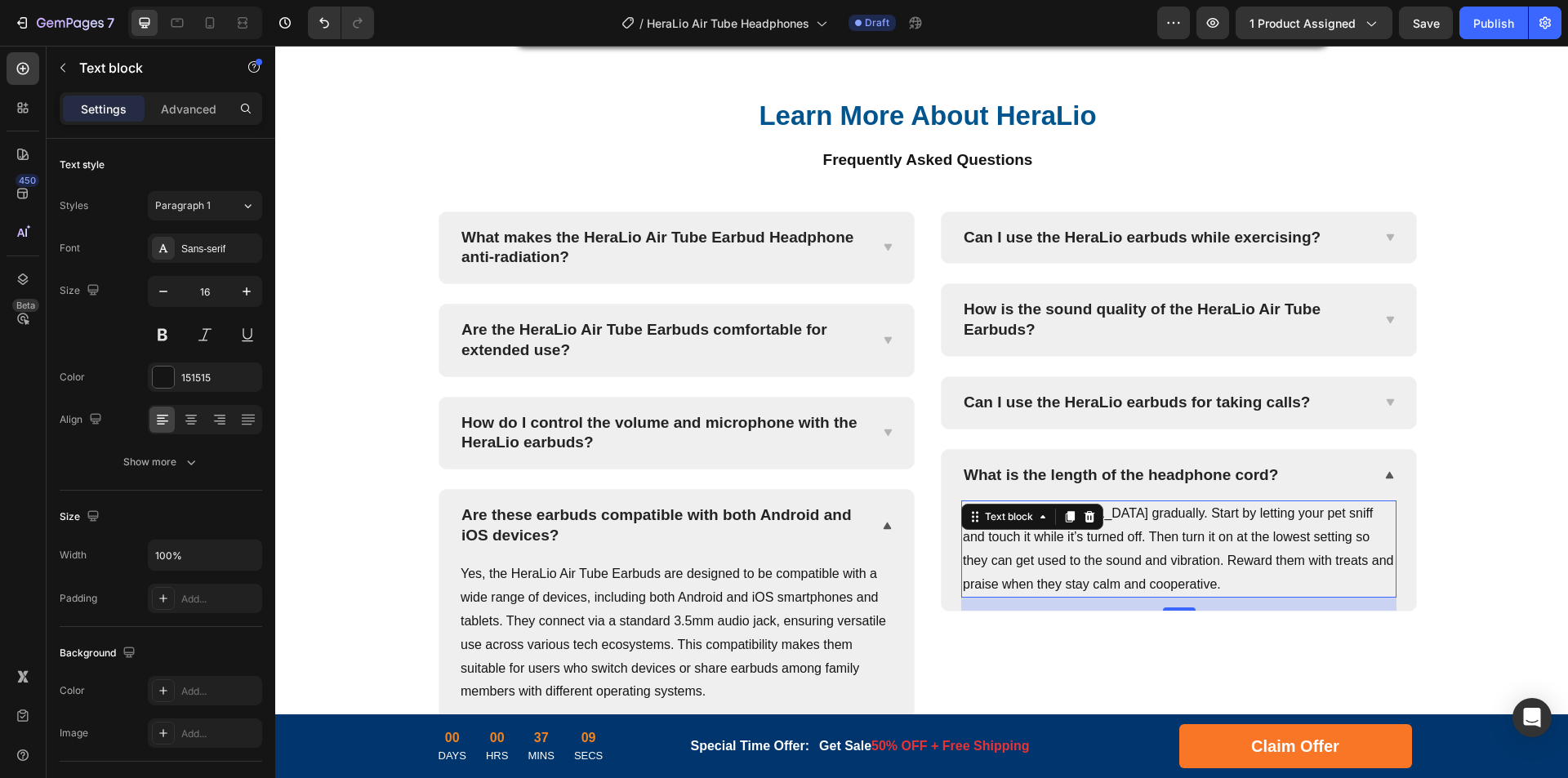
click at [1294, 596] on p "Introduce the [MEDICAL_DATA] gradually. Start by letting your pet sniff and tou…" at bounding box center [1178, 549] width 432 height 94
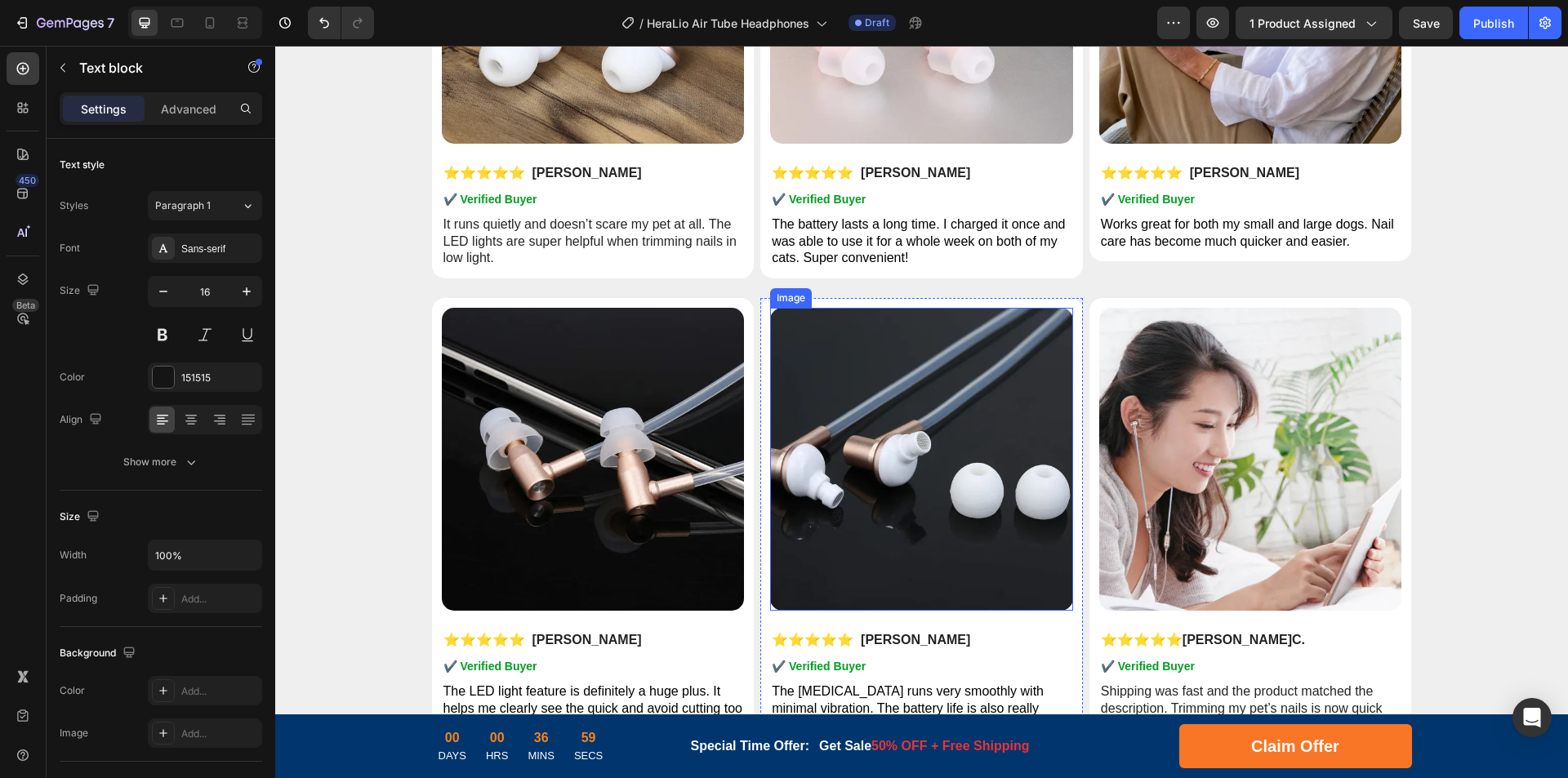
scroll to position [7554, 0]
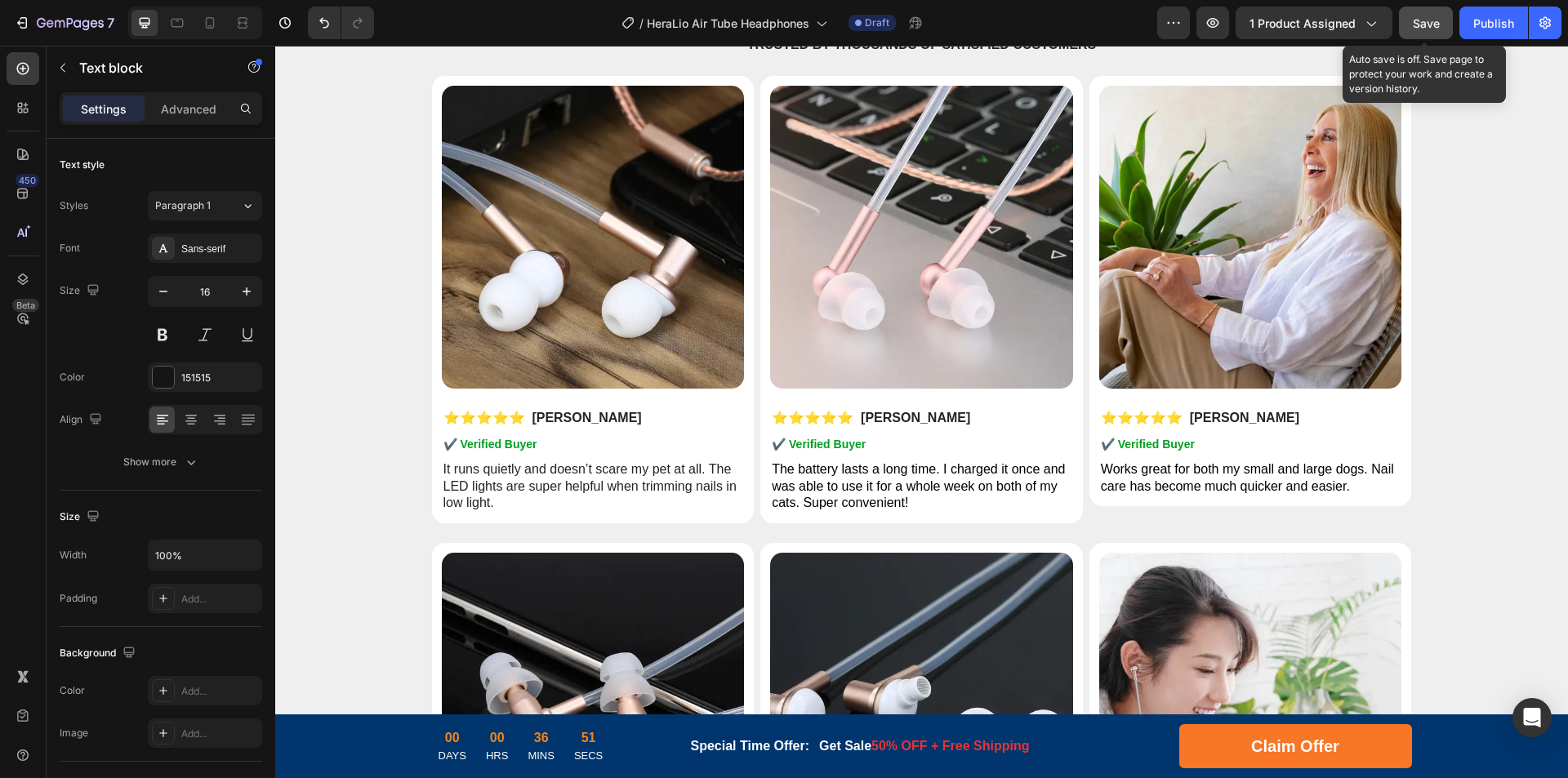
click at [1417, 15] on div "Save" at bounding box center [1426, 23] width 27 height 17
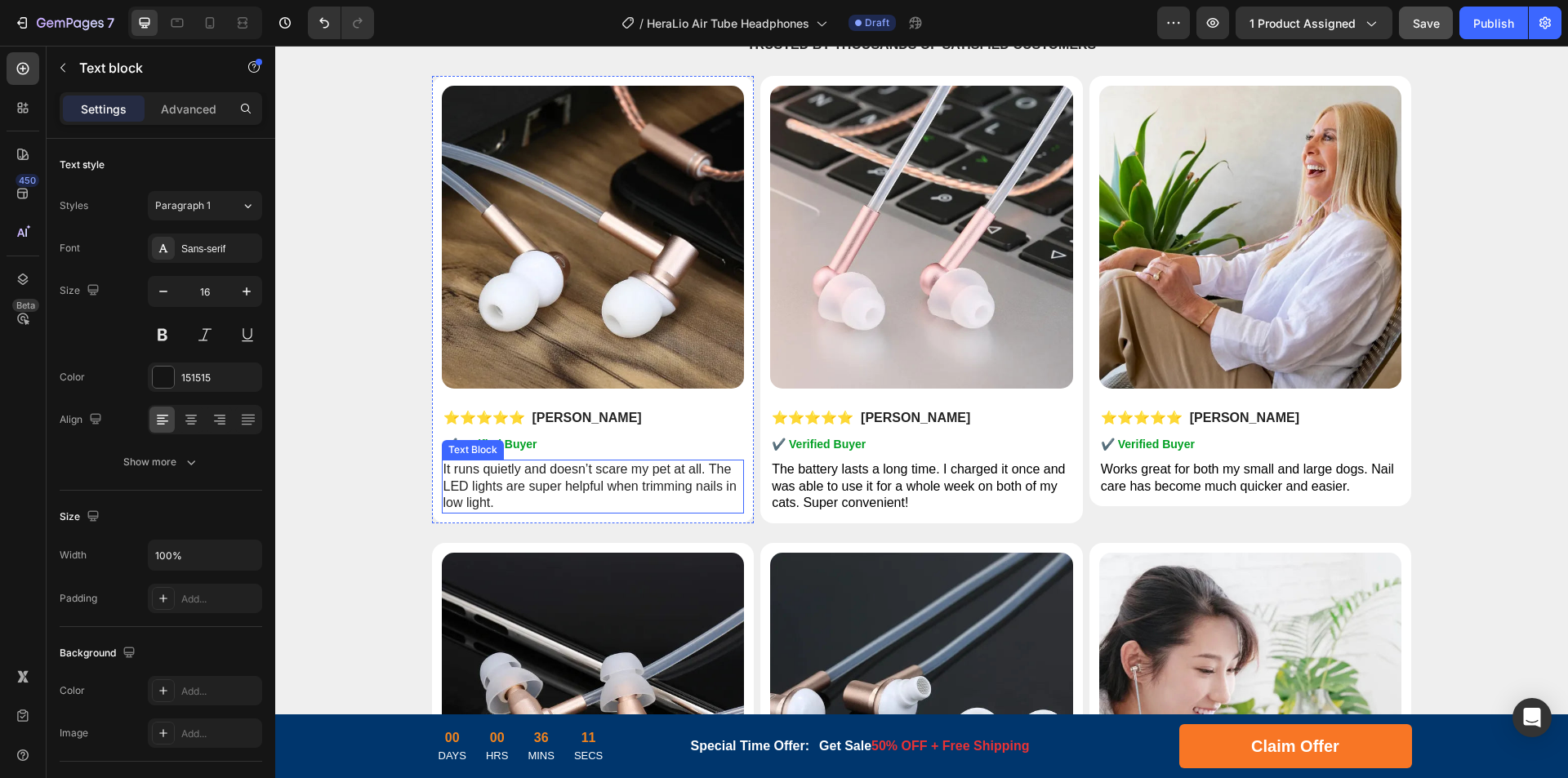
click at [558, 470] on p "It runs quietly and doesn’t scare my pet at all. The LED lights are super helpf…" at bounding box center [593, 486] width 299 height 50
click at [632, 469] on p "It runs quietly and doesn’t scare my pet at all. The LED lights are super helpf…" at bounding box center [593, 486] width 299 height 50
click at [664, 475] on p "It runs quietly and doesn’t scare my pet at all. The LED lights are super helpf…" at bounding box center [593, 486] width 299 height 50
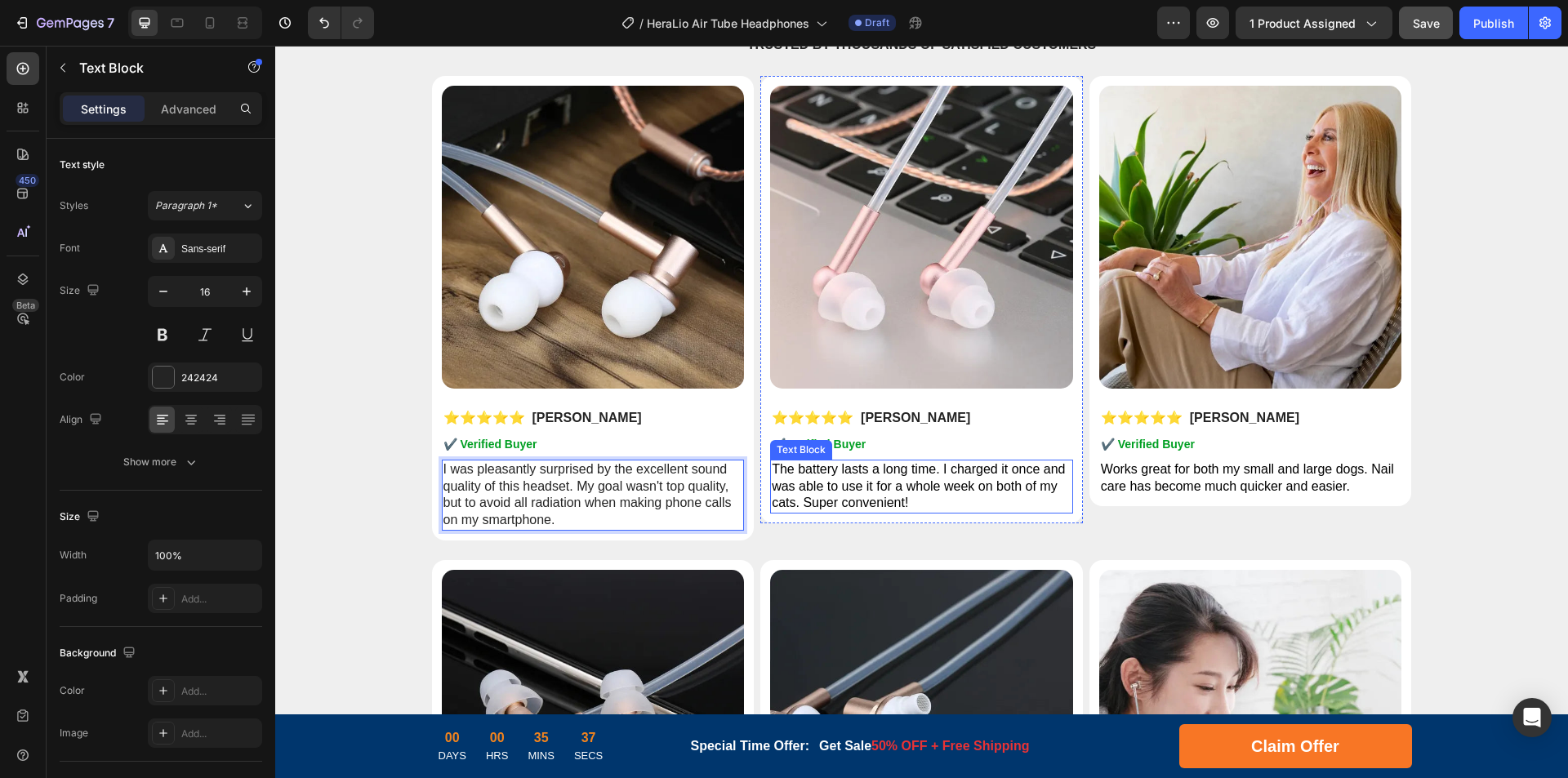
click at [877, 475] on span "The battery lasts a long time. I charged it once and was able to use it for a w…" at bounding box center [918, 486] width 294 height 48
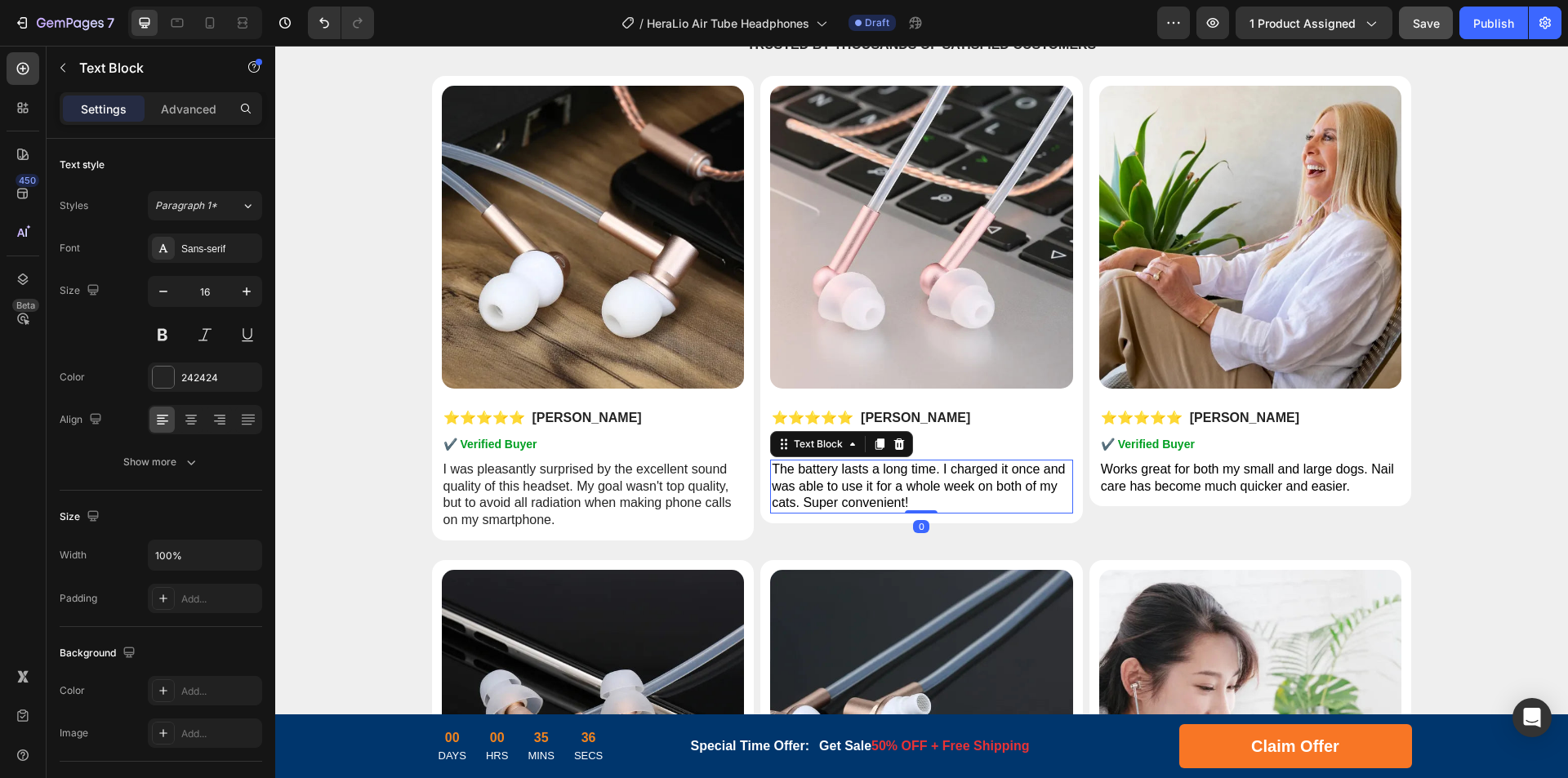
click at [971, 473] on span "The battery lasts a long time. I charged it once and was able to use it for a w…" at bounding box center [918, 486] width 294 height 48
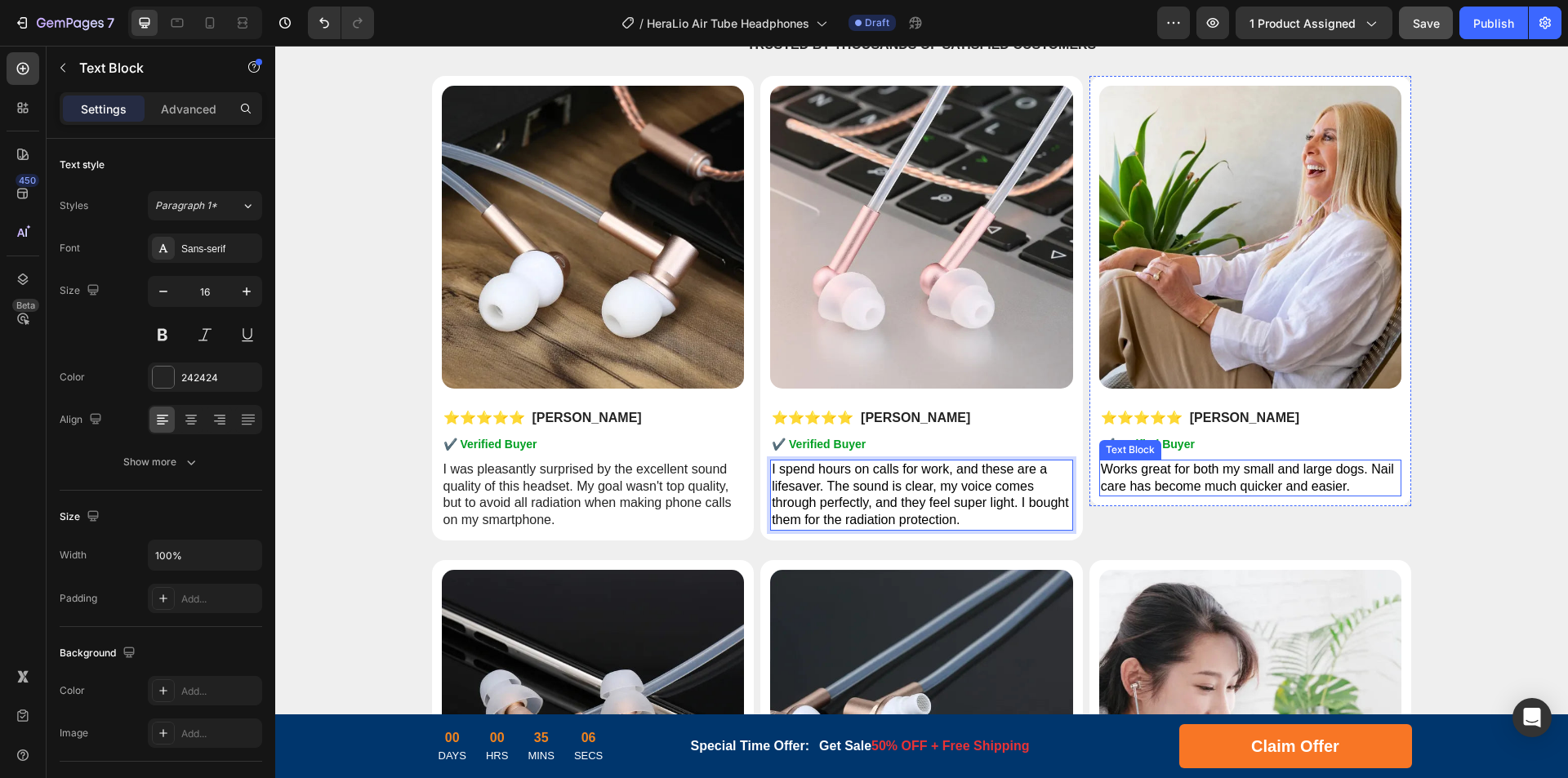
click at [1220, 470] on span "Works great for both my small and large dogs. Nail care has become much quicker…" at bounding box center [1247, 478] width 294 height 31
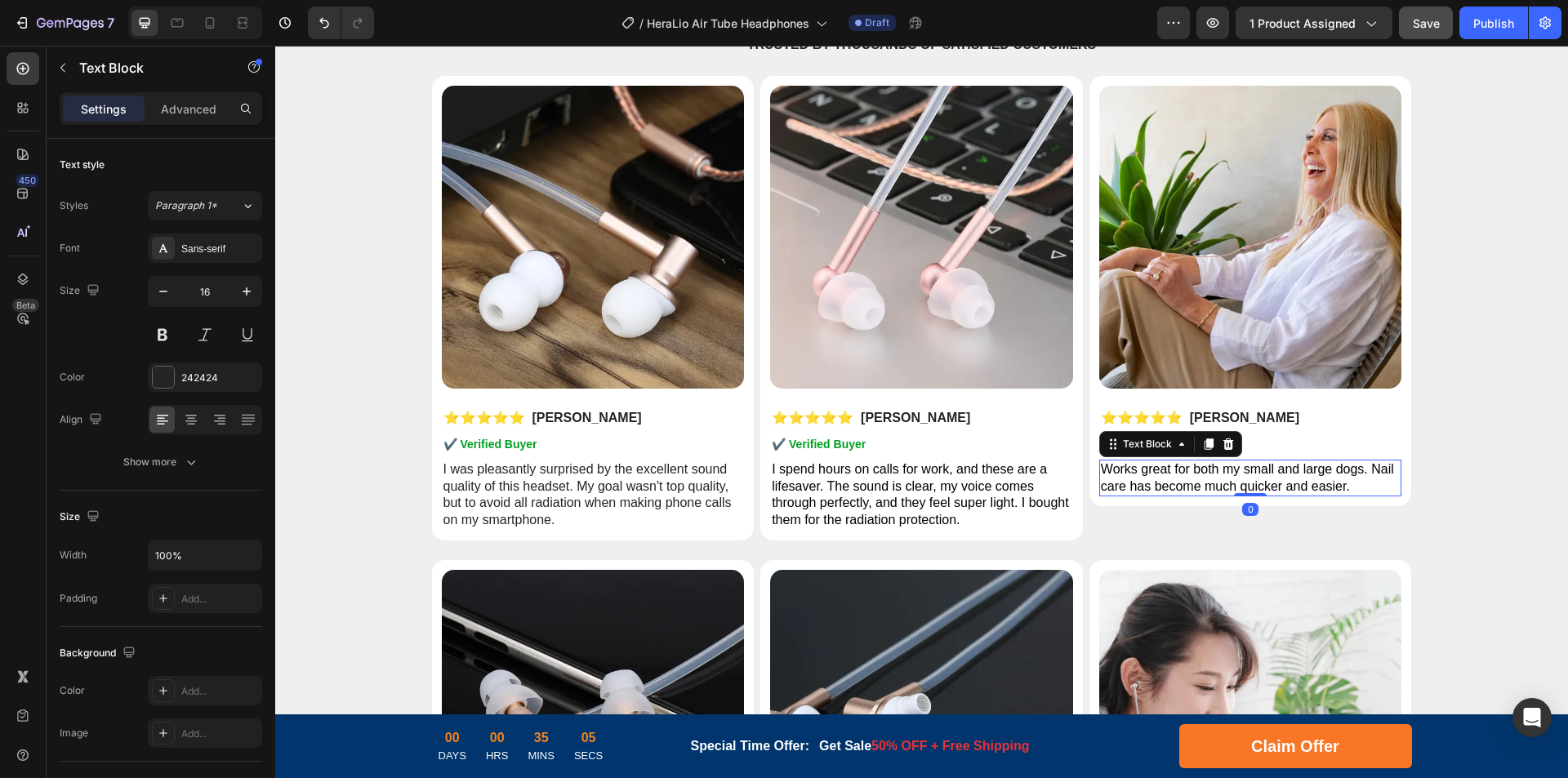
click at [1260, 471] on span "Works great for both my small and large dogs. Nail care has become much quicker…" at bounding box center [1247, 478] width 294 height 31
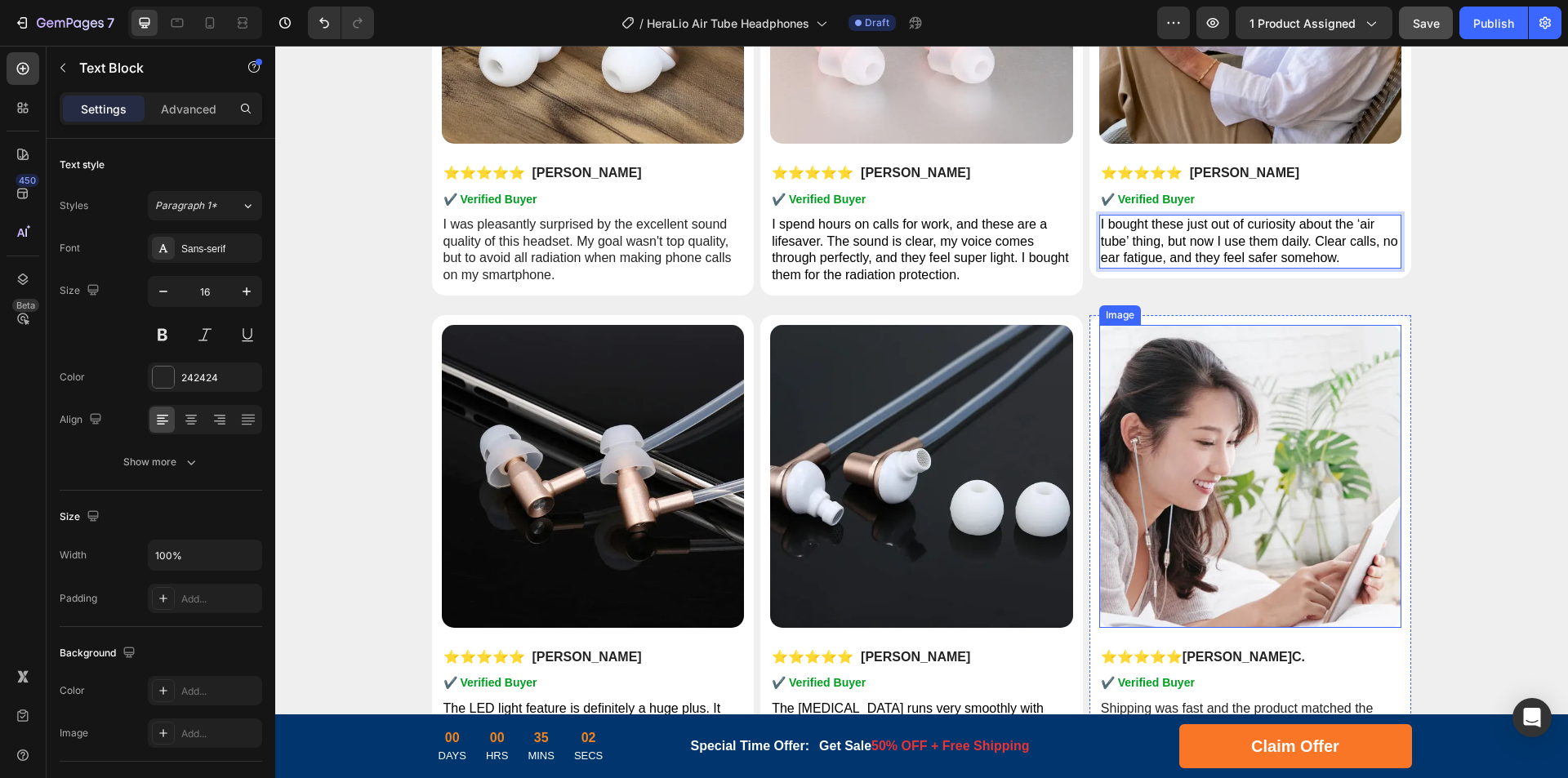
scroll to position [7718, 0]
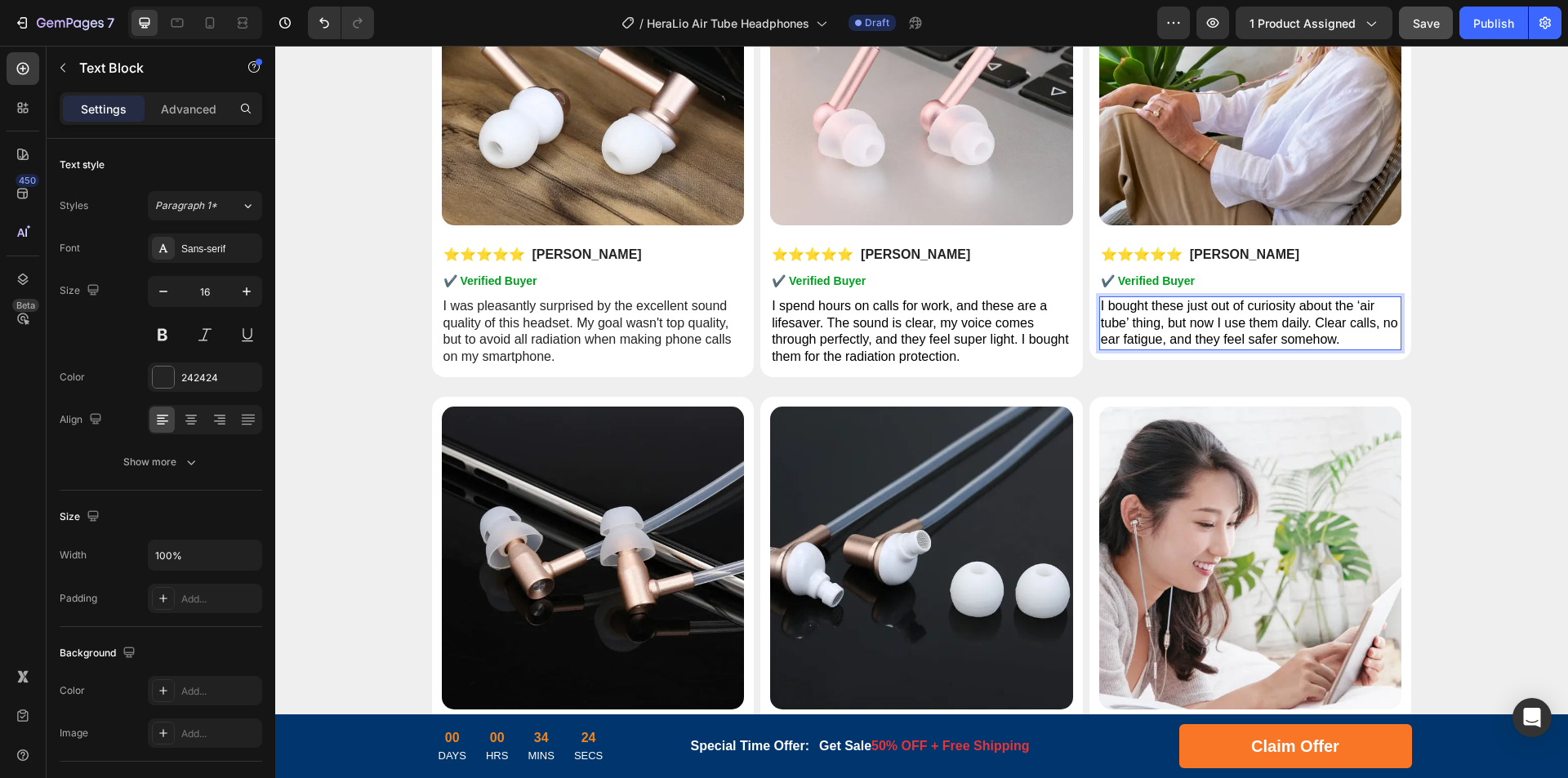
click at [1346, 335] on p "I bought these just out of curiosity about the ‘air tube’ thing, but now I use …" at bounding box center [1250, 322] width 299 height 50
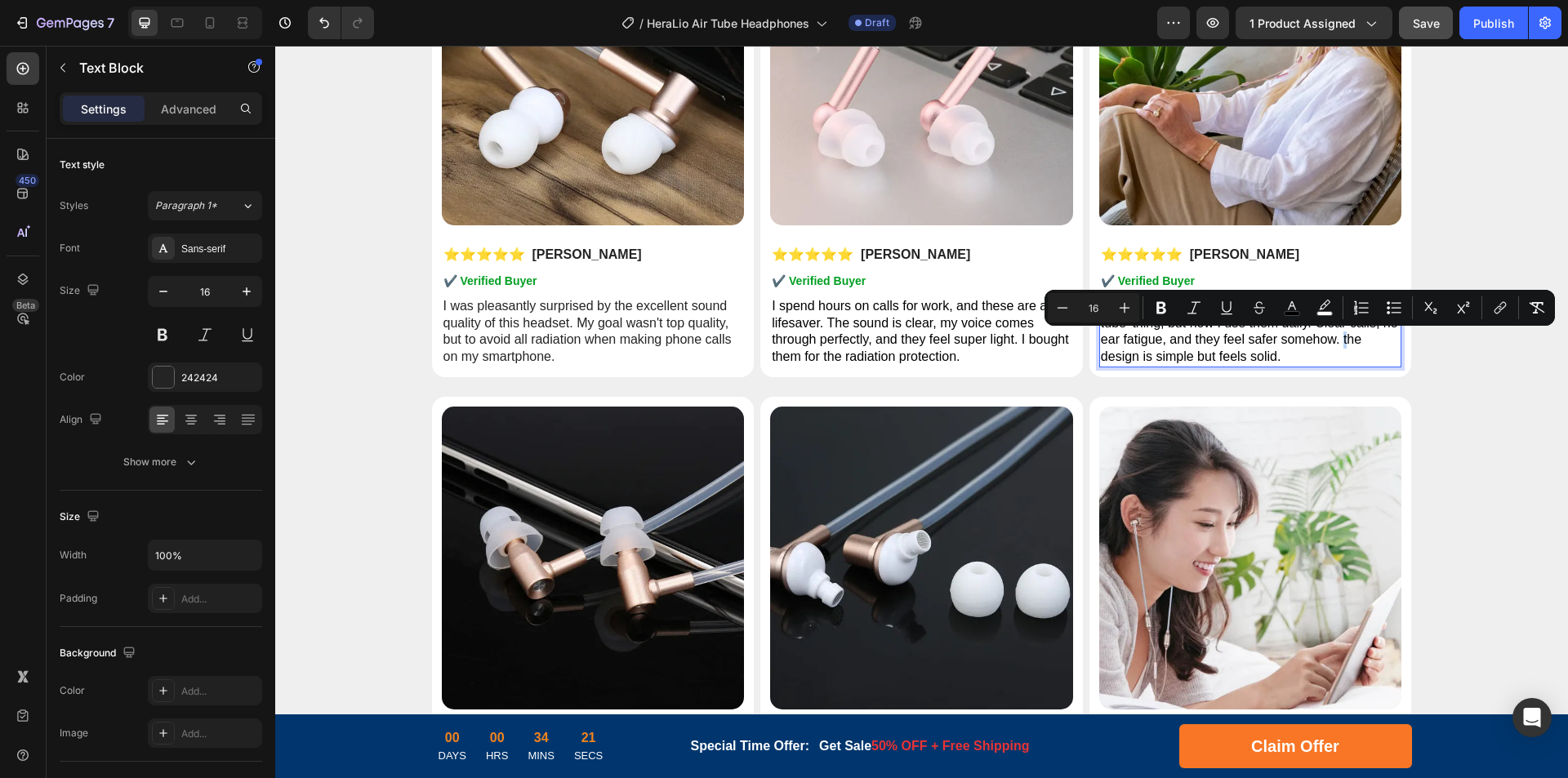
click at [1341, 341] on span "I bought these just out of curiosity about the ‘air tube’ thing, but now I use …" at bounding box center [1249, 331] width 297 height 64
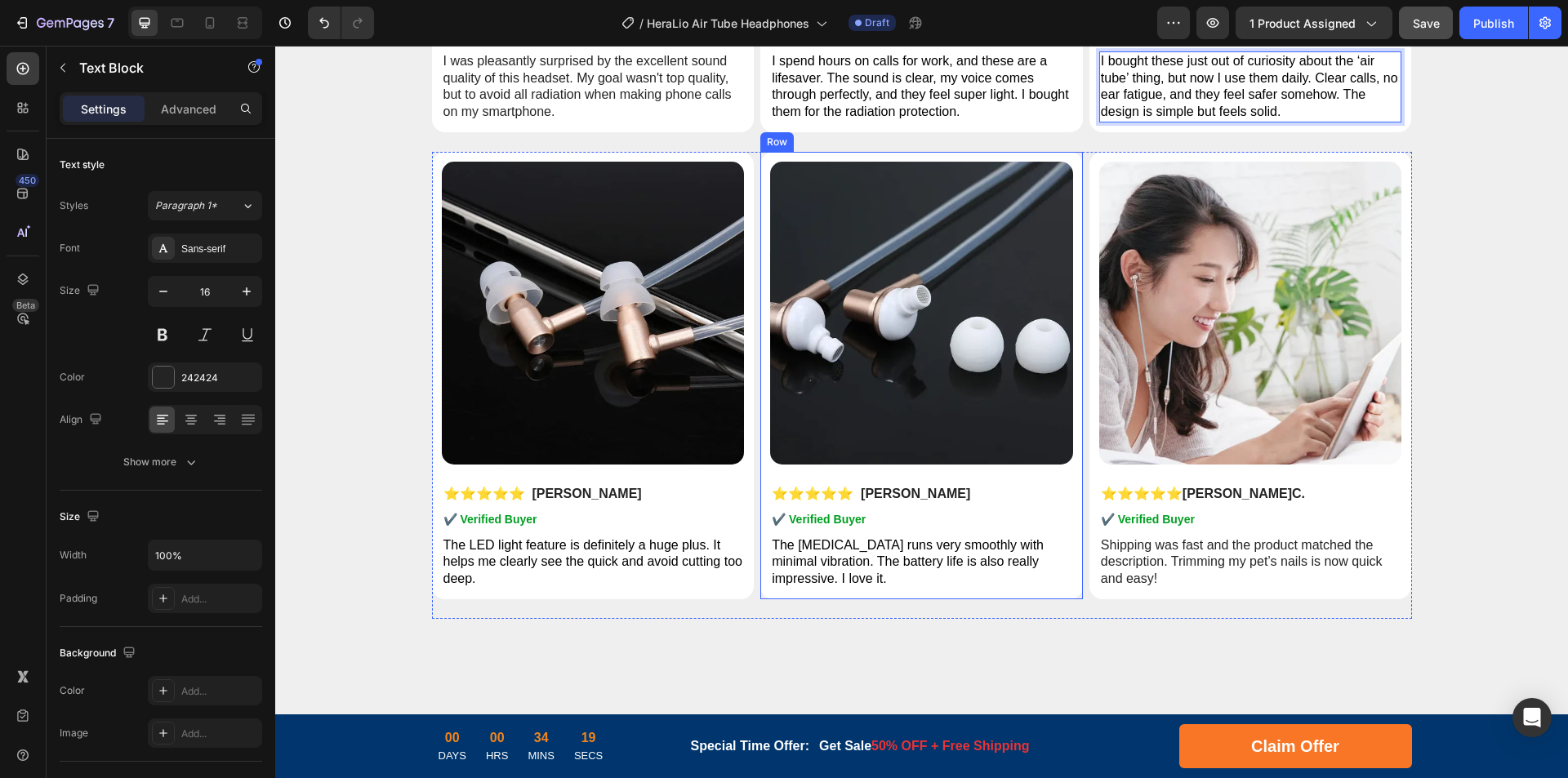
scroll to position [8097, 0]
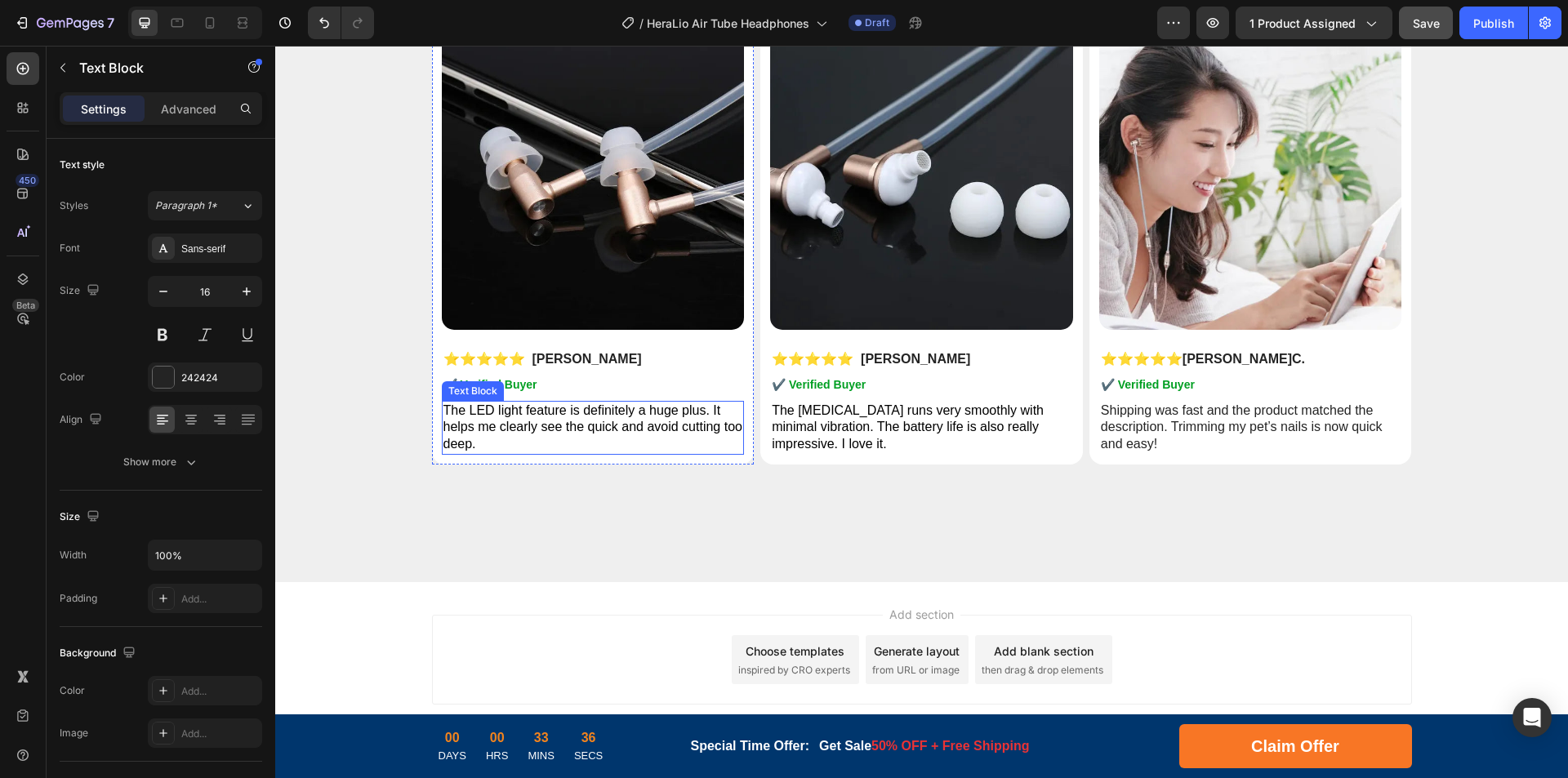
click at [560, 415] on span "The LED light feature is definitely a huge plus. It helps me clearly see the qu…" at bounding box center [592, 427] width 299 height 48
click at [636, 418] on p "The LED light feature is definitely a huge plus. It helps me clearly see the qu…" at bounding box center [593, 427] width 299 height 50
click at [870, 420] on p "The [MEDICAL_DATA] runs very smoothly with minimal vibration. The battery life …" at bounding box center [921, 427] width 299 height 50
click at [963, 418] on p "The [MEDICAL_DATA] runs very smoothly with minimal vibration. The battery life …" at bounding box center [921, 427] width 299 height 50
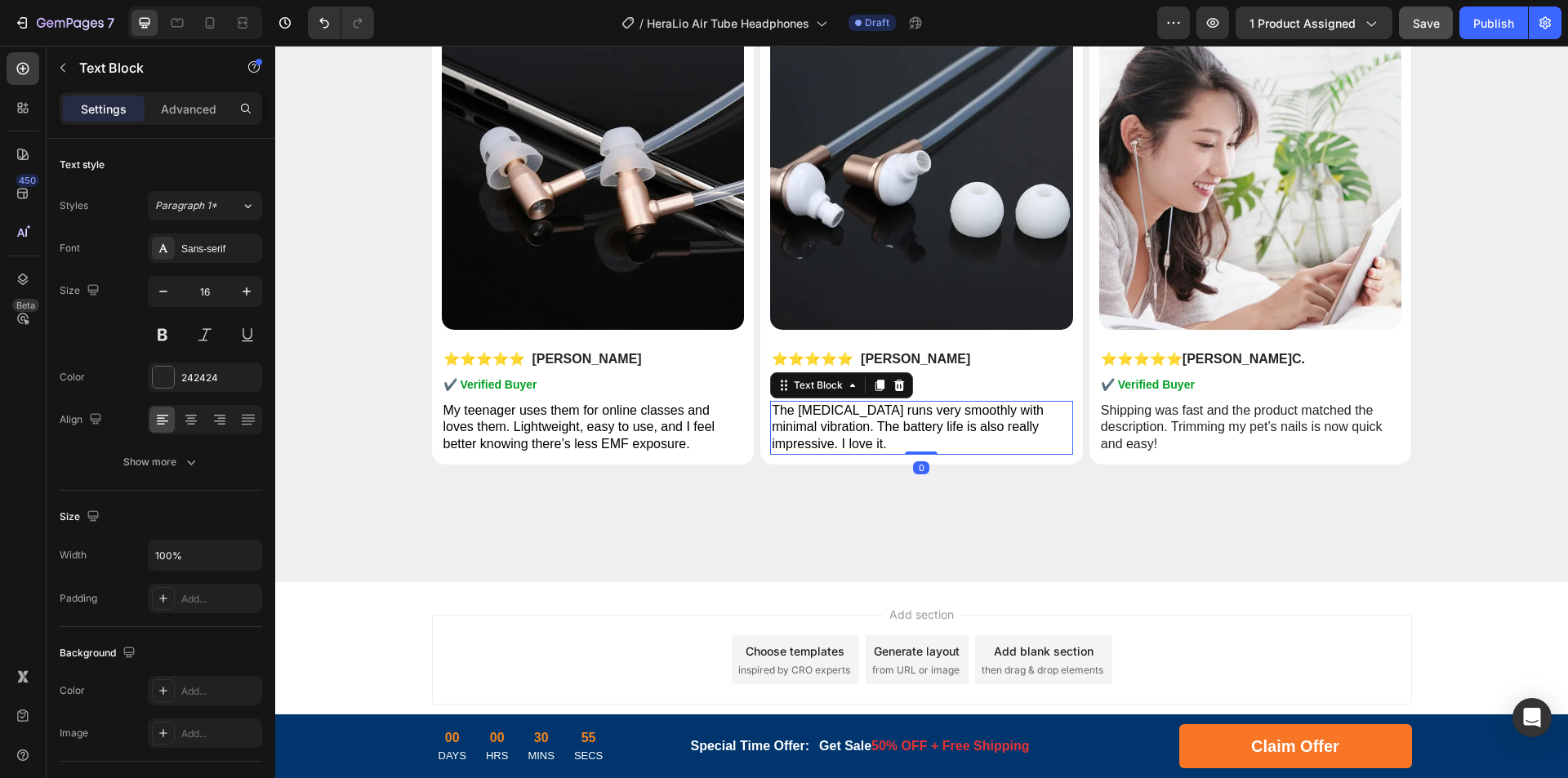
click at [978, 418] on p "The [MEDICAL_DATA] runs very smoothly with minimal vibration. The battery life …" at bounding box center [921, 427] width 299 height 50
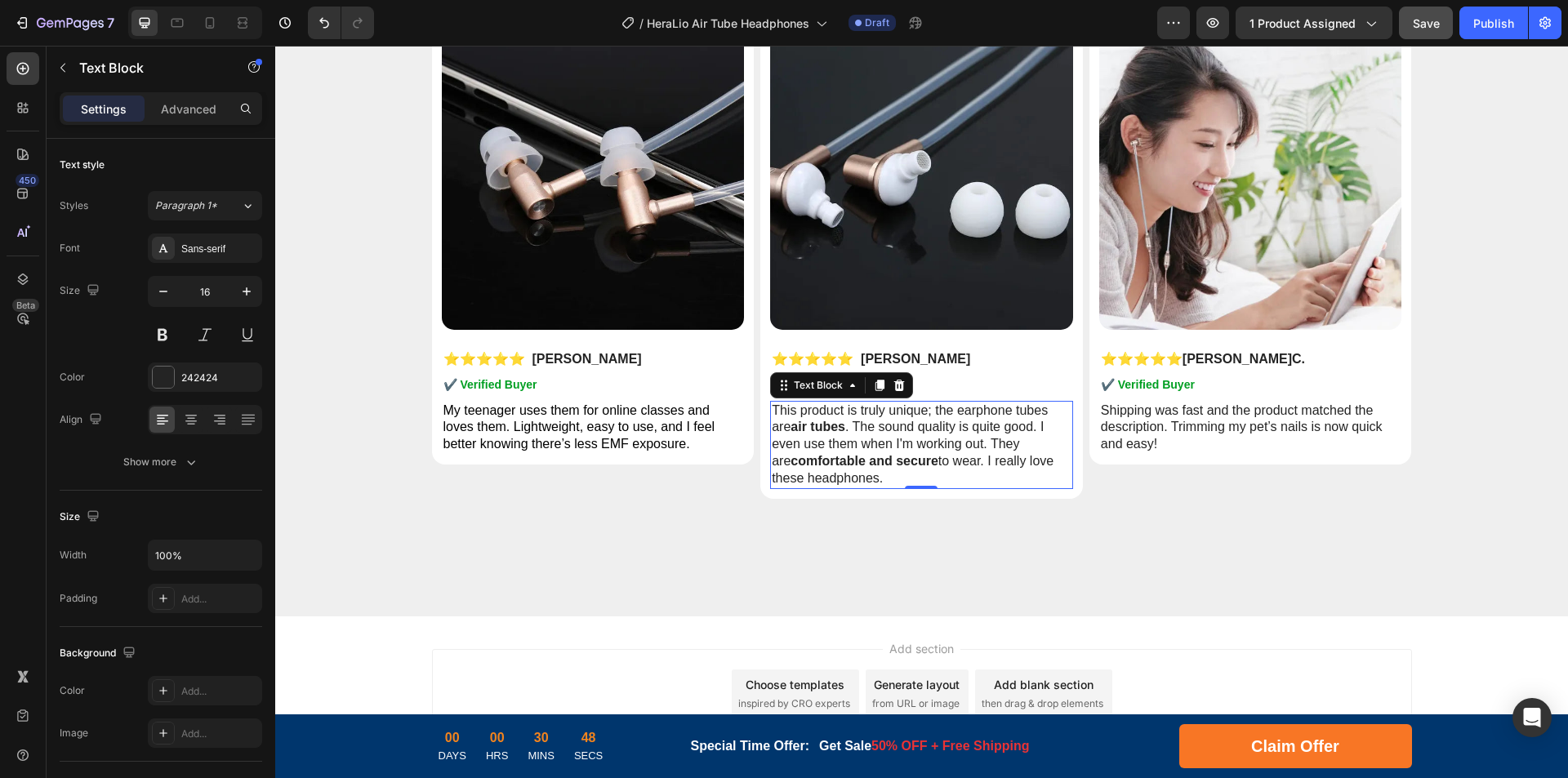
click at [887, 440] on p "This product is truly unique; the earphone tubes are air tubes . The sound qual…" at bounding box center [921, 445] width 299 height 85
drag, startPoint x: 1242, startPoint y: 414, endPoint x: 1251, endPoint y: 420, distance: 10.8
click at [1242, 414] on p "Shipping was fast and the product matched the description. Trimming my pet’s na…" at bounding box center [1250, 427] width 299 height 50
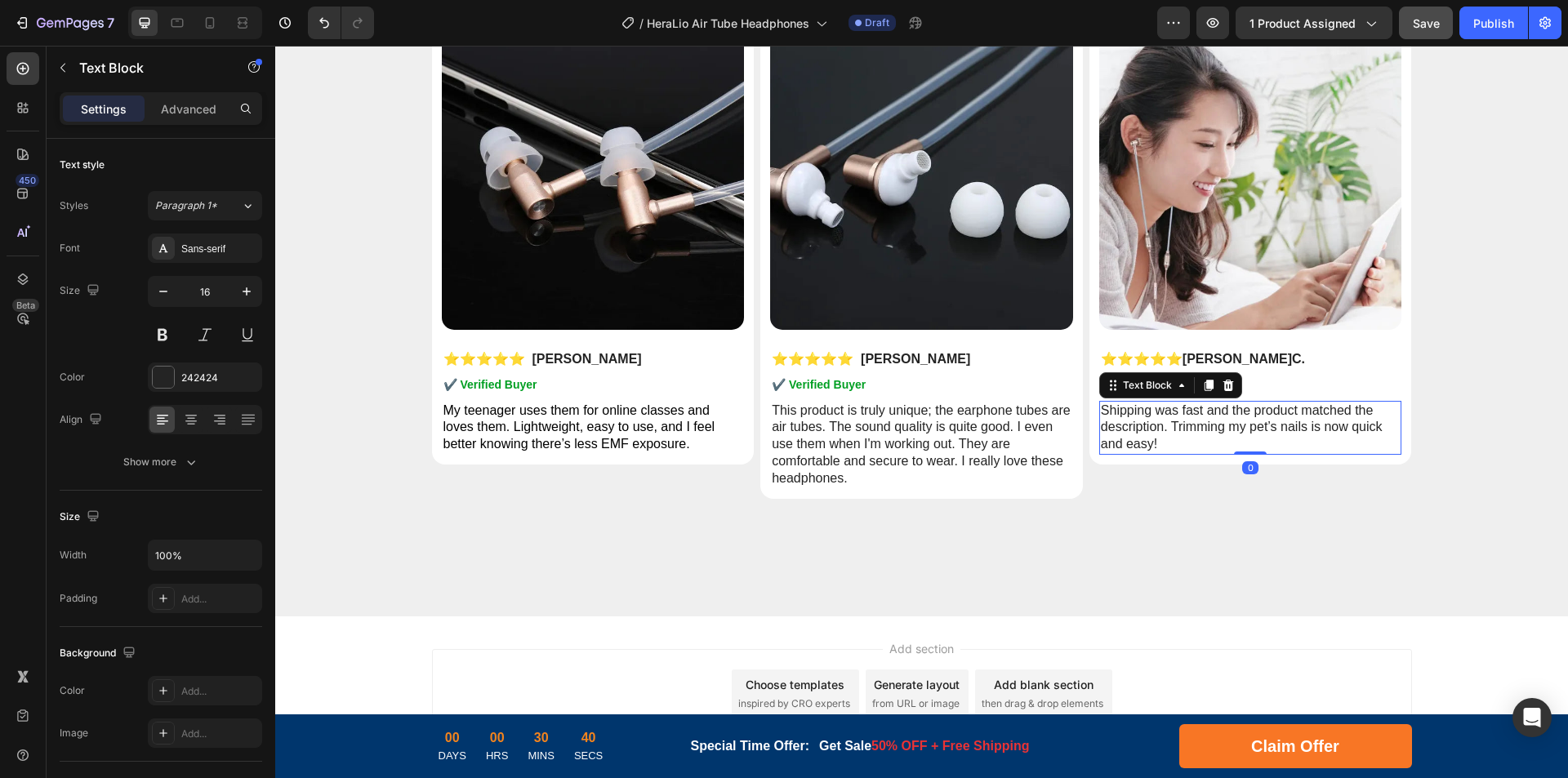
click at [1289, 410] on p "Shipping was fast and the product matched the description. Trimming my pet’s na…" at bounding box center [1250, 427] width 299 height 50
click at [1297, 427] on p "Shipping was fast and the product matched the description. Trimming my pet’s na…" at bounding box center [1250, 427] width 299 height 50
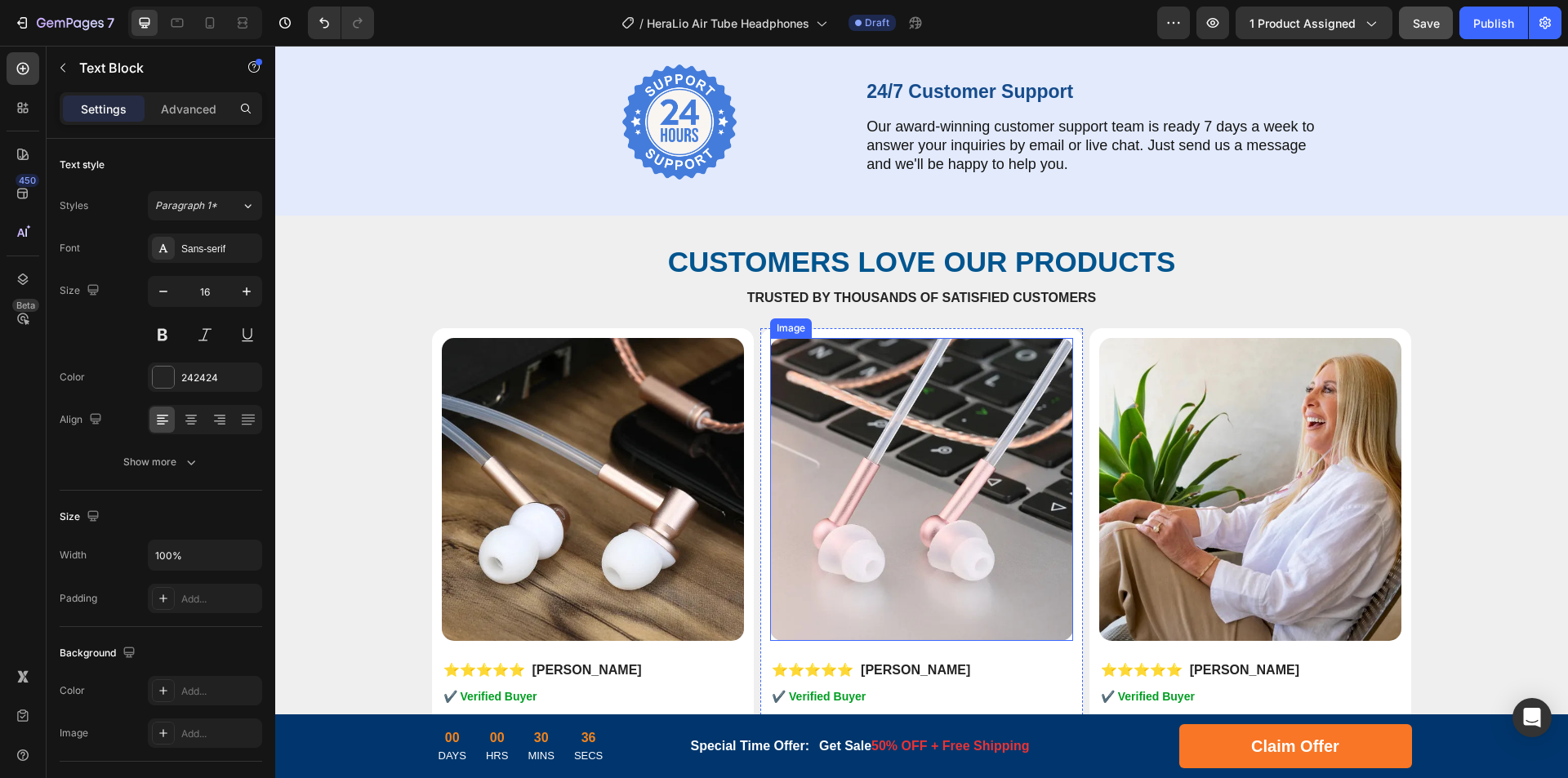
scroll to position [6818, 0]
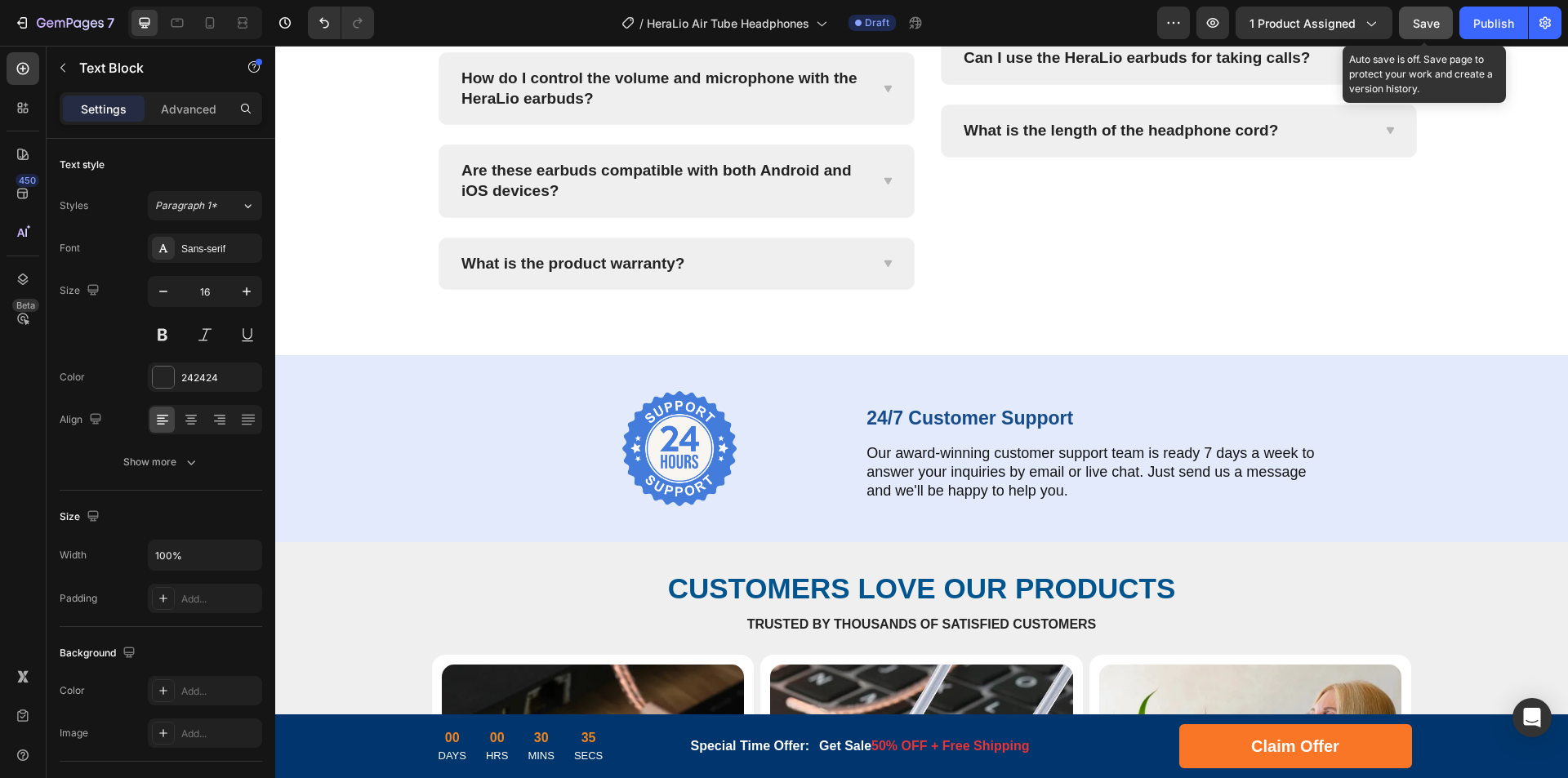
click at [1433, 21] on span "Save" at bounding box center [1426, 23] width 27 height 14
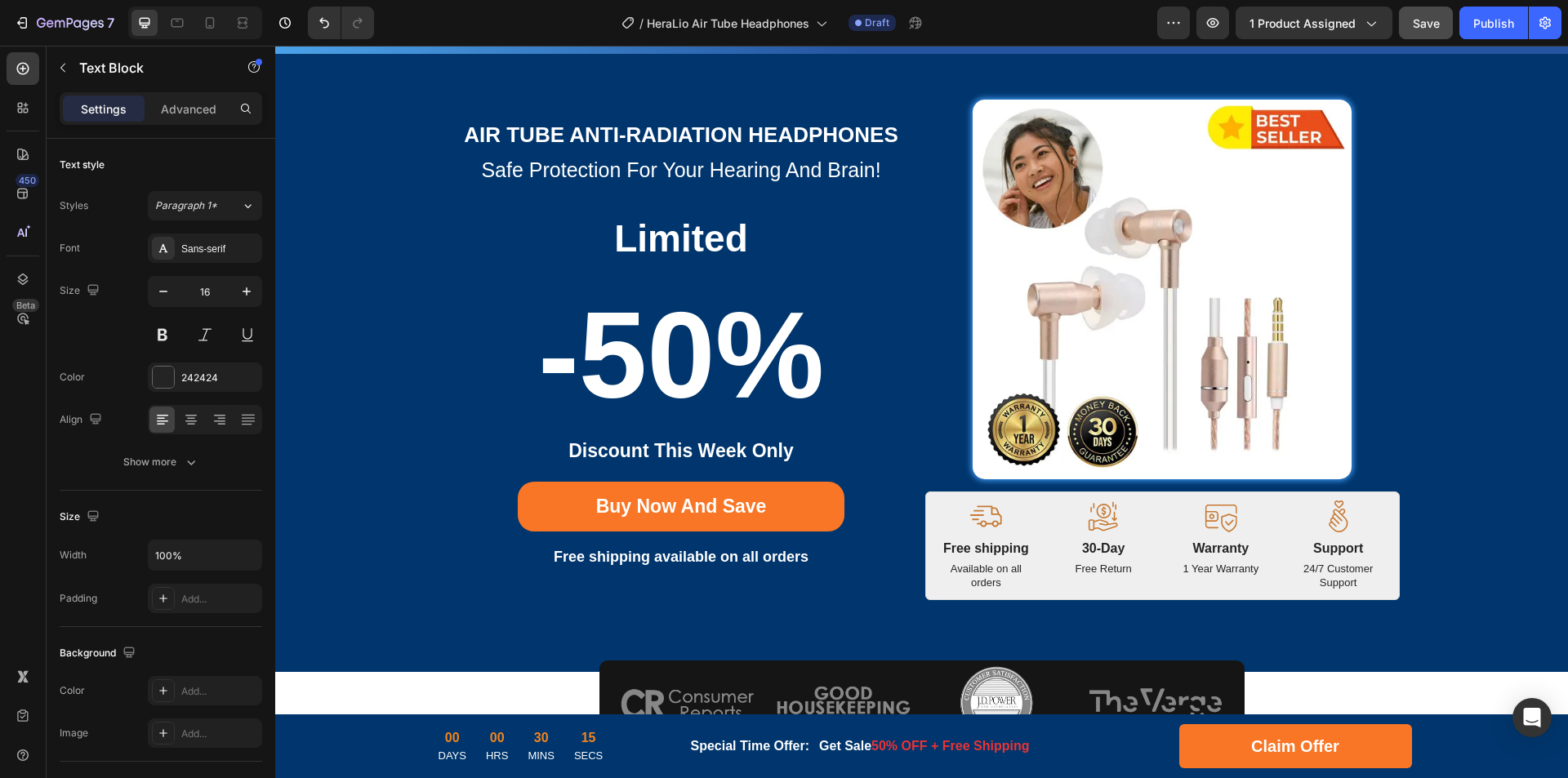
scroll to position [0, 0]
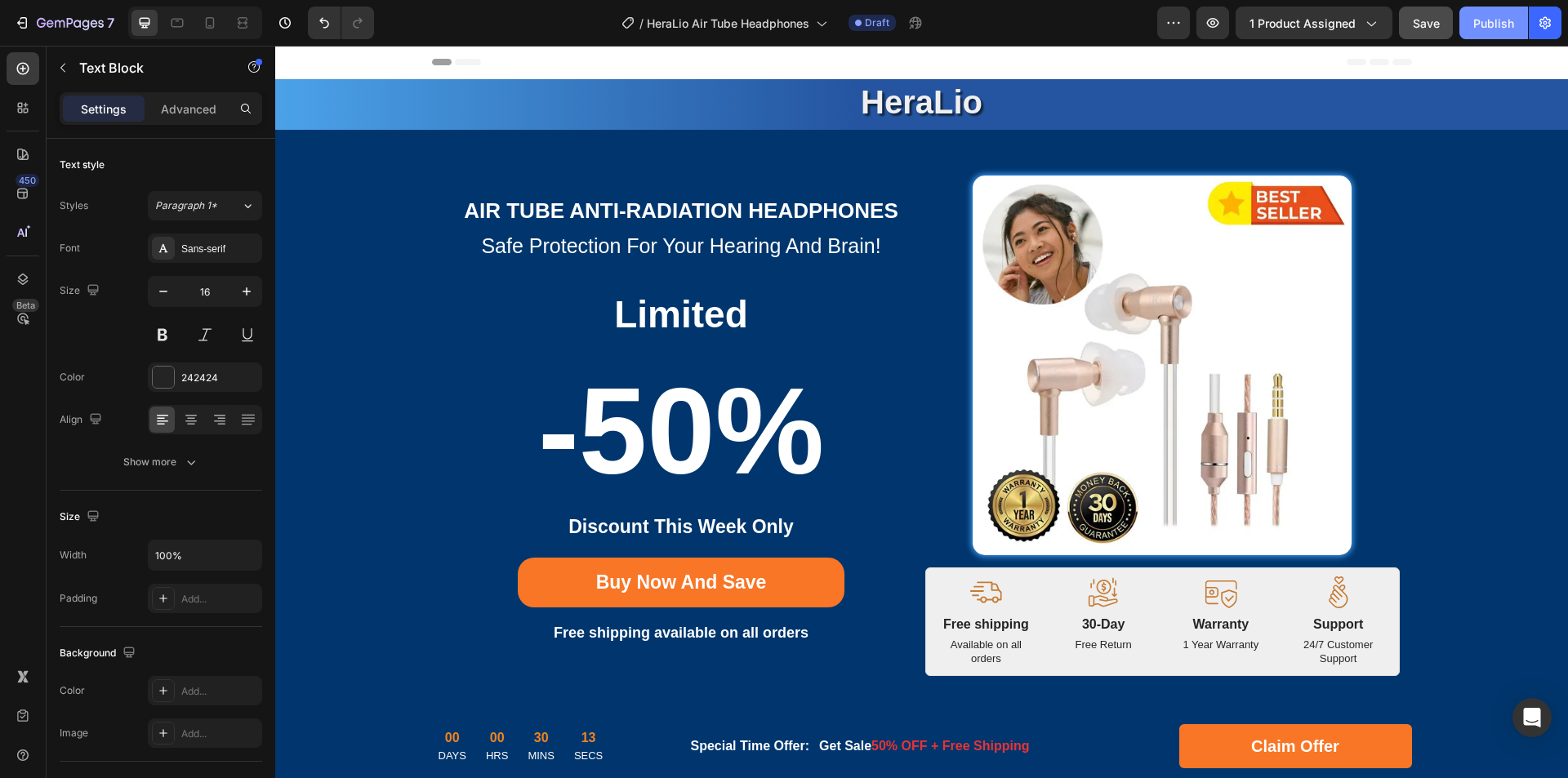
click at [1490, 20] on div "Publish" at bounding box center [1493, 23] width 41 height 17
click at [833, 746] on div "View live page" at bounding box center [815, 741] width 93 height 23
